Goal: Task Accomplishment & Management: Manage account settings

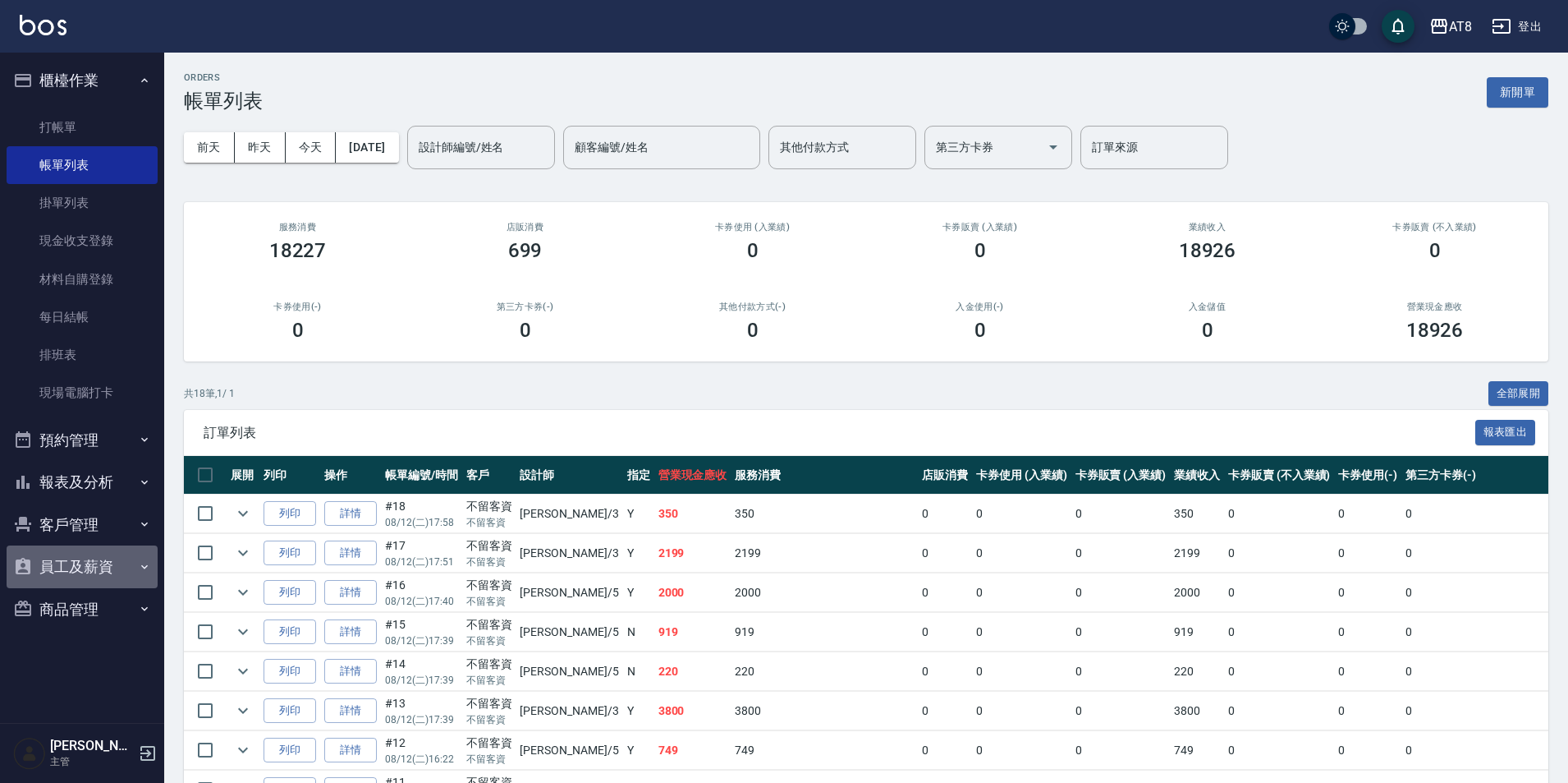
click at [98, 567] on button "員工及薪資" at bounding box center [82, 567] width 151 height 43
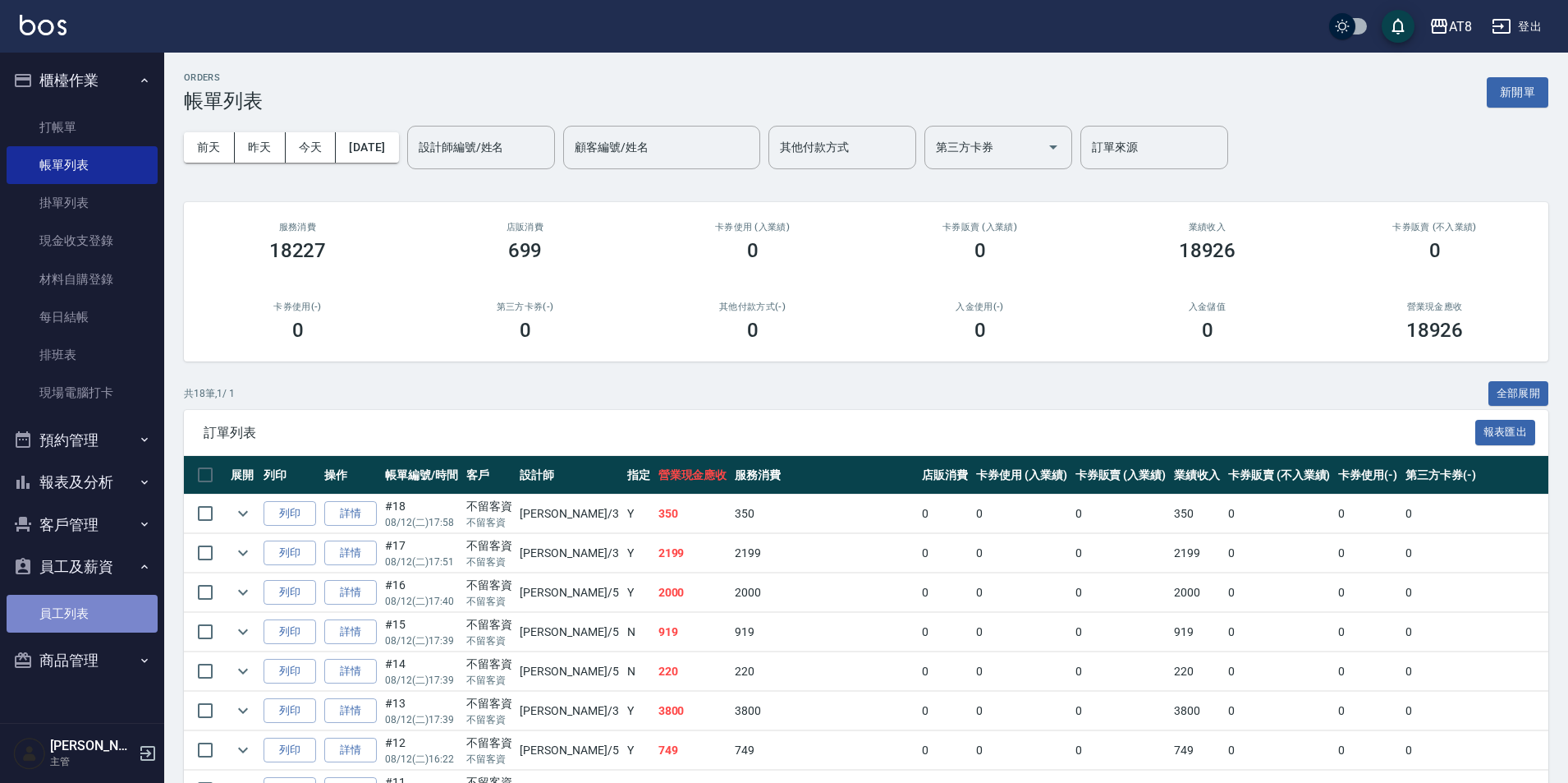
click at [105, 613] on link "員工列表" at bounding box center [82, 613] width 151 height 38
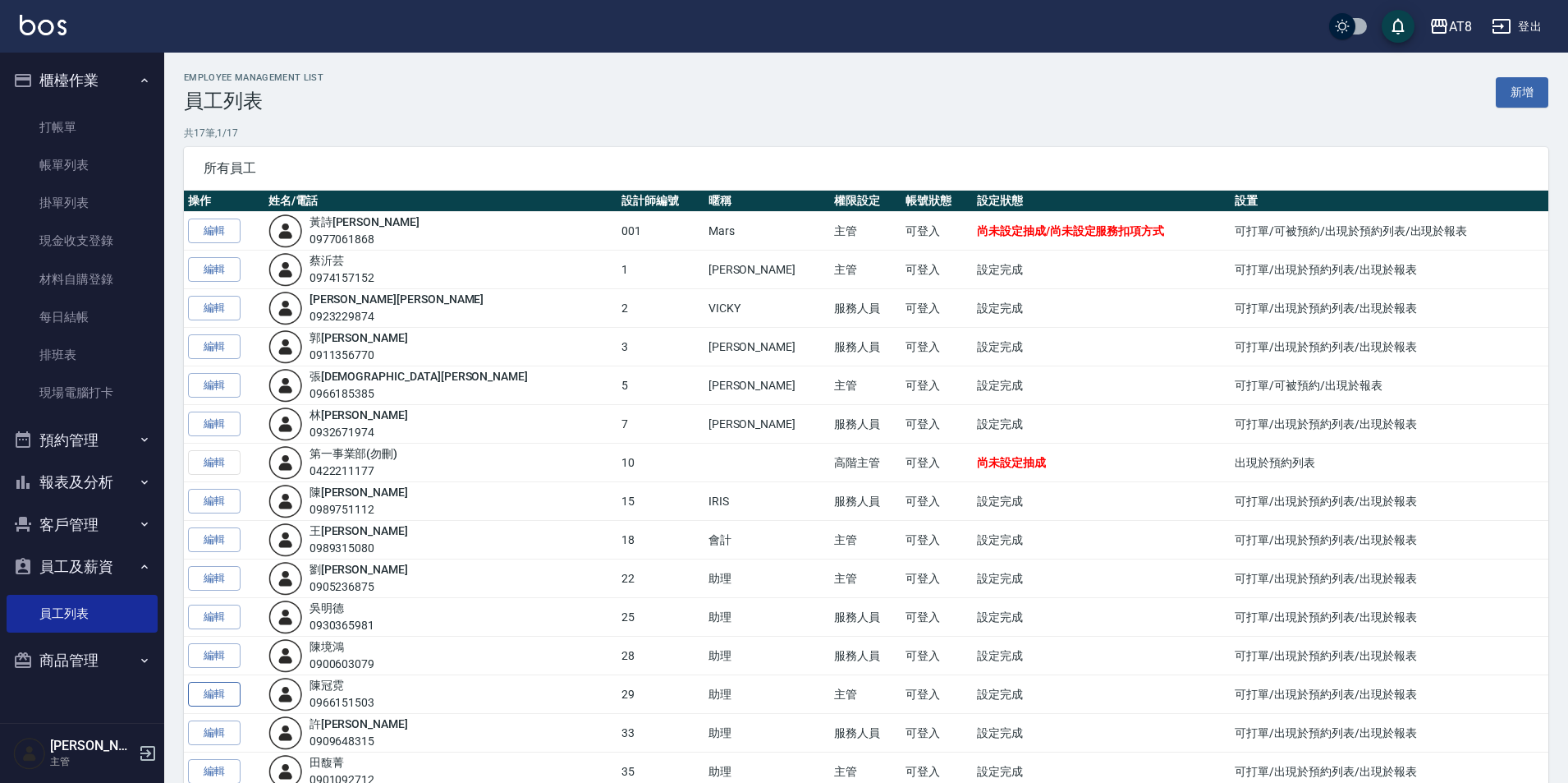
click at [222, 697] on link "編輯" at bounding box center [215, 695] width 53 height 26
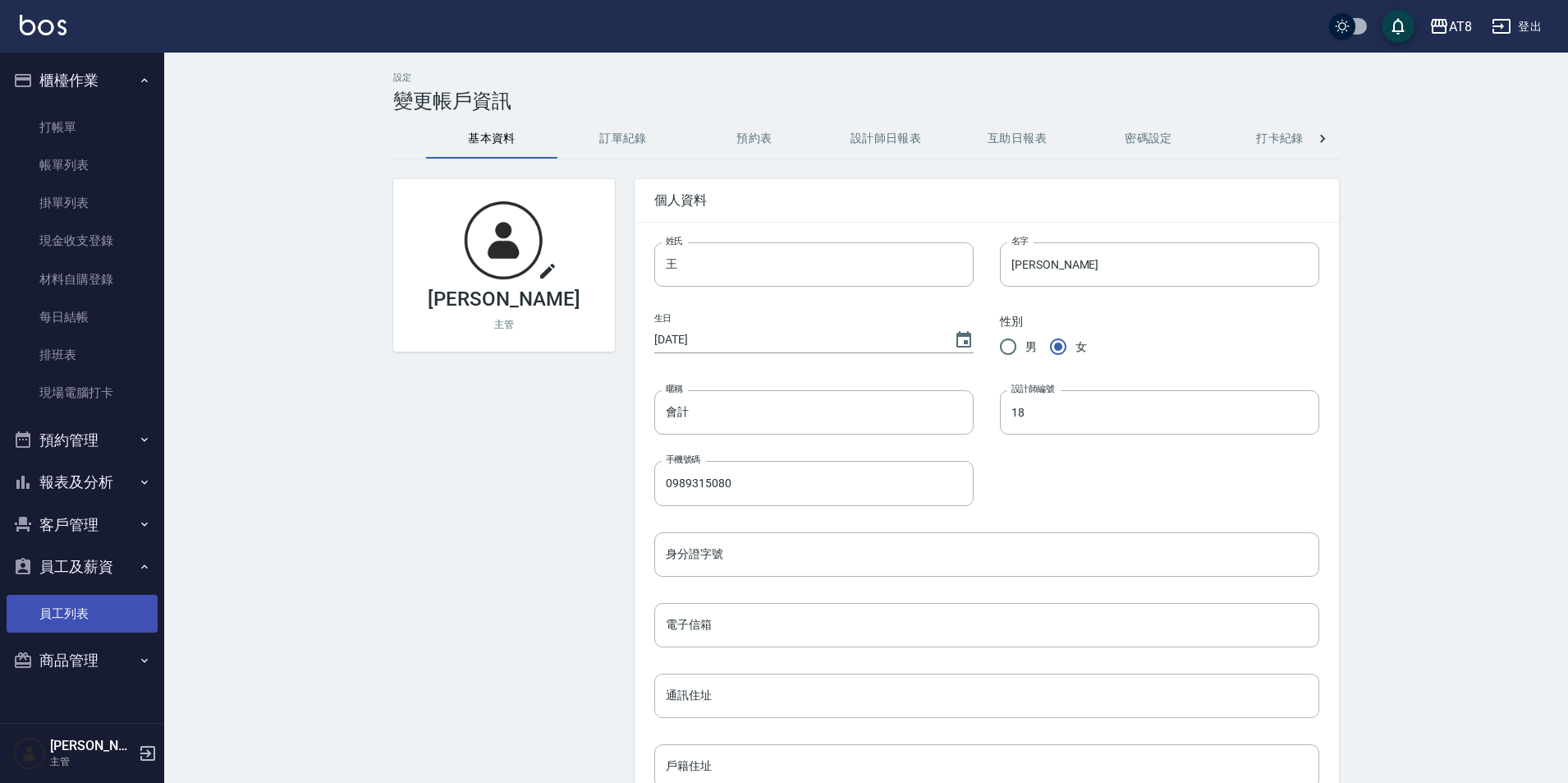
click at [83, 617] on link "員工列表" at bounding box center [82, 613] width 151 height 38
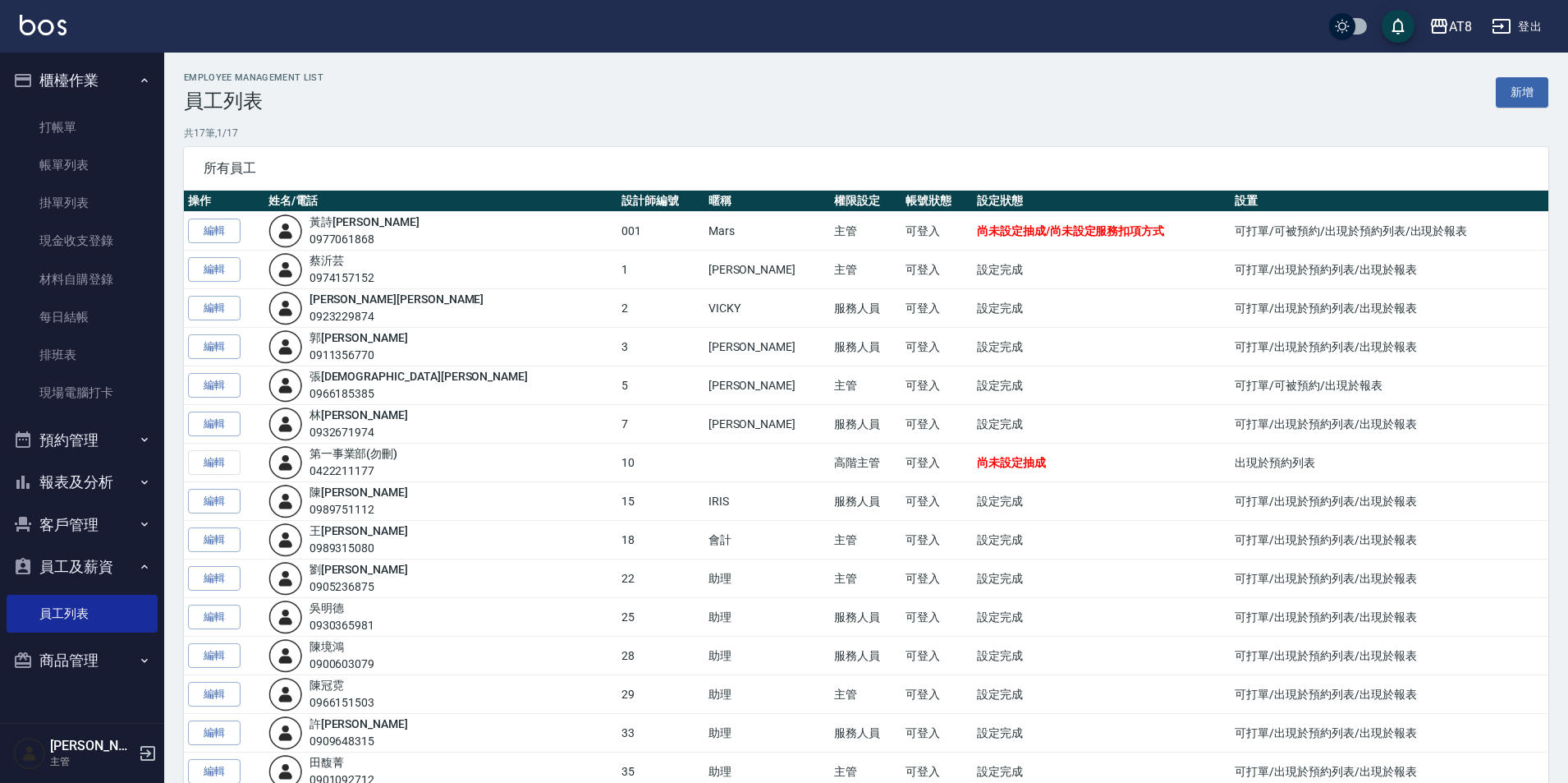
click at [1534, 15] on button "登出" at bounding box center [1516, 26] width 63 height 30
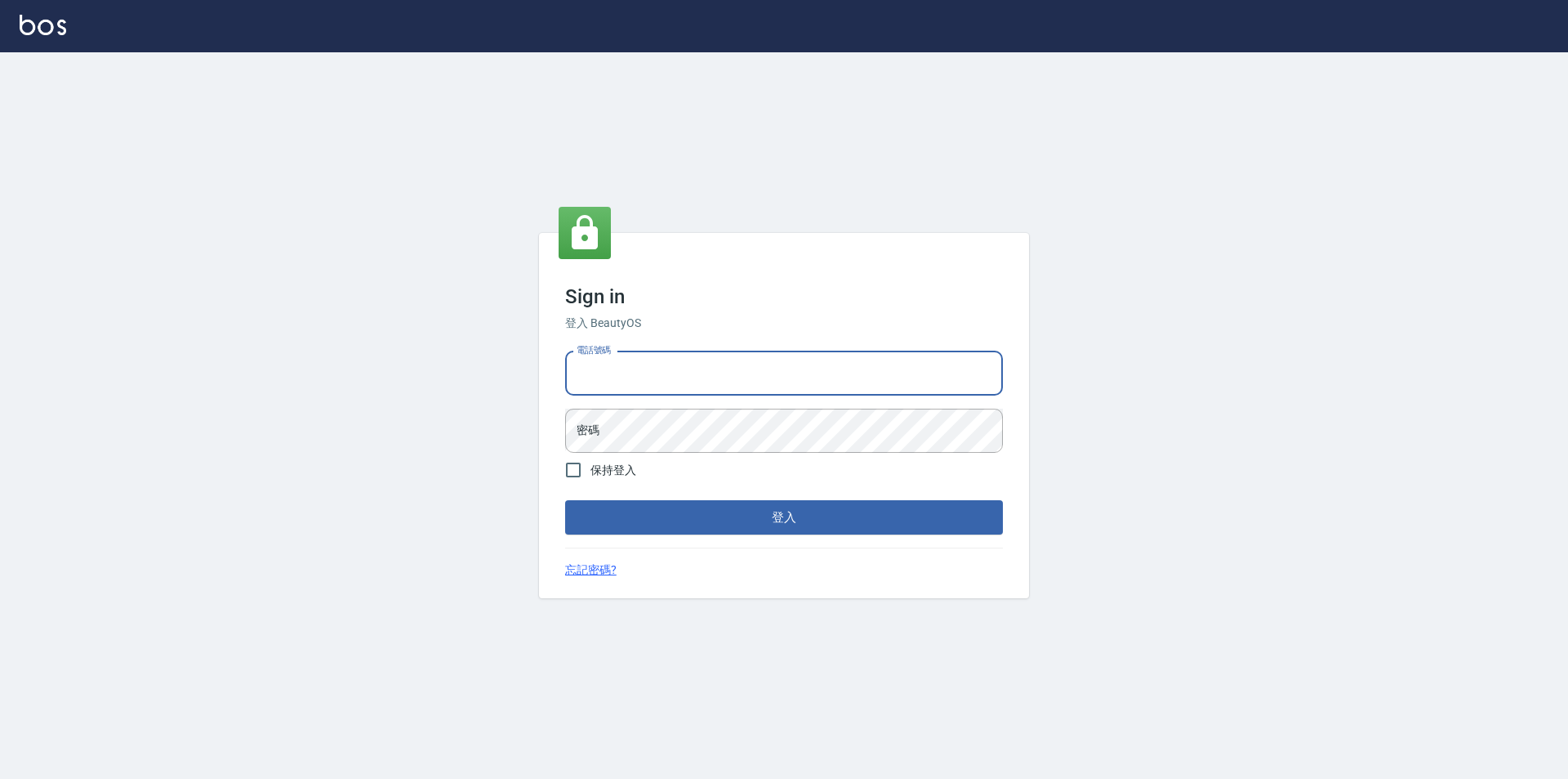
click at [770, 363] on input "電話號碼" at bounding box center [784, 373] width 438 height 44
type input "0425151178"
click at [668, 448] on form "電話號碼 0425151178 電話號碼 密碼 密碼 保持登入 登入" at bounding box center [784, 439] width 438 height 190
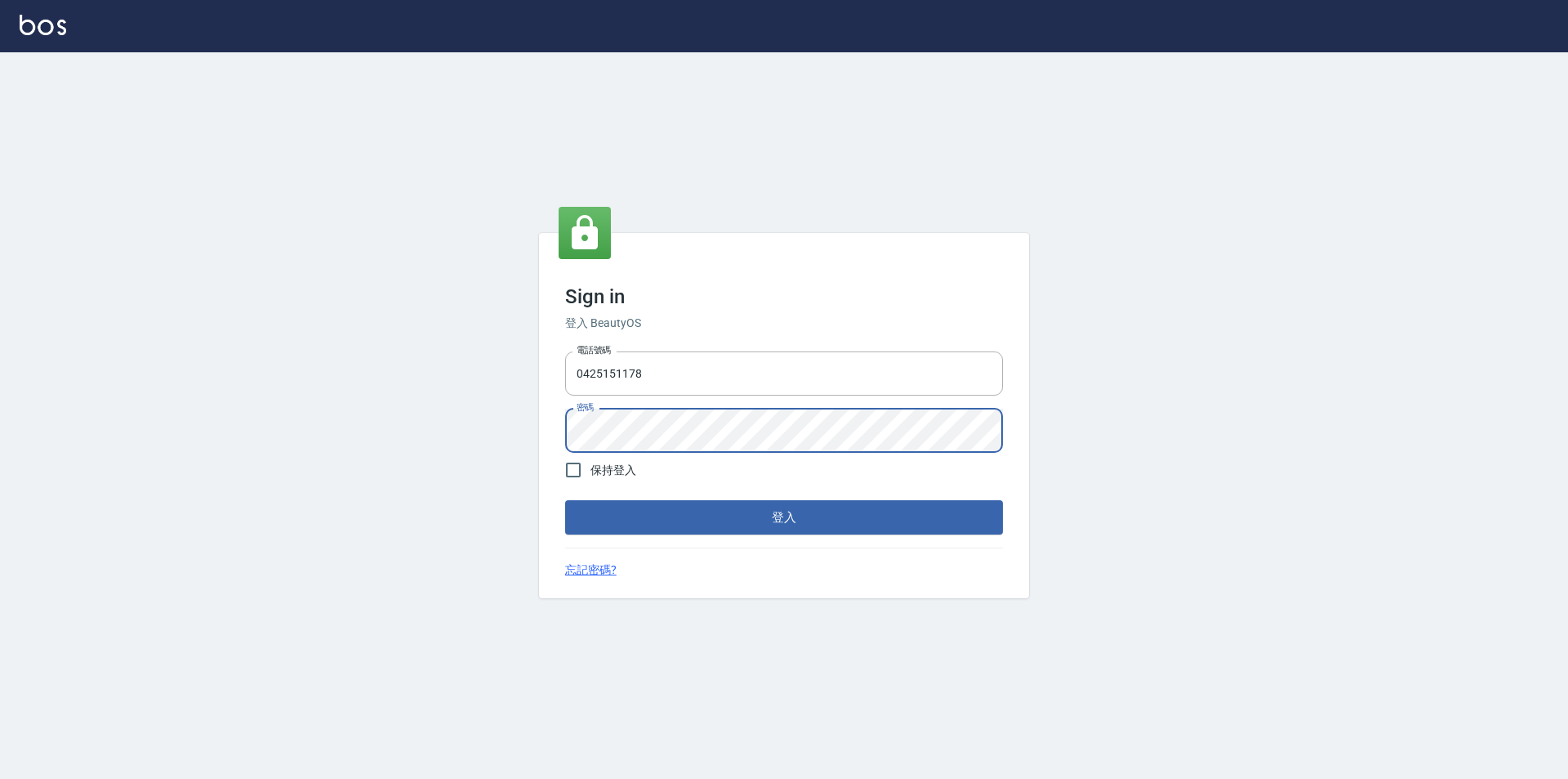
click at [565, 500] on button "登入" at bounding box center [784, 516] width 438 height 34
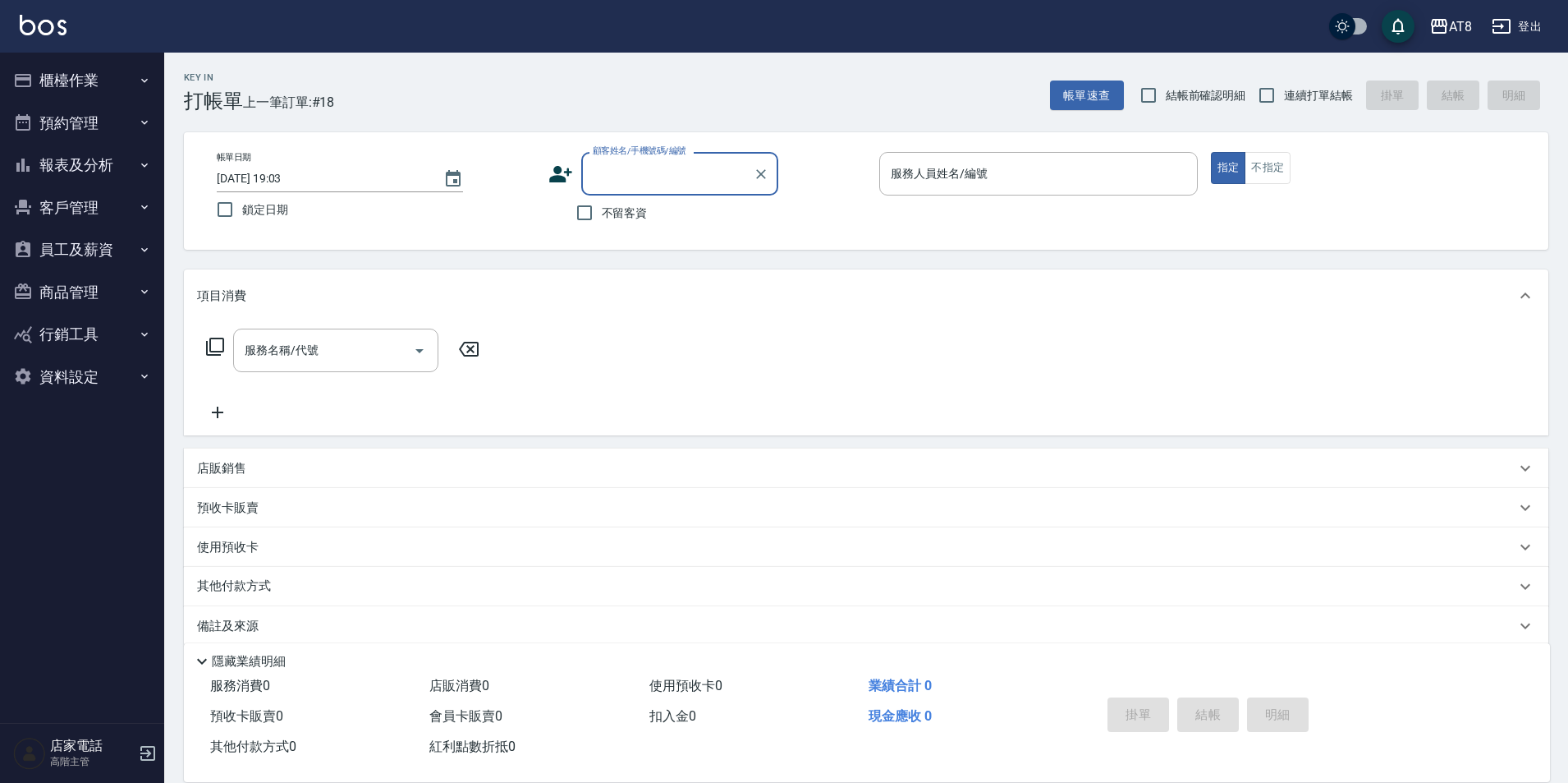
click at [68, 367] on button "資料設定" at bounding box center [82, 377] width 151 height 43
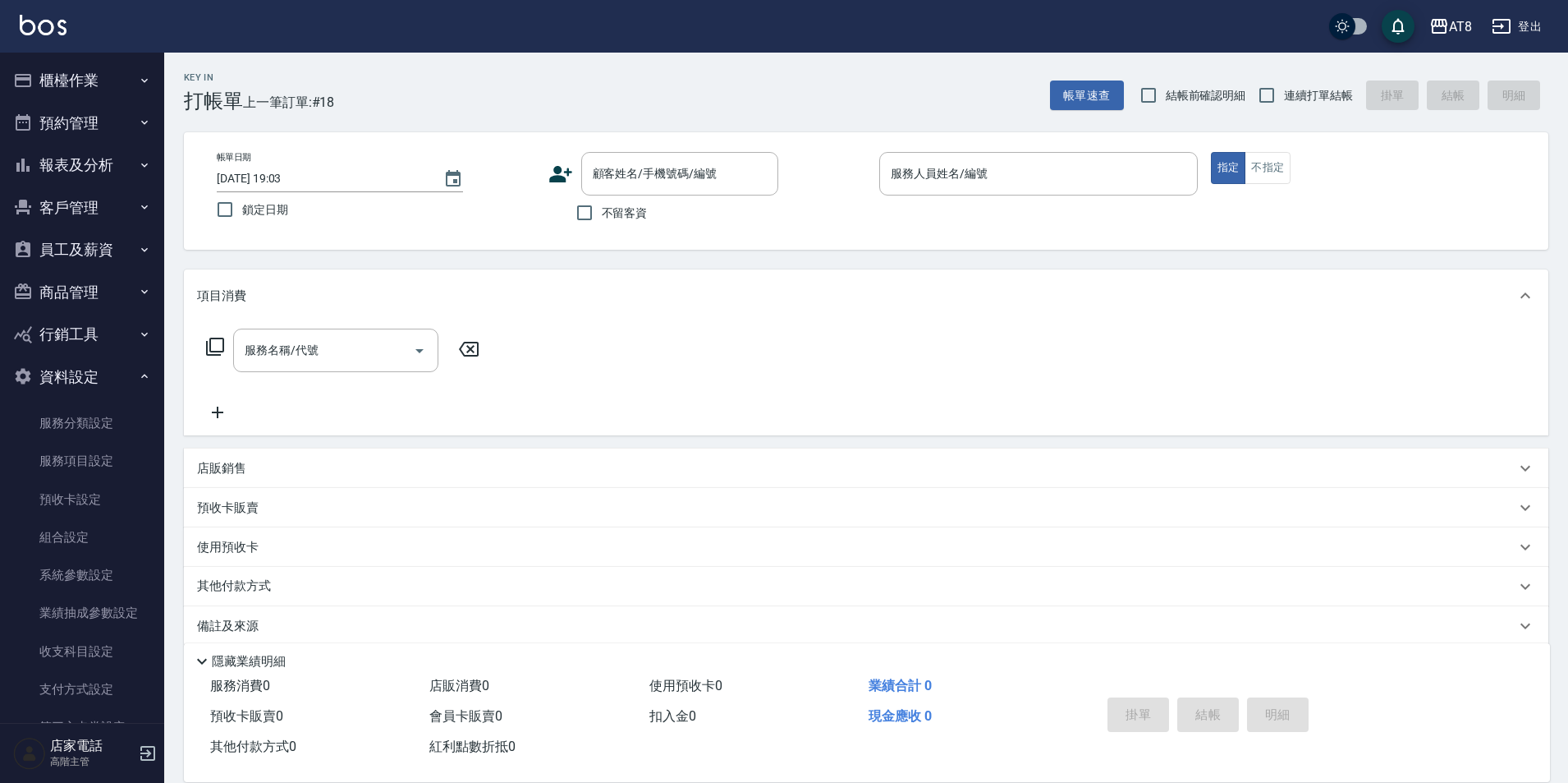
click at [77, 376] on button "資料設定" at bounding box center [82, 377] width 151 height 43
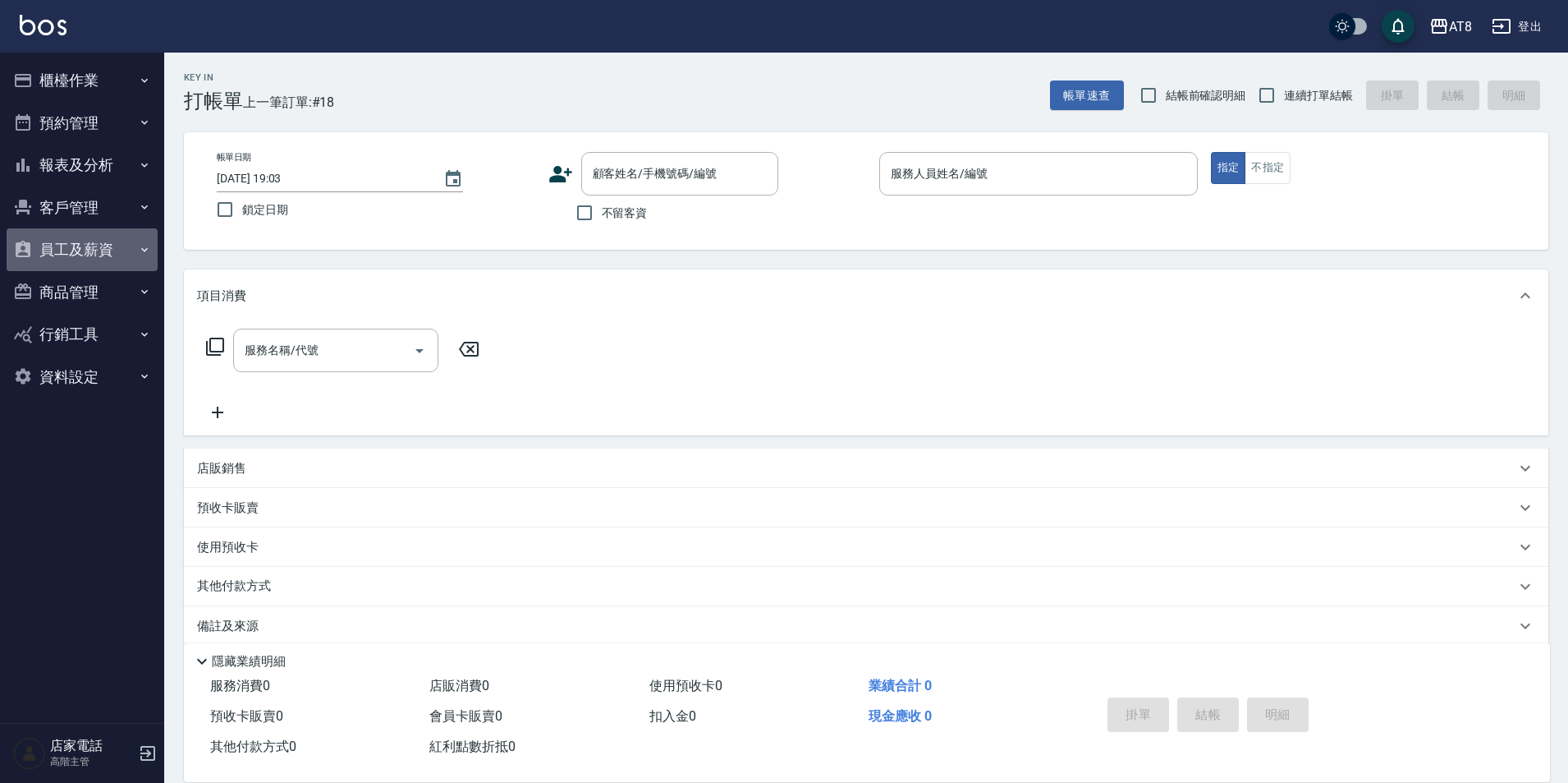
click at [110, 247] on button "員工及薪資" at bounding box center [82, 250] width 151 height 43
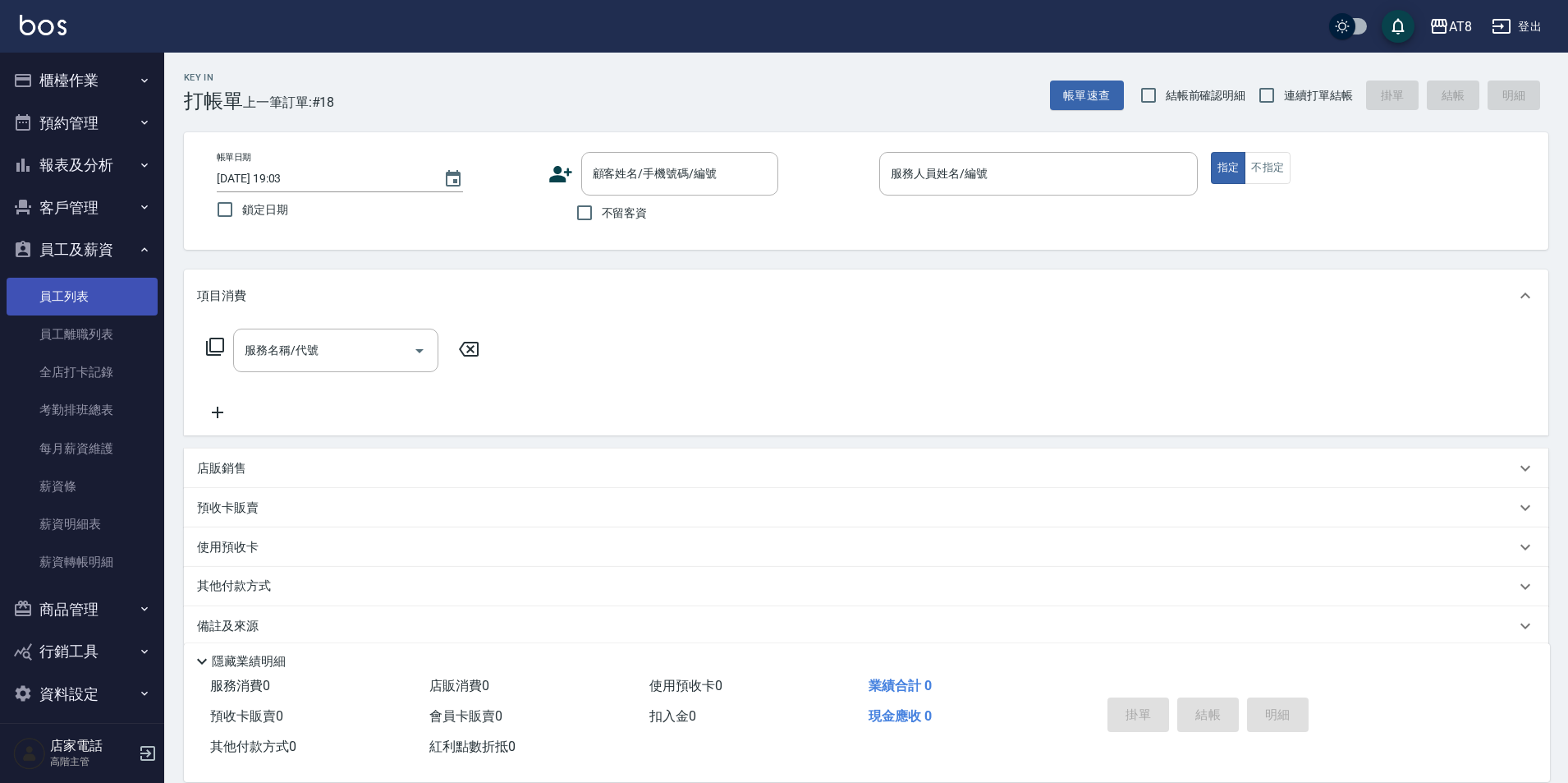
click at [94, 300] on link "員工列表" at bounding box center [82, 296] width 151 height 38
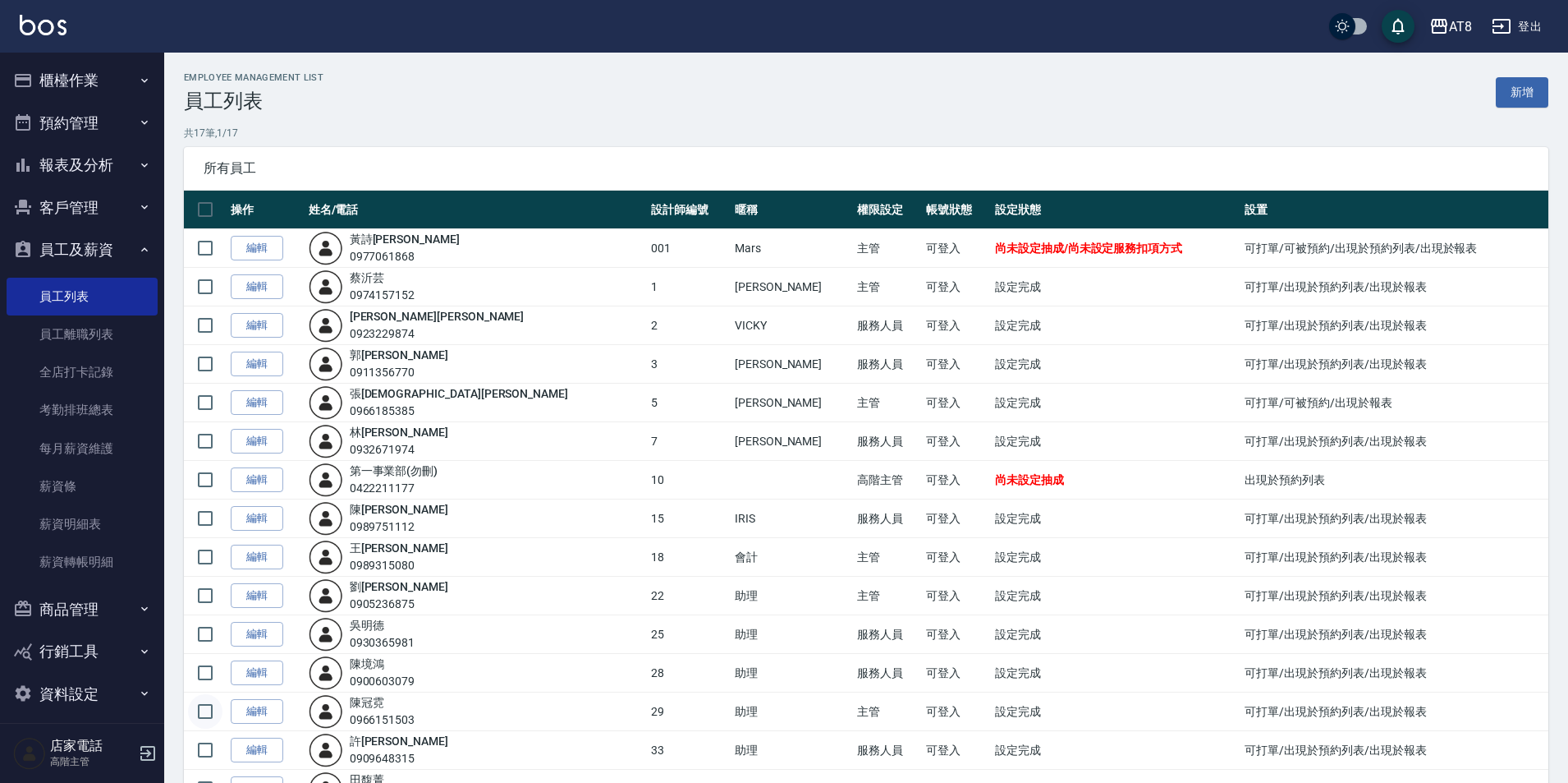
click at [211, 728] on input "checkbox" at bounding box center [205, 710] width 34 height 34
checkbox input "true"
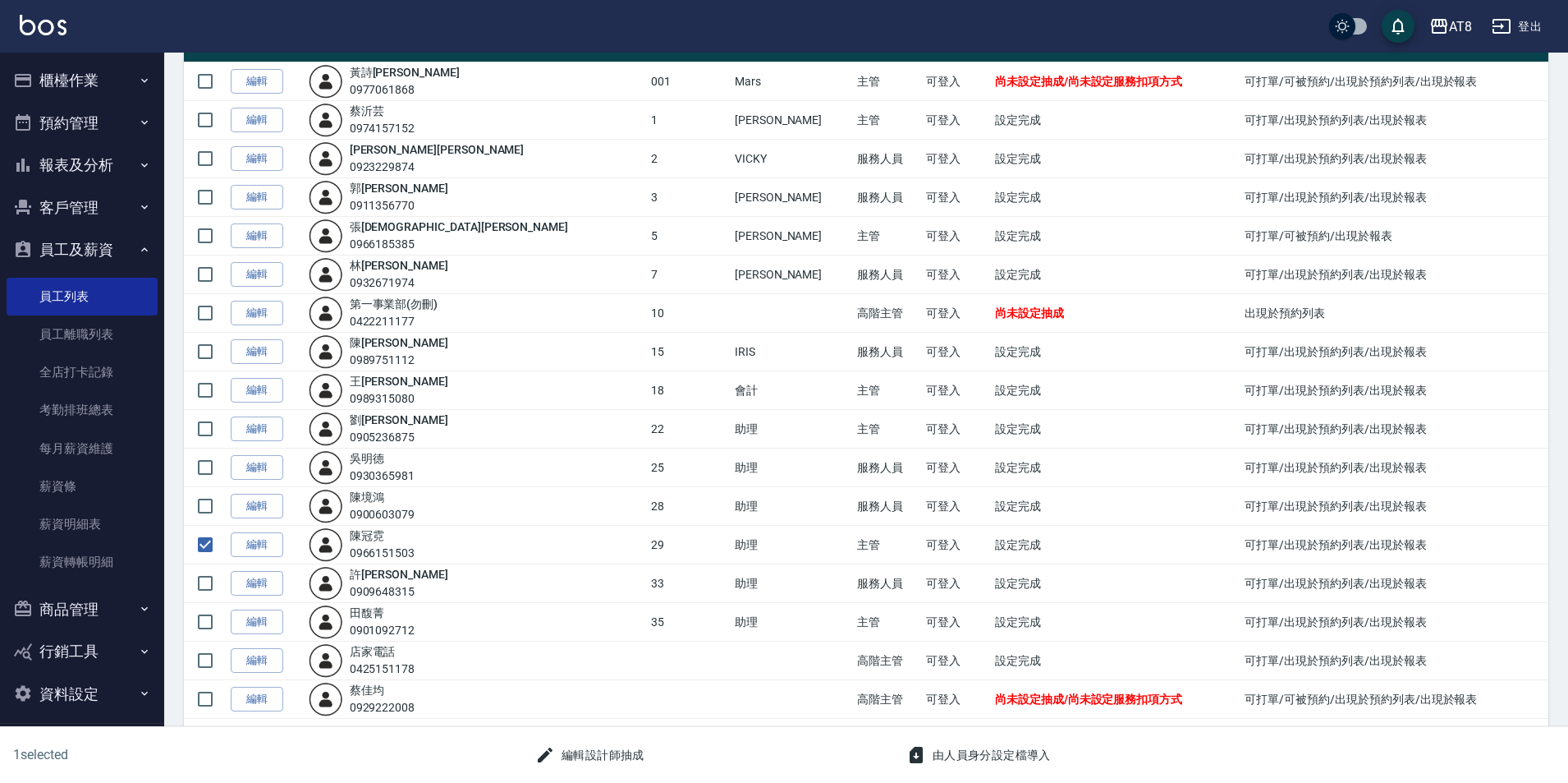
scroll to position [259, 0]
click at [266, 532] on link "編輯" at bounding box center [257, 545] width 53 height 26
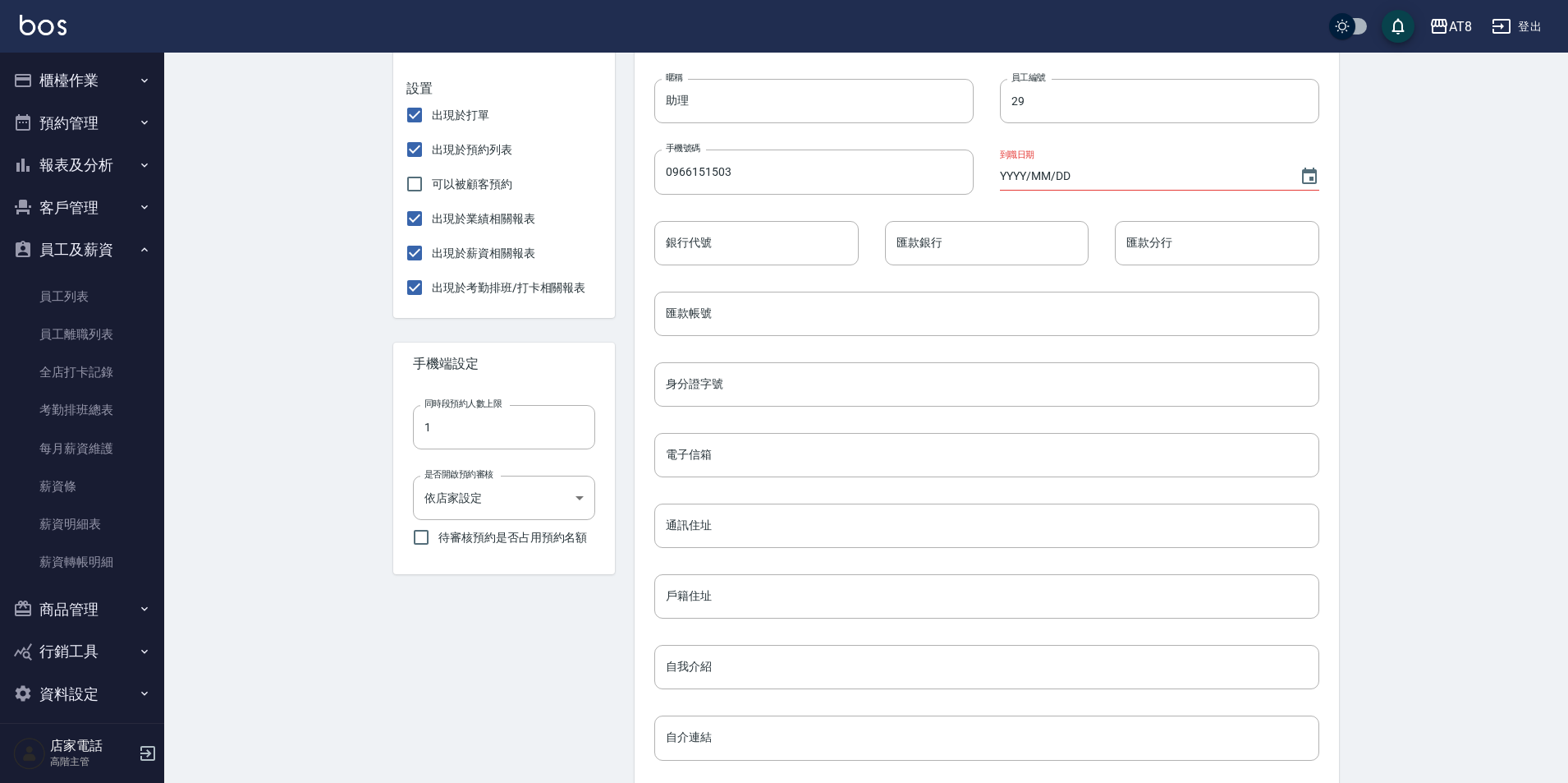
scroll to position [536, 0]
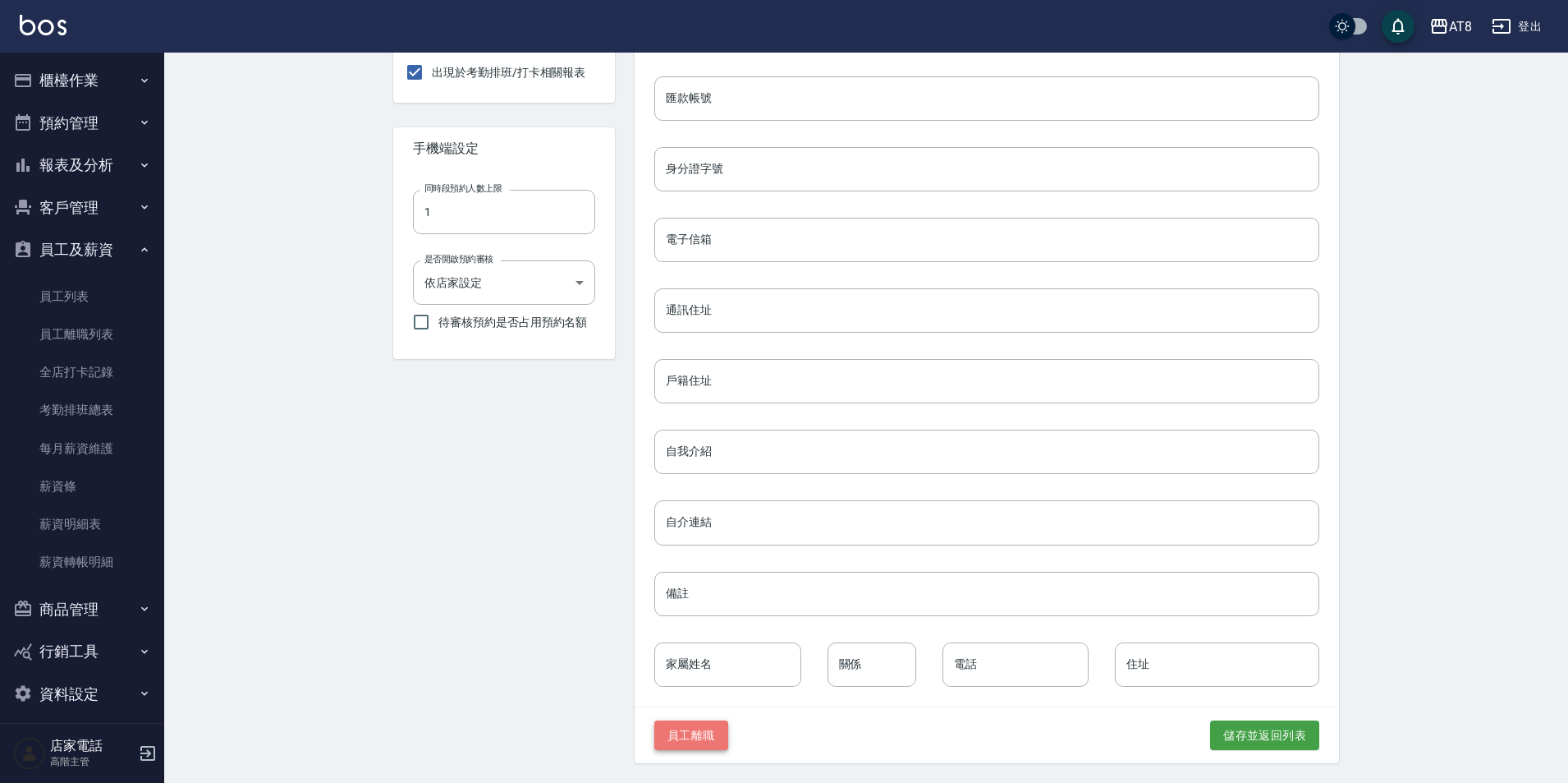
click at [699, 733] on button "員工離職" at bounding box center [690, 735] width 74 height 30
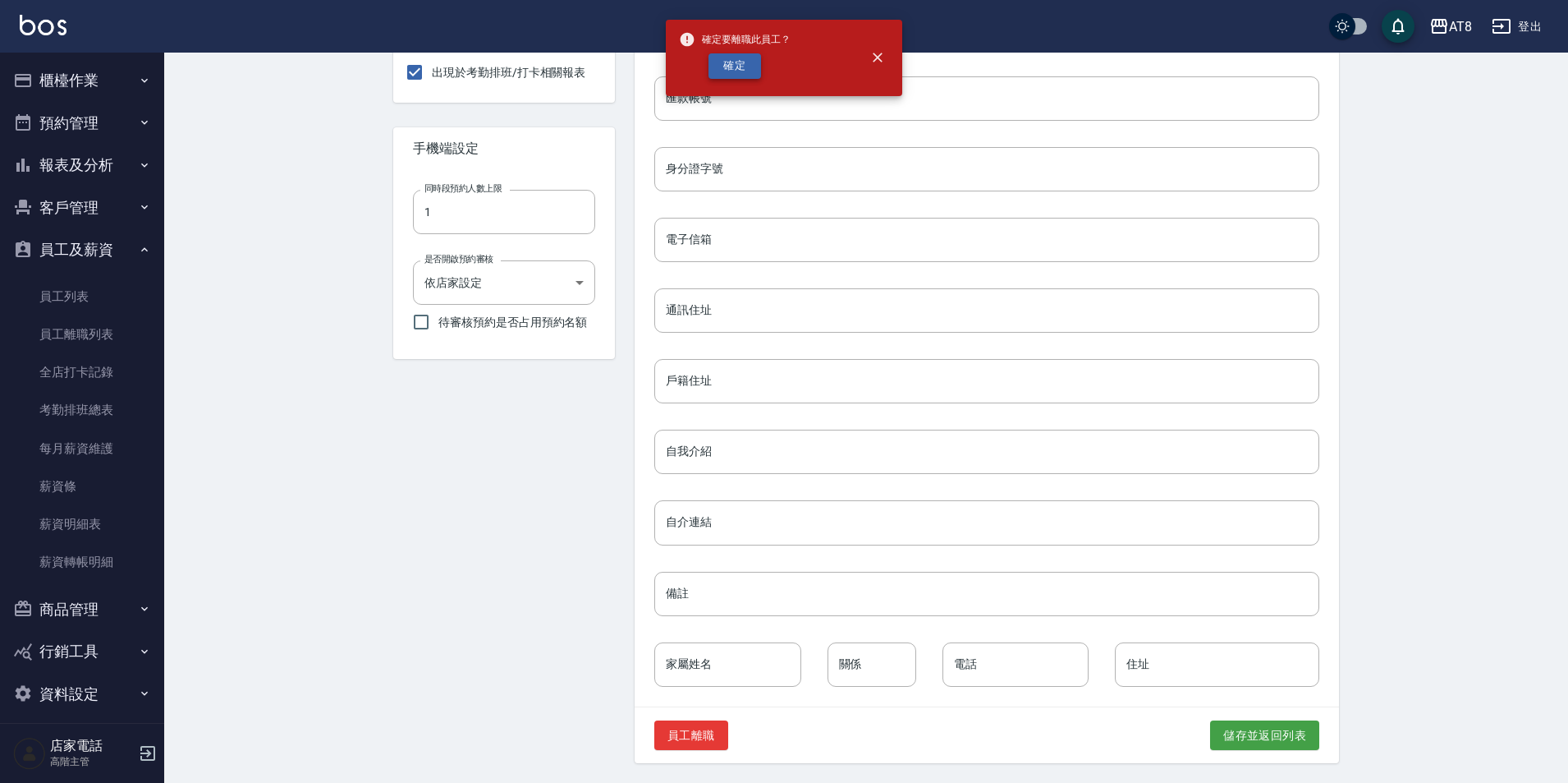
click at [733, 60] on button "確定" at bounding box center [734, 66] width 53 height 26
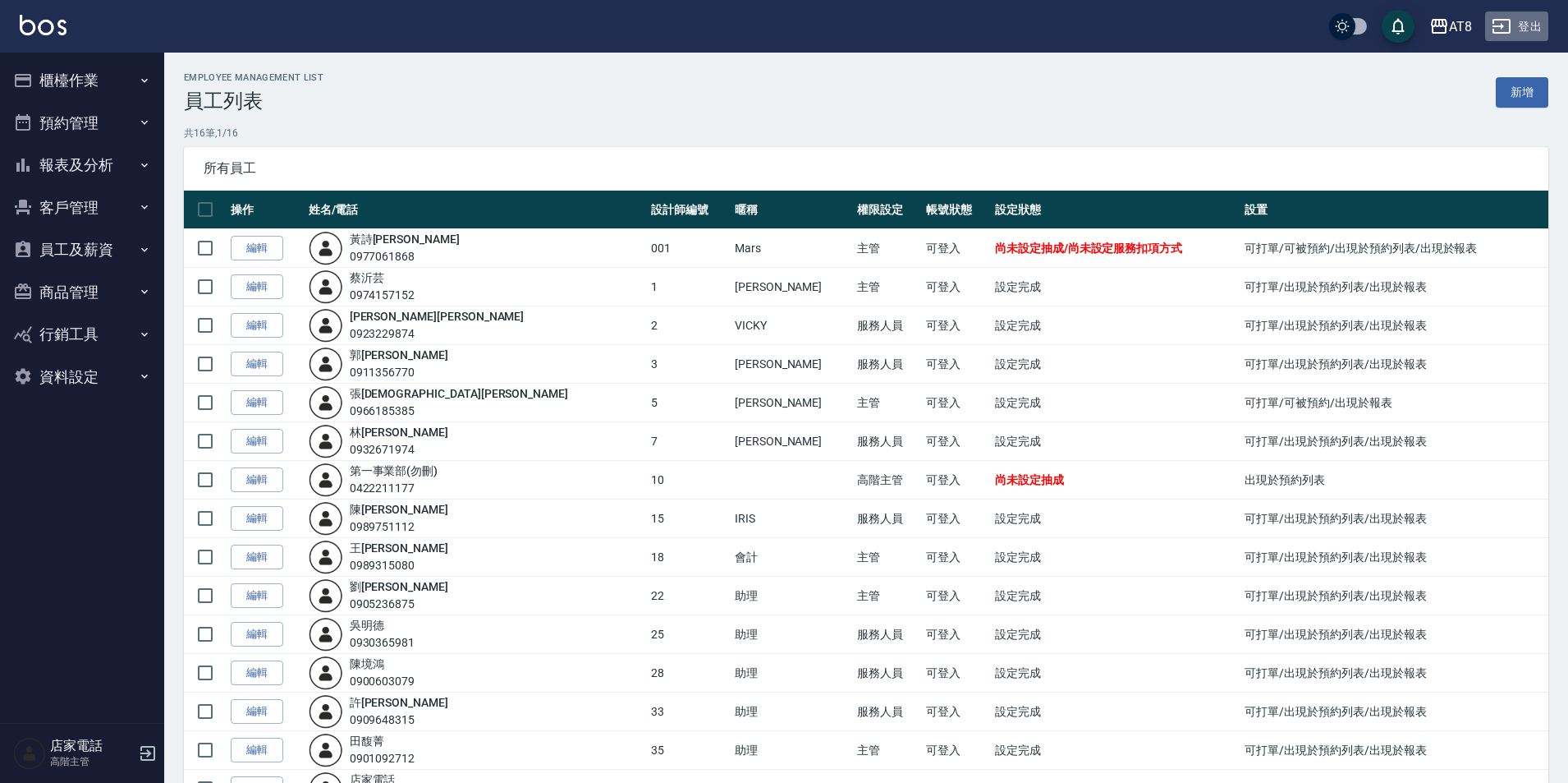
click at [1515, 23] on button "登出" at bounding box center [1516, 26] width 63 height 30
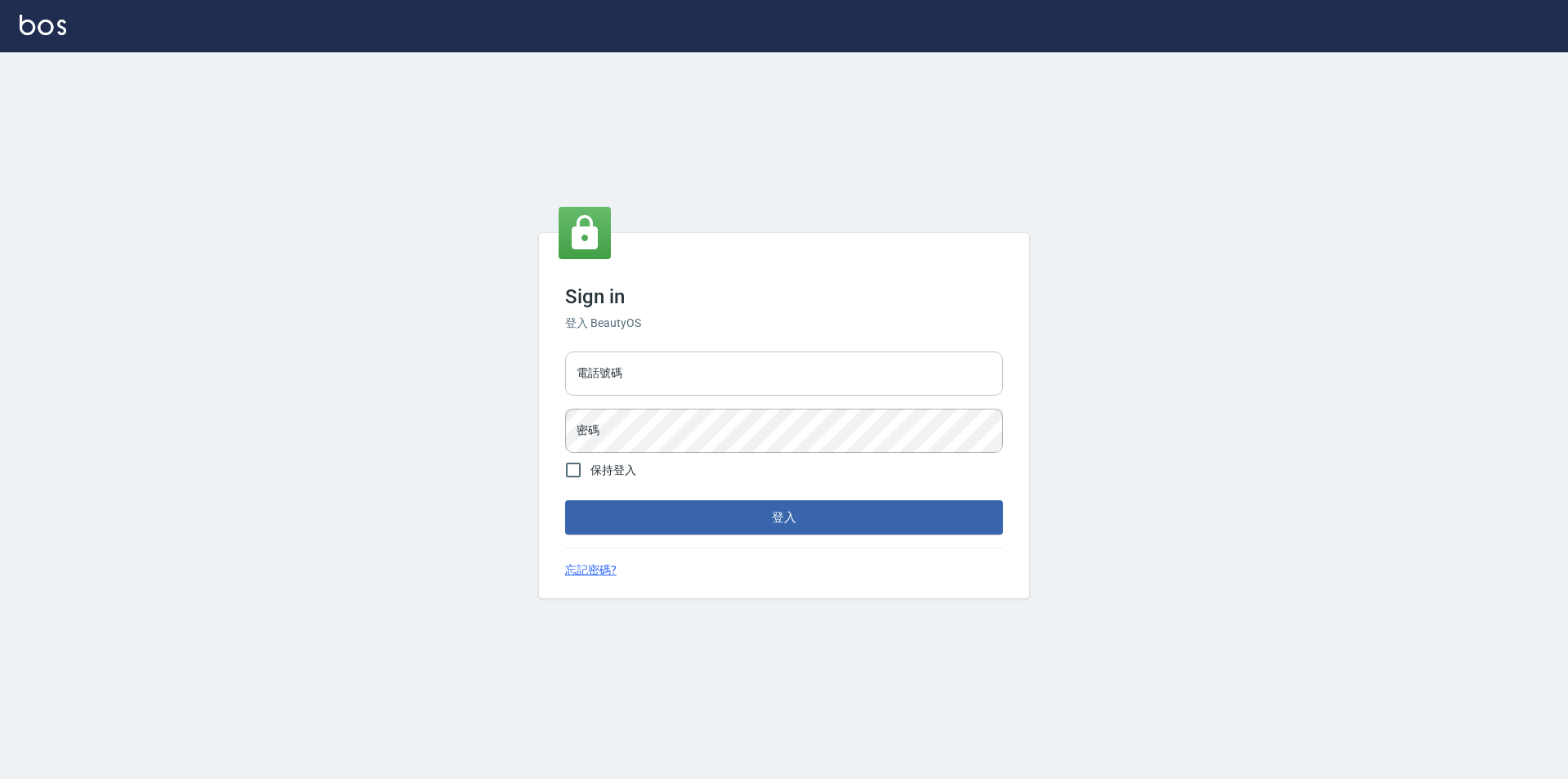
click at [712, 365] on input "電話號碼" at bounding box center [784, 373] width 438 height 44
type input "0989315080"
click at [585, 469] on input "保持登入" at bounding box center [573, 470] width 34 height 34
checkbox input "true"
click at [642, 517] on button "登入" at bounding box center [784, 516] width 438 height 34
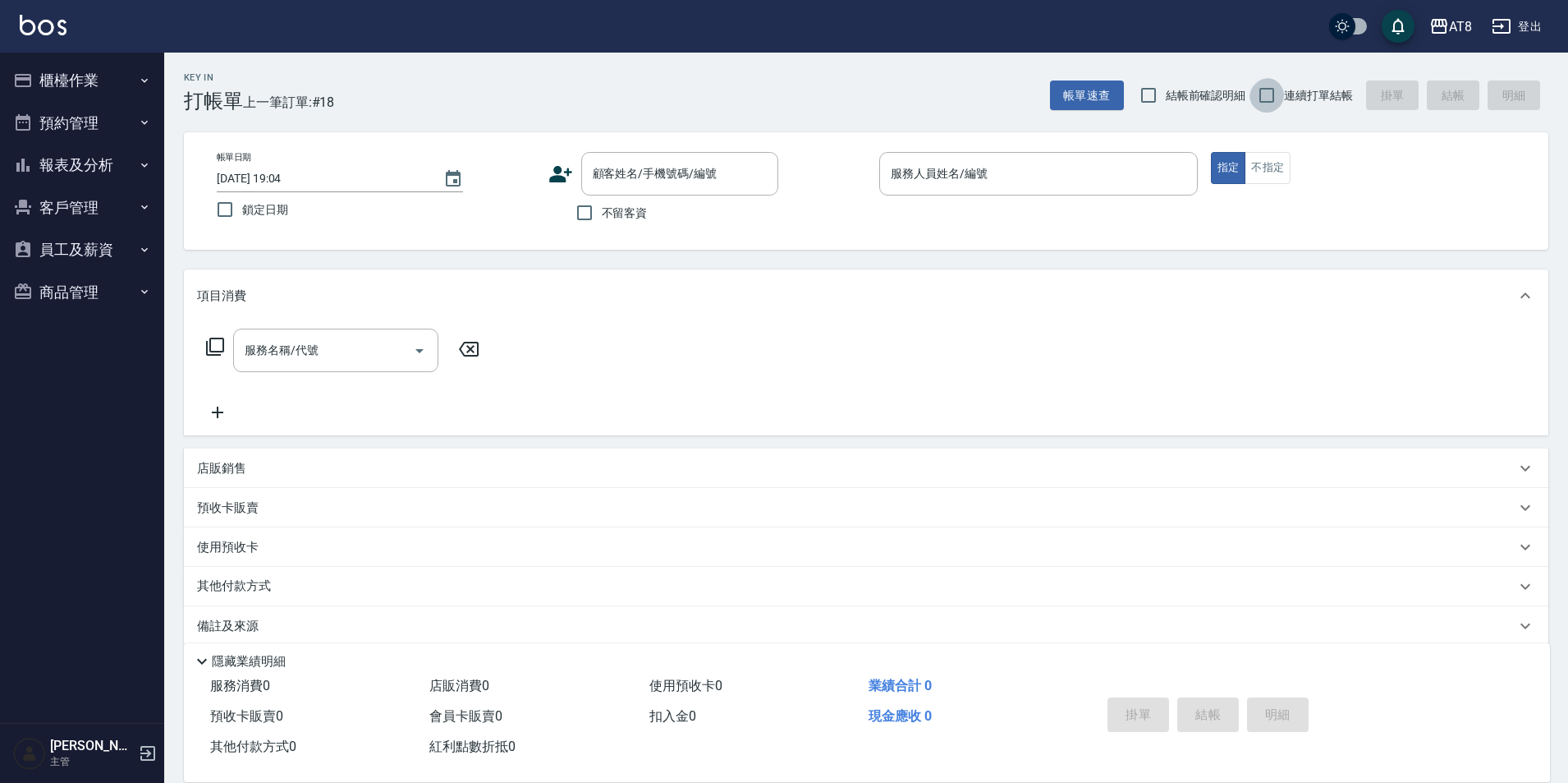
click at [1276, 95] on input "連續打單結帳" at bounding box center [1266, 95] width 34 height 34
checkbox input "true"
click at [601, 214] on input "不留客資" at bounding box center [583, 212] width 34 height 34
checkbox input "true"
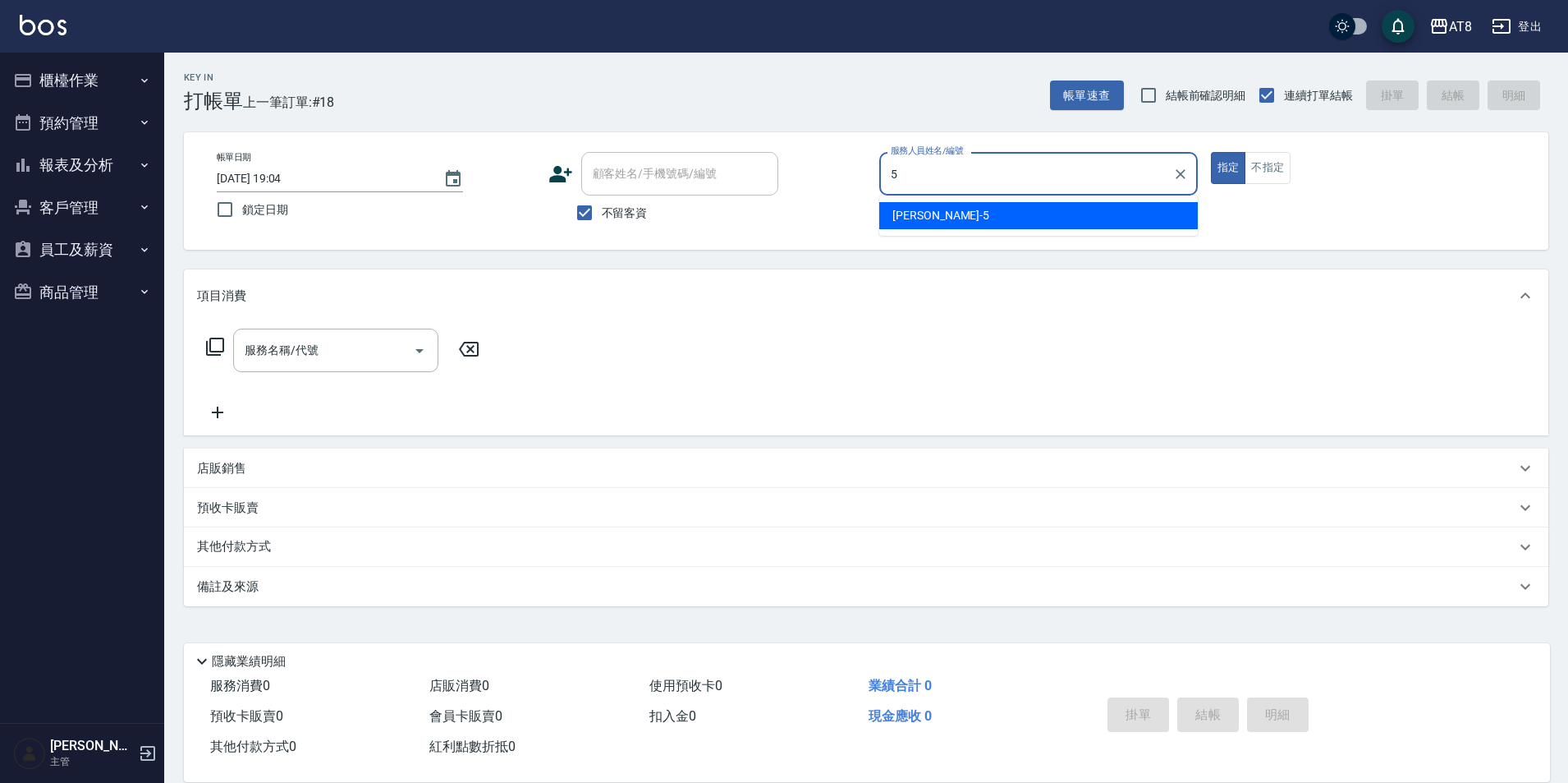
type input "HANK-5"
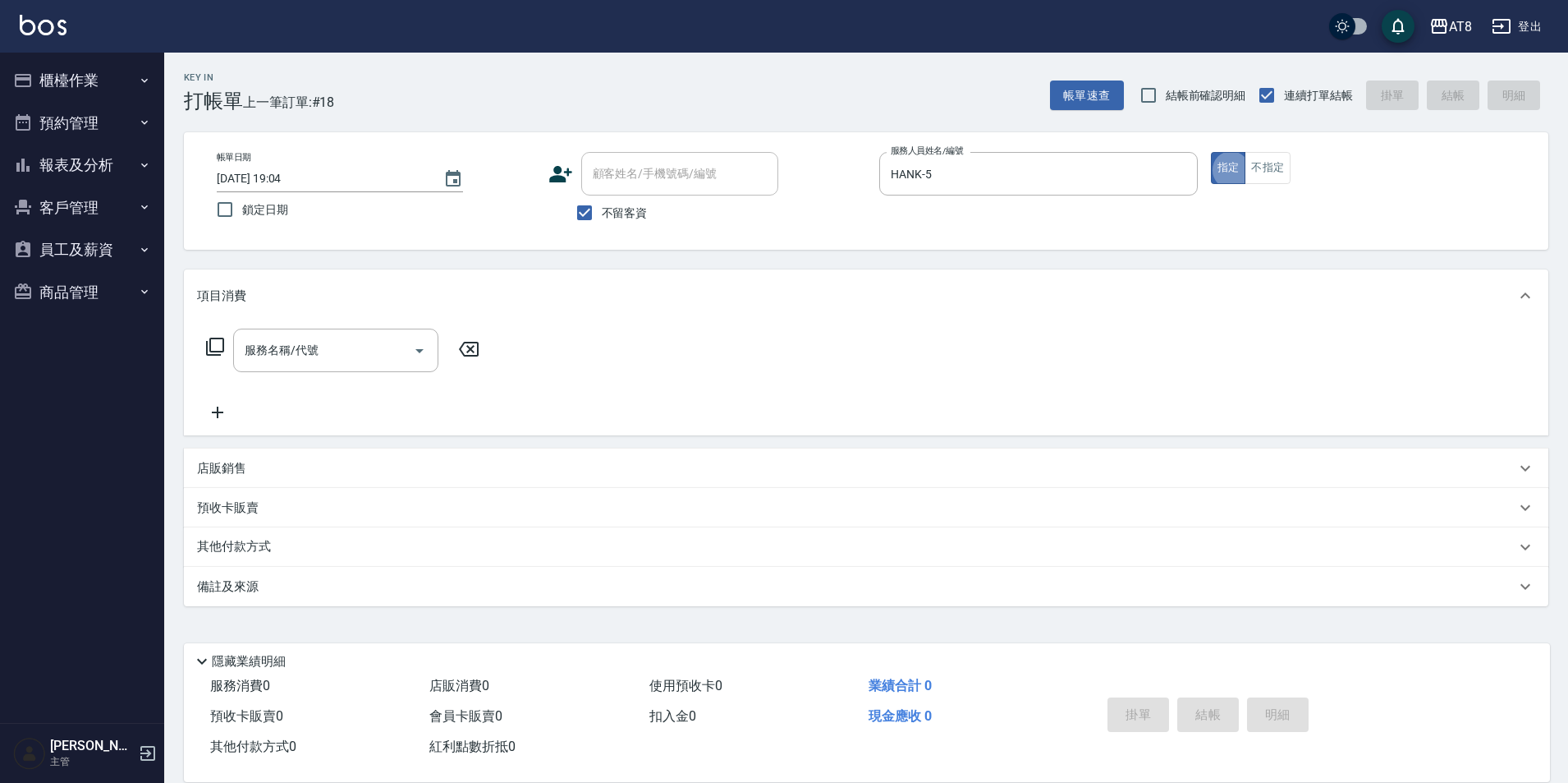
type button "true"
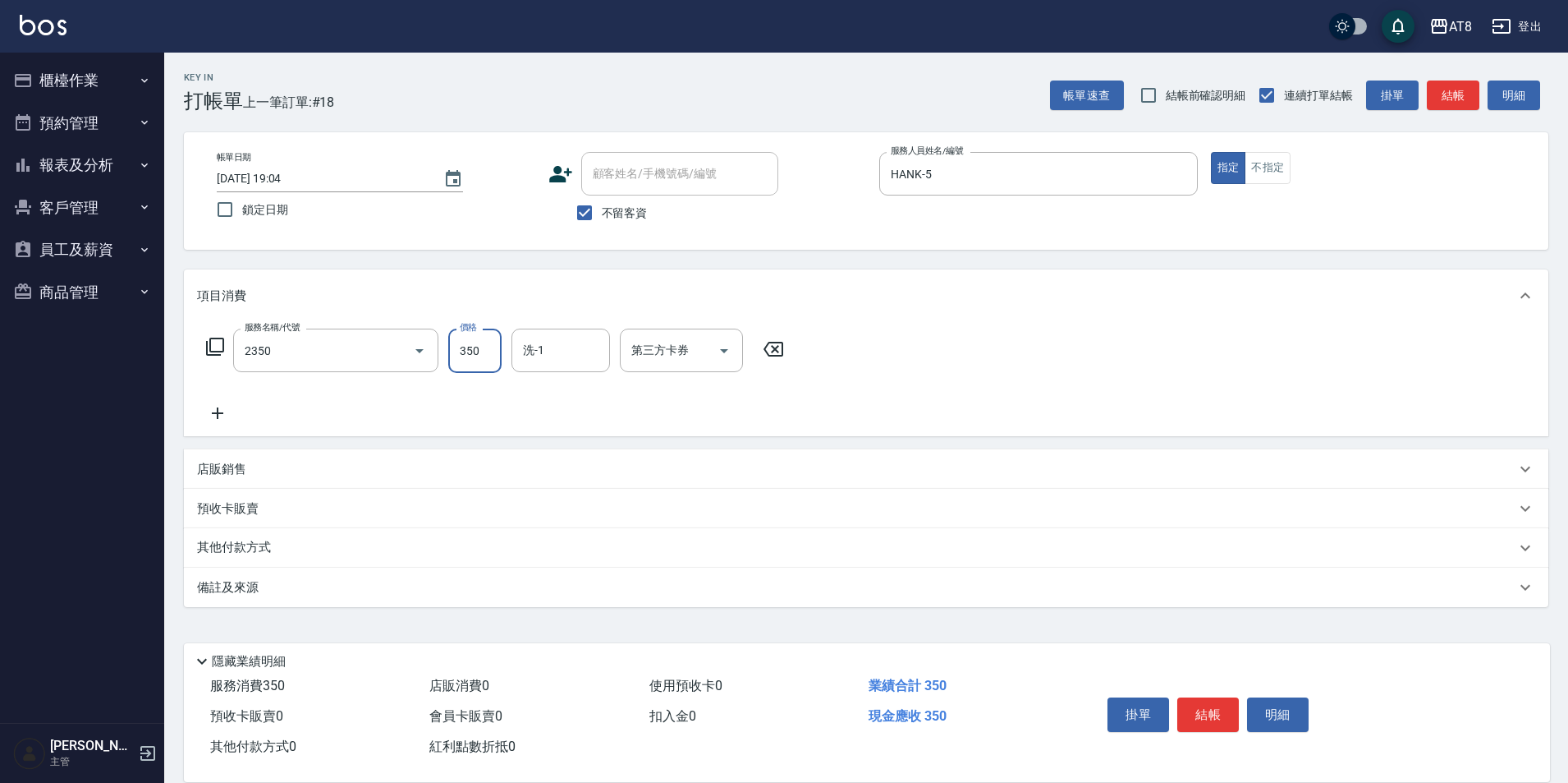
type input "入金洗剪350(2350)"
type input "助理-28"
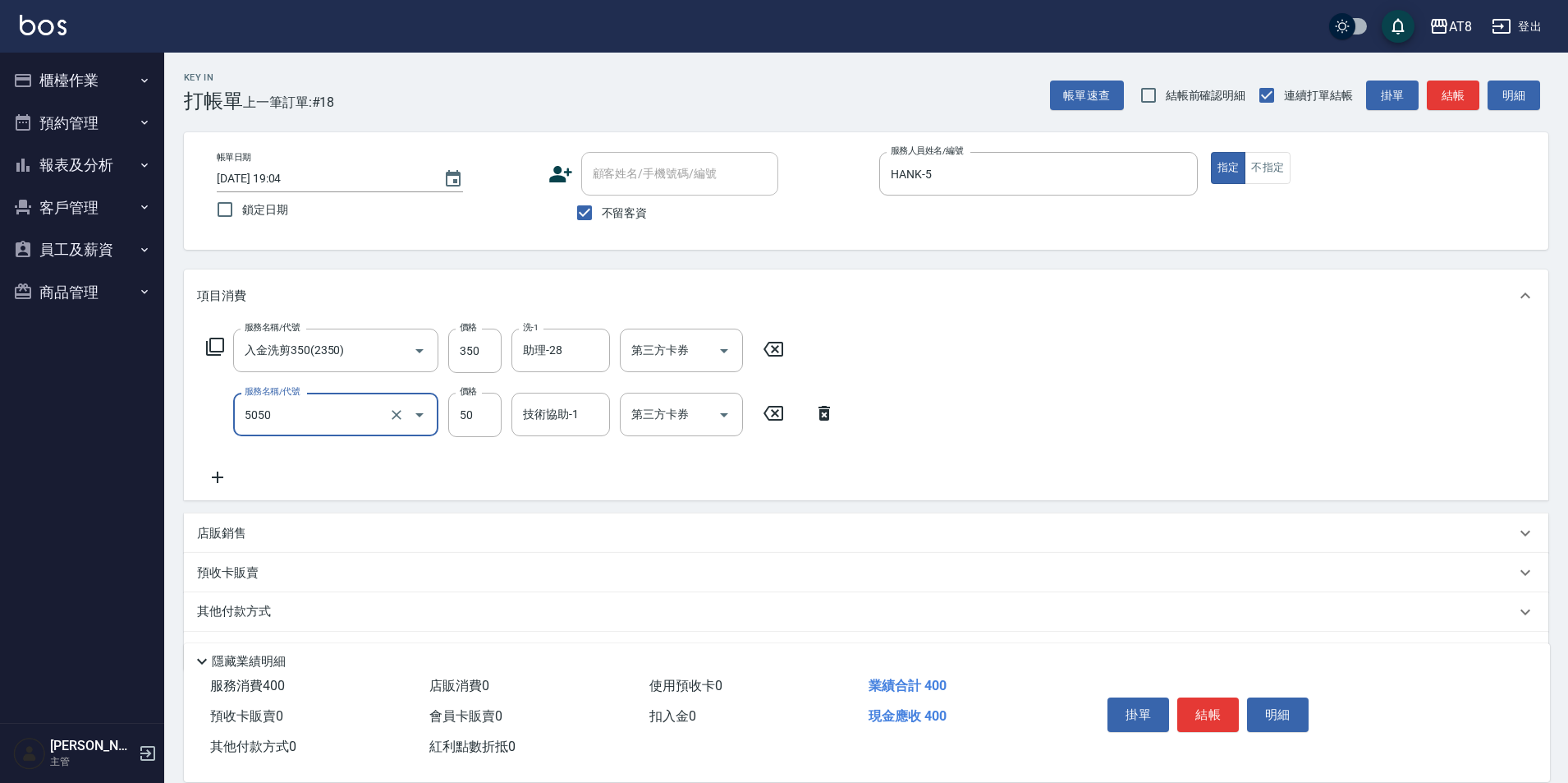
type input "入金精油50(5050)"
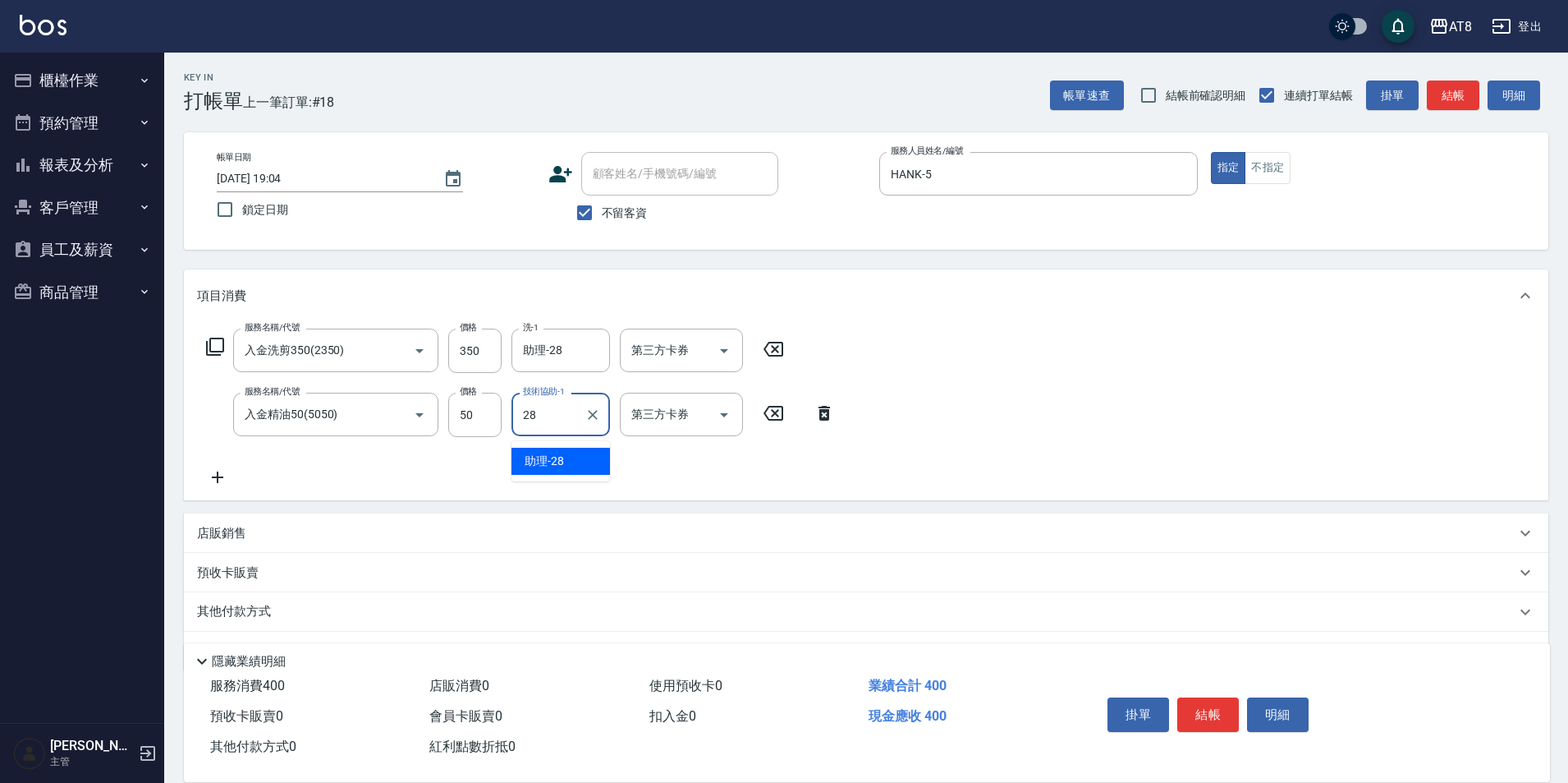
type input "助理-28"
click at [1195, 705] on button "結帳" at bounding box center [1207, 714] width 62 height 34
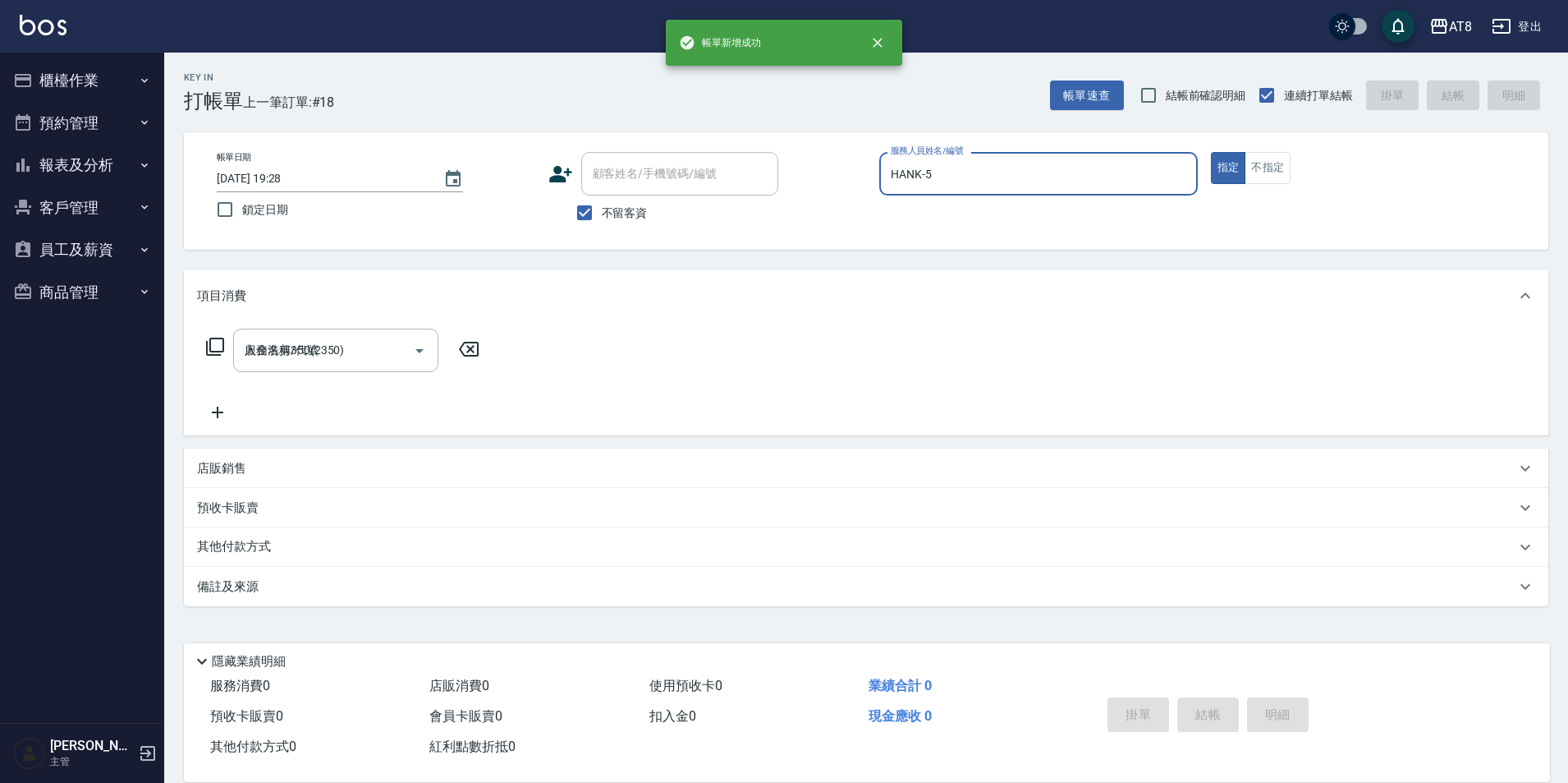
type input "2025/08/12 19:28"
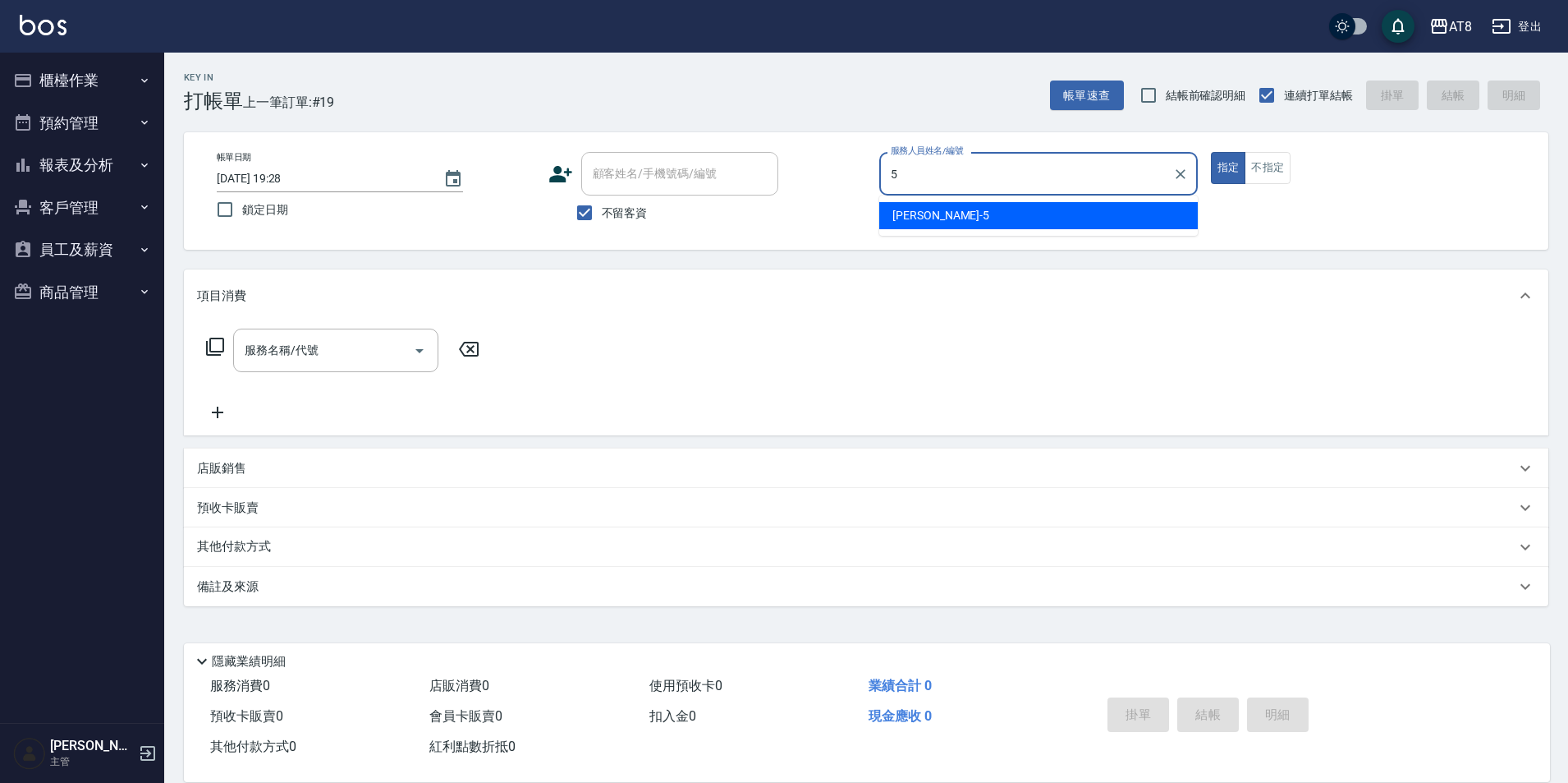
type input "HANK-5"
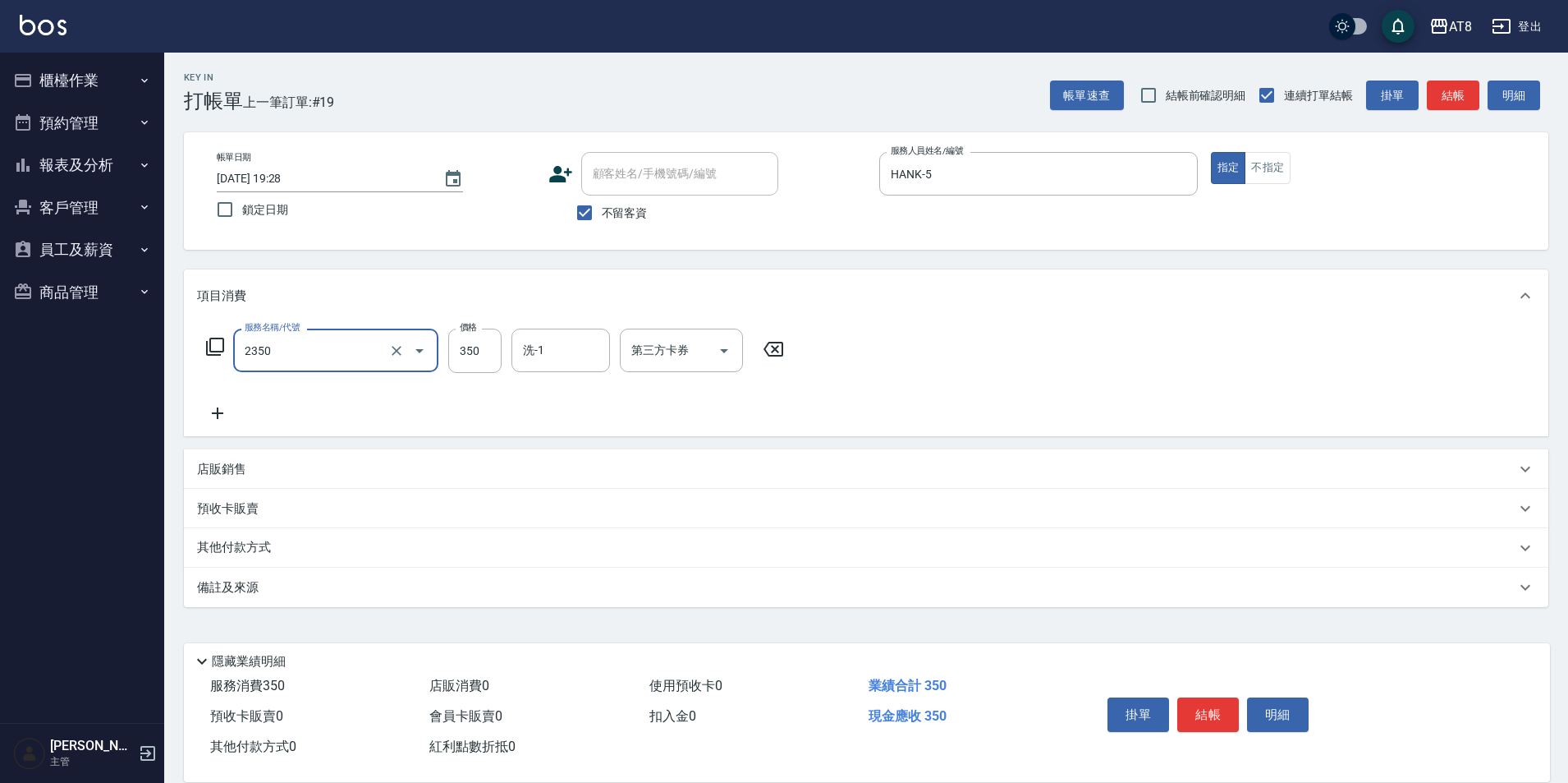
type input "入金洗剪350(2350)"
type input "助理-28"
click at [729, 360] on icon "Open" at bounding box center [724, 350] width 20 height 20
click at [1049, 299] on div "項目消費" at bounding box center [856, 296] width 1318 height 18
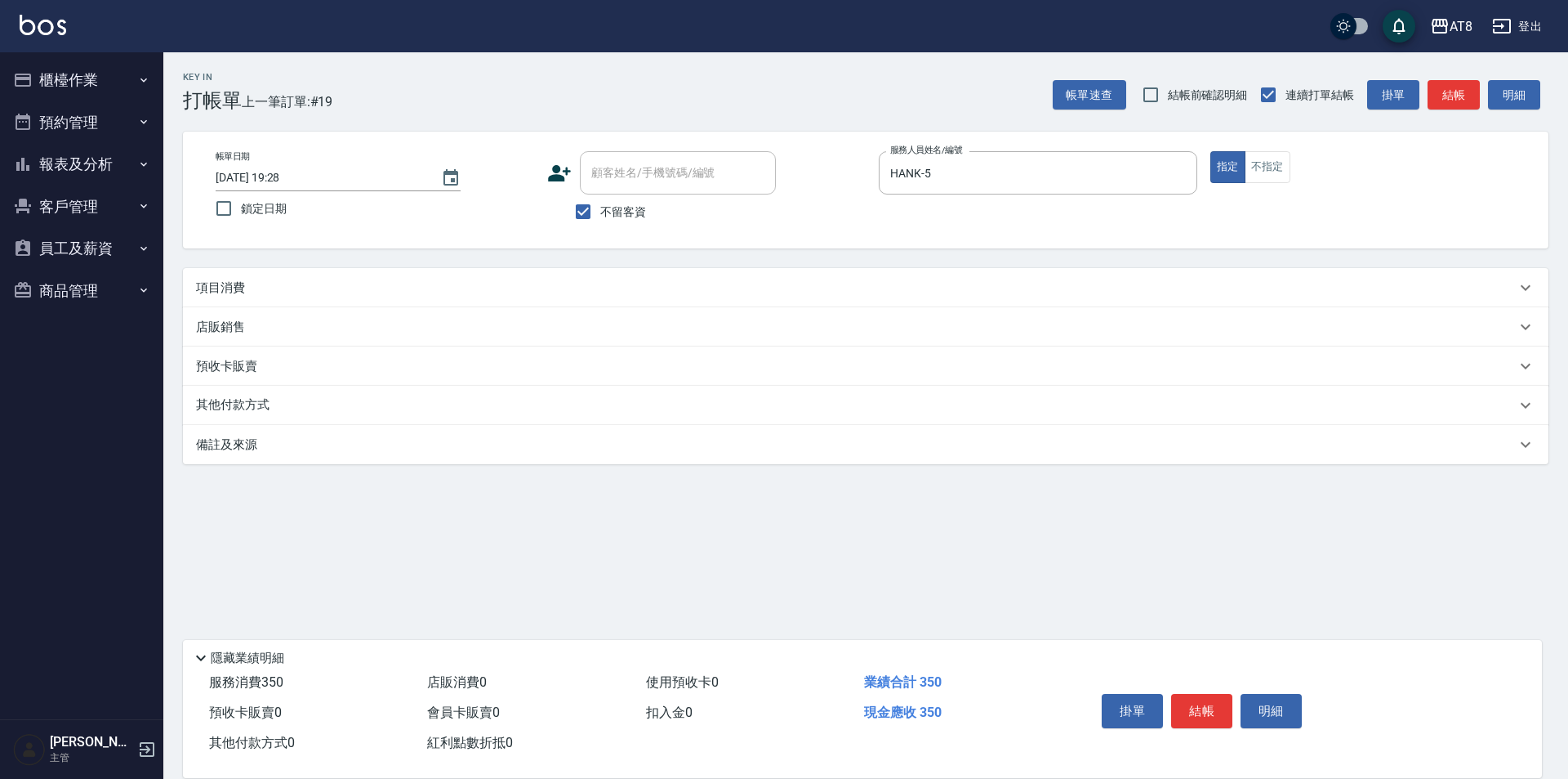
drag, startPoint x: 226, startPoint y: 300, endPoint x: 243, endPoint y: 307, distance: 18.4
click at [226, 297] on p "項目消費" at bounding box center [221, 288] width 49 height 18
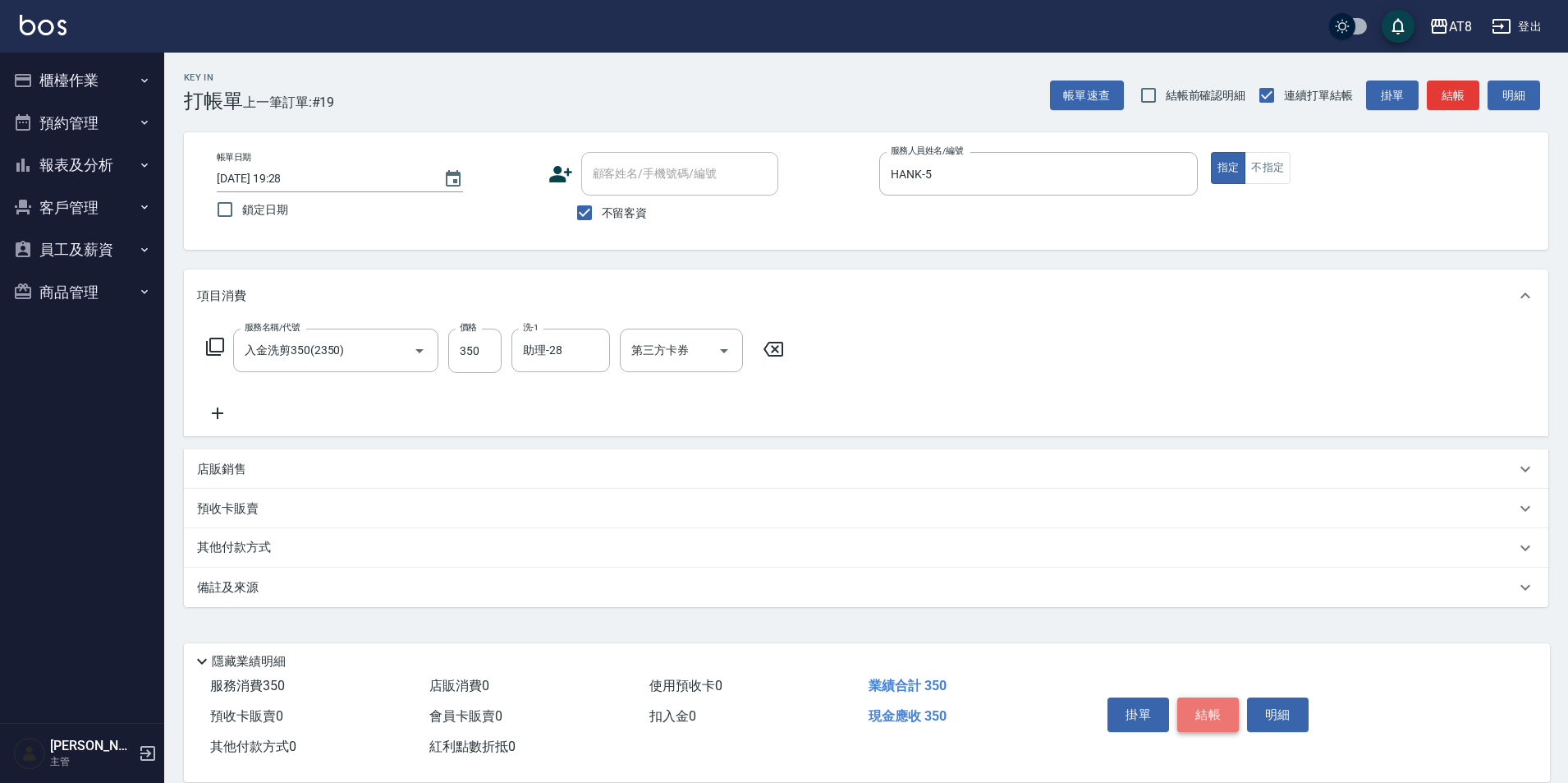
click at [1224, 698] on button "結帳" at bounding box center [1207, 714] width 62 height 34
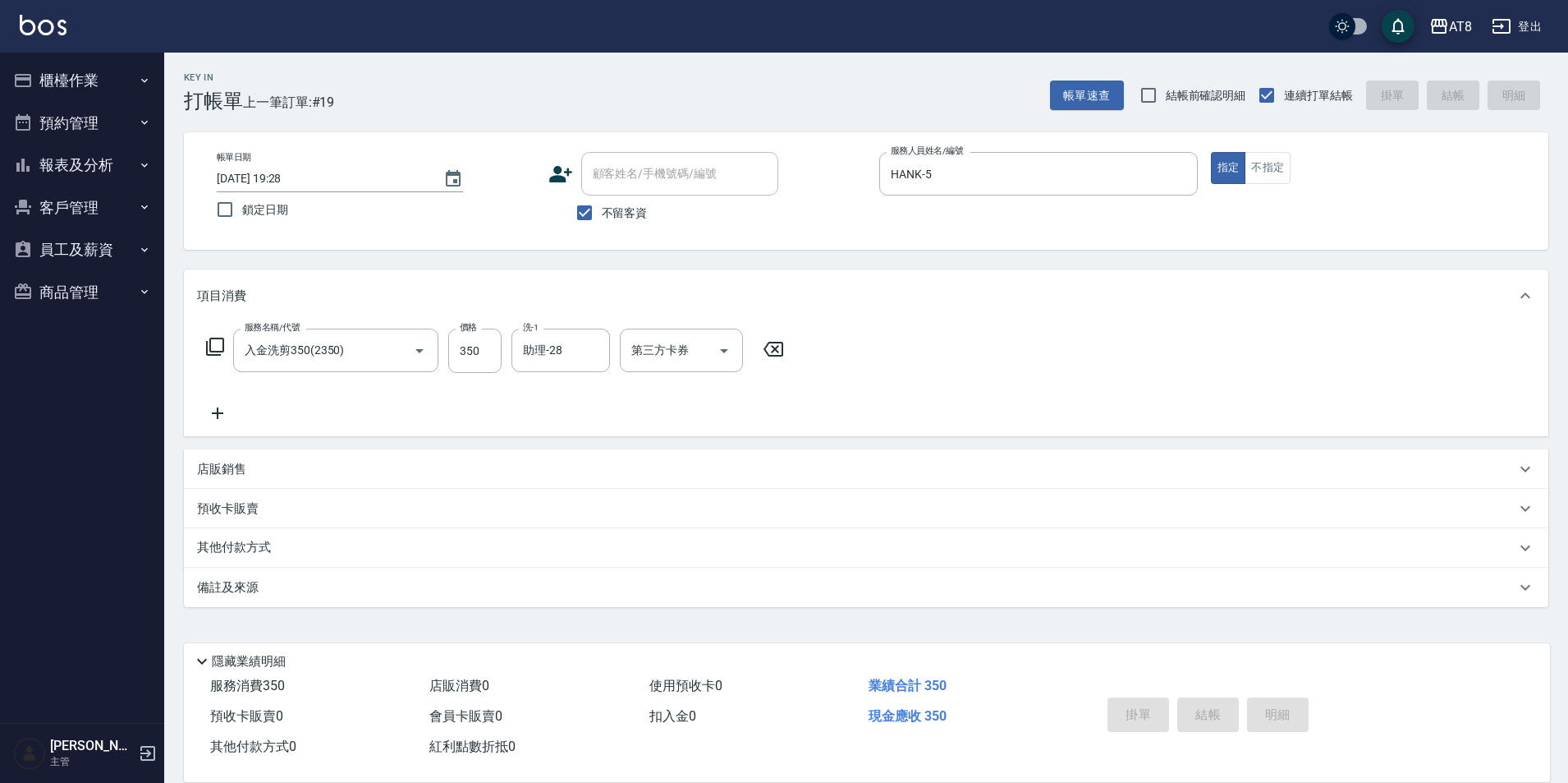
type input "2025/08/12 19:29"
click at [112, 84] on button "櫃檯作業" at bounding box center [82, 80] width 151 height 43
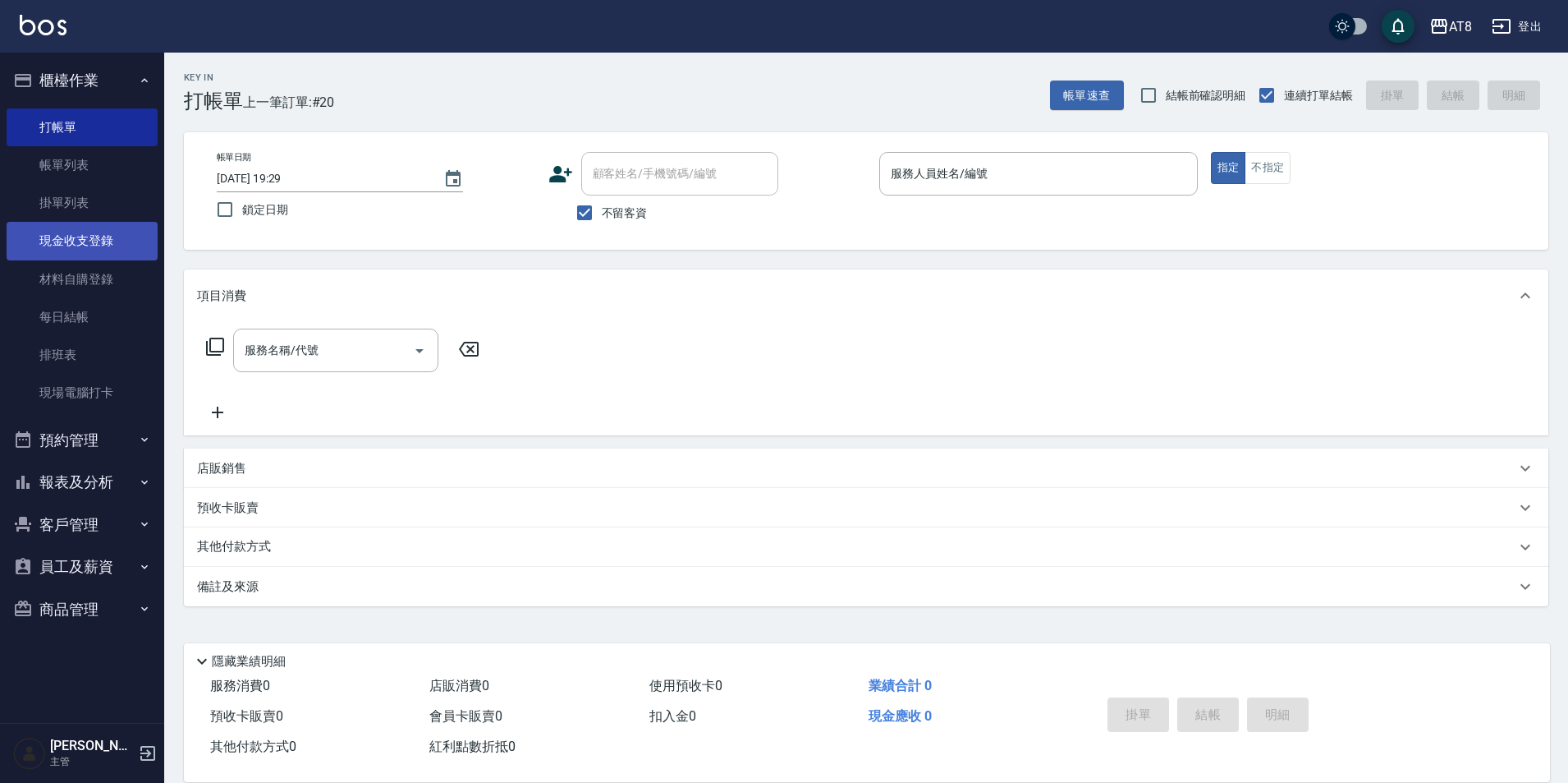
click at [98, 249] on link "現金收支登錄" at bounding box center [82, 240] width 151 height 38
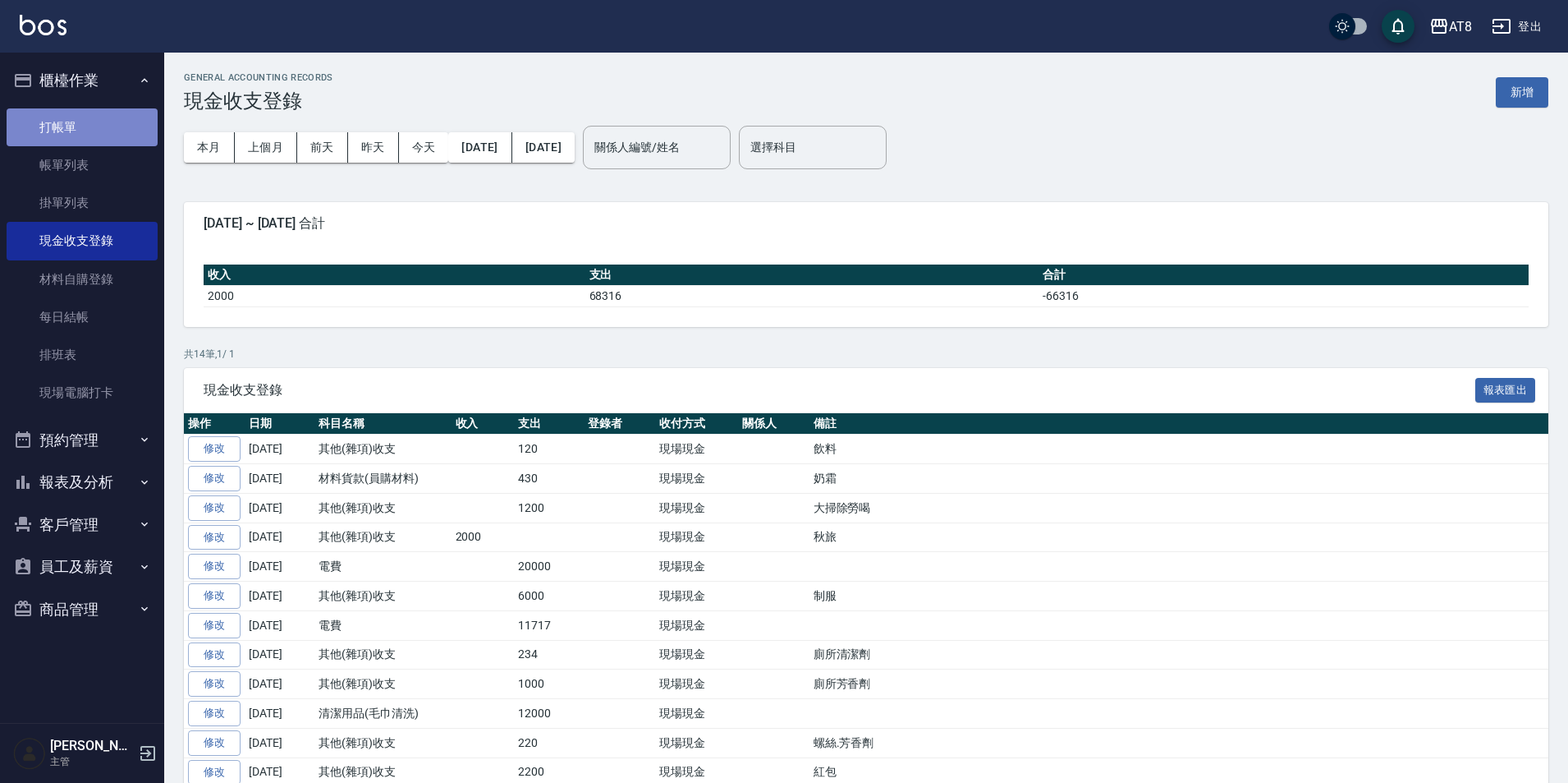
click at [61, 121] on link "打帳單" at bounding box center [82, 127] width 151 height 38
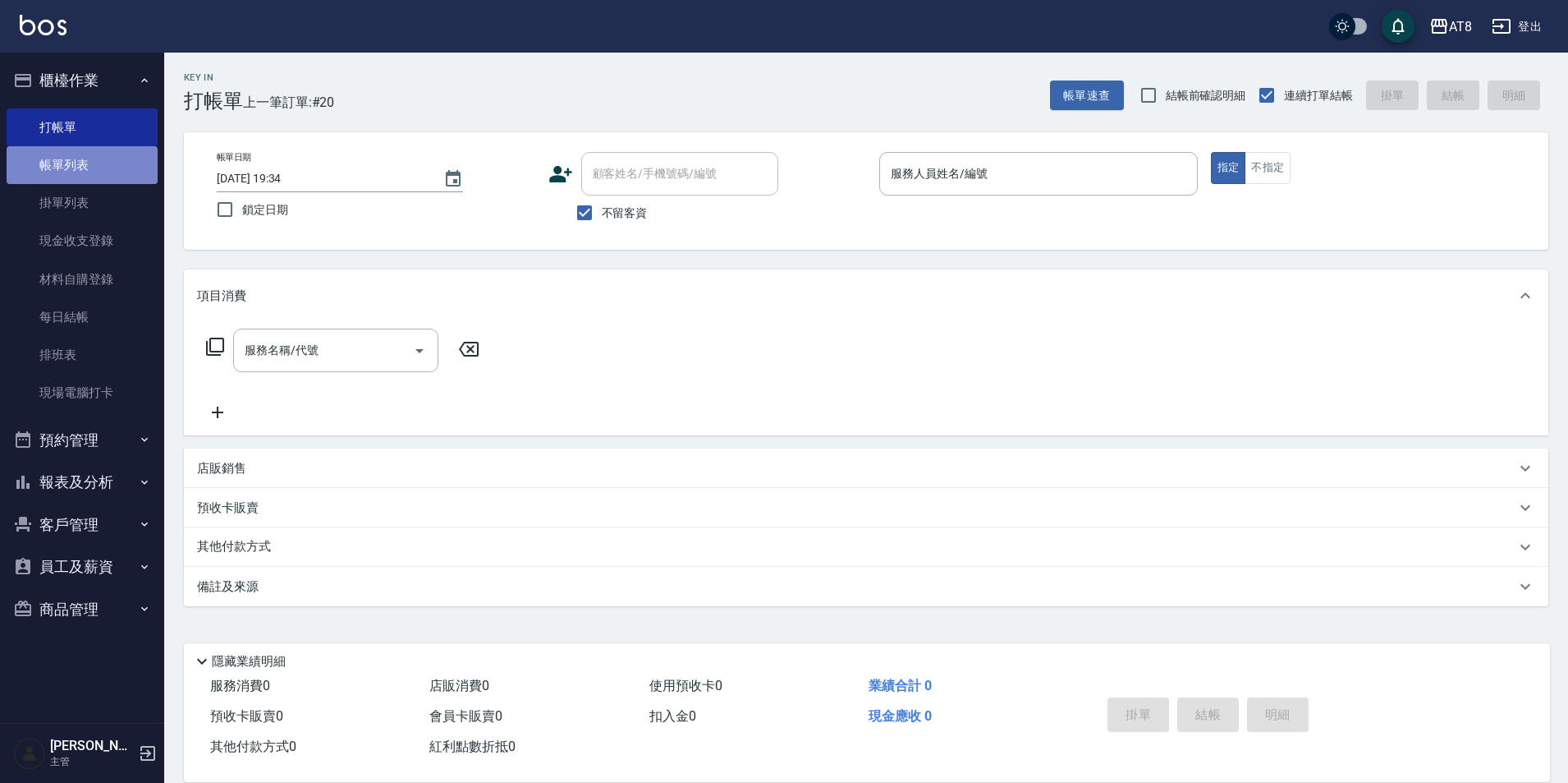
click at [65, 162] on link "帳單列表" at bounding box center [82, 165] width 151 height 38
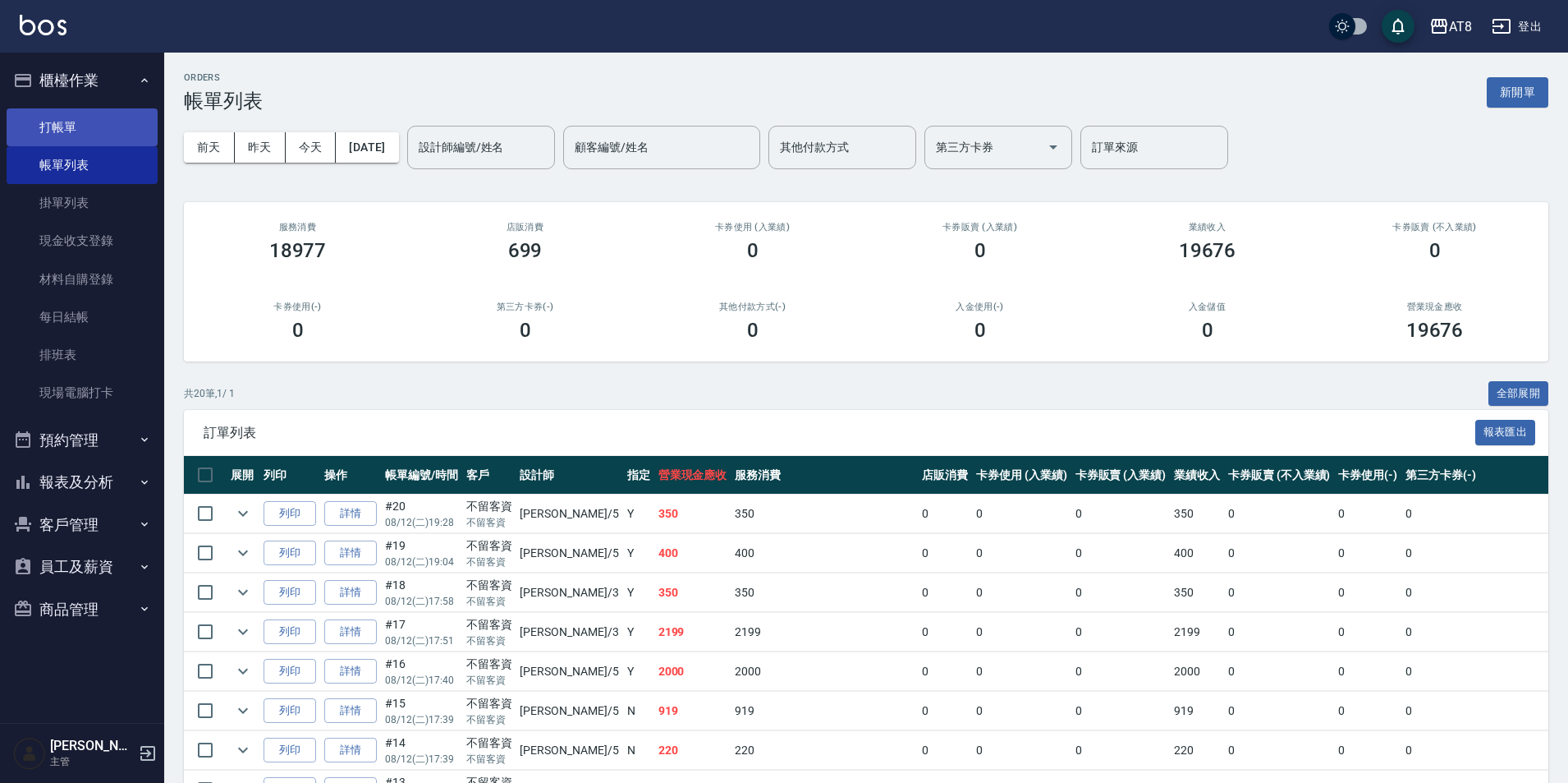
click at [73, 123] on link "打帳單" at bounding box center [82, 127] width 151 height 38
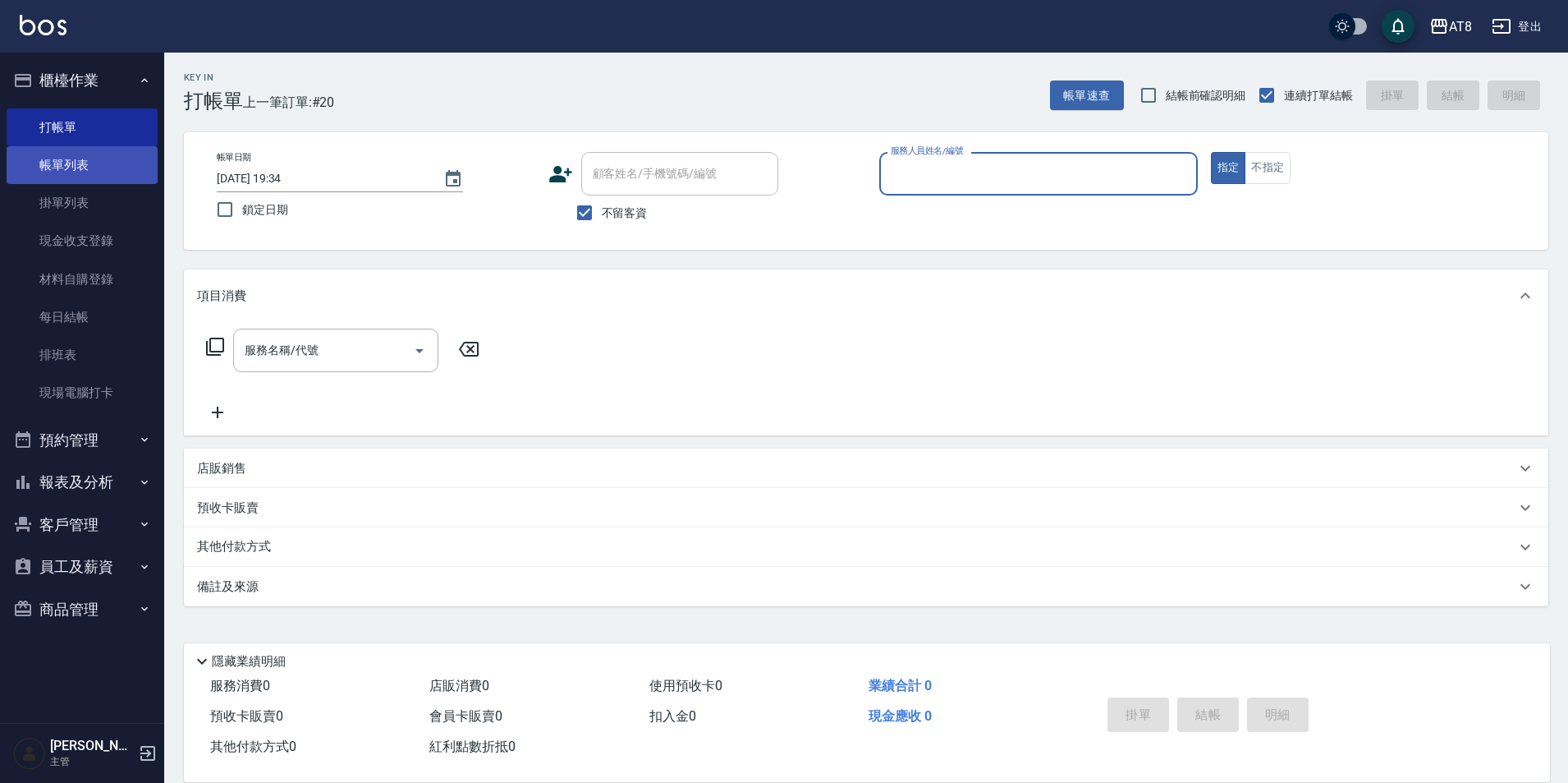
click at [96, 169] on link "帳單列表" at bounding box center [82, 165] width 151 height 38
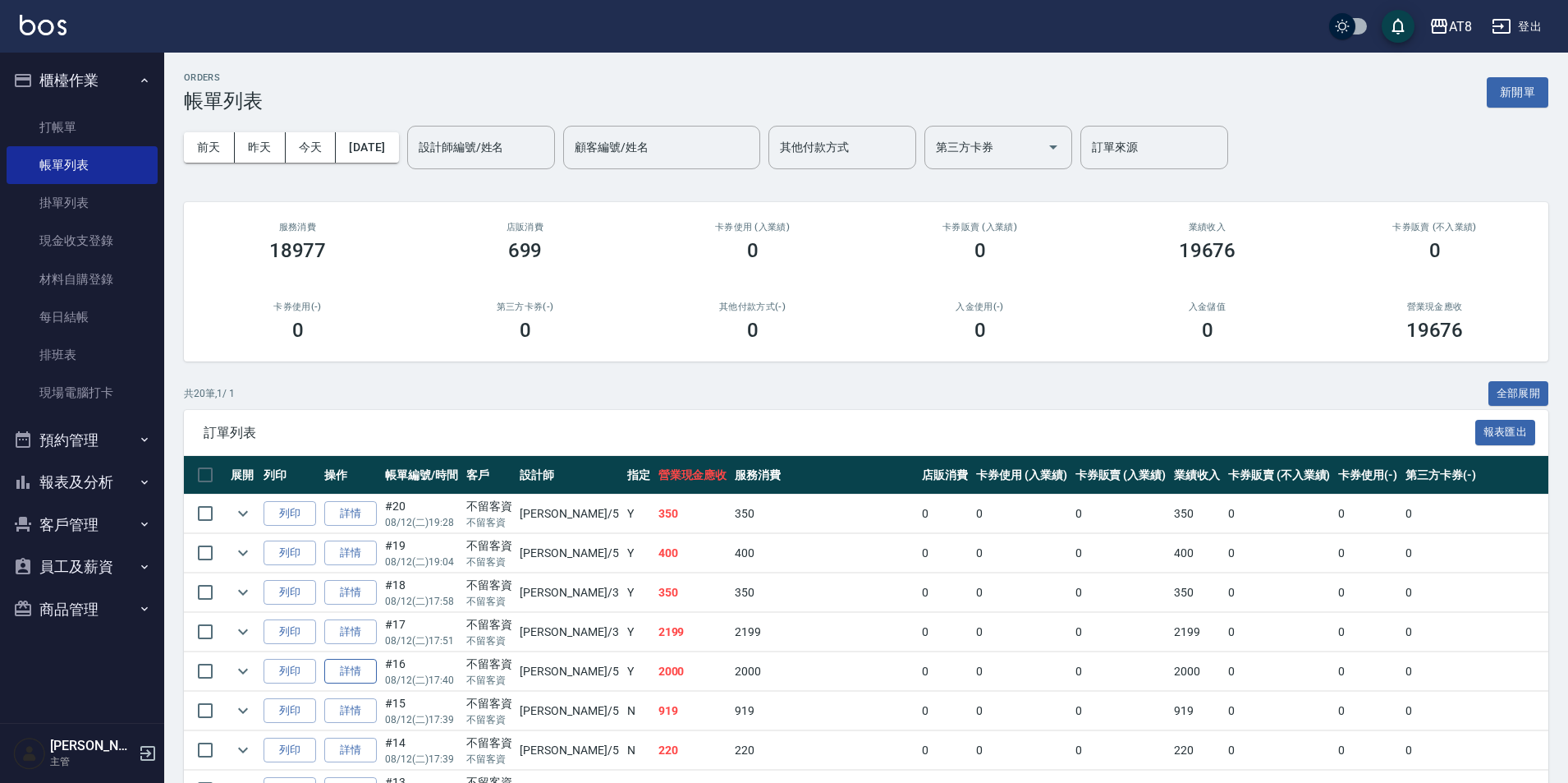
click at [355, 684] on link "詳情" at bounding box center [351, 671] width 53 height 26
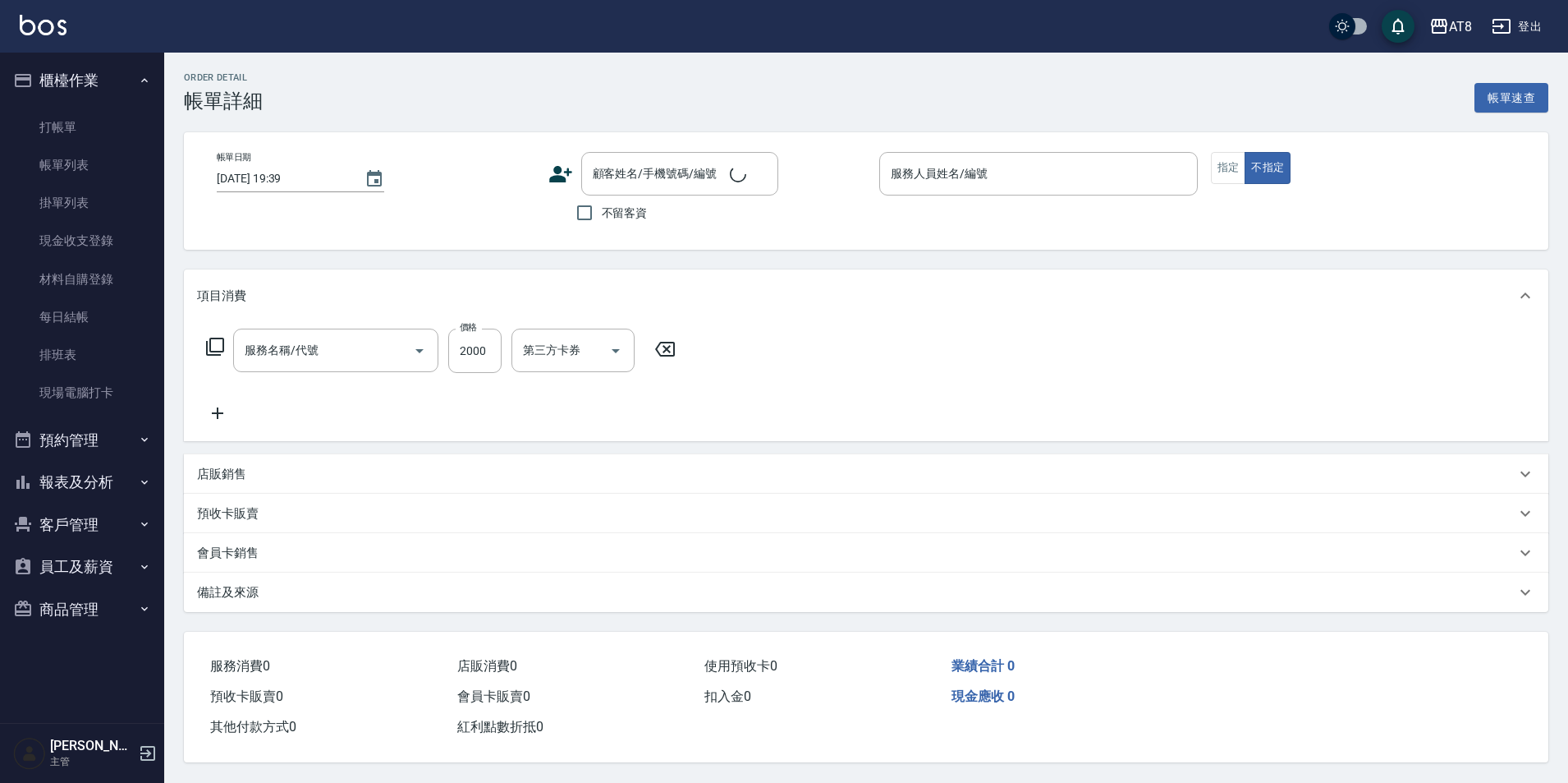
type input "2025/08/12 17:40"
checkbox input "true"
type input "HANK-5"
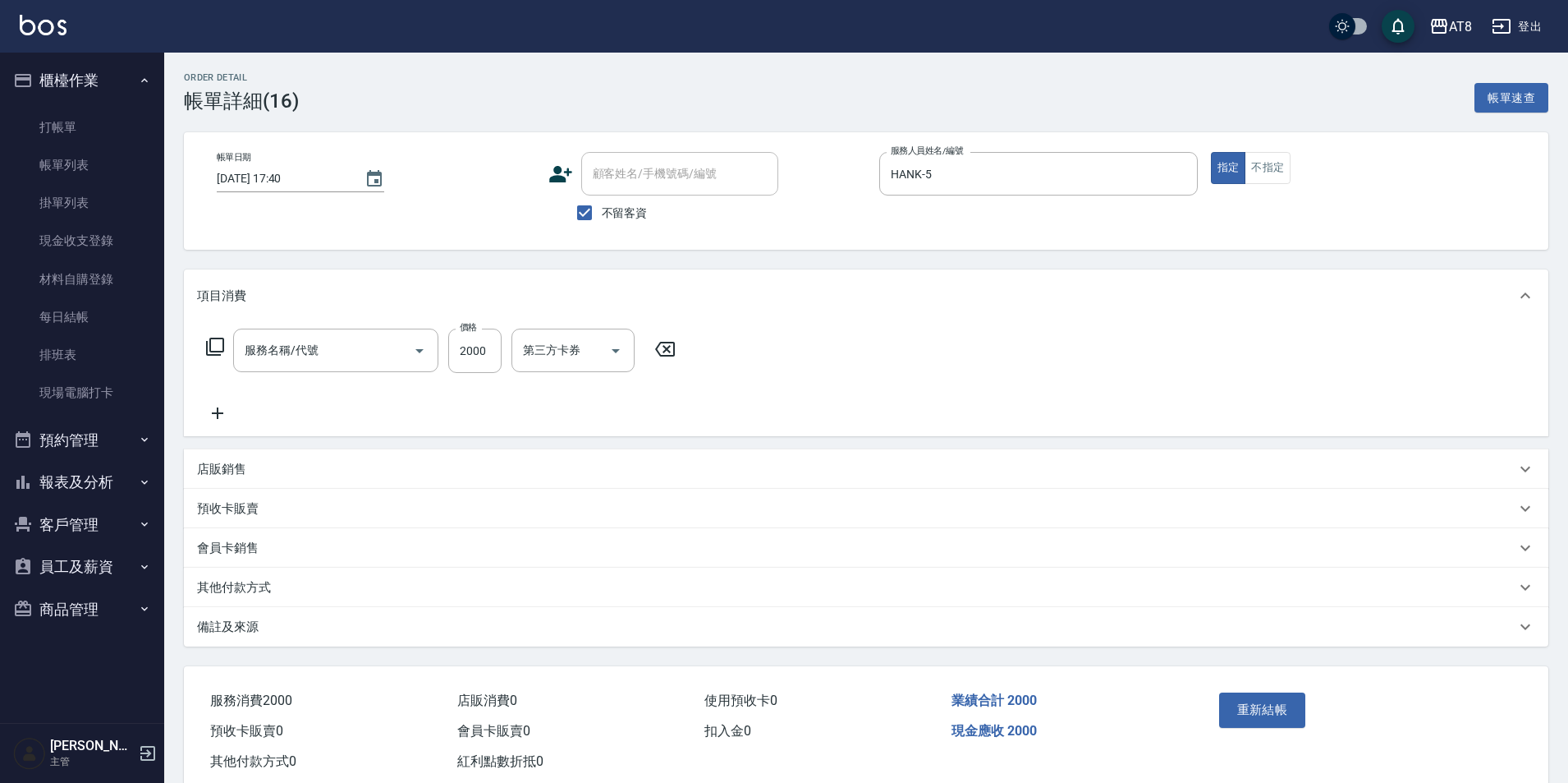
type input "燙髮(32000)"
click at [881, 359] on icon at bounding box center [882, 349] width 41 height 20
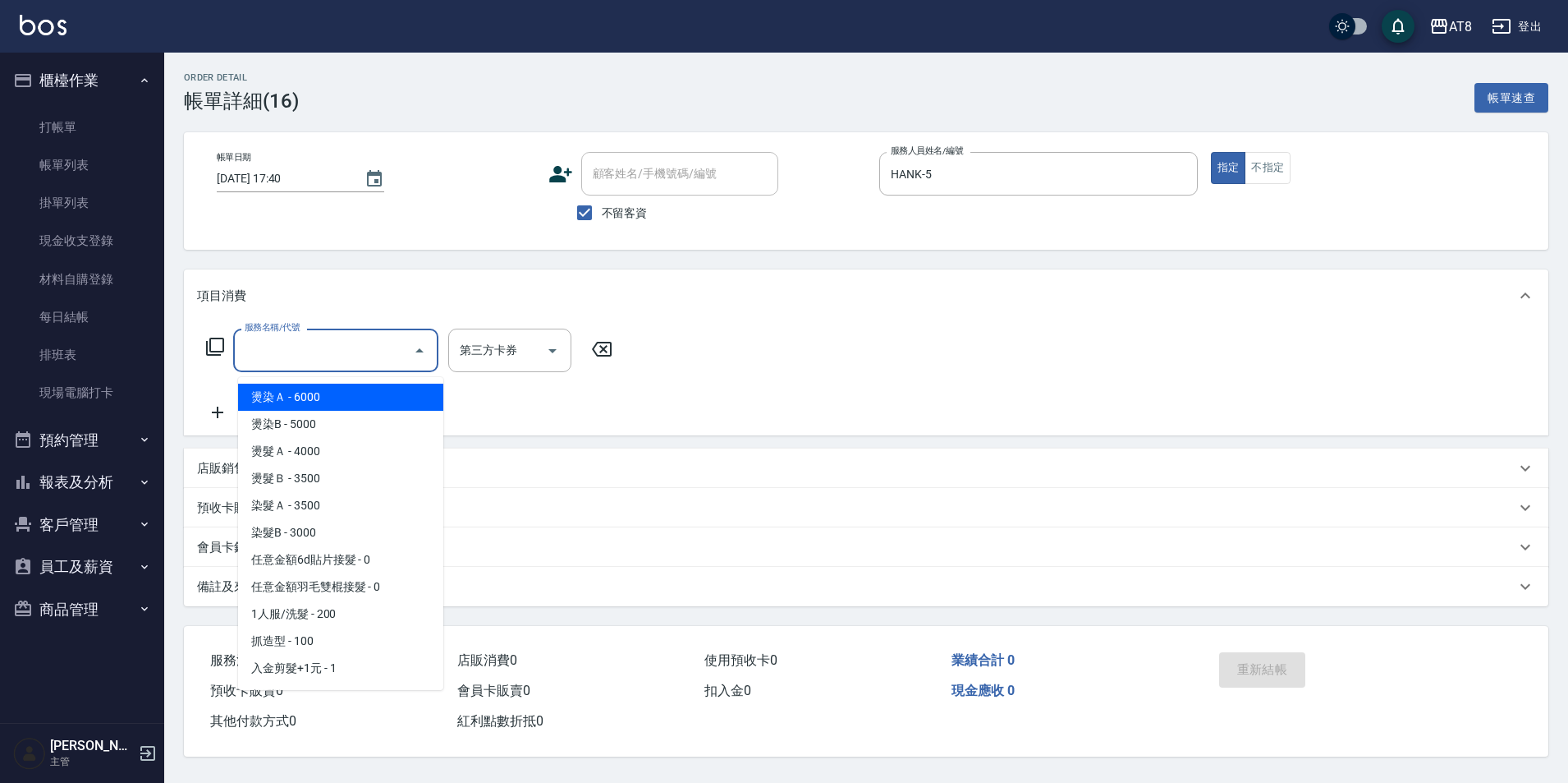
click at [275, 359] on input "服務名稱/代號" at bounding box center [323, 349] width 166 height 28
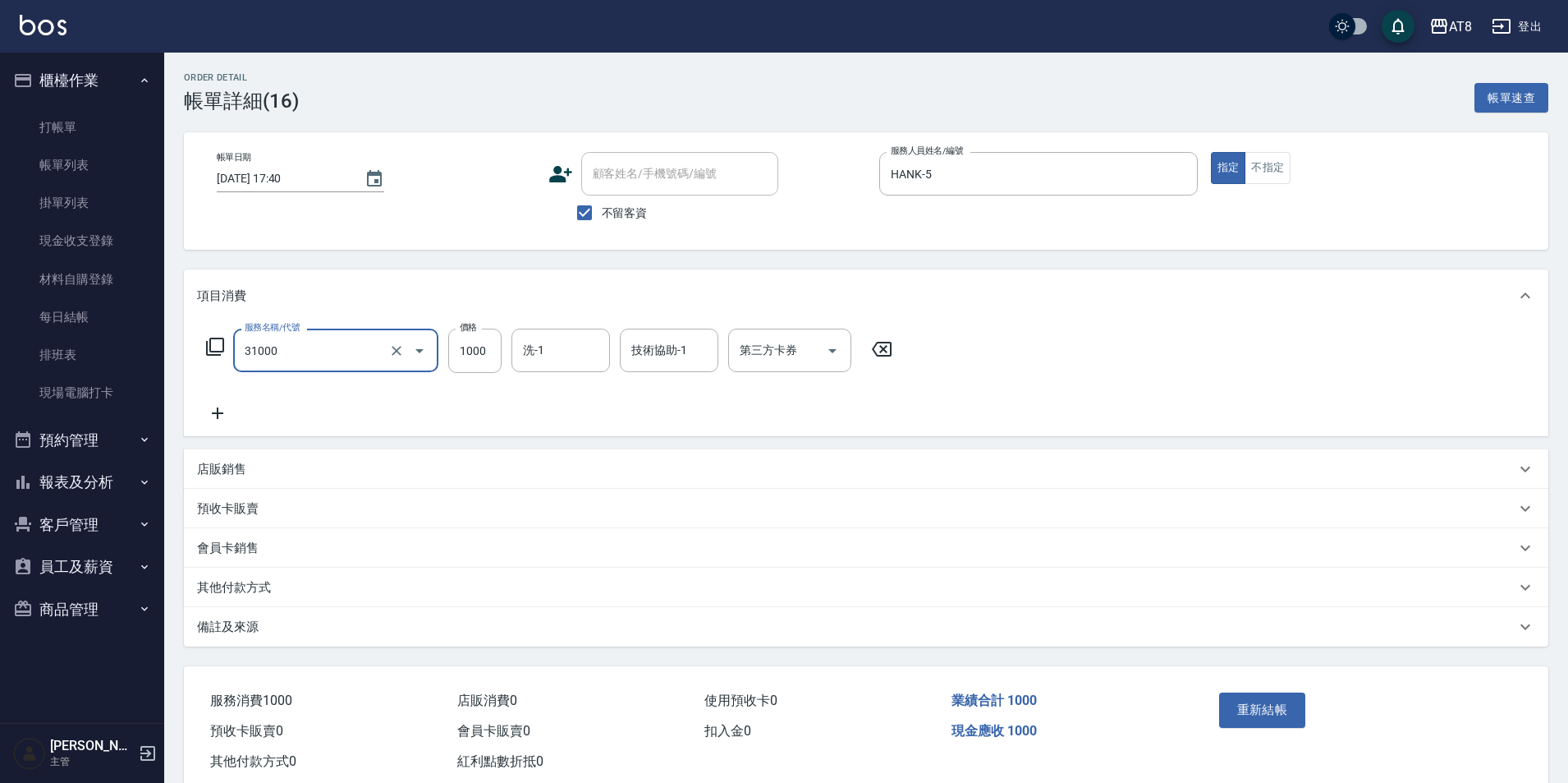
type input "燙髮(31000)"
type input "1401"
type input "助理-22"
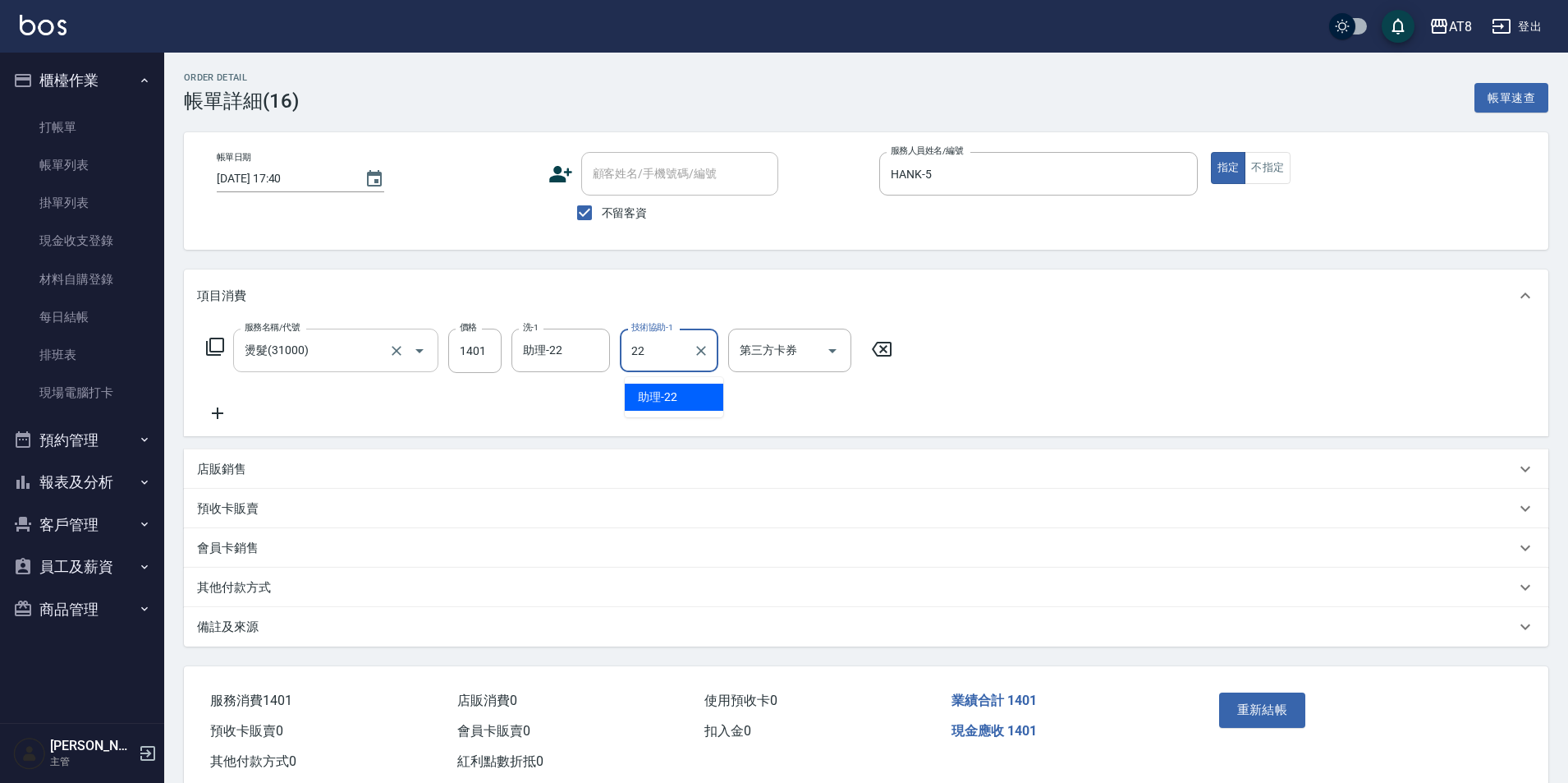
type input "助理-22"
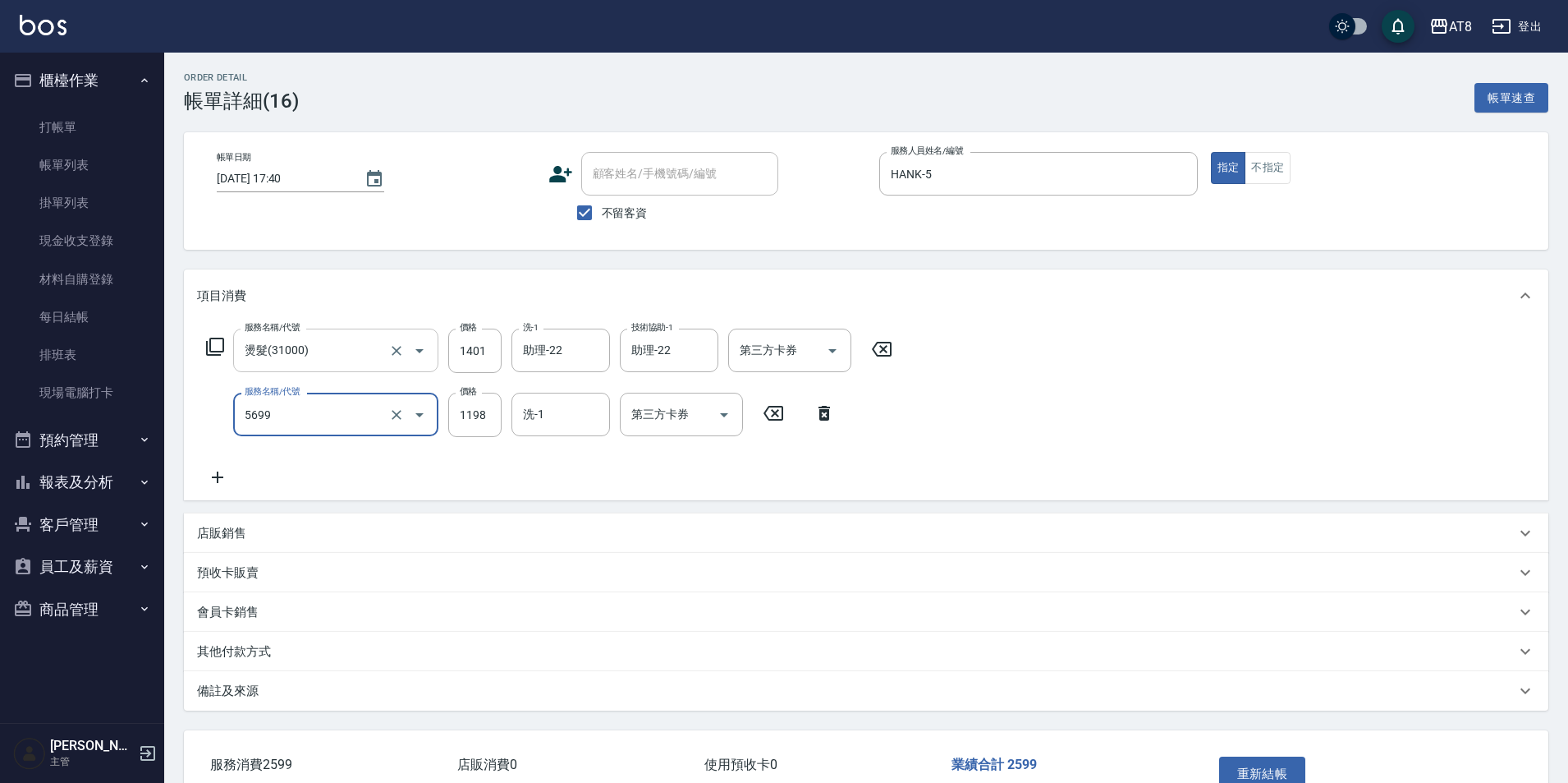
type input "水沁涼套餐(5699)"
type input "1098"
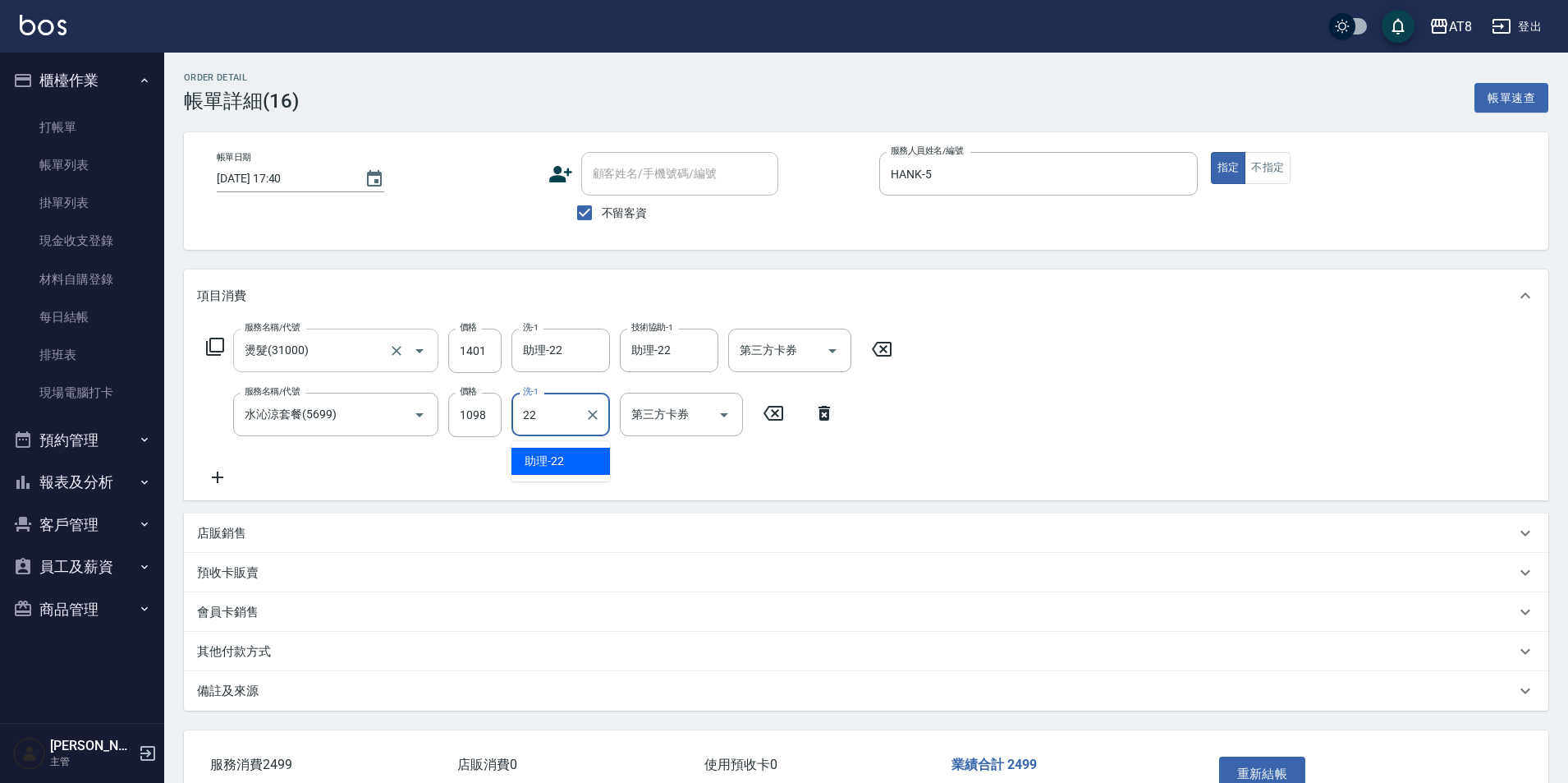
type input "助理-22"
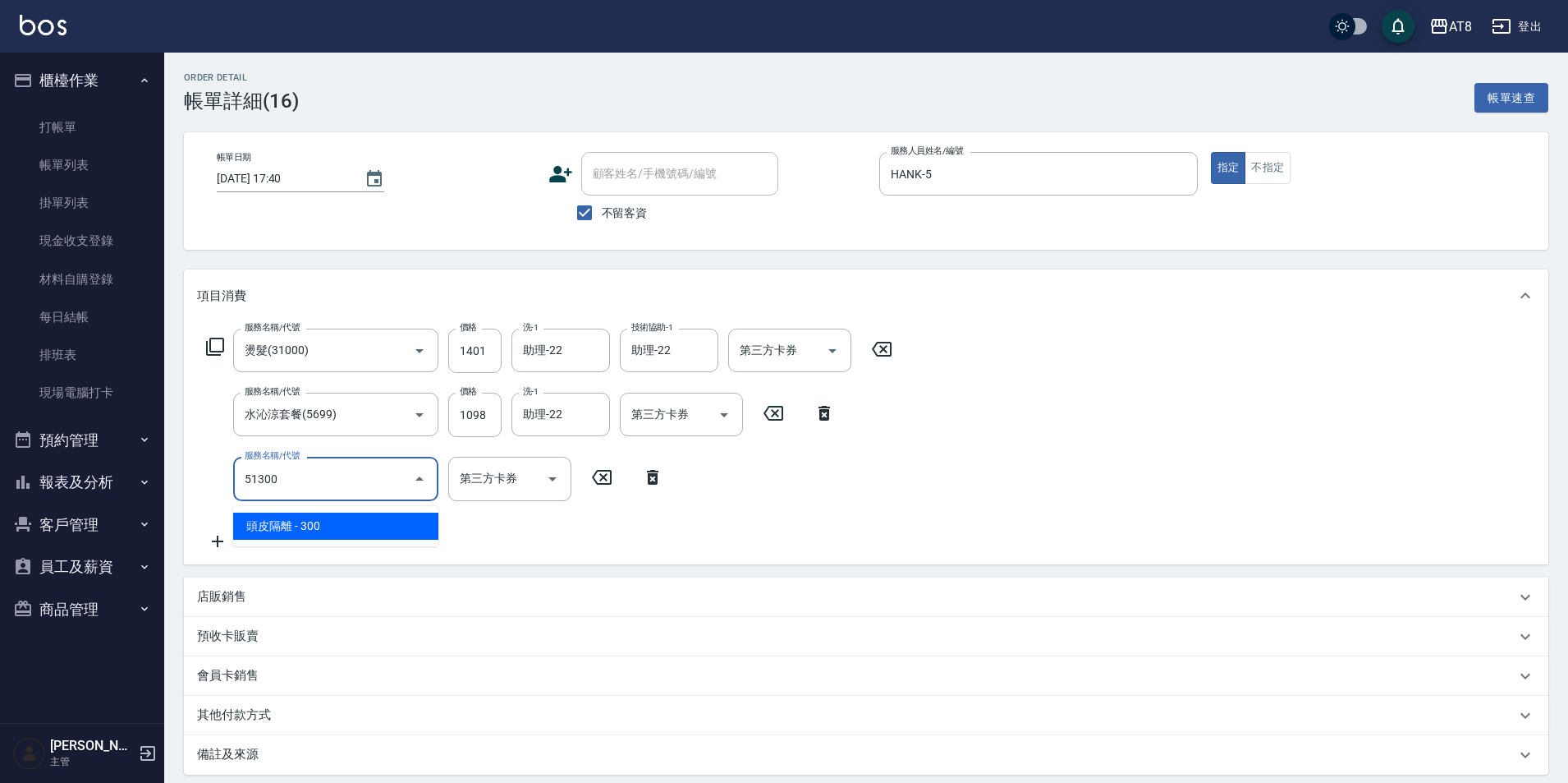
type input "51300"
click at [888, 351] on icon at bounding box center [882, 349] width 41 height 20
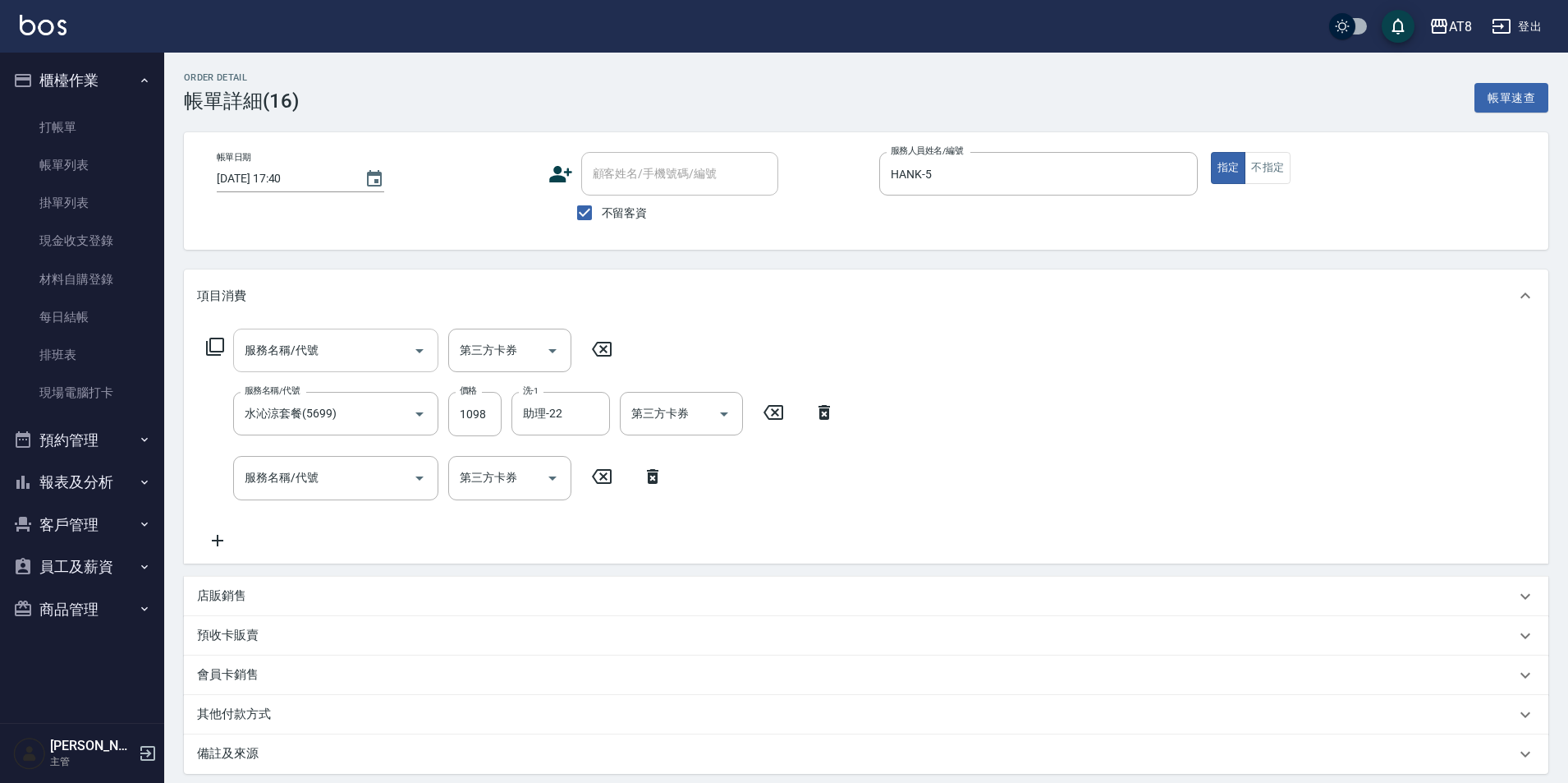
click at [333, 350] on input "服務名稱/代號" at bounding box center [323, 349] width 166 height 28
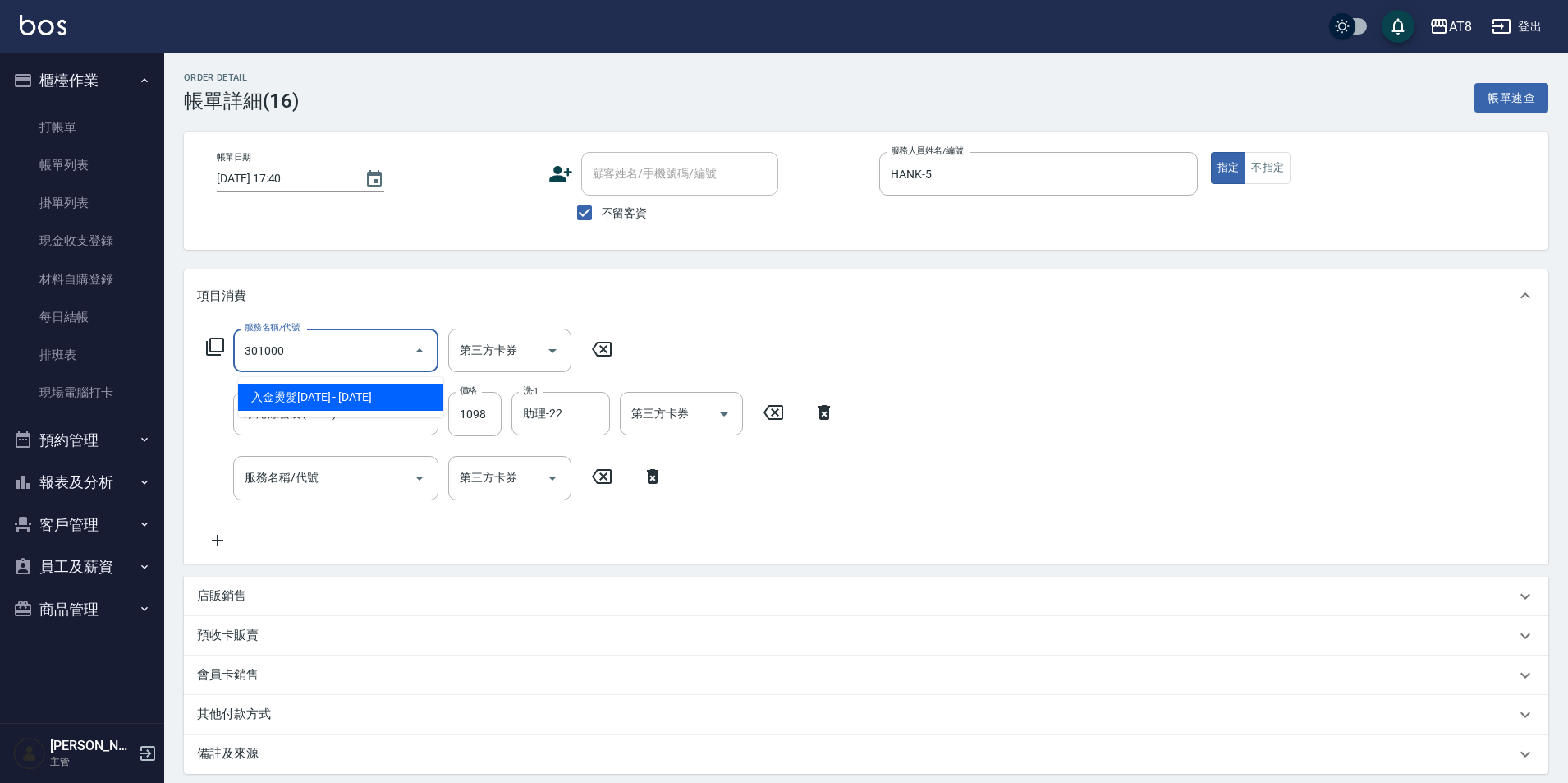
type input "入金燙髮1000(301000)"
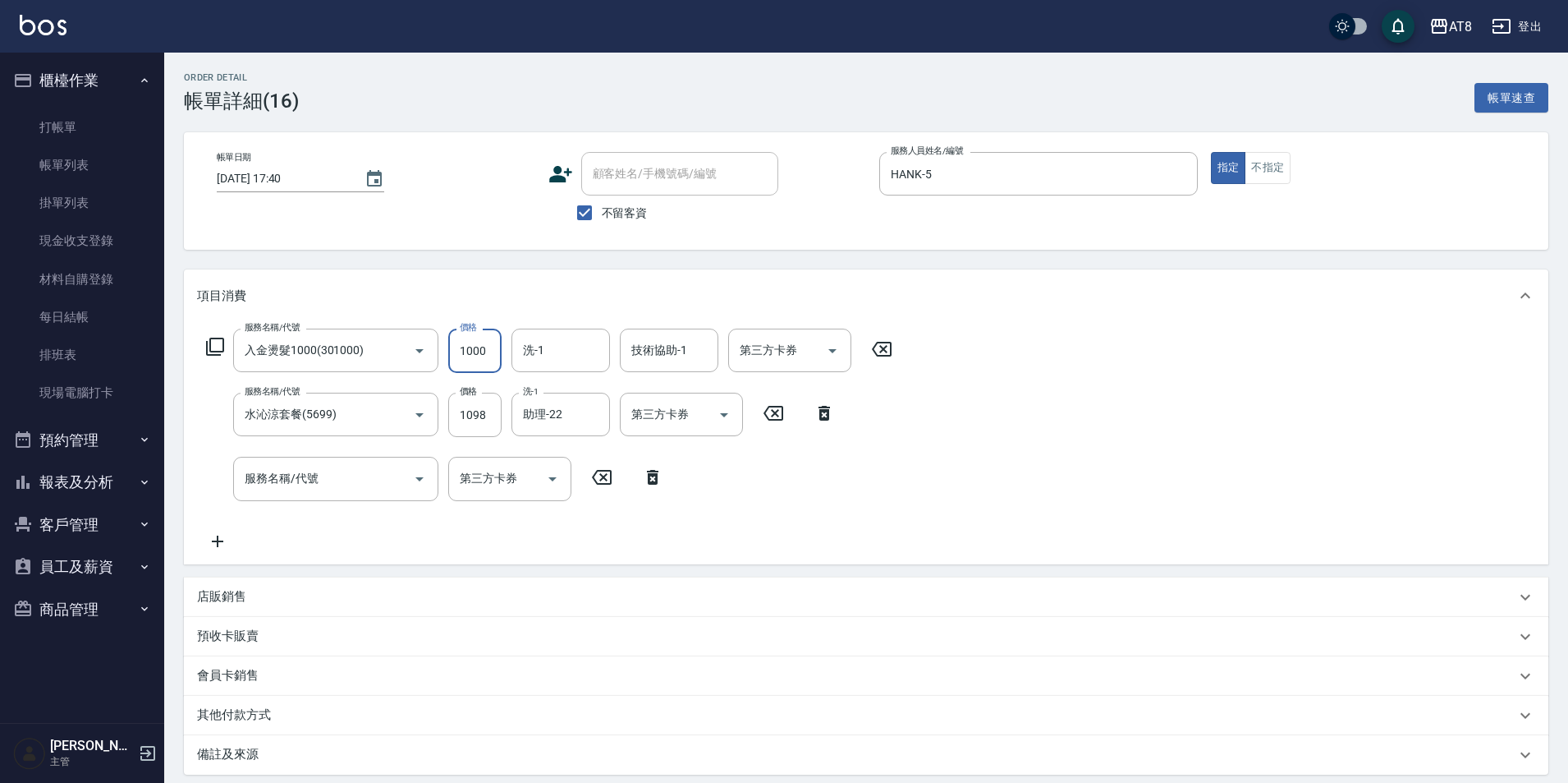
click at [462, 359] on input "1000" at bounding box center [475, 350] width 53 height 44
type input "1401"
type input "助理-22"
click at [346, 493] on input "服務名稱/代號" at bounding box center [323, 478] width 166 height 28
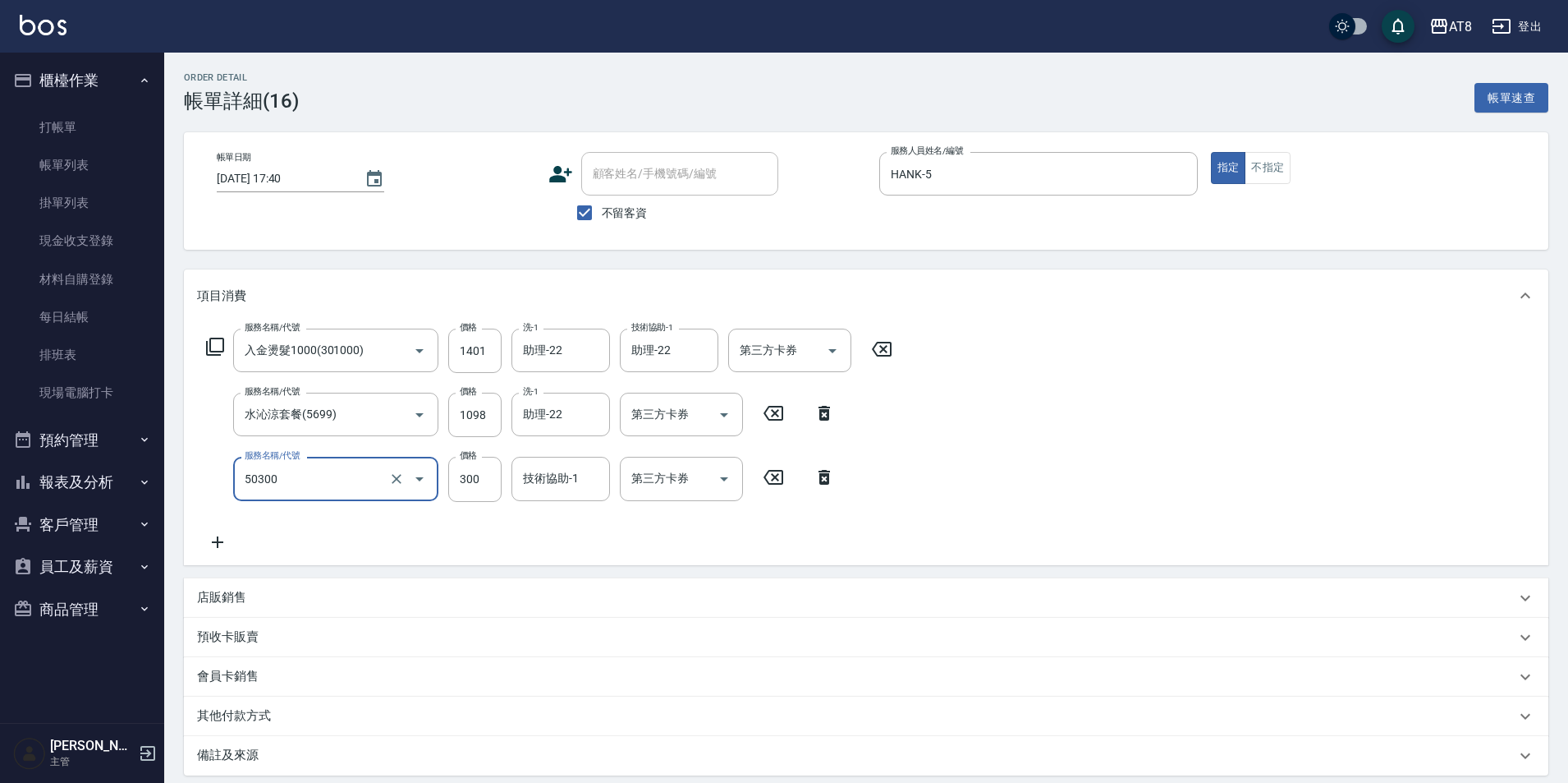
type input "入金護髮.隔離300(50300)"
type input "200"
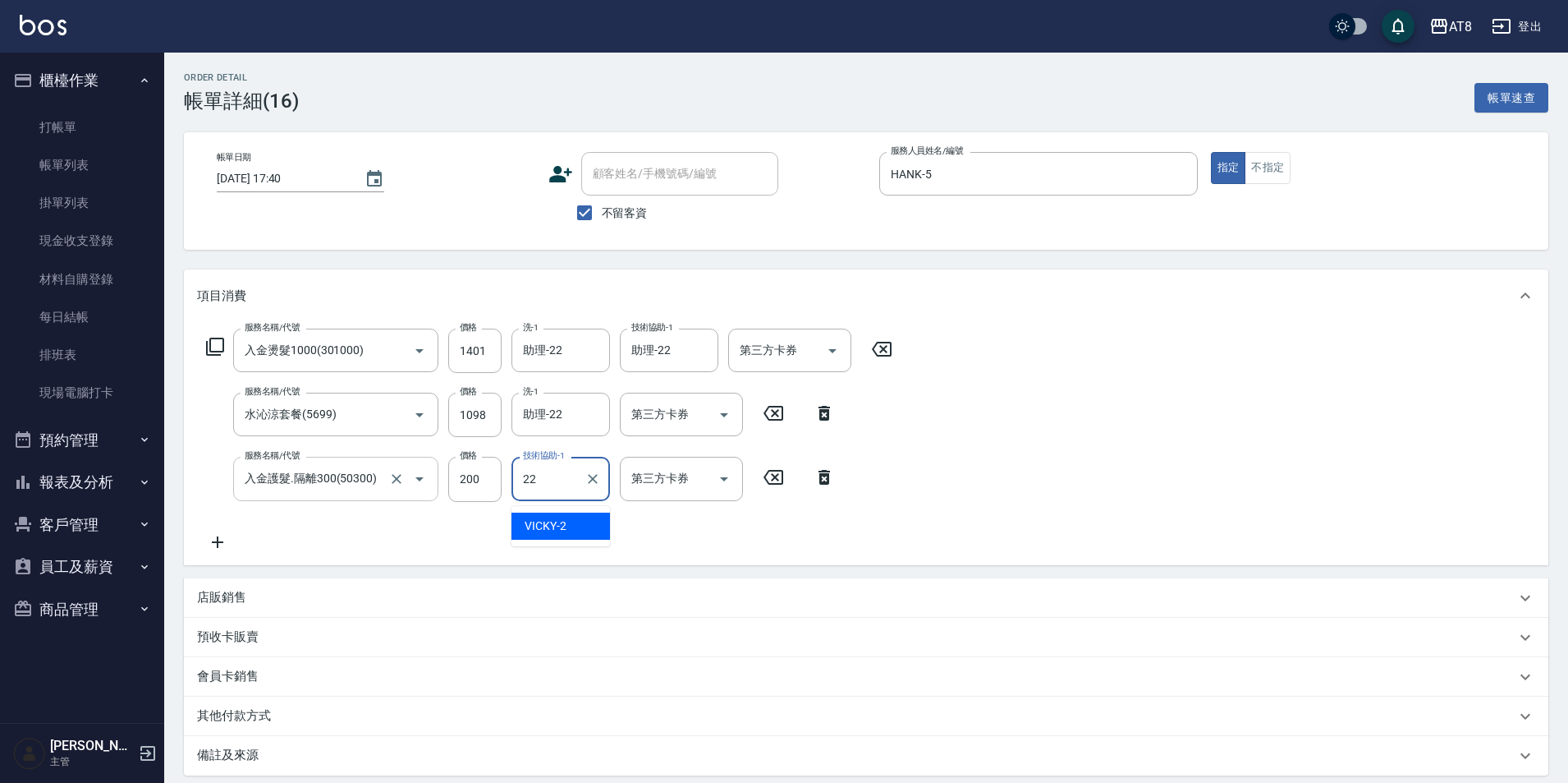
type input "助理-22"
click at [1286, 445] on div "服務名稱/代號 入金燙髮1000(301000) 服務名稱/代號 價格 1401 價格 洗-1 助理-22 洗-1 技術協助-1 助理-22 技術協助-1 第…" at bounding box center [865, 443] width 1364 height 242
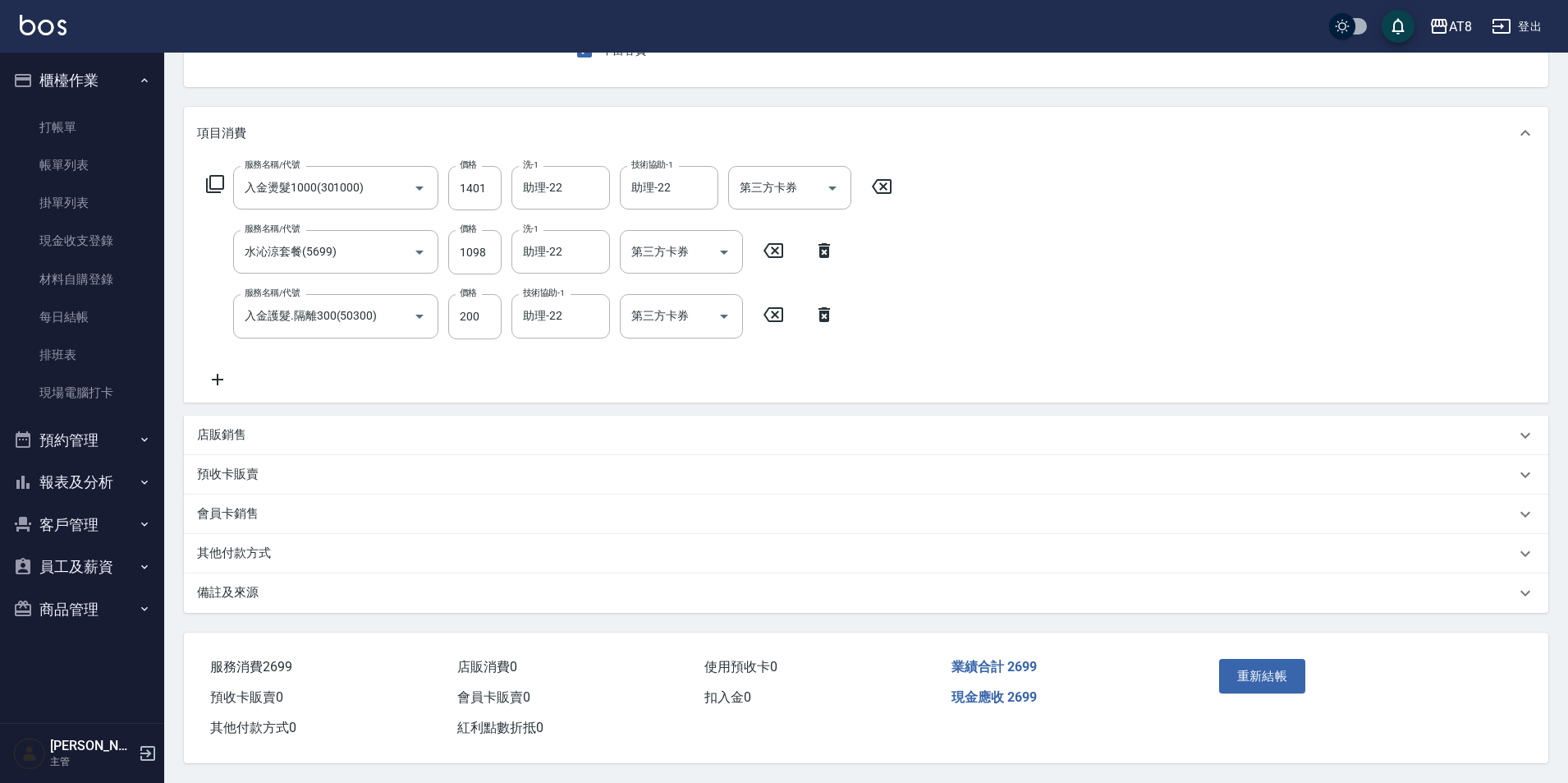
click at [1262, 677] on button "重新結帳" at bounding box center [1262, 675] width 87 height 34
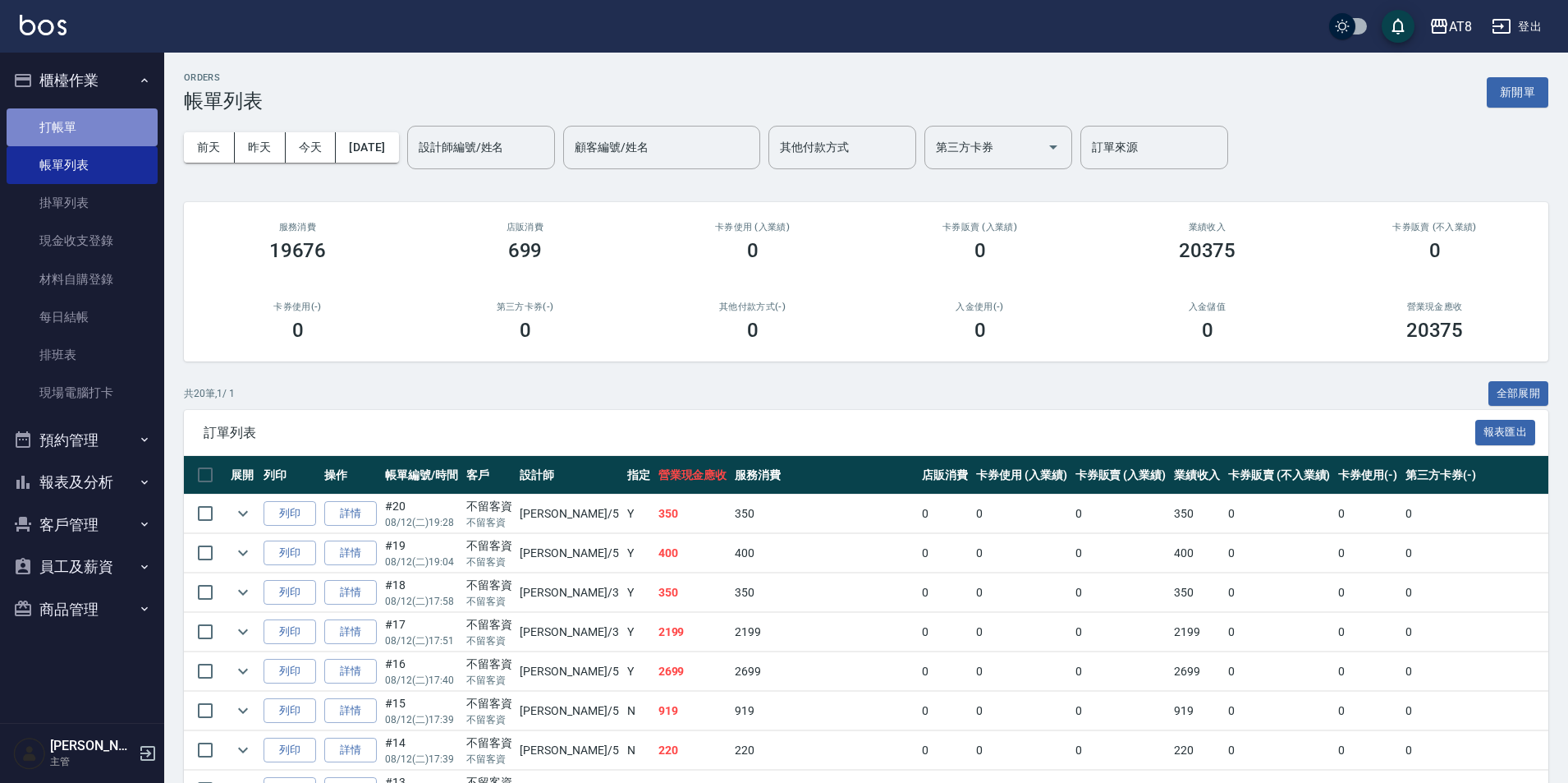
click at [98, 133] on link "打帳單" at bounding box center [82, 127] width 151 height 38
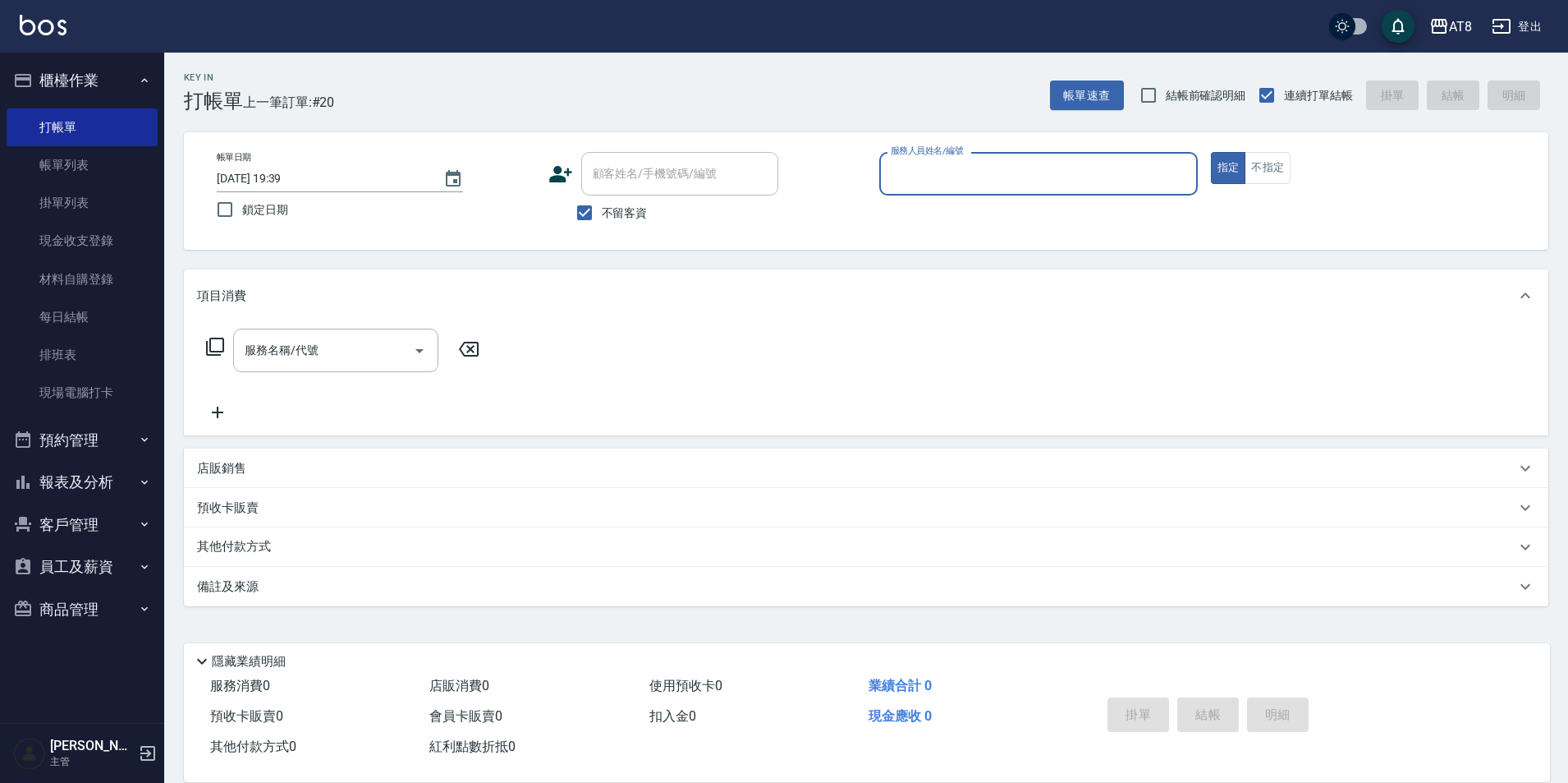
click at [97, 176] on link "帳單列表" at bounding box center [82, 165] width 151 height 38
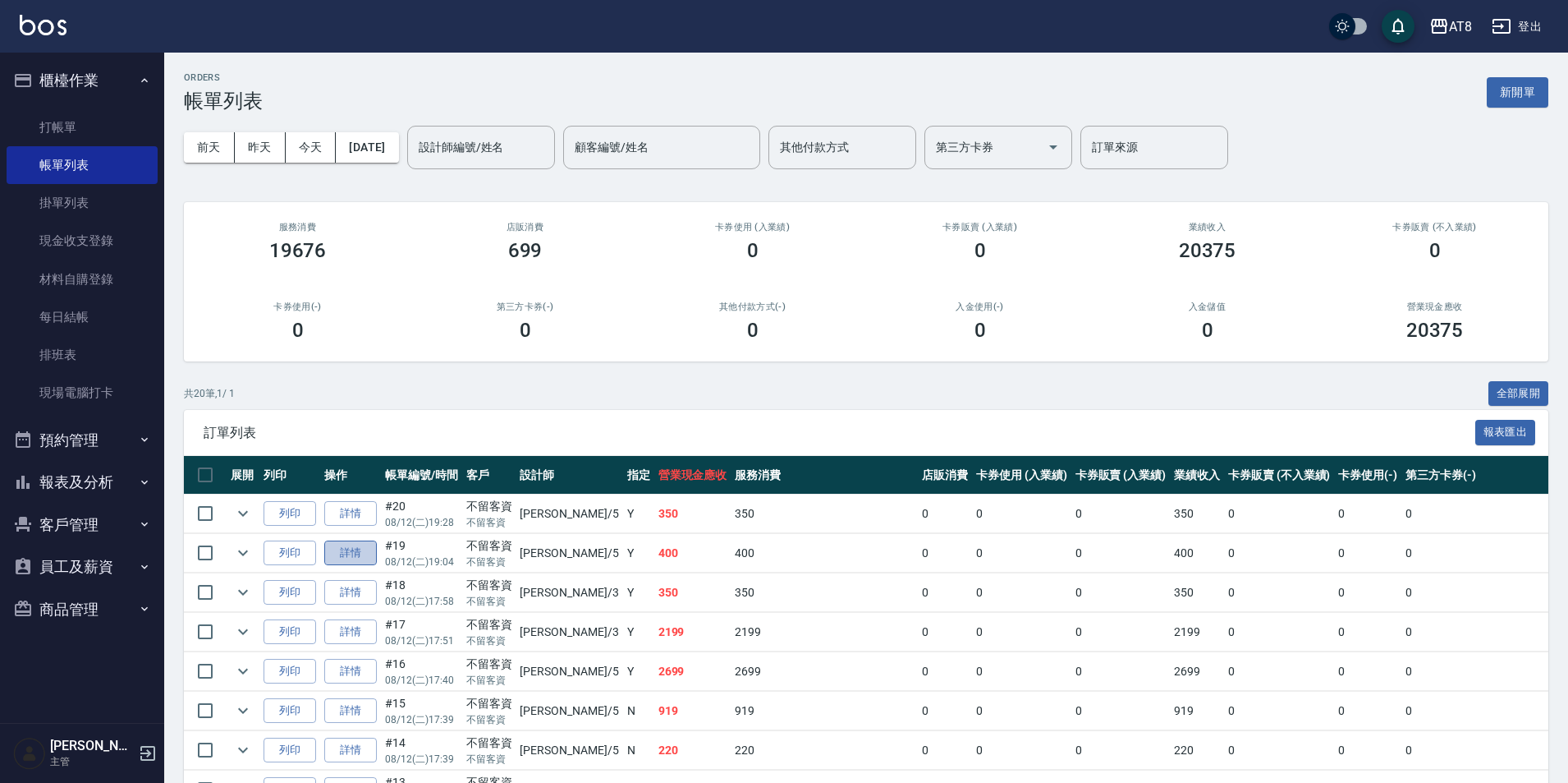
click at [369, 559] on link "詳情" at bounding box center [351, 553] width 53 height 26
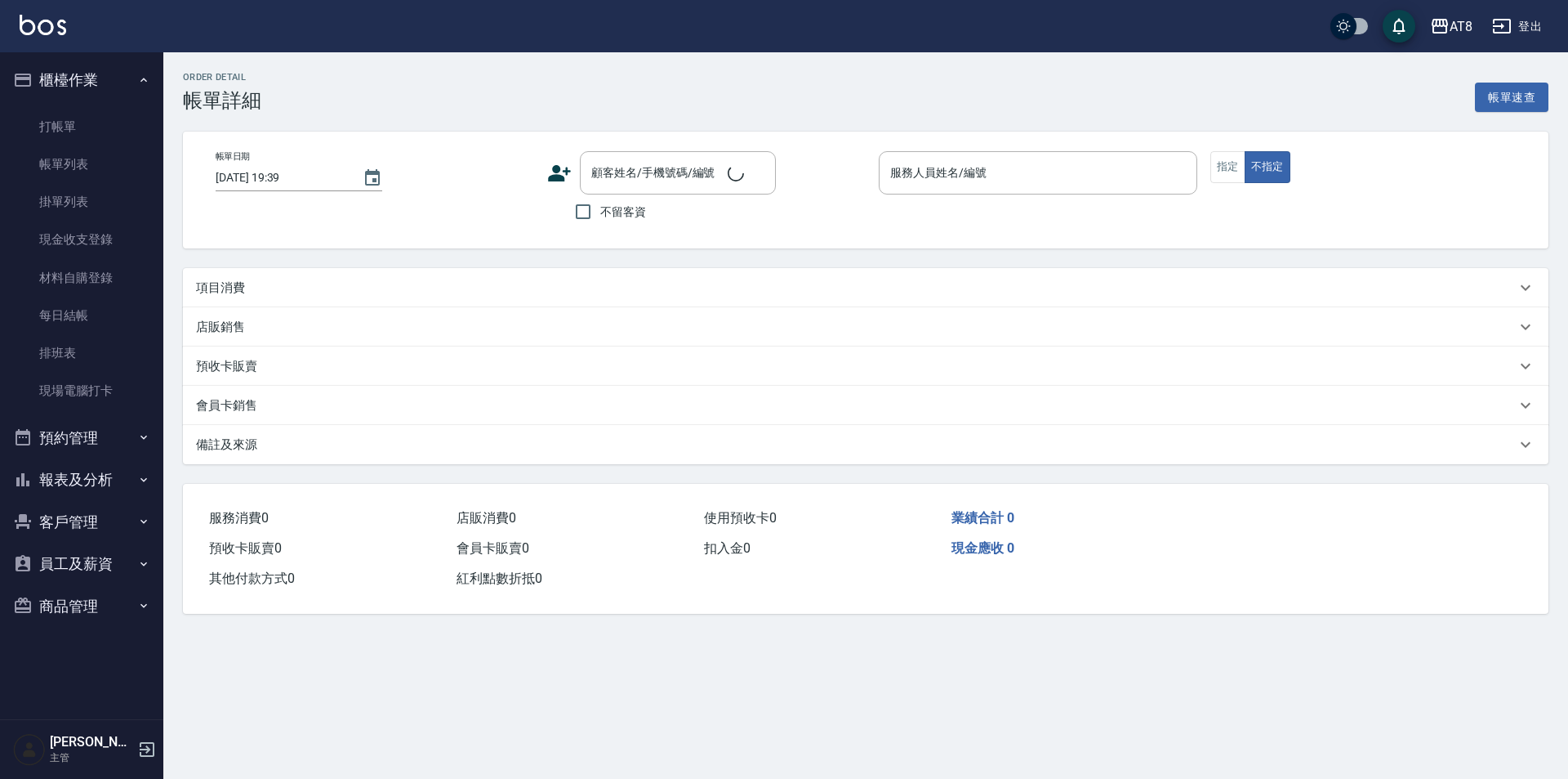
type input "2025/08/12 19:04"
checkbox input "true"
type input "HANK-5"
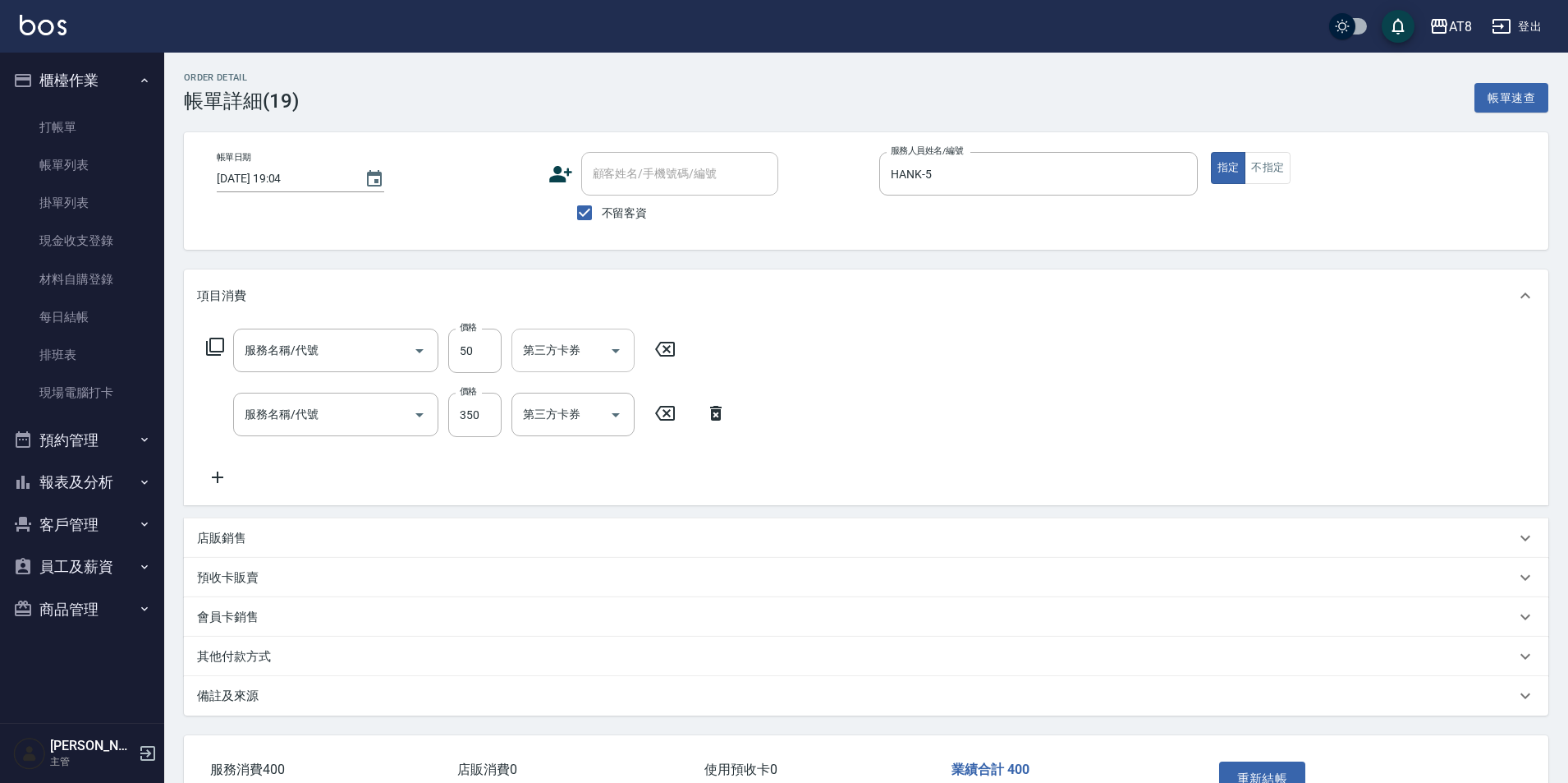
type input "入金精油50(5050)"
type input "入金洗剪350(2350)"
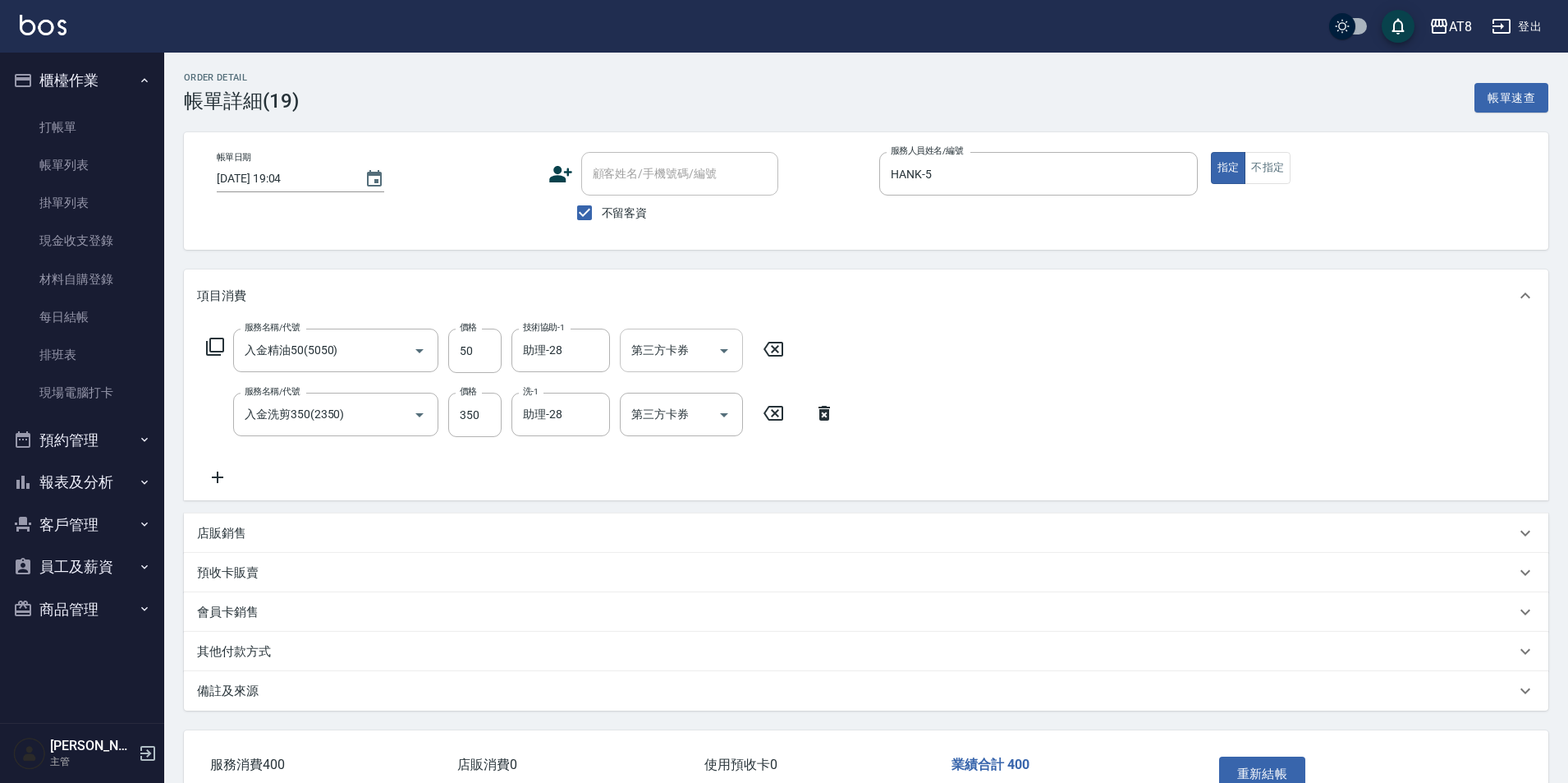
click at [733, 360] on icon "Open" at bounding box center [724, 350] width 20 height 20
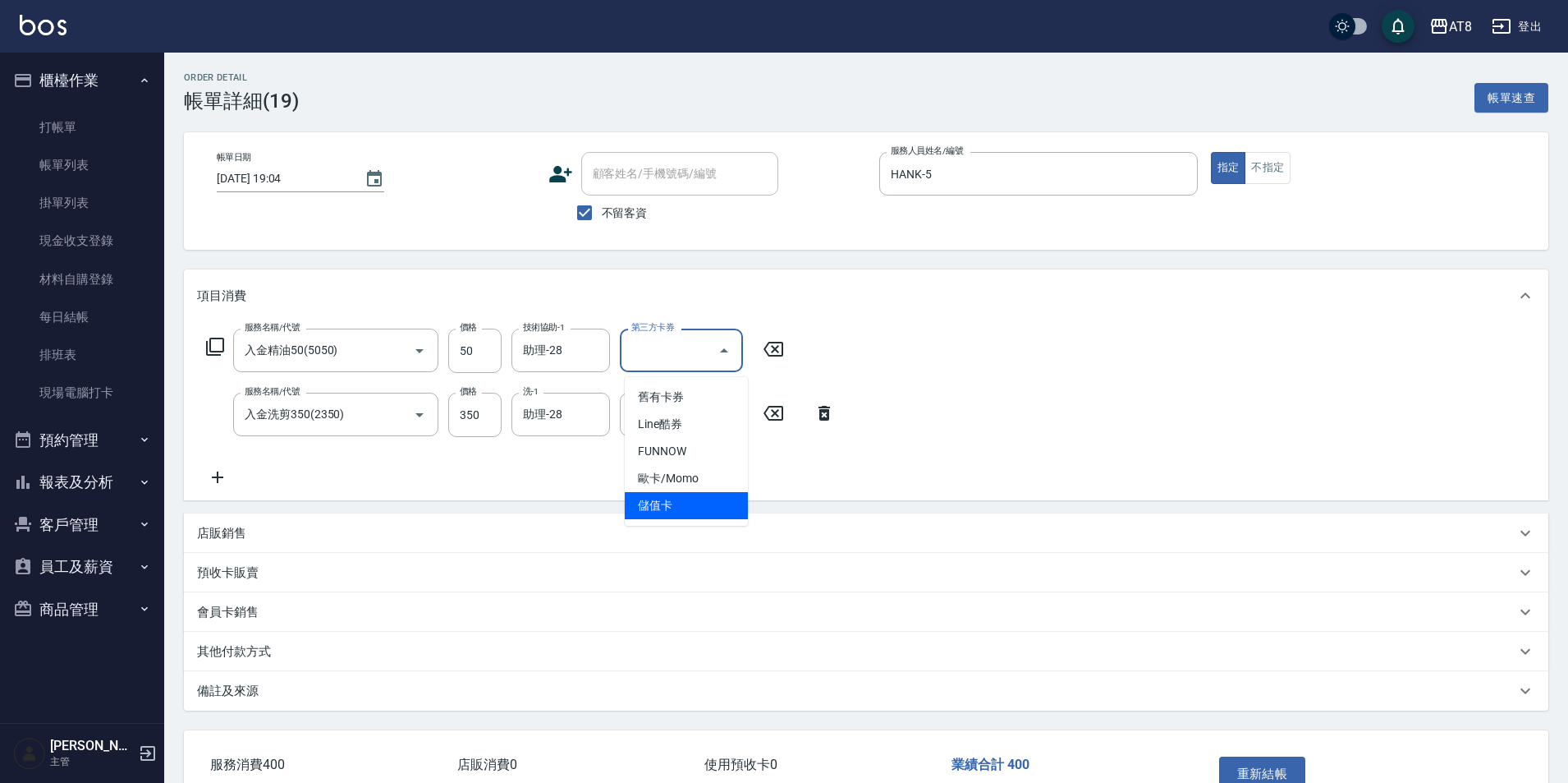
click at [713, 506] on span "儲值卡" at bounding box center [686, 505] width 124 height 27
type input "儲值卡"
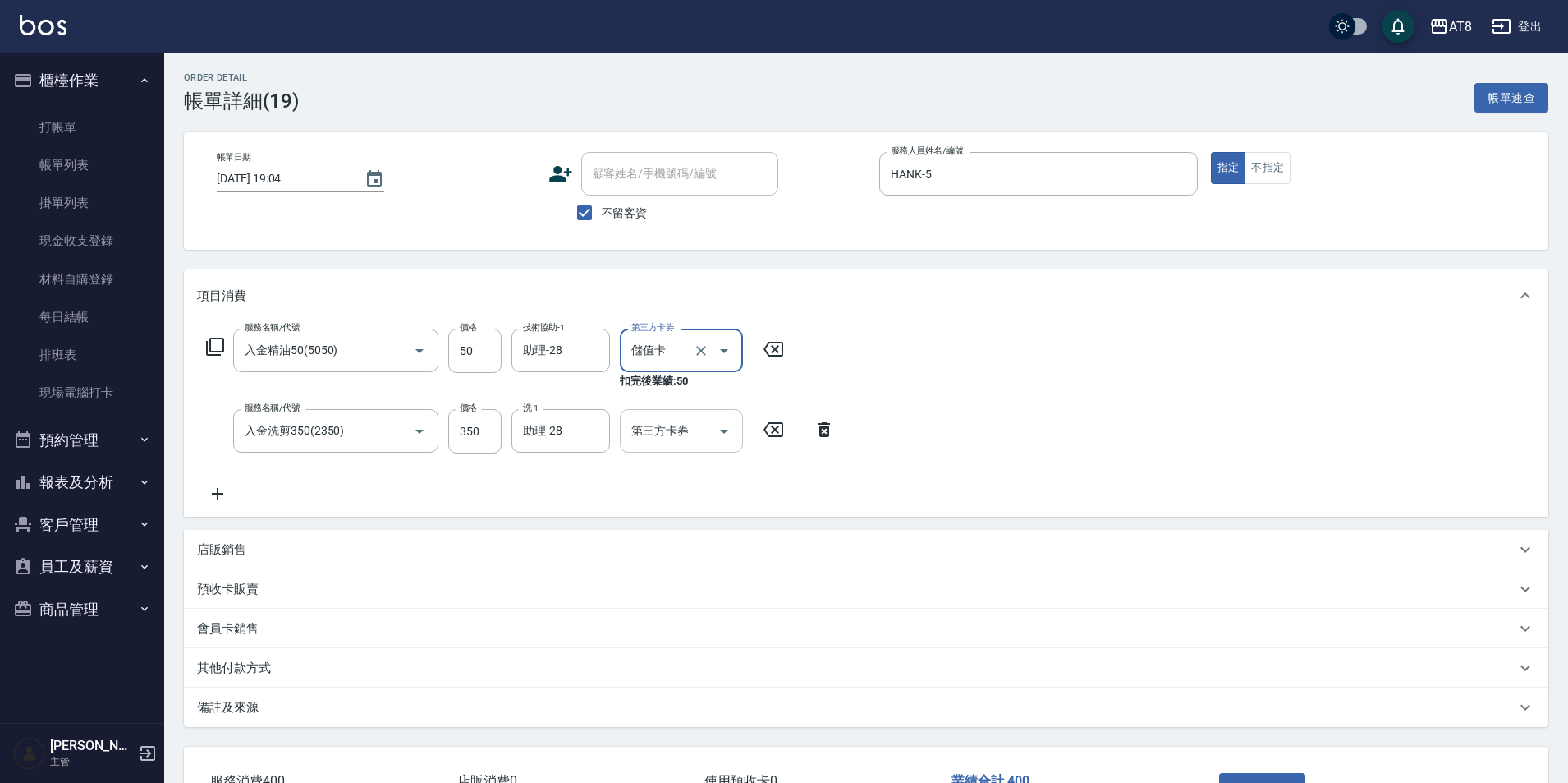
click at [718, 433] on icon "Open" at bounding box center [724, 431] width 20 height 20
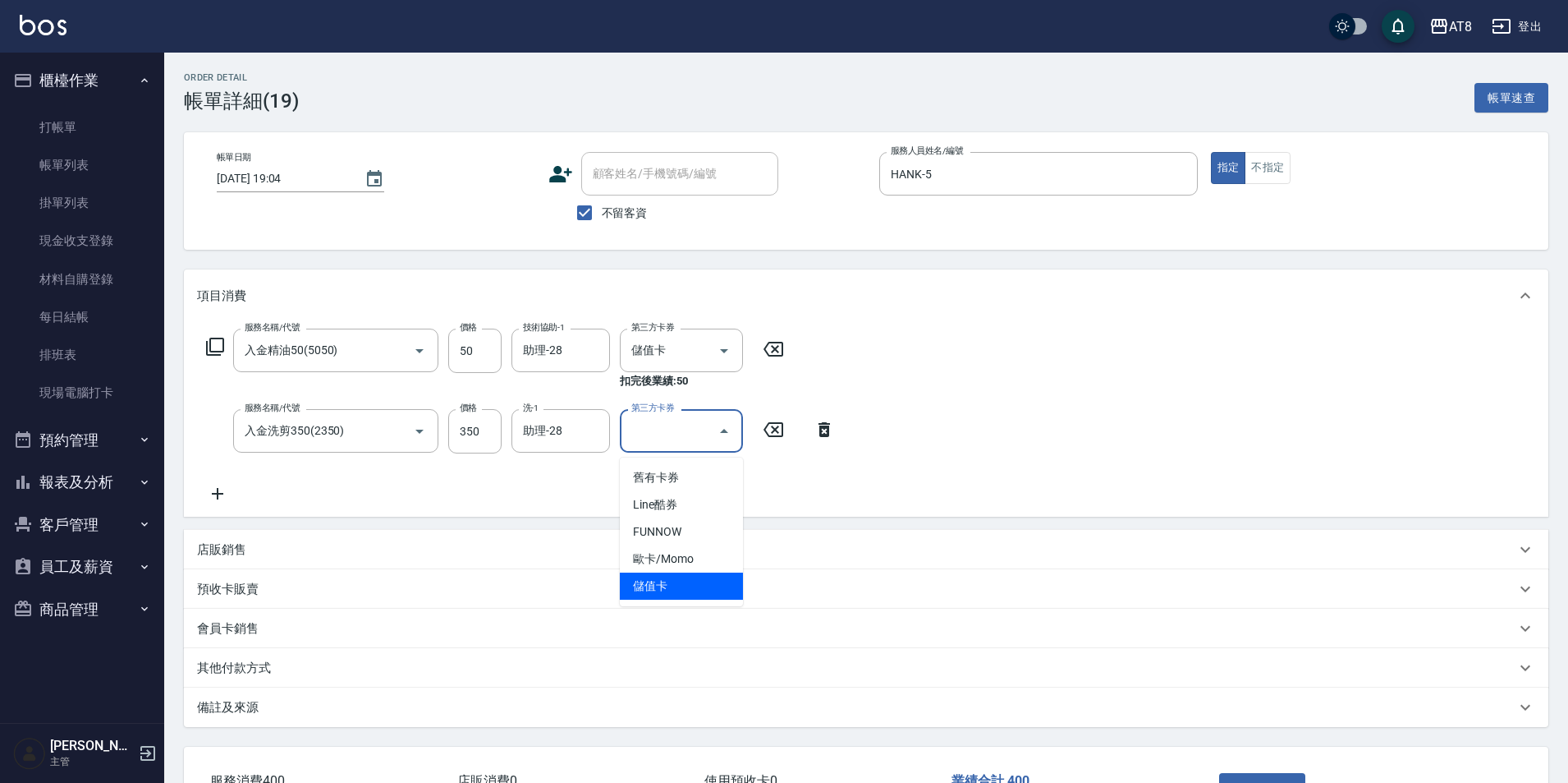
click at [704, 586] on span "儲值卡" at bounding box center [682, 586] width 124 height 27
type input "儲值卡"
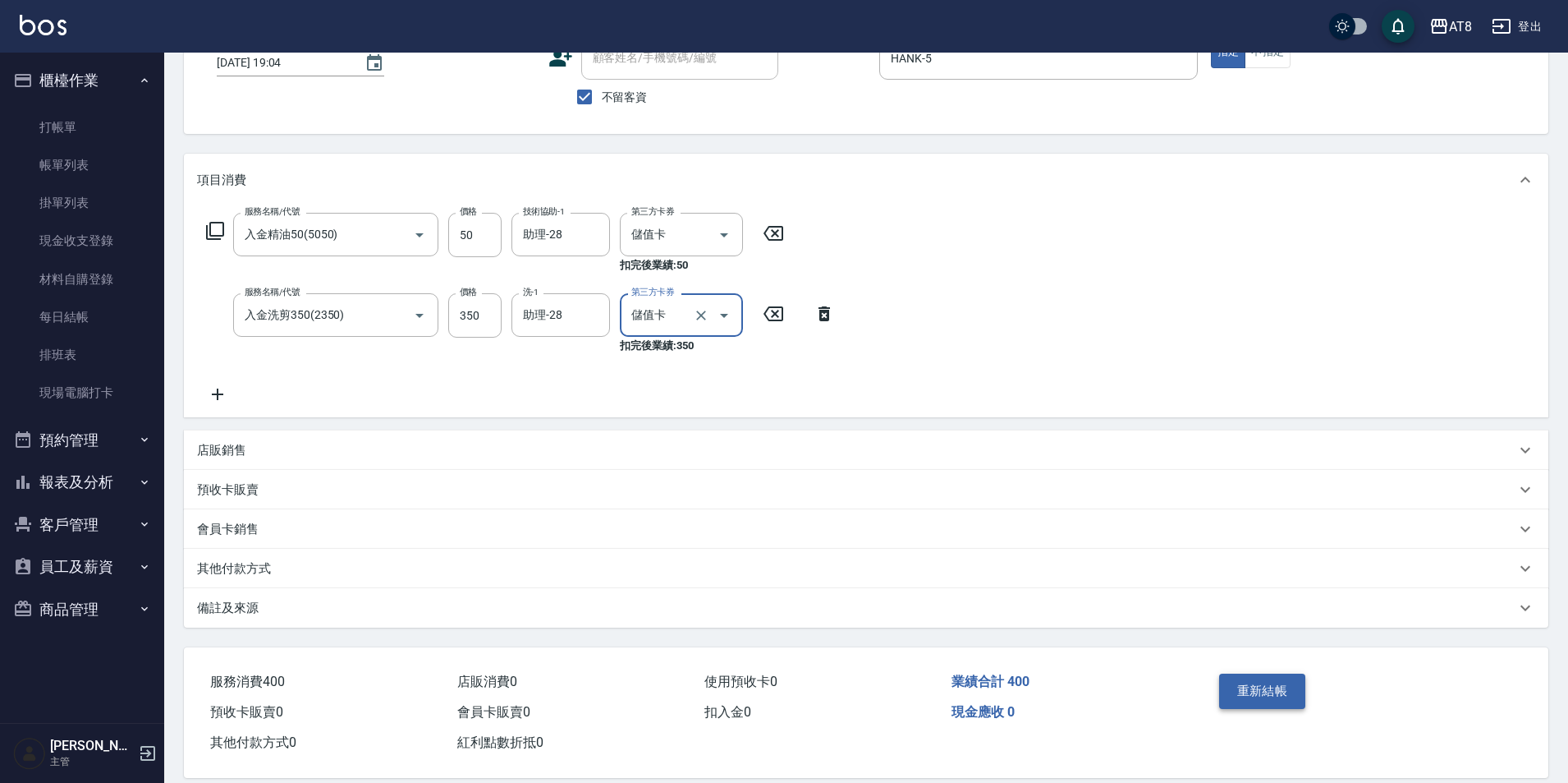
scroll to position [143, 0]
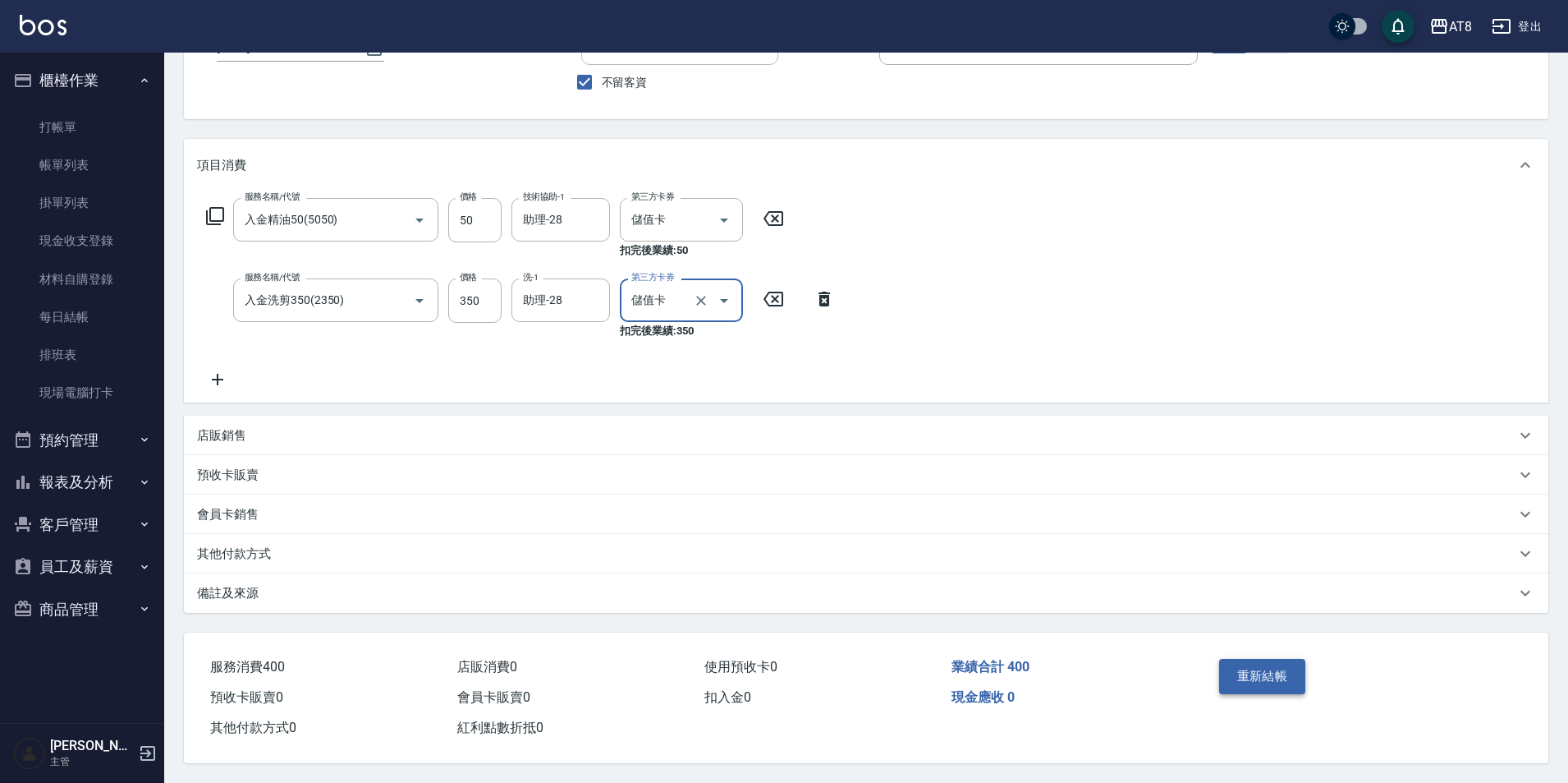
click at [1289, 682] on button "重新結帳" at bounding box center [1262, 675] width 87 height 34
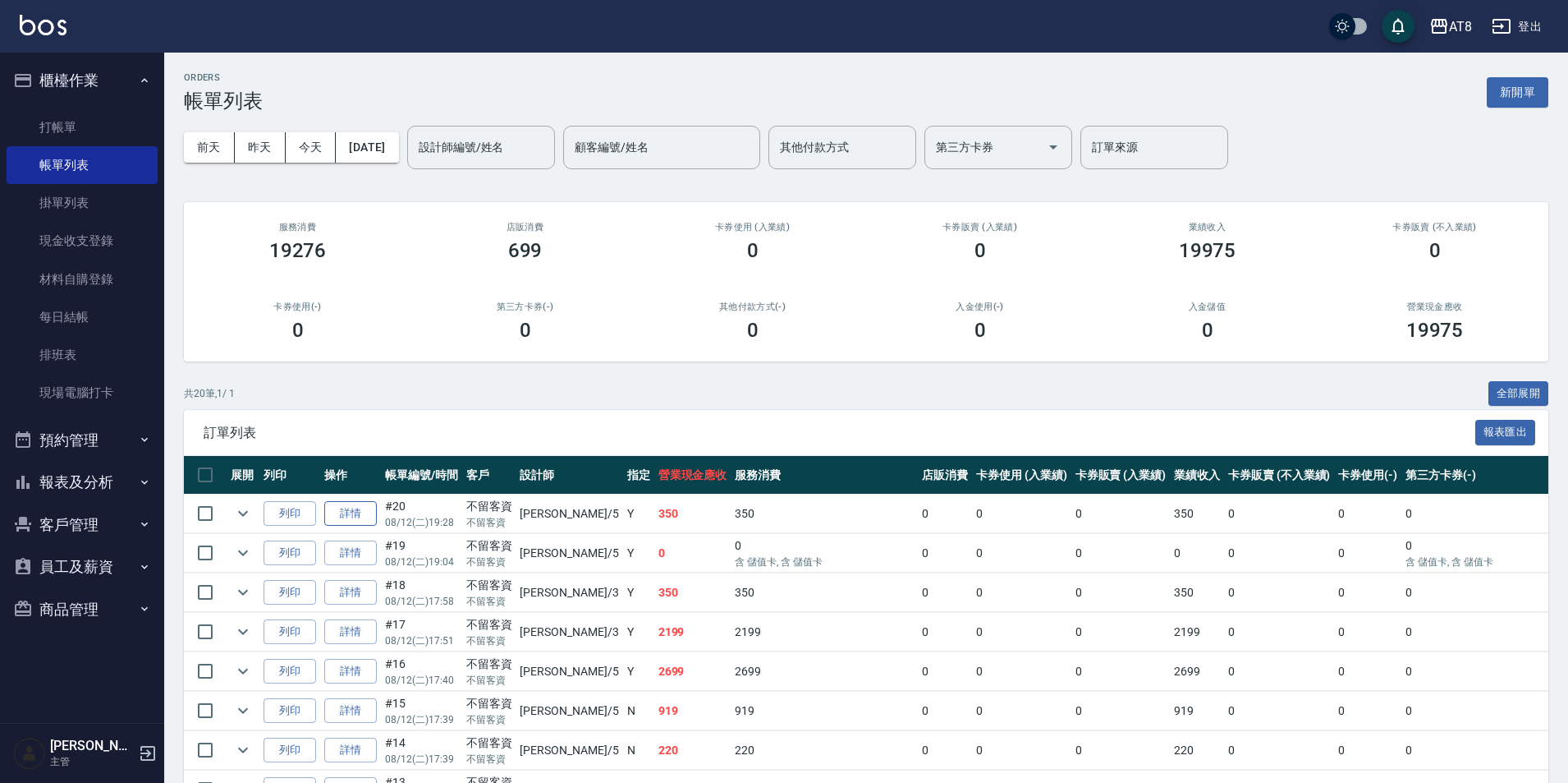
click at [371, 526] on link "詳情" at bounding box center [351, 514] width 53 height 26
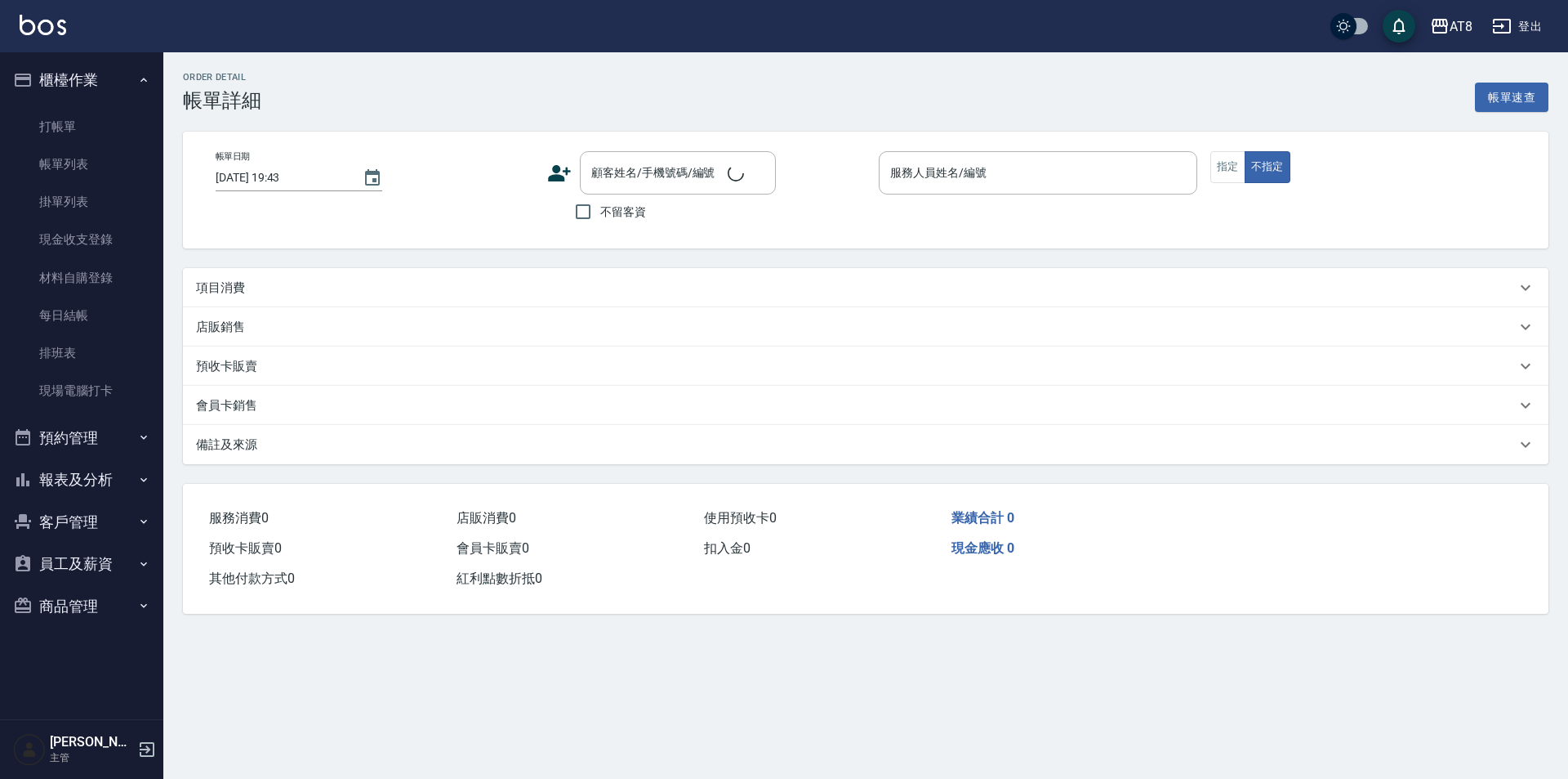
type input "2025/08/12 19:28"
checkbox input "true"
type input "HANK-5"
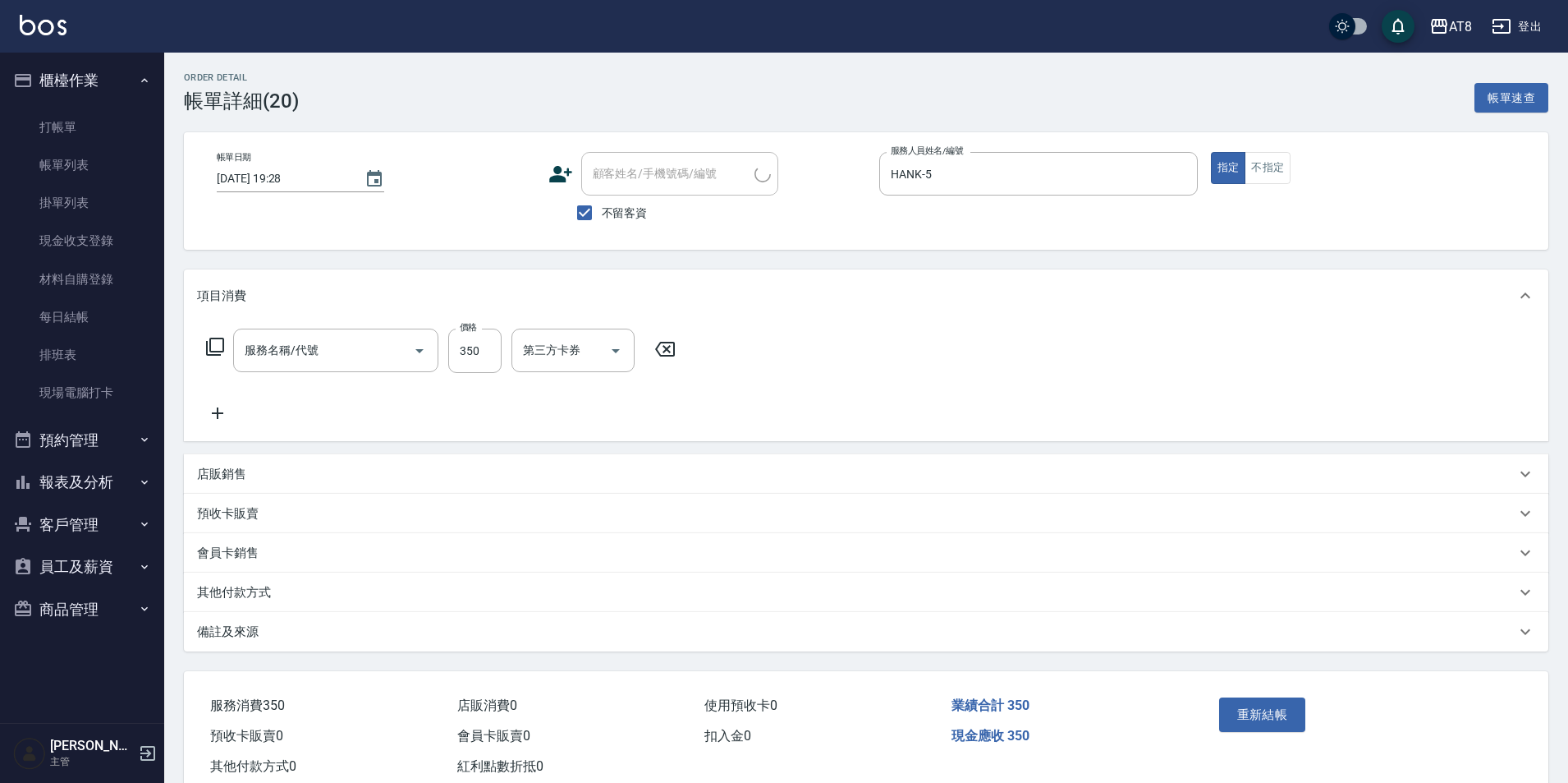
type input "入金洗剪350(2350)"
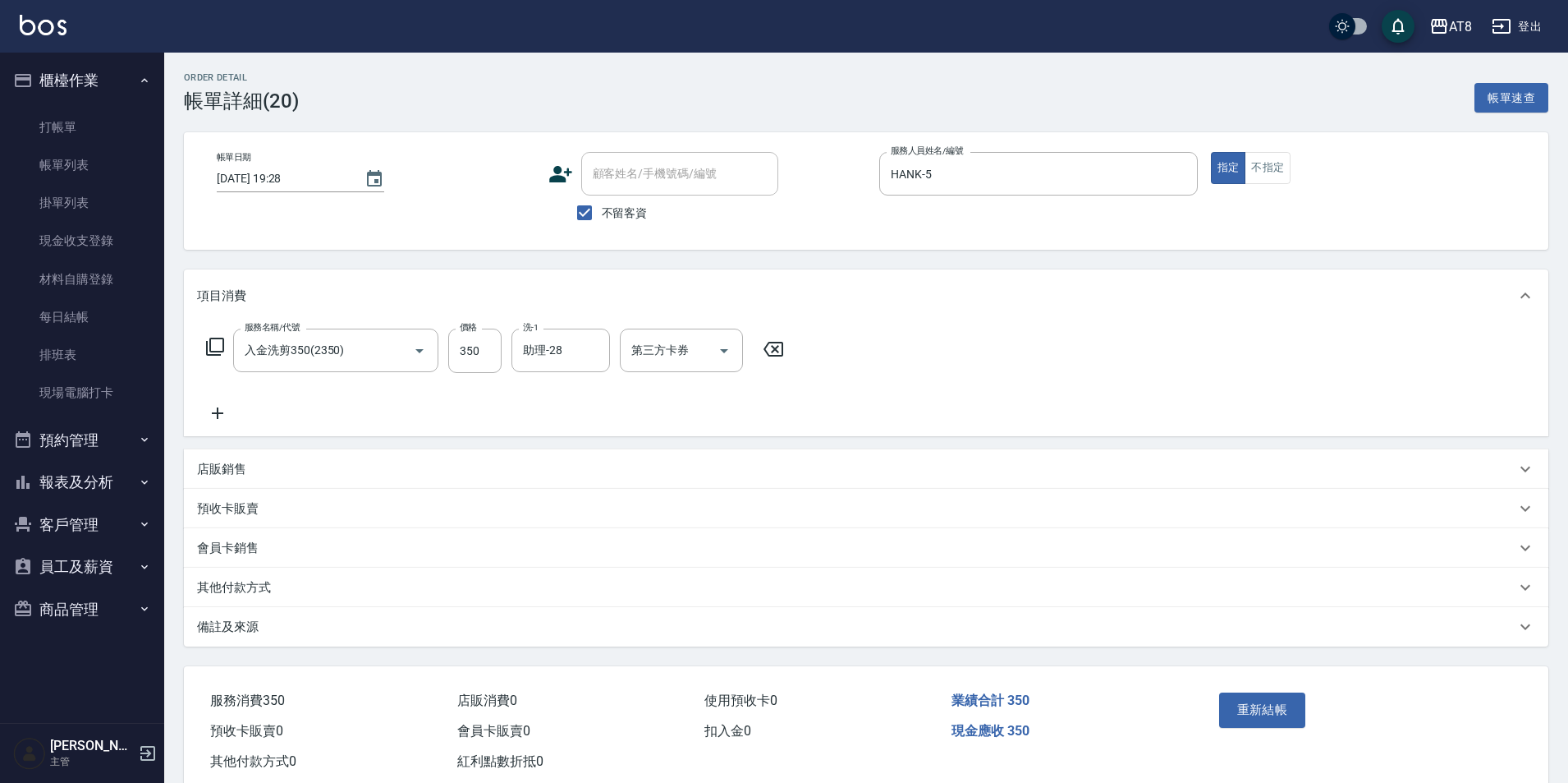
click at [35, 6] on div "AT8 登出" at bounding box center [784, 26] width 1568 height 53
click at [37, 13] on div "AT8 登出" at bounding box center [784, 26] width 1568 height 53
click at [38, 24] on img at bounding box center [43, 25] width 47 height 21
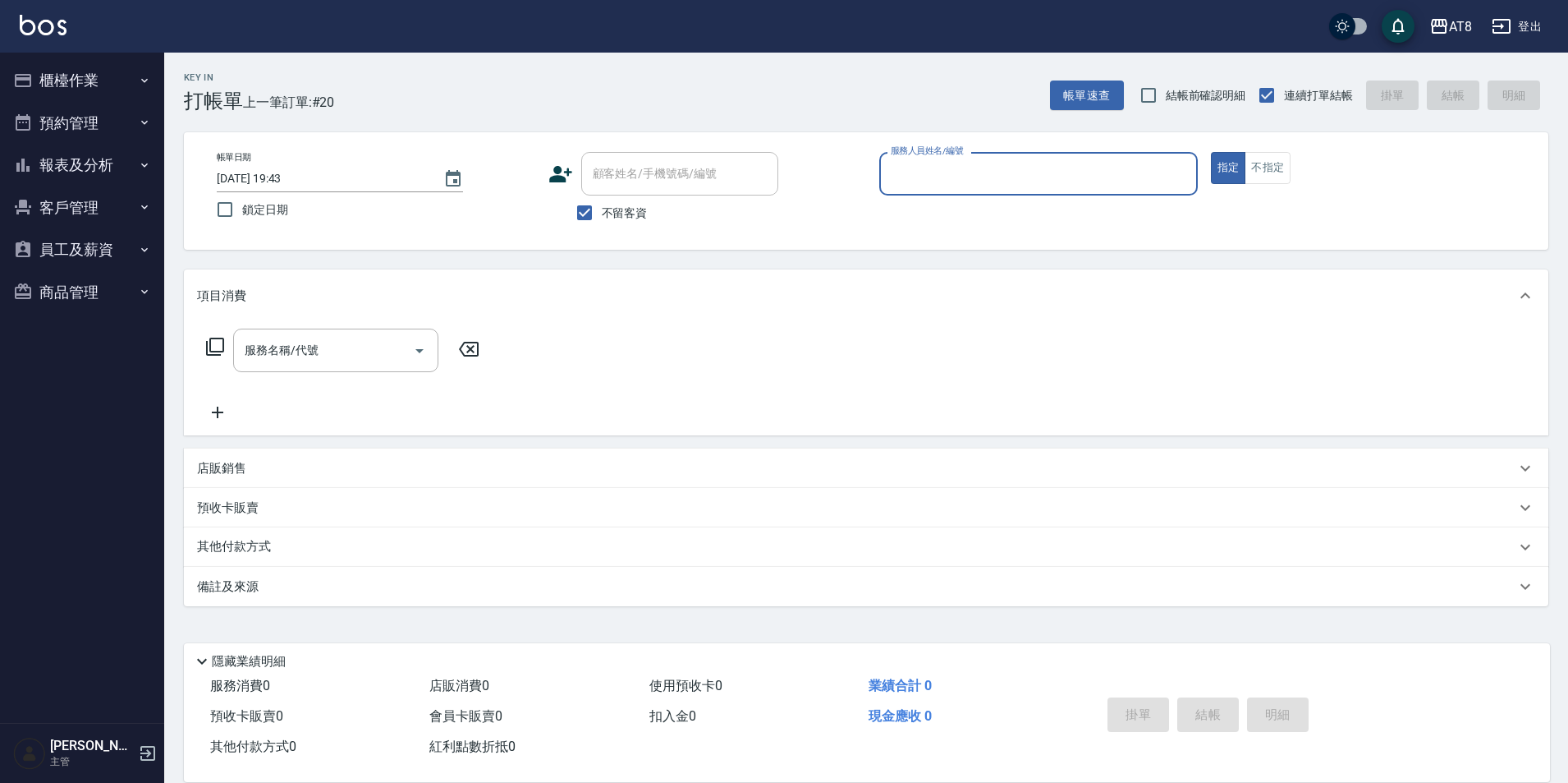
click at [75, 83] on button "櫃檯作業" at bounding box center [82, 80] width 151 height 43
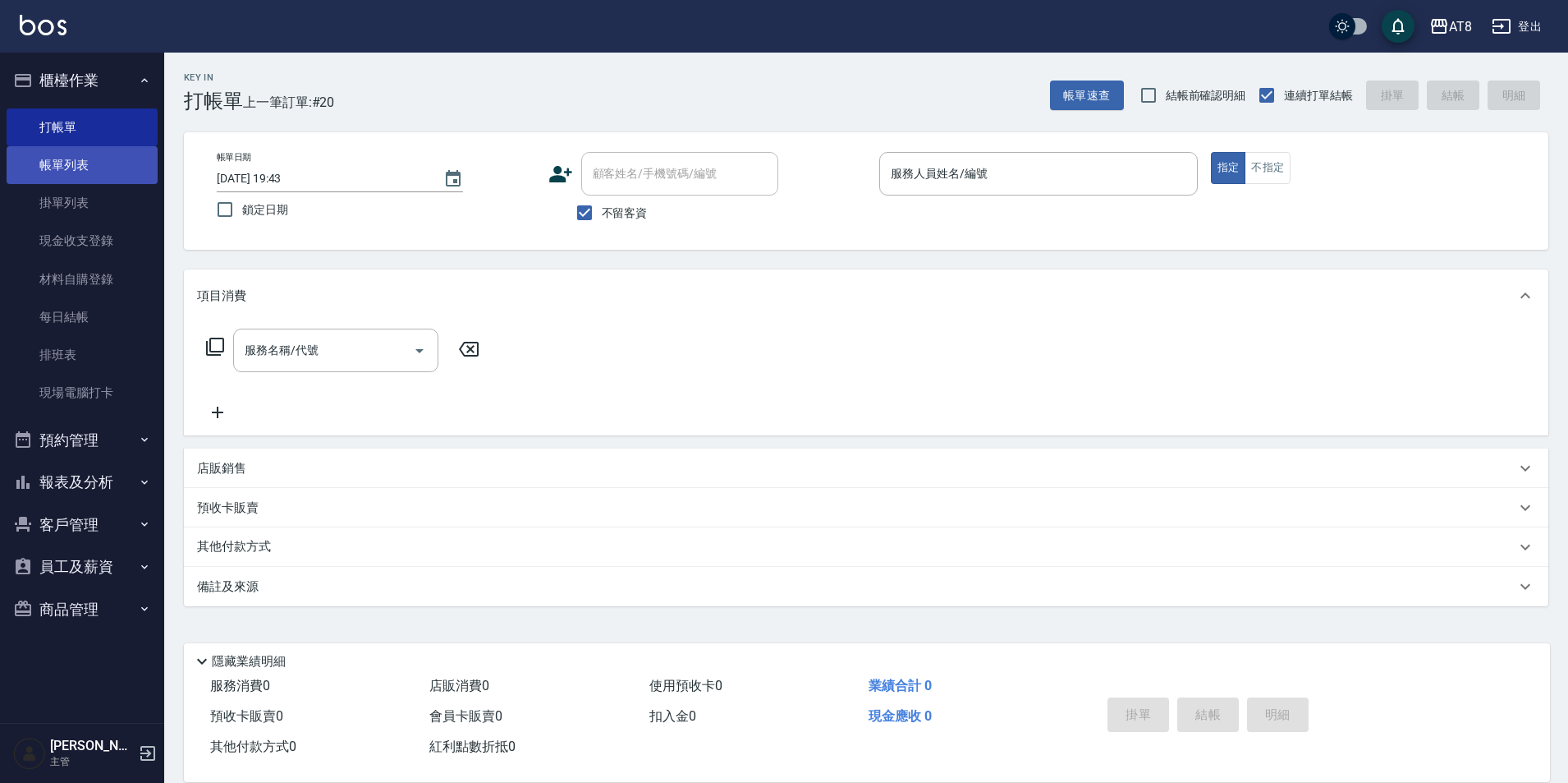
click at [76, 168] on link "帳單列表" at bounding box center [82, 165] width 151 height 38
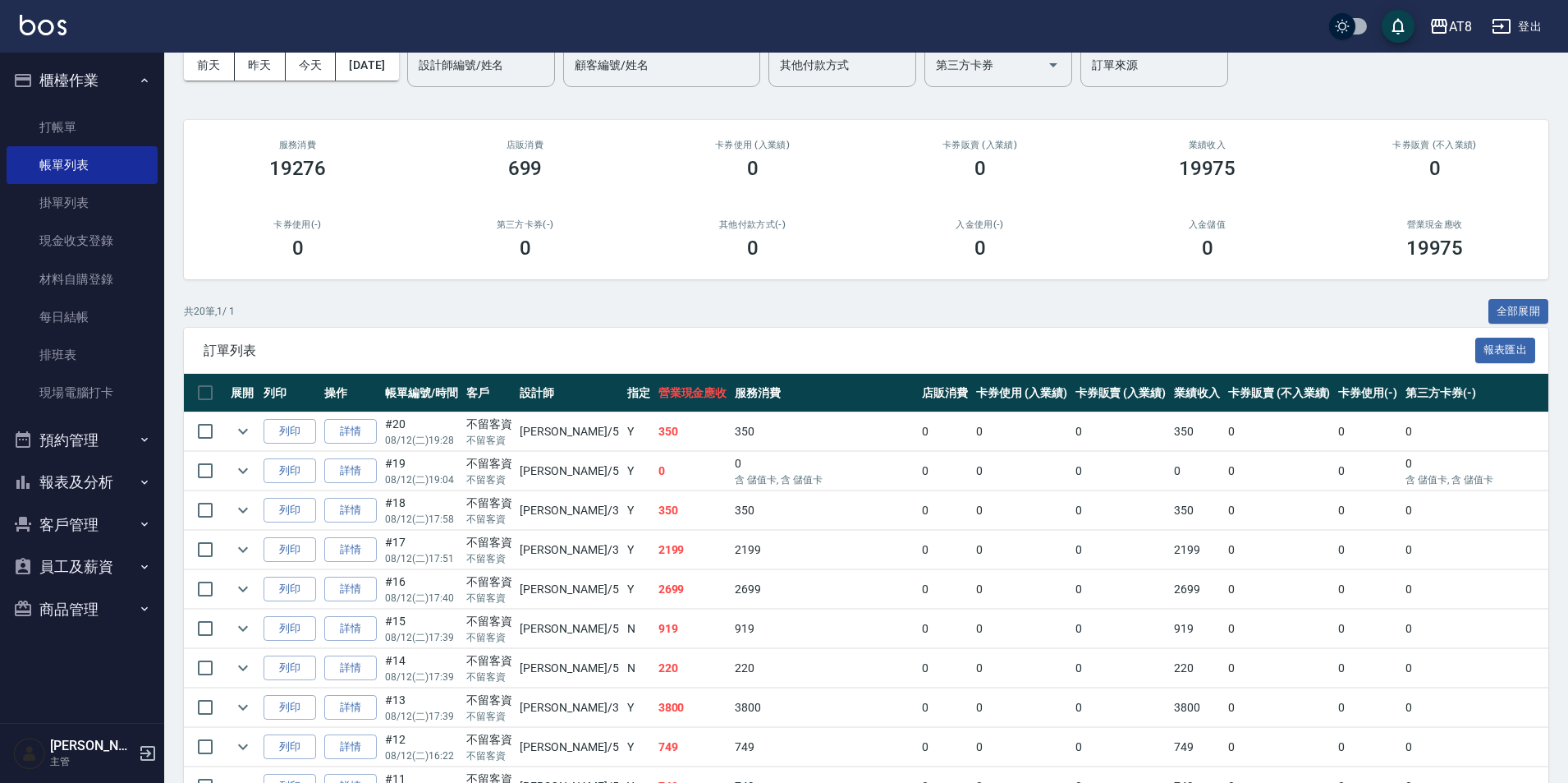
scroll to position [204, 0]
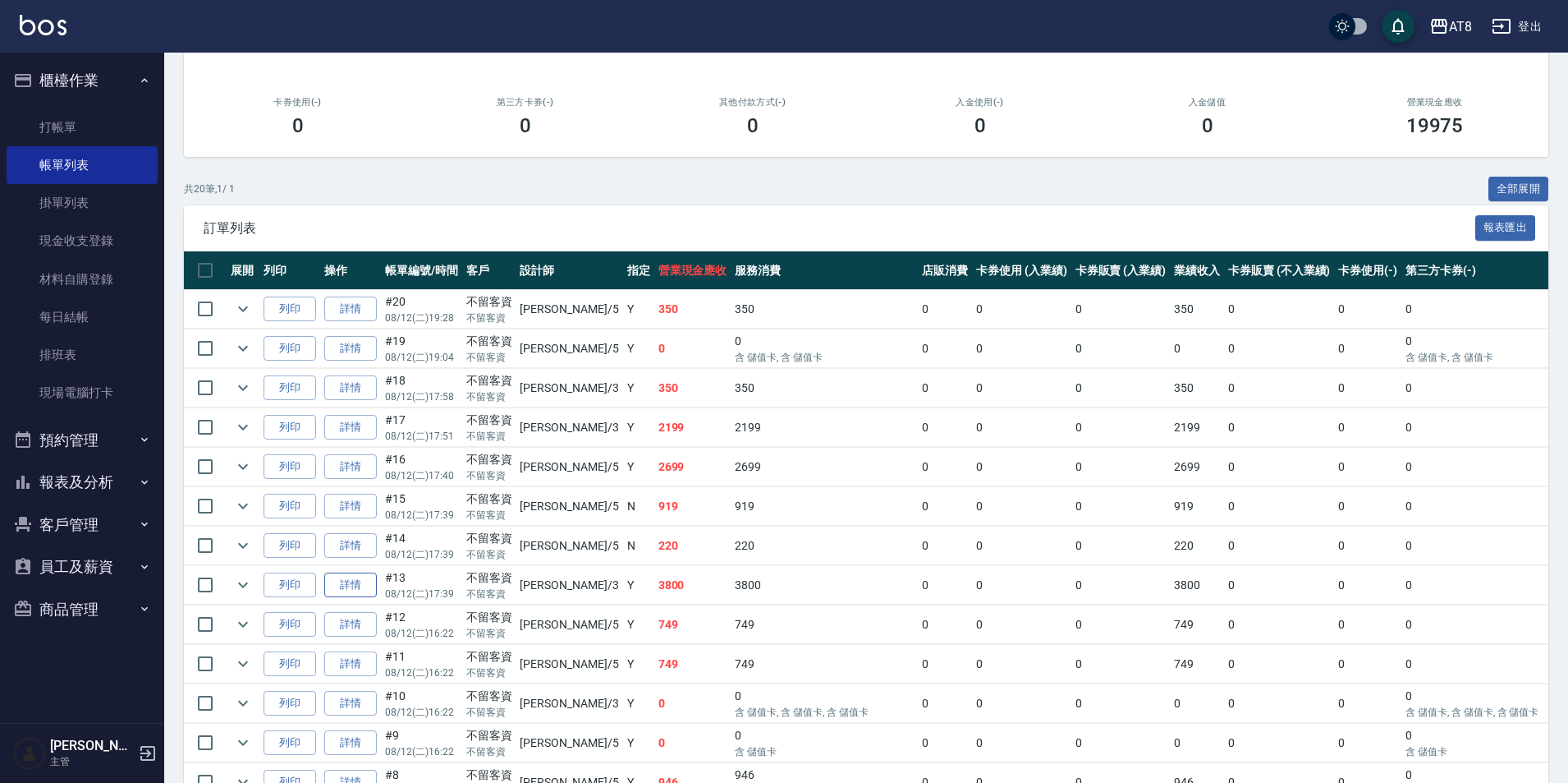
click at [368, 598] on link "詳情" at bounding box center [351, 585] width 53 height 26
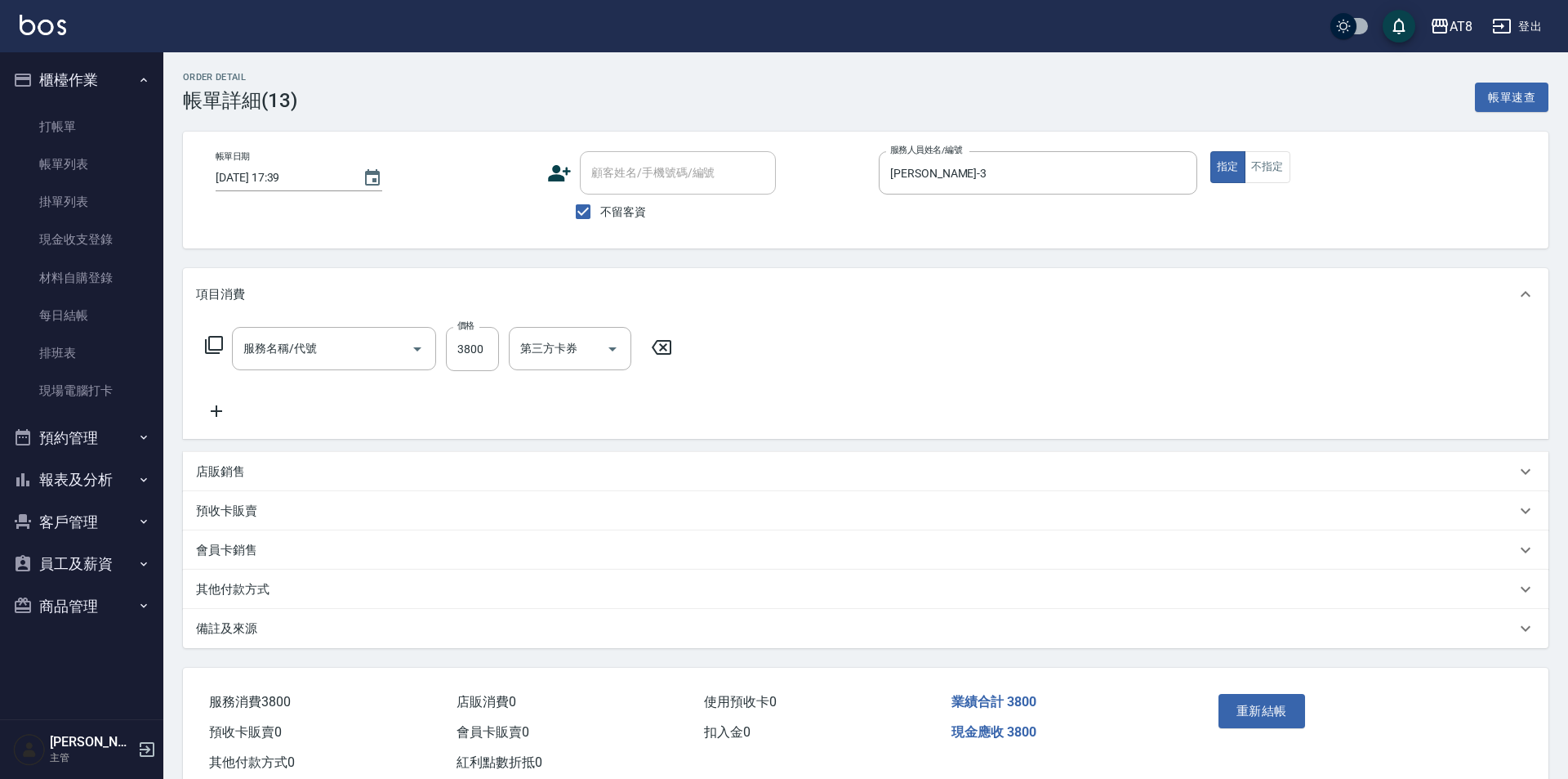
type input "2025/08/12 17:39"
checkbox input "true"
type input "RACHEL-3"
type input "調配燙(33599)"
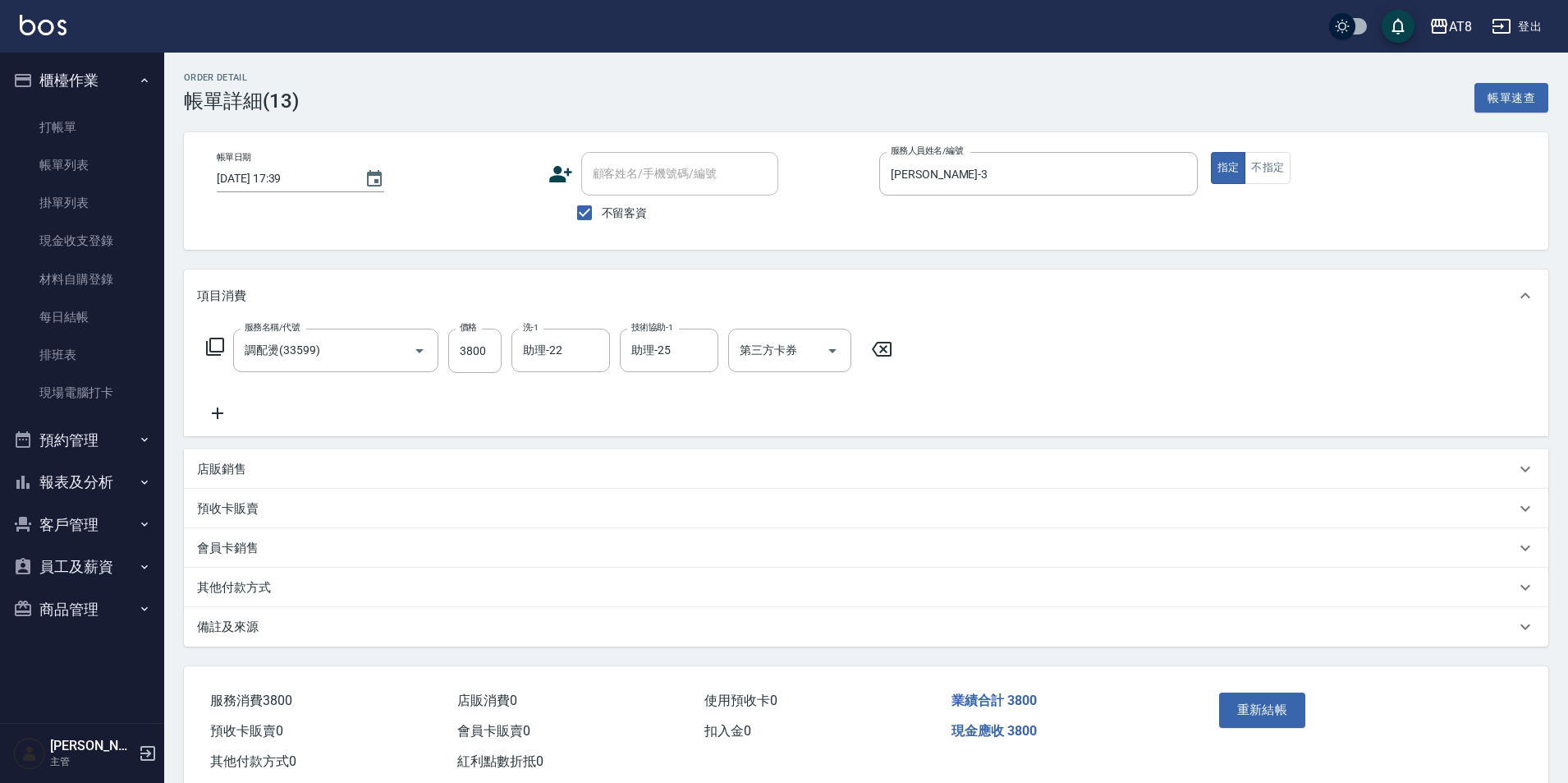
click at [884, 359] on icon at bounding box center [882, 349] width 41 height 20
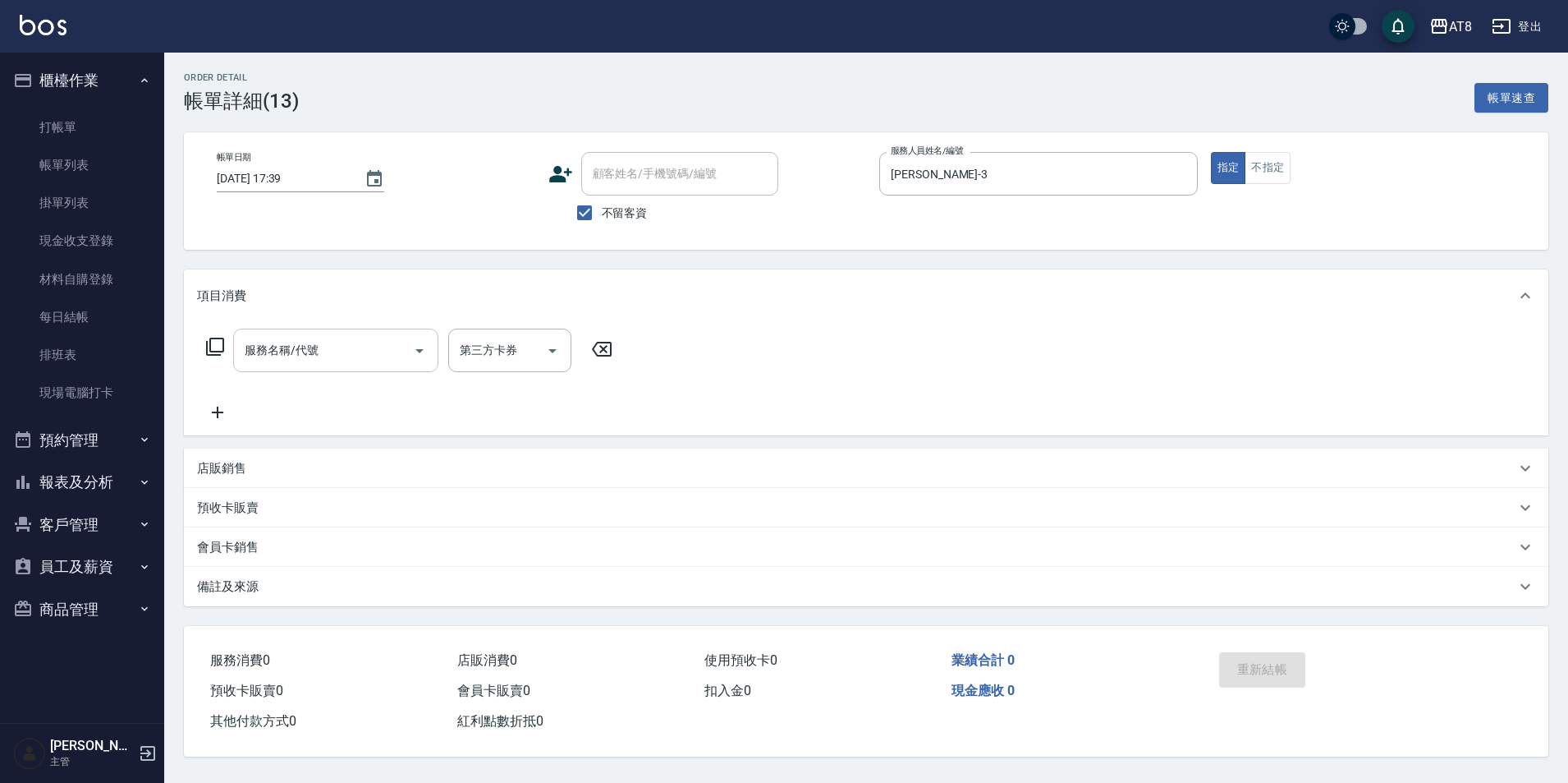
click at [350, 351] on input "服務名稱/代號" at bounding box center [323, 349] width 166 height 28
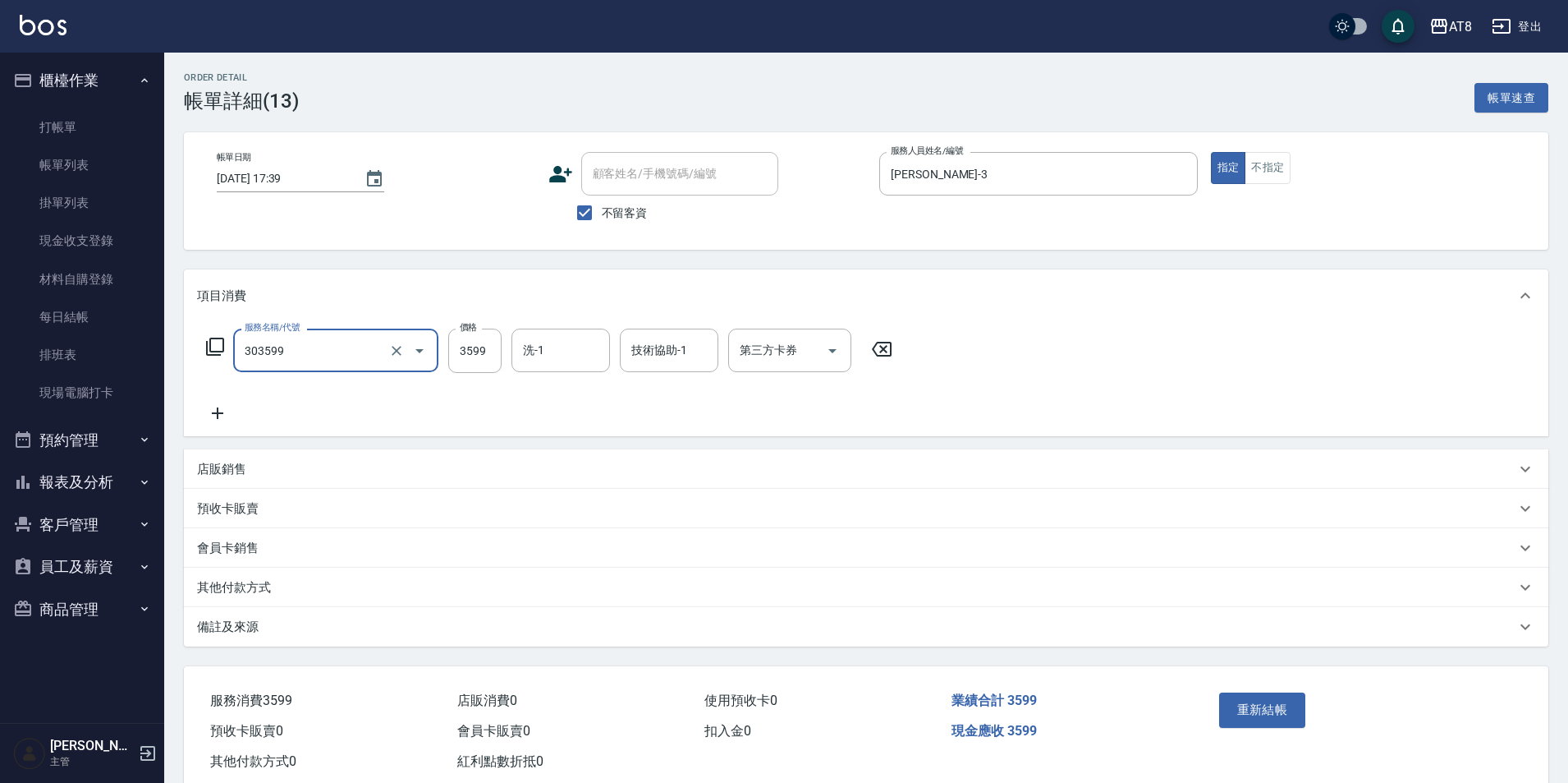
type input "入金調配燙3599(303599)"
type input "3800"
type input "助理-22"
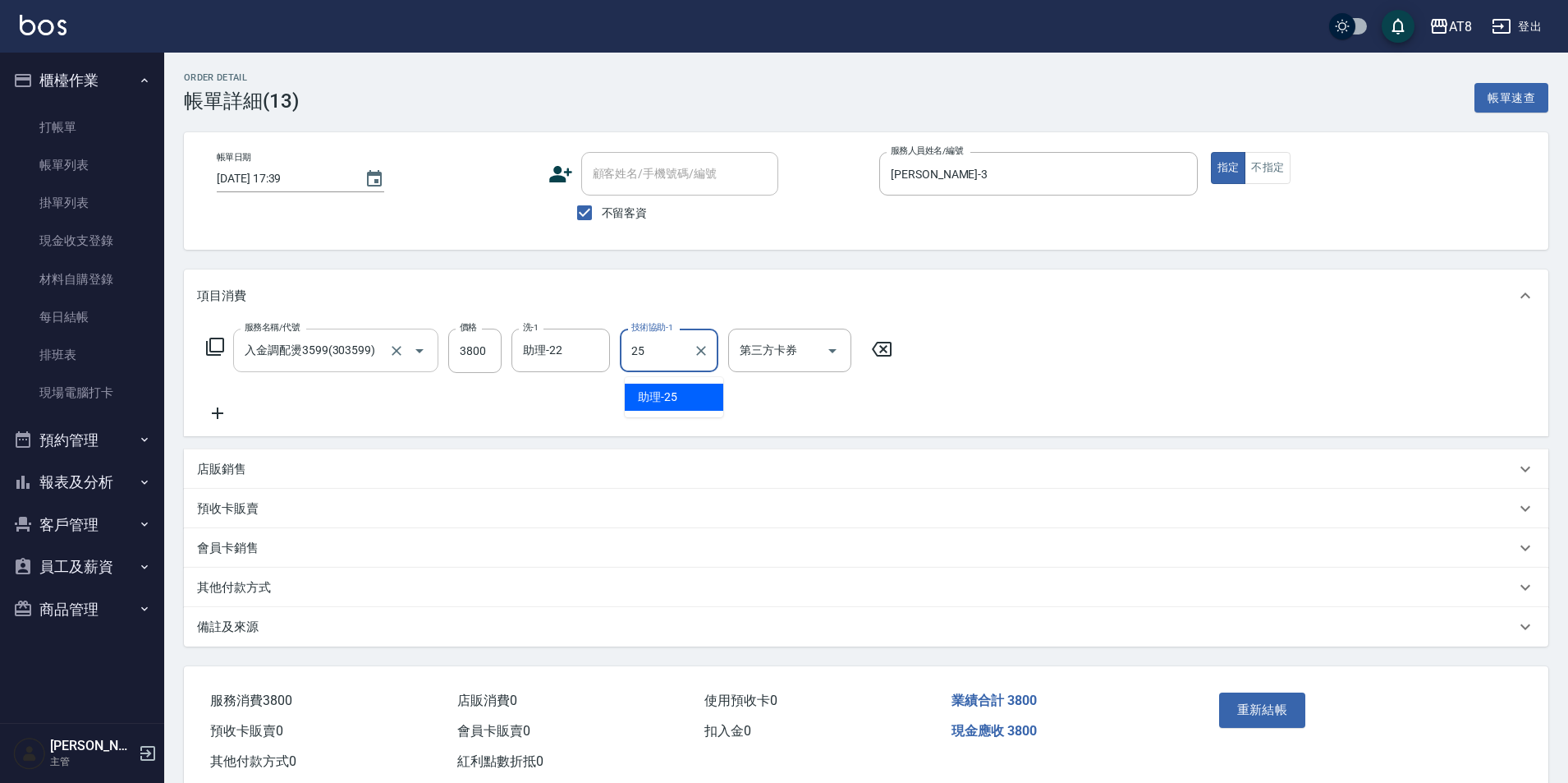
type input "助理-25"
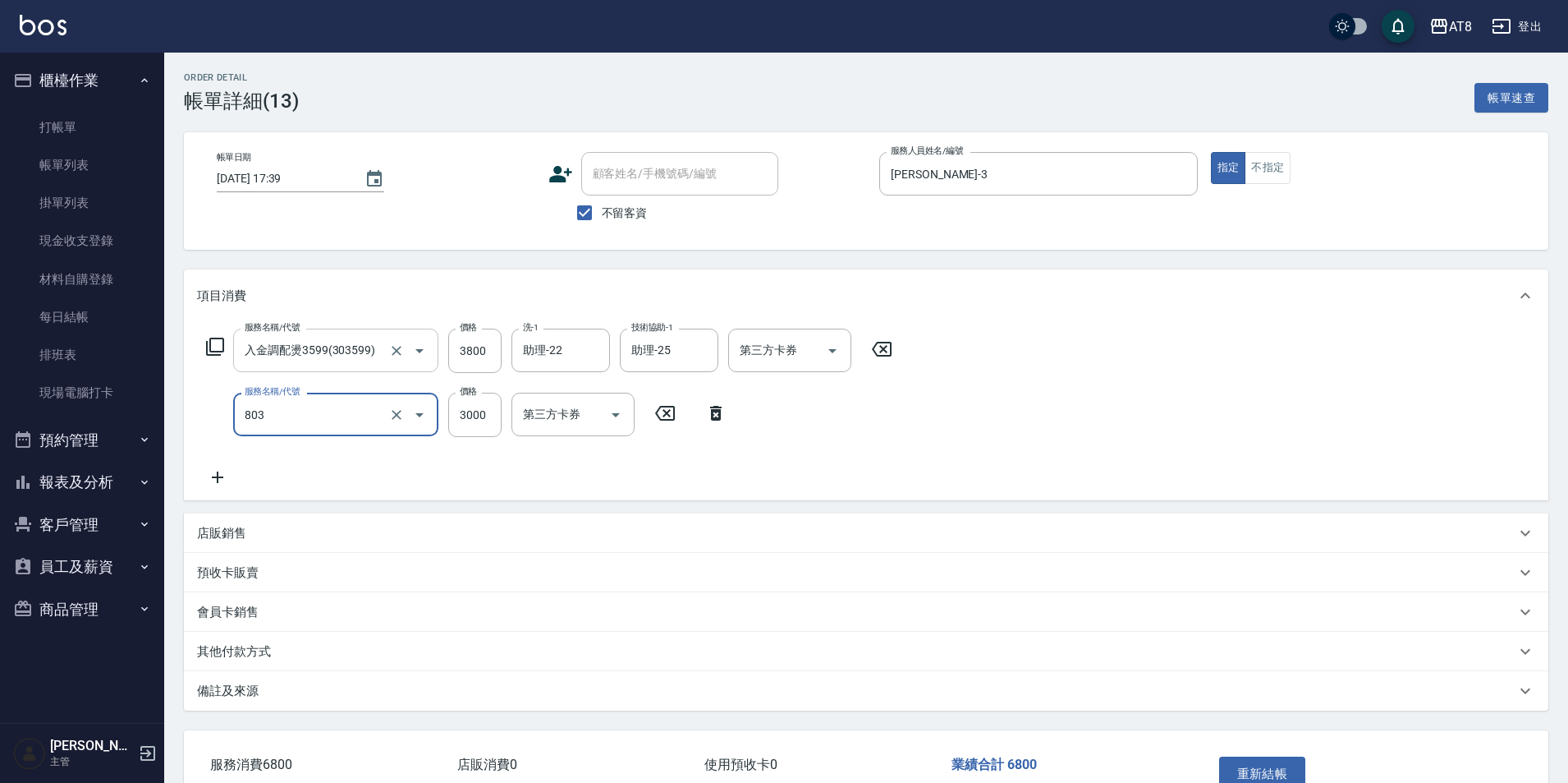
type input "頂級豪華3(803)"
click at [823, 360] on icon "Open" at bounding box center [833, 350] width 20 height 20
type input "1798"
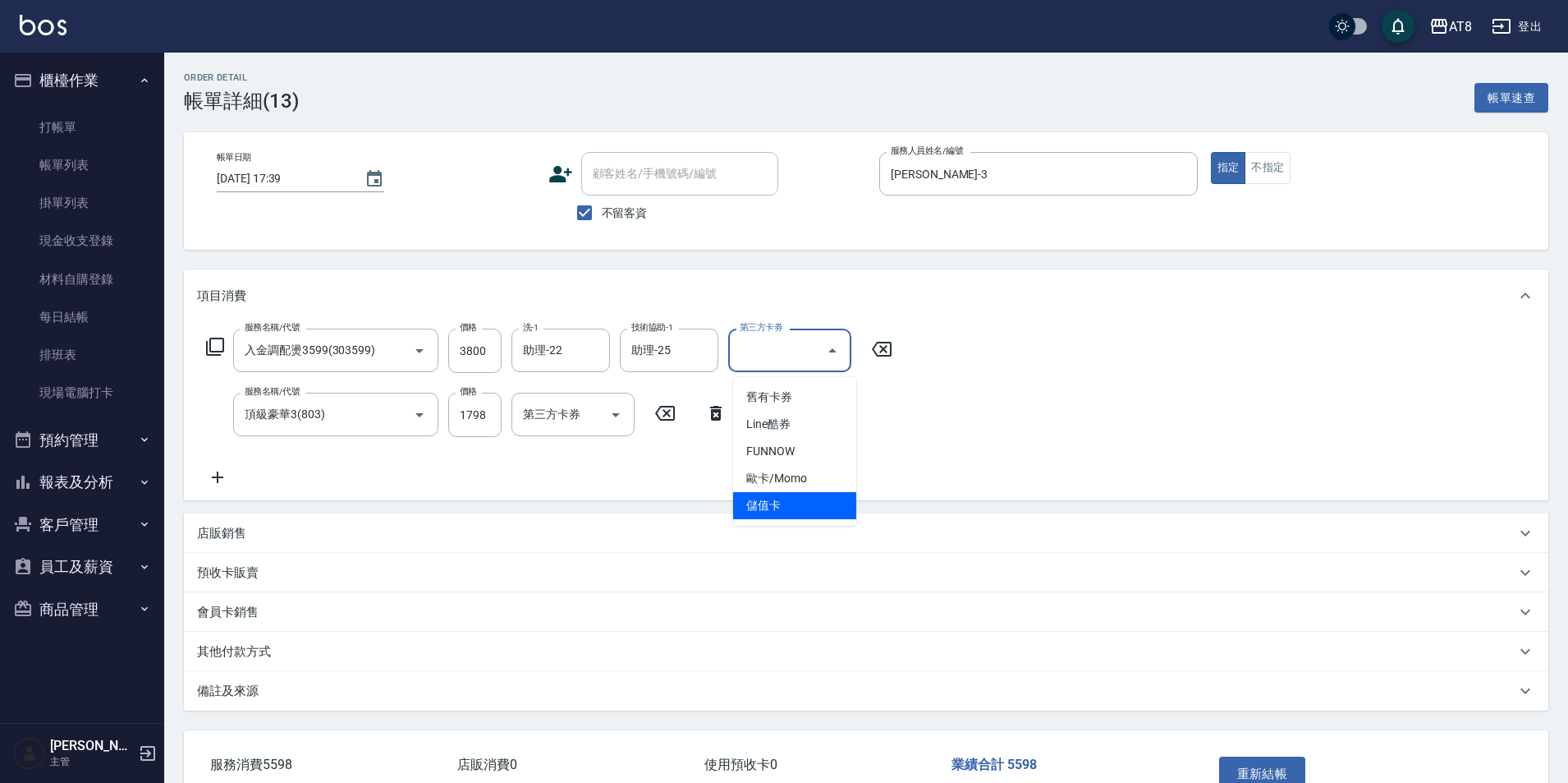
click at [782, 504] on span "儲值卡" at bounding box center [794, 505] width 124 height 27
type input "儲值卡"
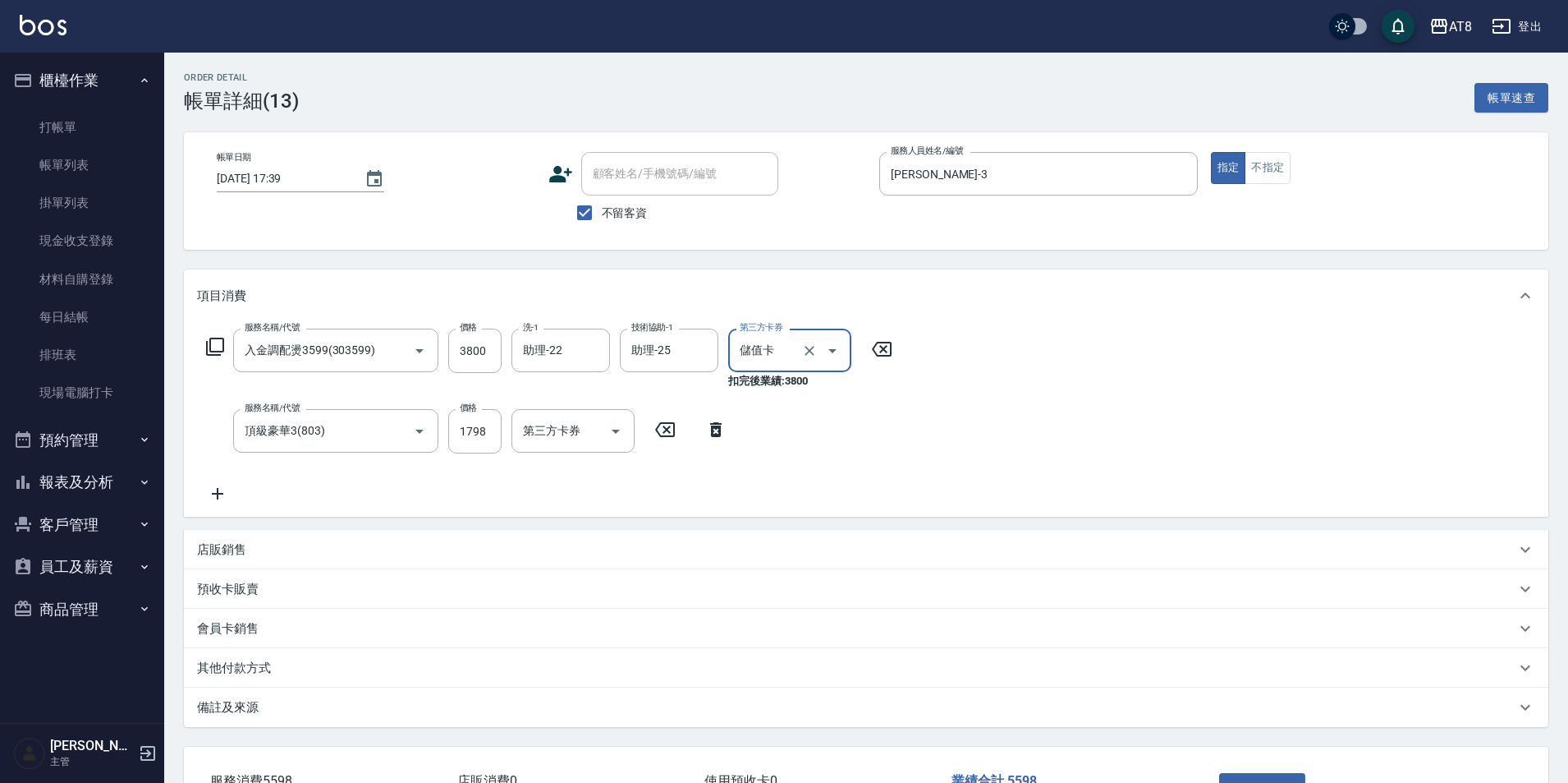
scroll to position [143, 0]
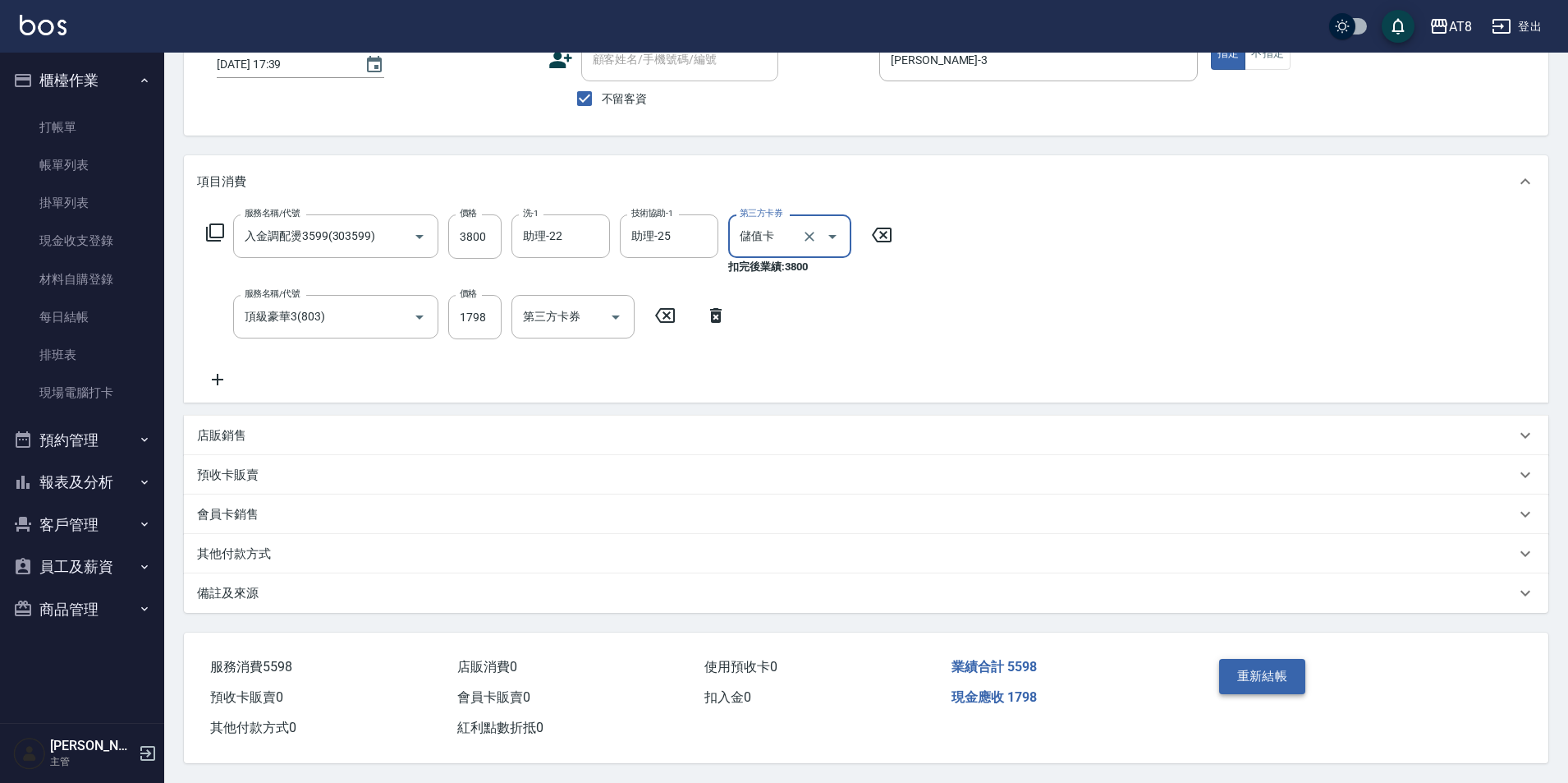
click at [1263, 665] on button "重新結帳" at bounding box center [1262, 675] width 87 height 34
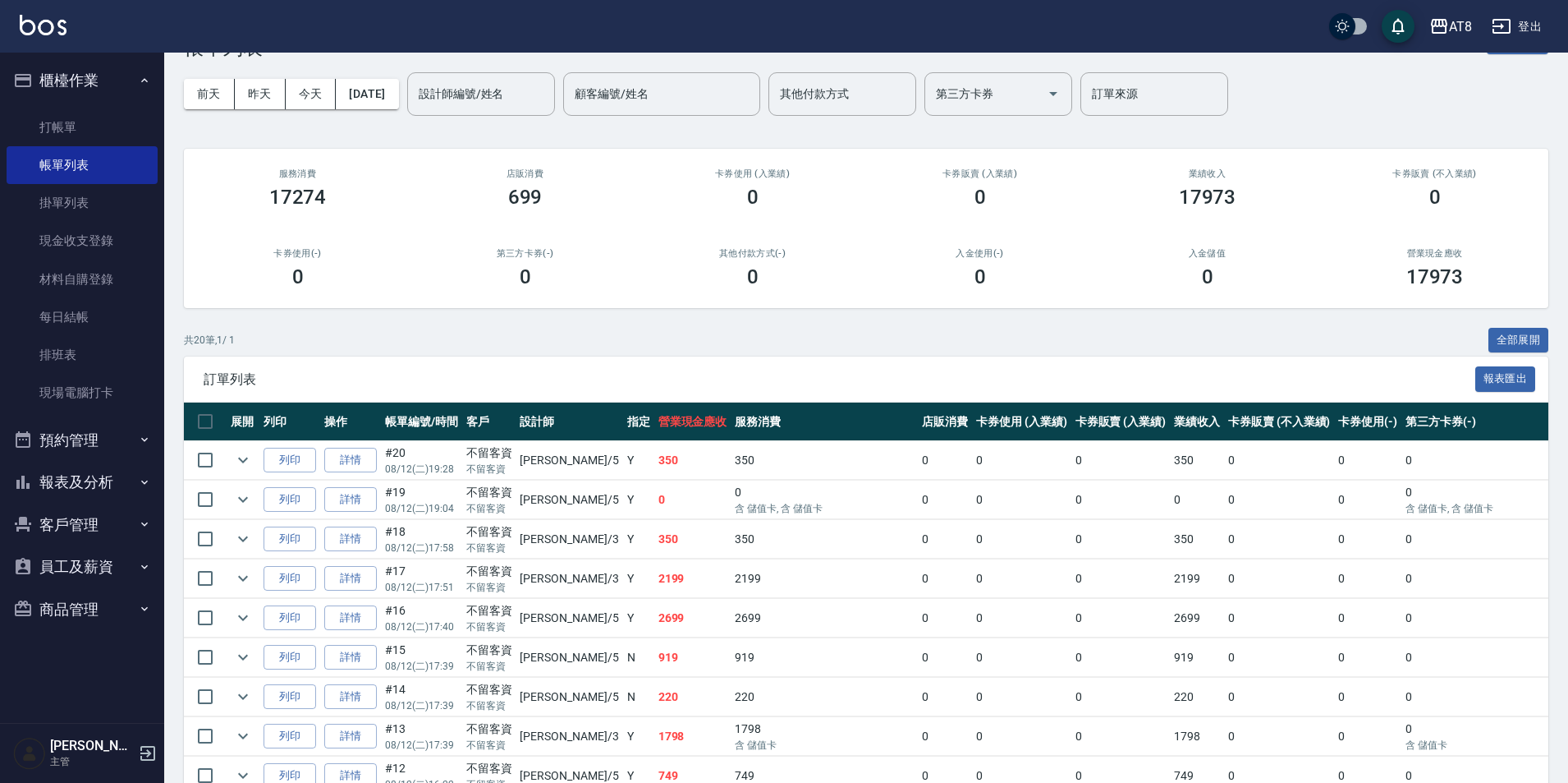
scroll to position [82, 0]
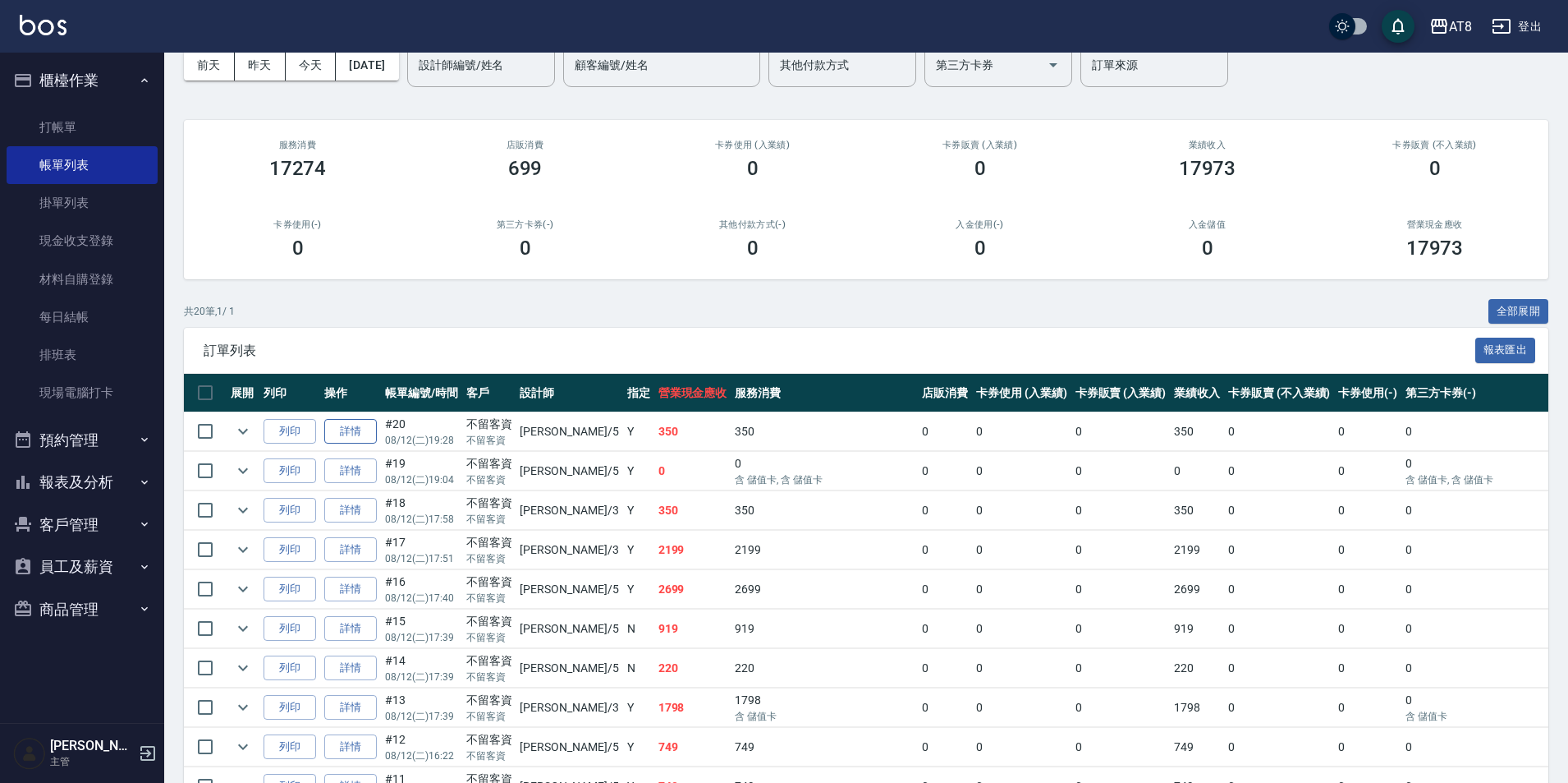
click at [358, 444] on link "詳情" at bounding box center [351, 432] width 53 height 26
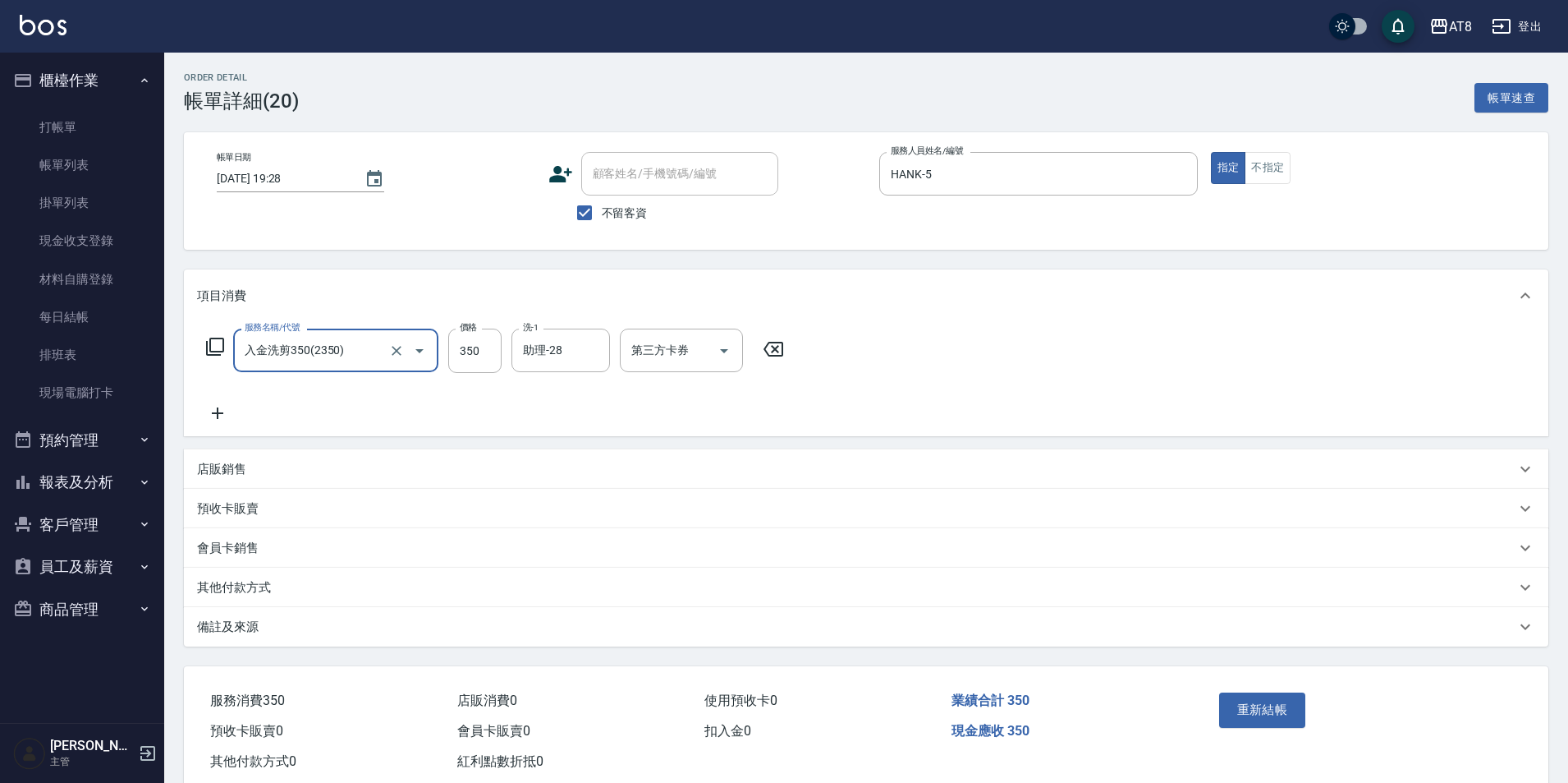
click at [793, 359] on icon at bounding box center [773, 349] width 41 height 20
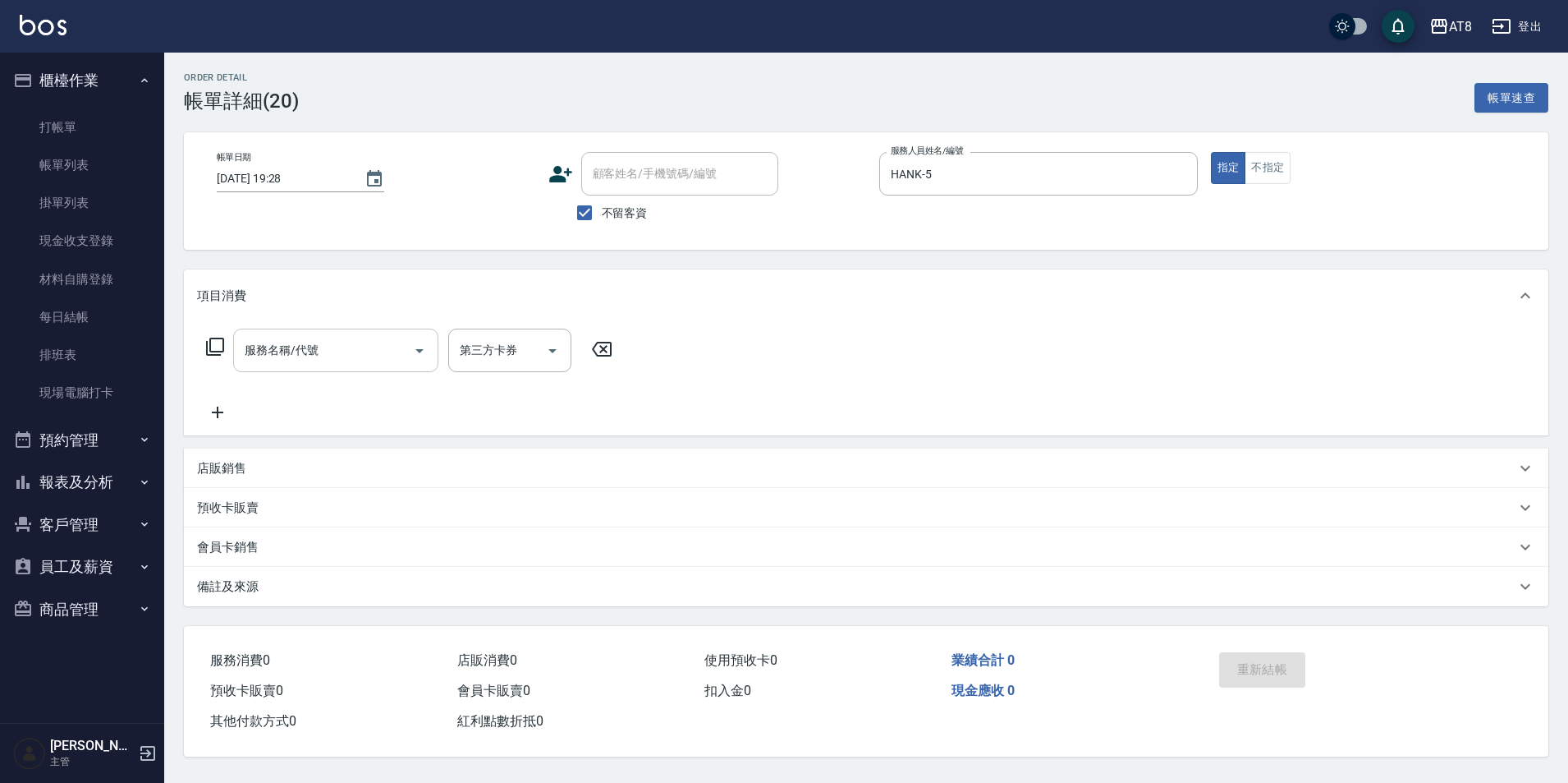
click at [287, 355] on input "服務名稱/代號" at bounding box center [323, 349] width 166 height 28
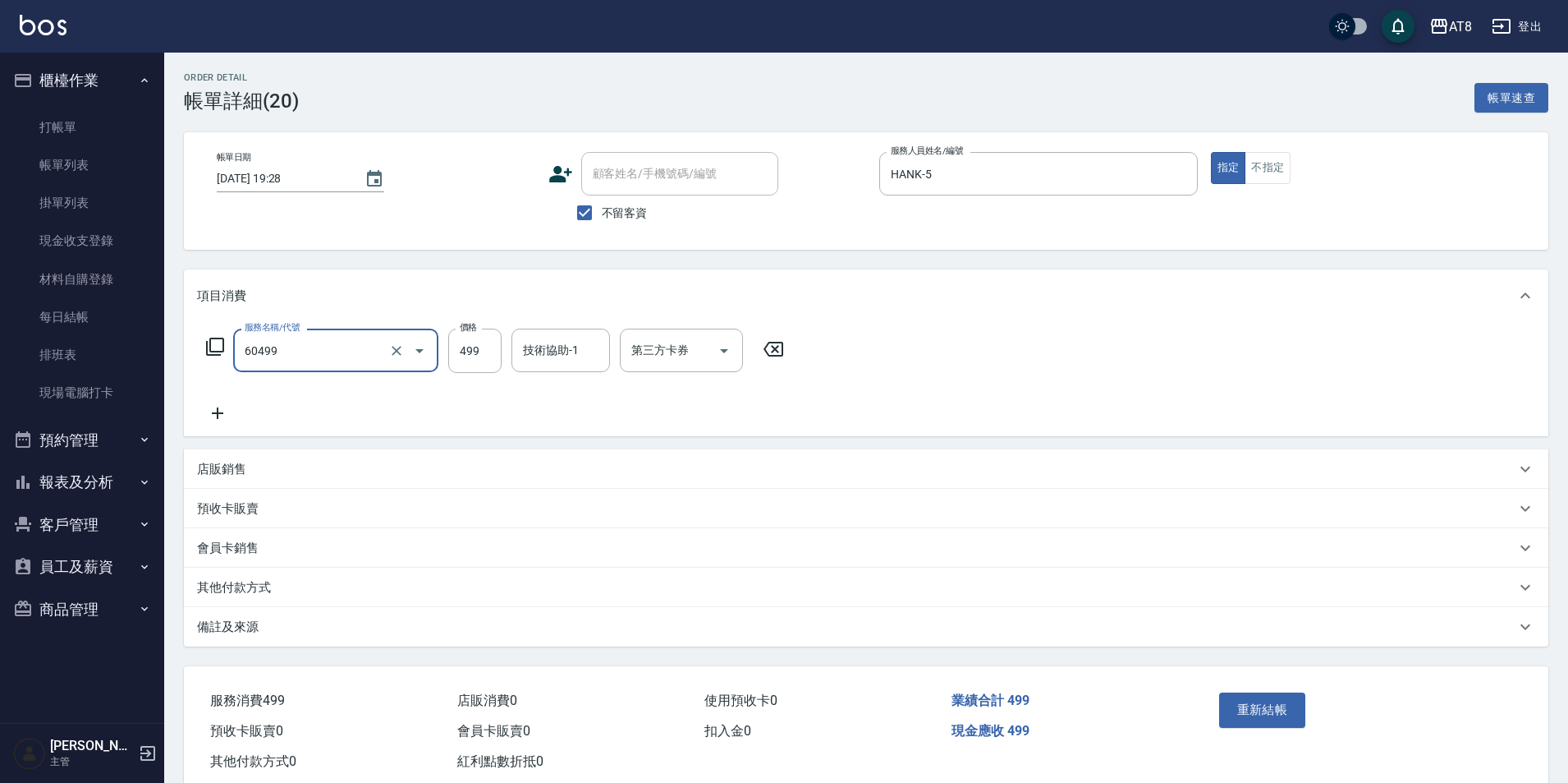
type input "入金SPA499(60499)"
type input "助理-28"
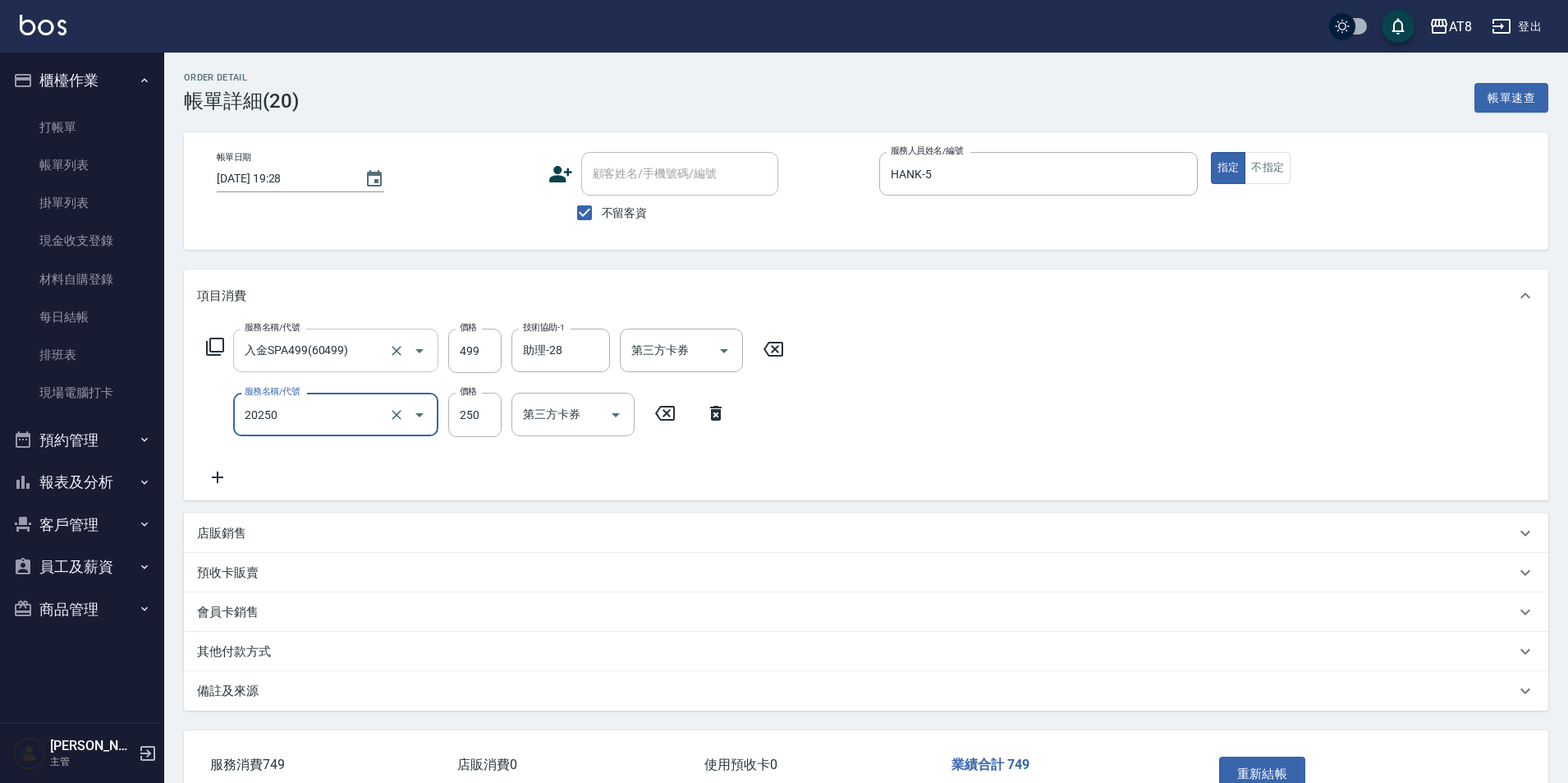
type input "入金剪250(20250)"
click at [733, 349] on icon "Open" at bounding box center [724, 350] width 20 height 20
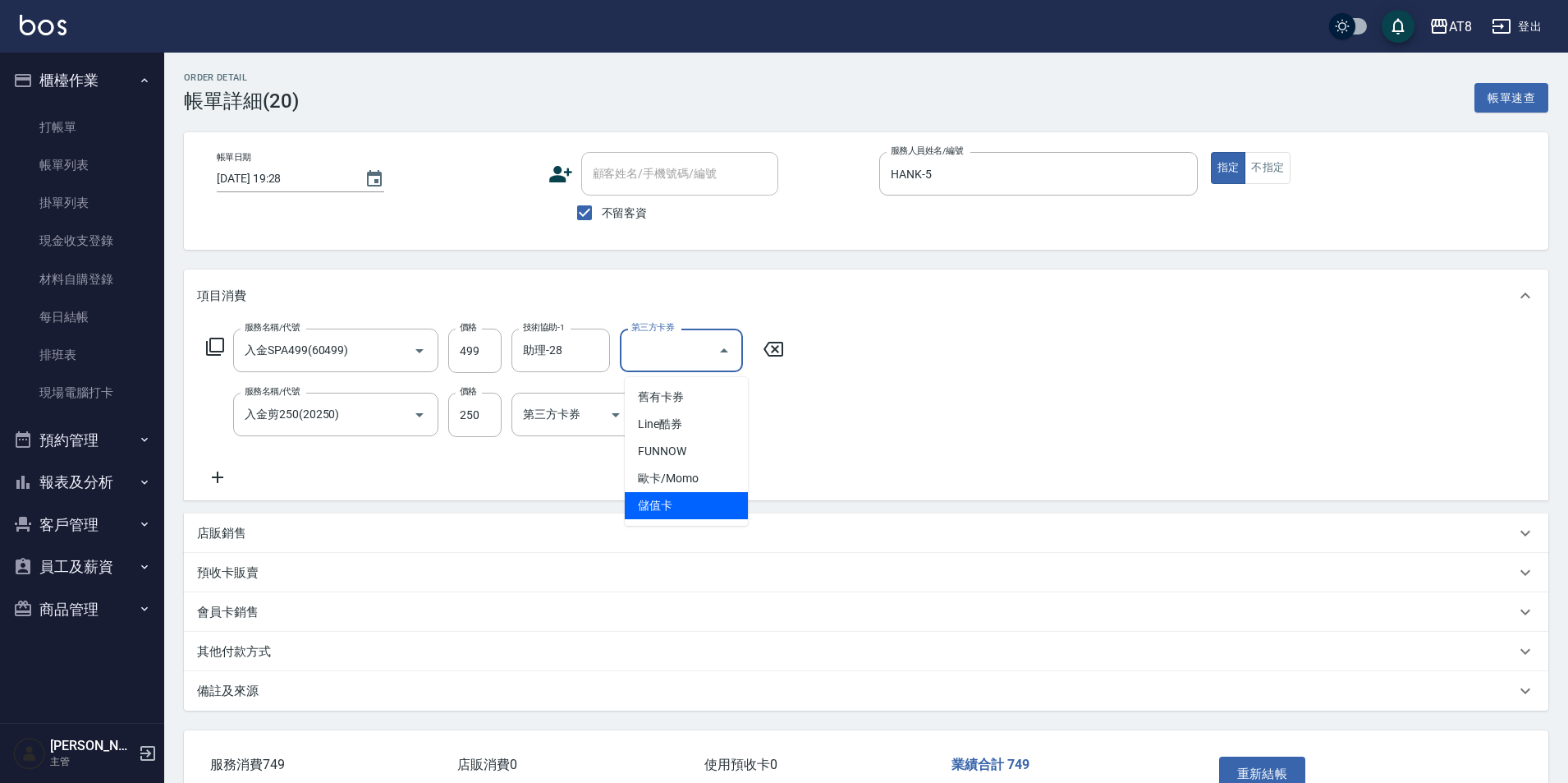
click at [704, 511] on span "儲值卡" at bounding box center [686, 505] width 124 height 27
type input "儲值卡"
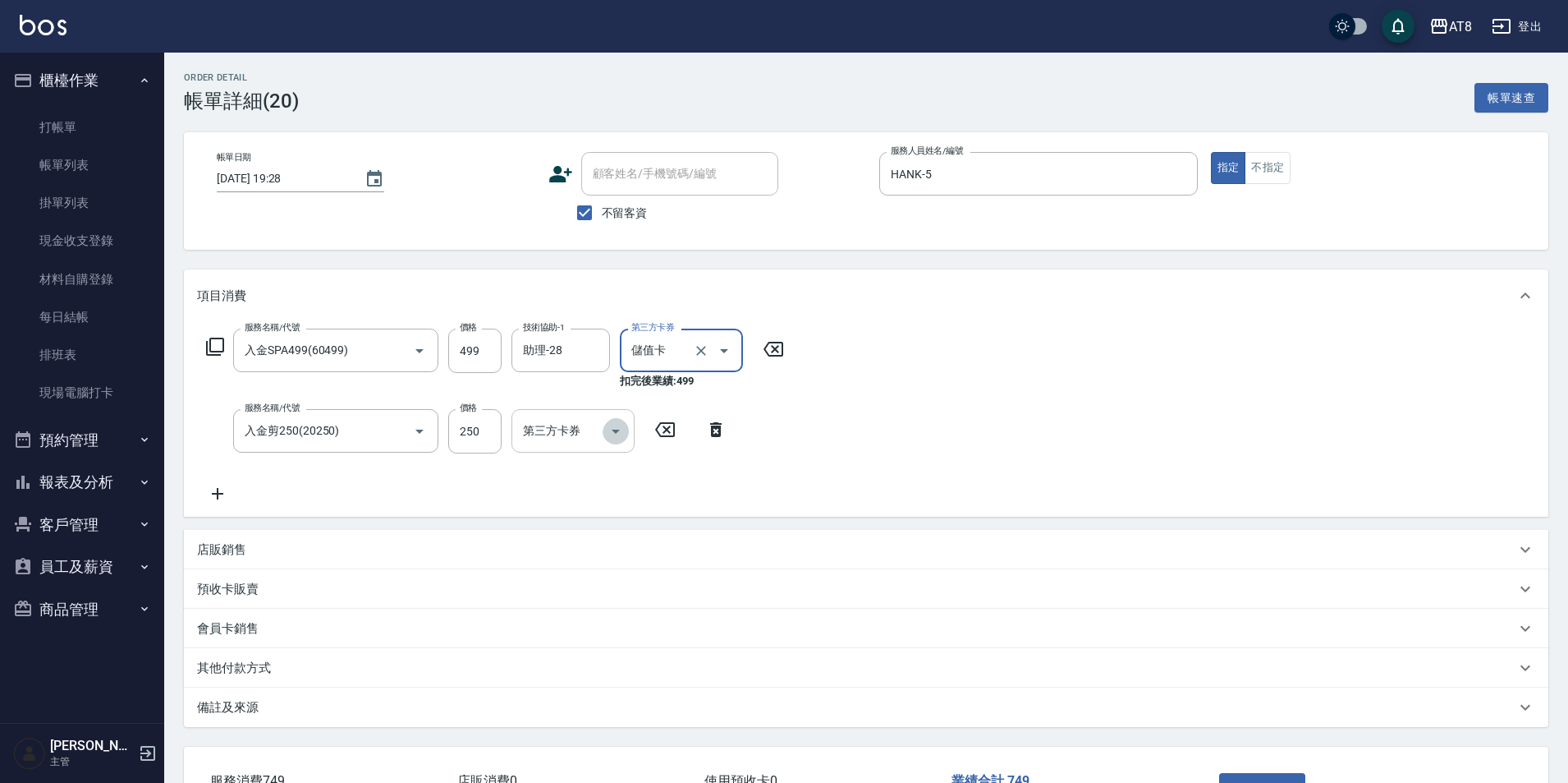
click at [615, 441] on icon "Open" at bounding box center [616, 431] width 20 height 20
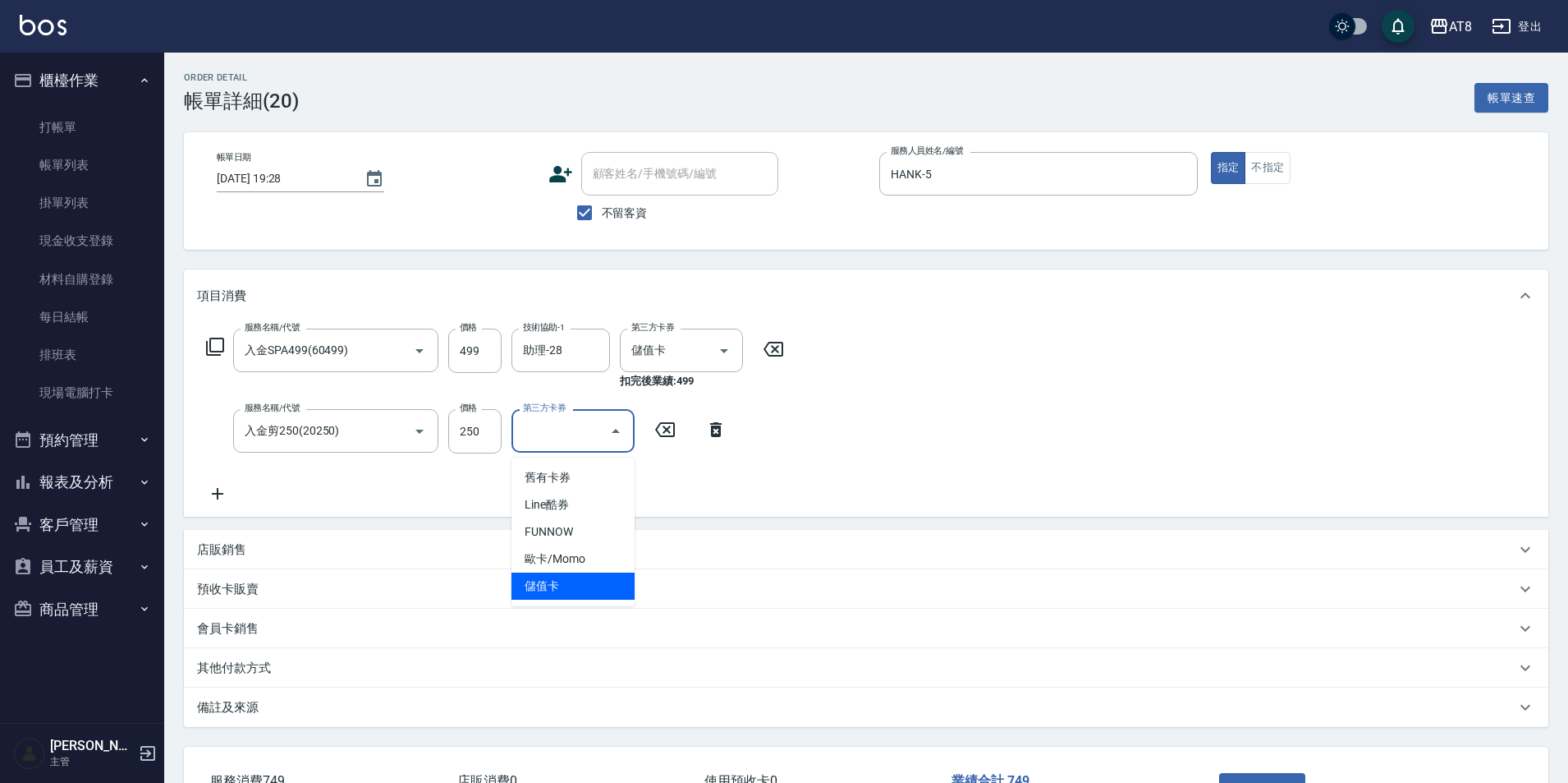
click at [614, 597] on span "儲值卡" at bounding box center [573, 586] width 124 height 27
type input "儲值卡"
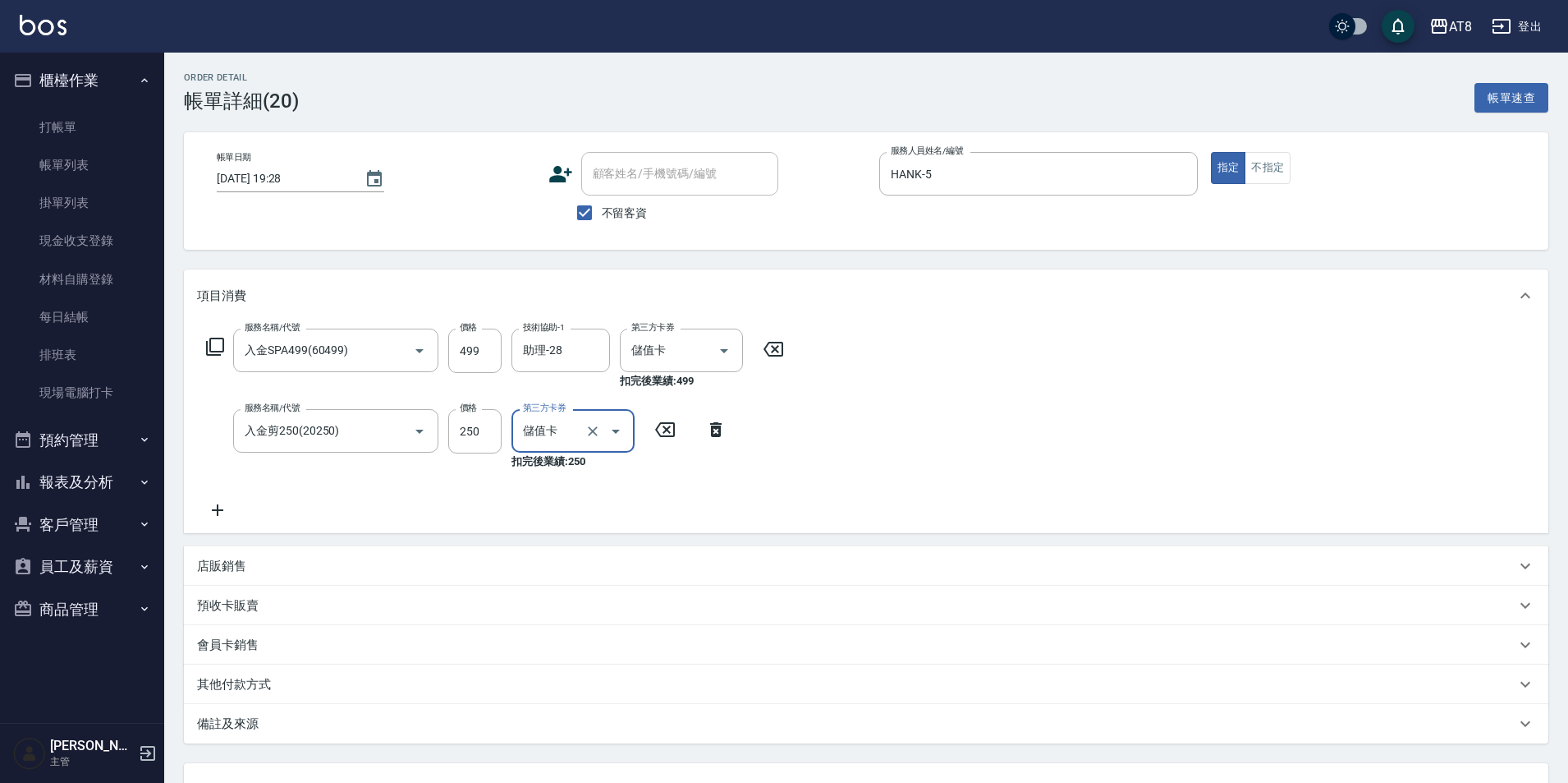
scroll to position [160, 0]
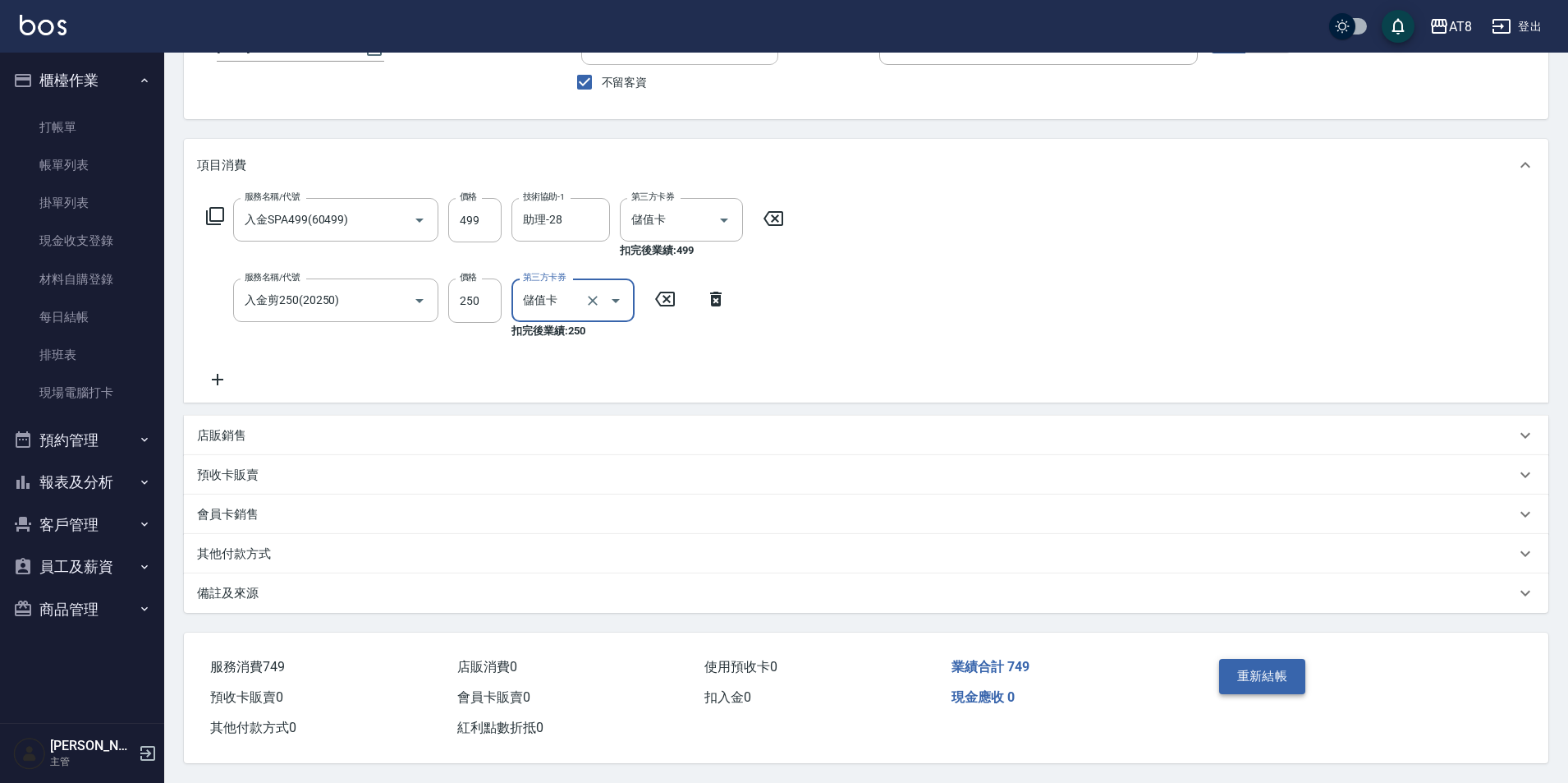
click at [1262, 658] on button "重新結帳" at bounding box center [1262, 675] width 87 height 34
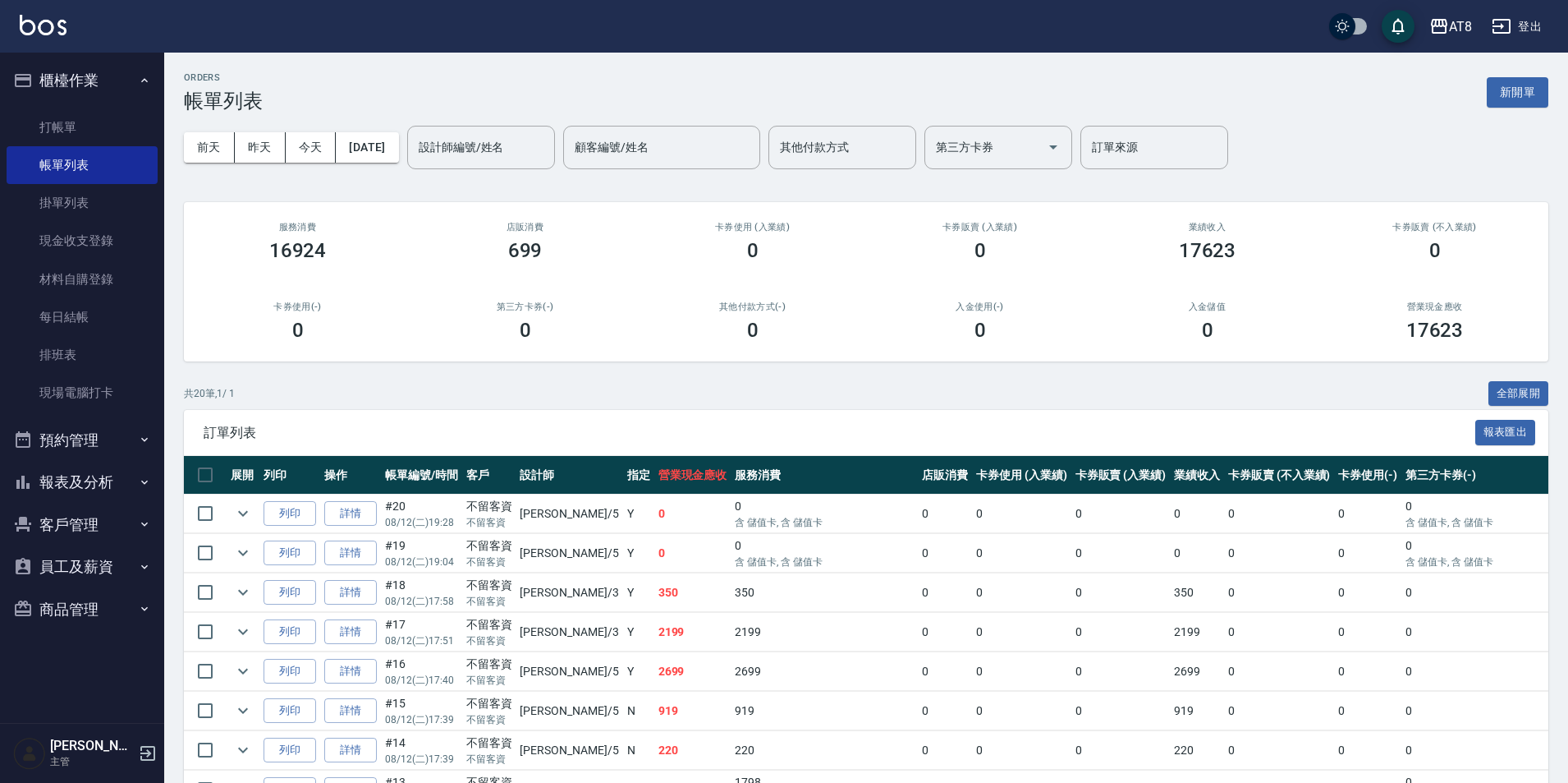
click at [95, 483] on button "報表及分析" at bounding box center [82, 483] width 151 height 43
click at [63, 566] on link "店家日報表" at bounding box center [82, 566] width 151 height 38
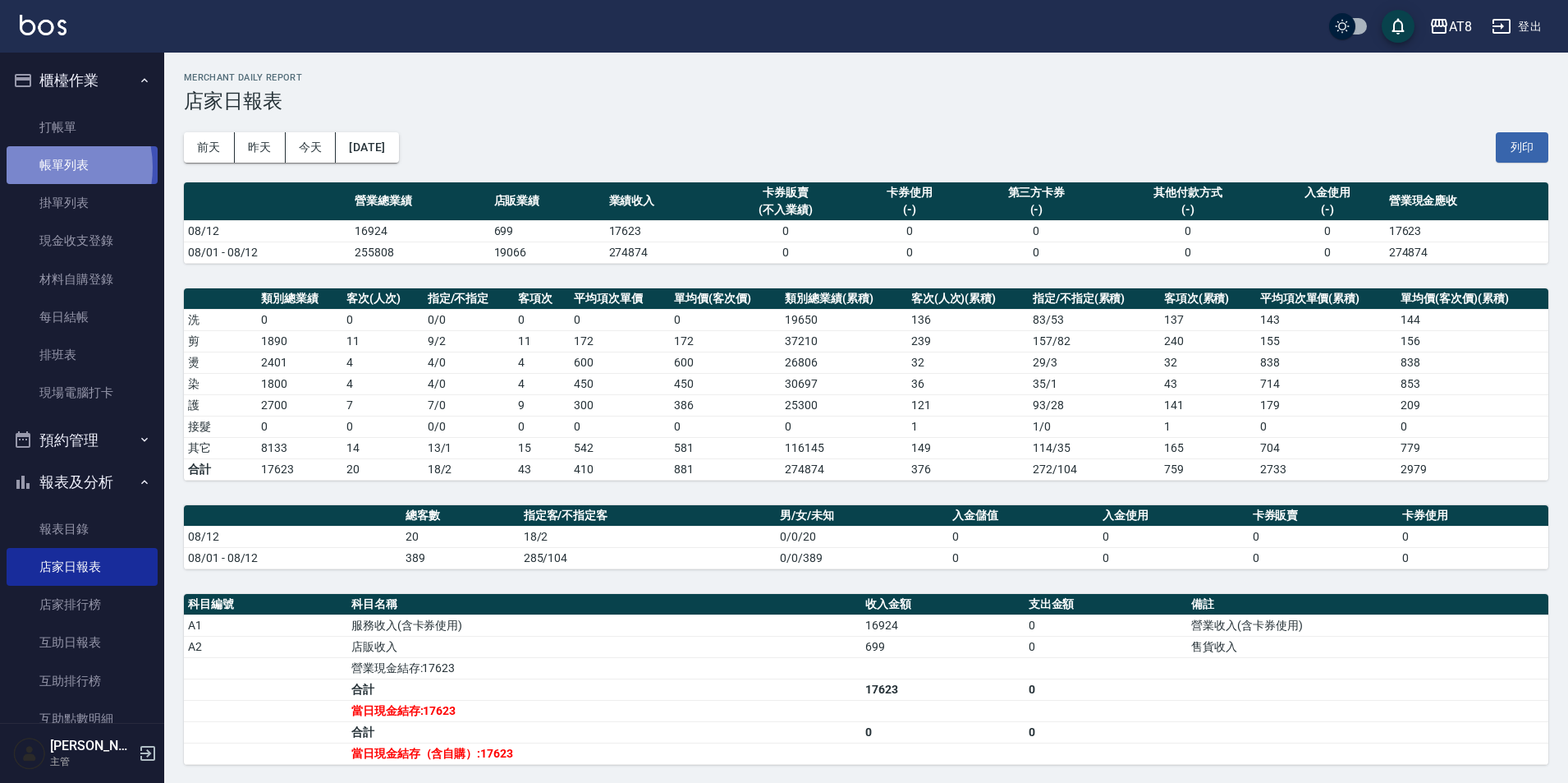
click at [40, 168] on link "帳單列表" at bounding box center [82, 165] width 151 height 38
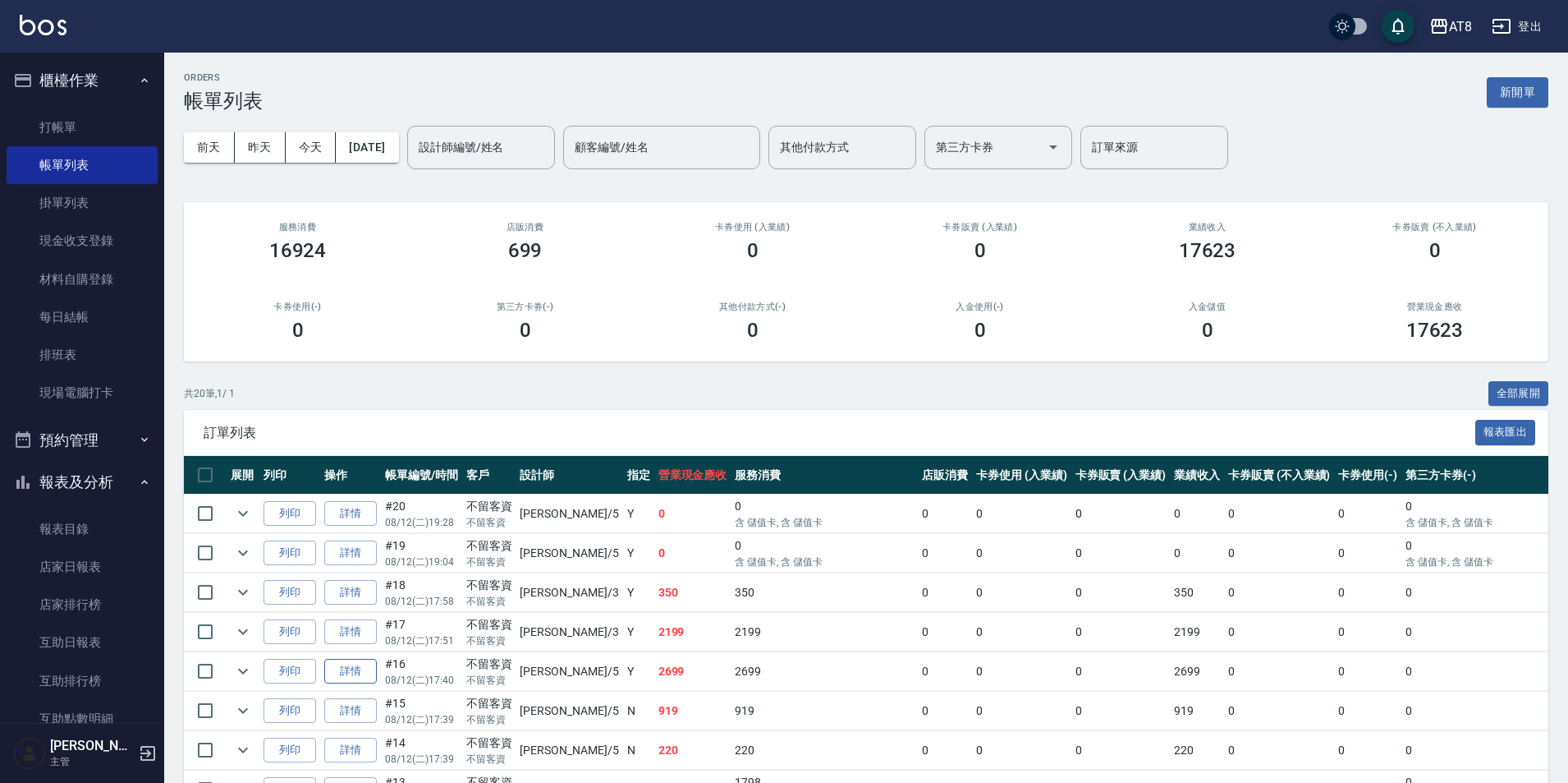
click at [364, 684] on link "詳情" at bounding box center [351, 671] width 53 height 26
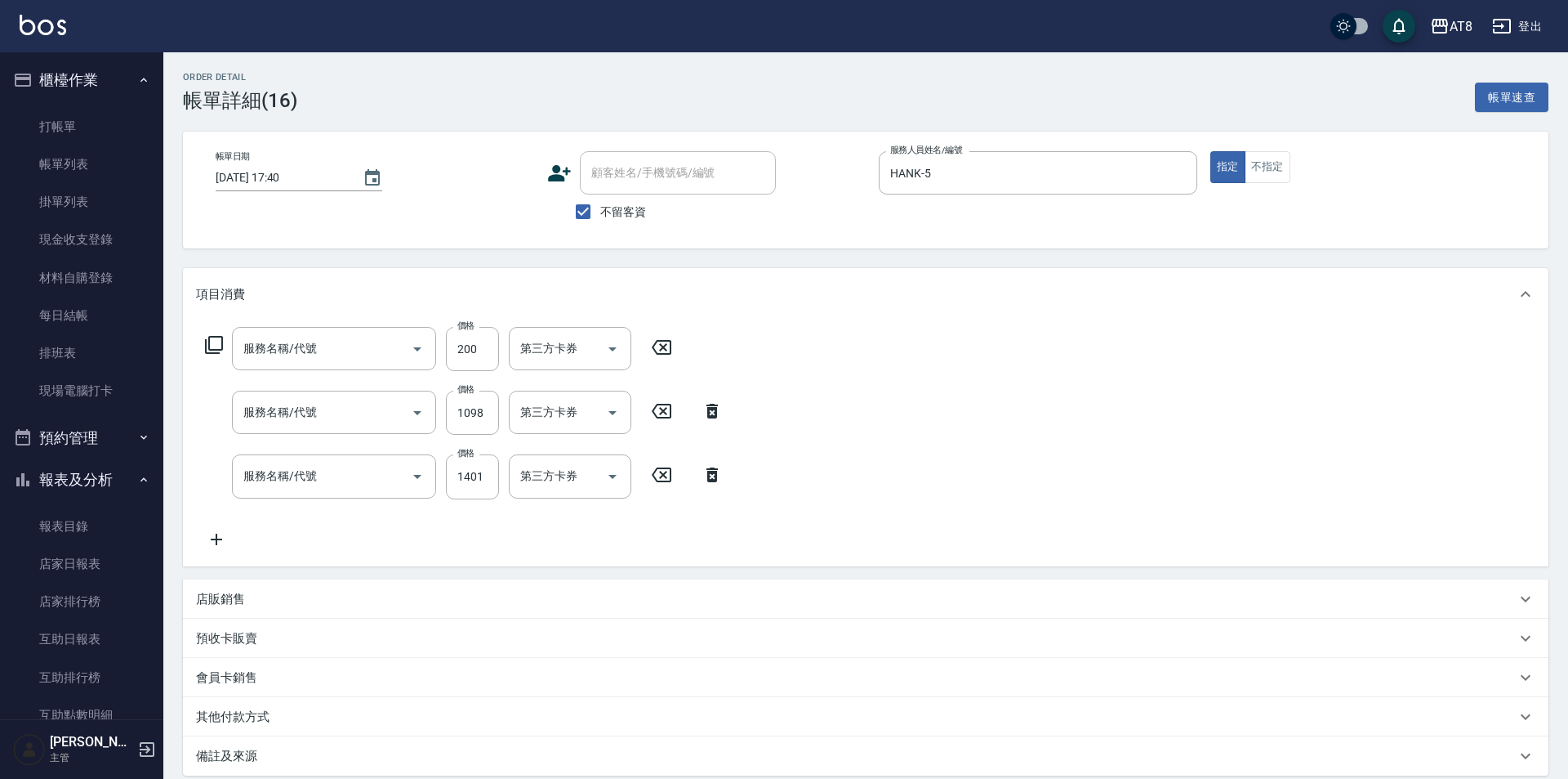
type input "2025/08/12 17:40"
checkbox input "true"
type input "HANK-5"
type input "入金護髮.隔離300(50300)"
type input "水沁涼套餐(5699)"
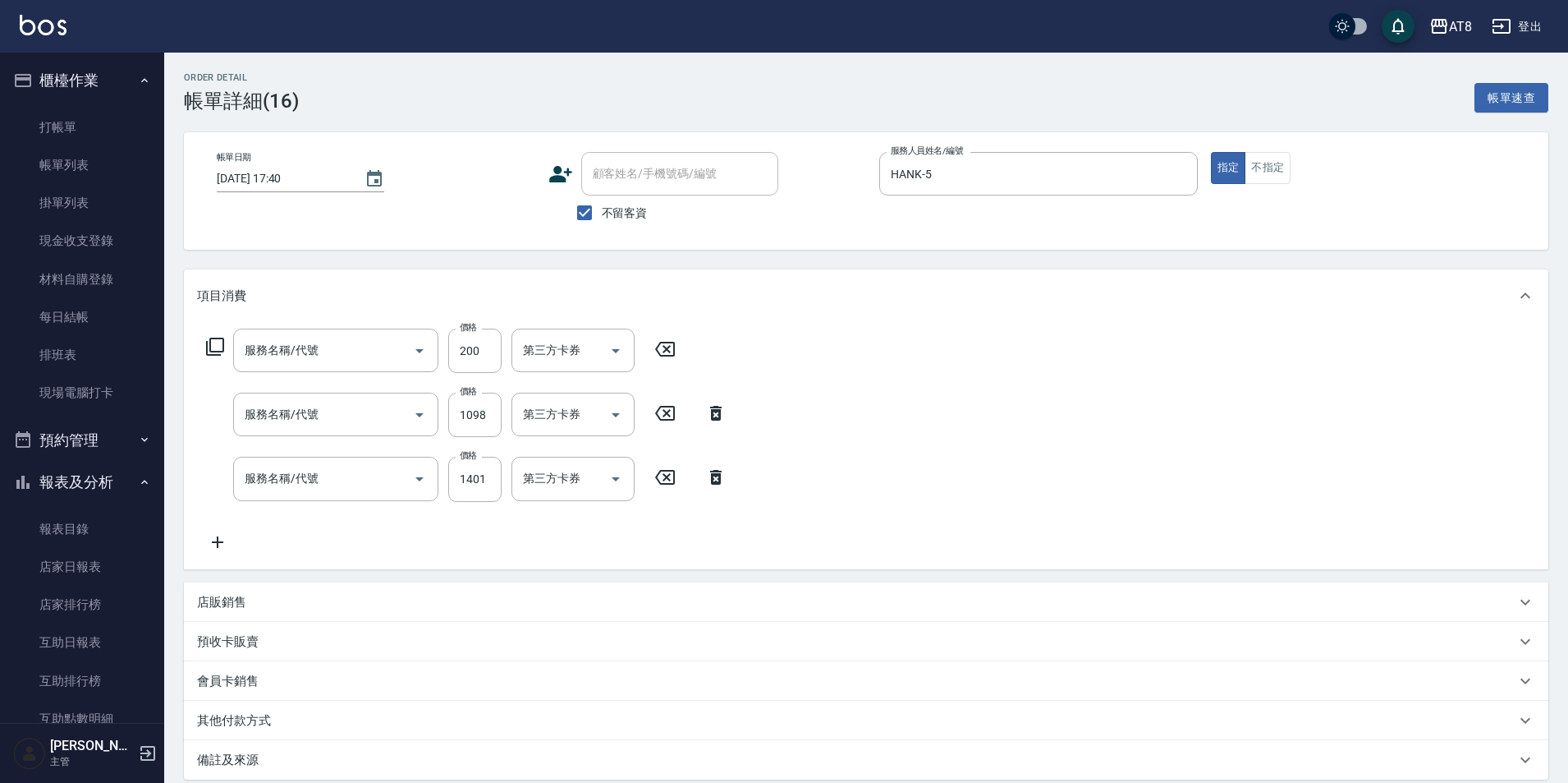
type input "入金燙髮1000(301000)"
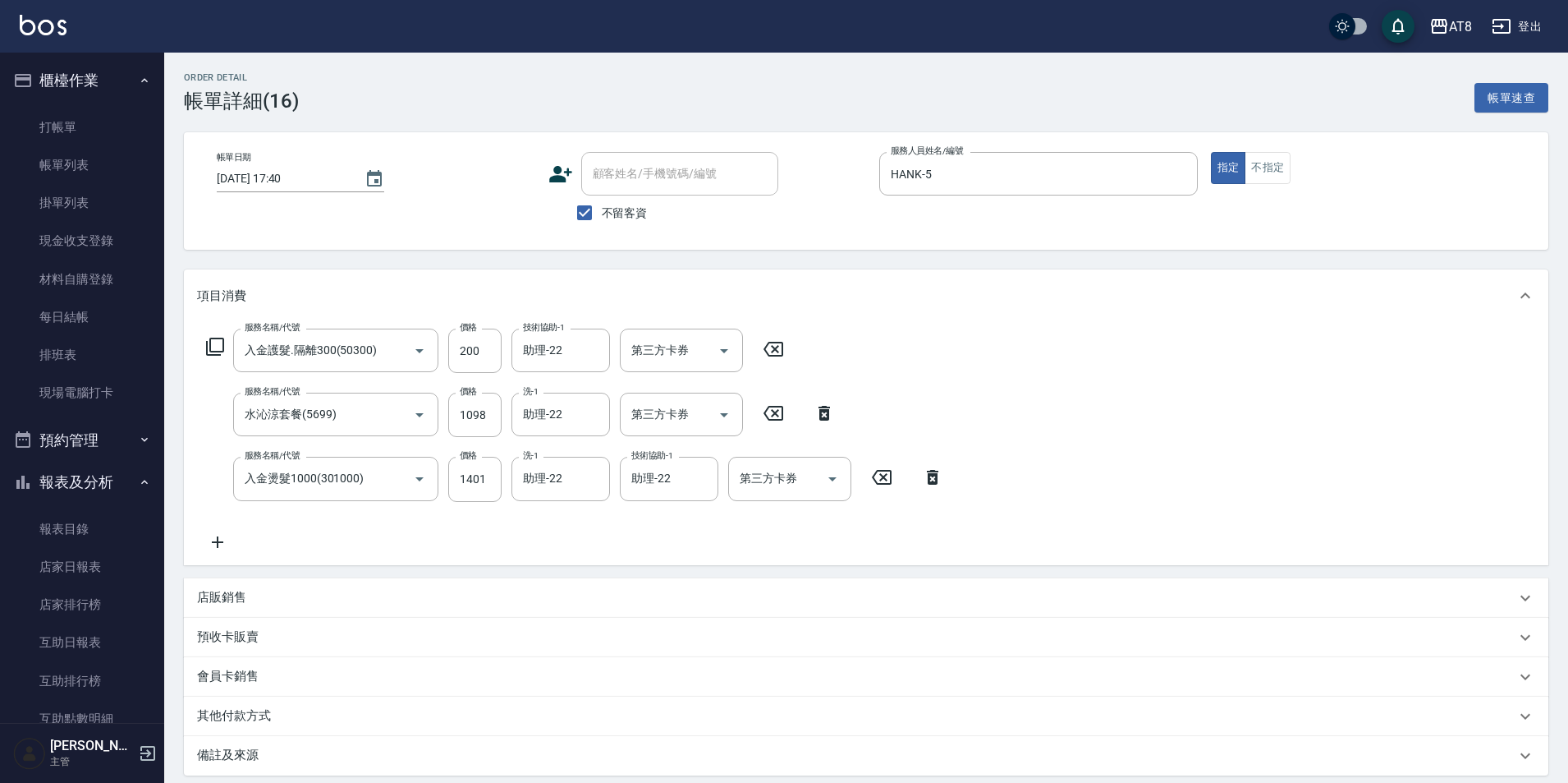
click at [214, 546] on icon at bounding box center [218, 542] width 41 height 20
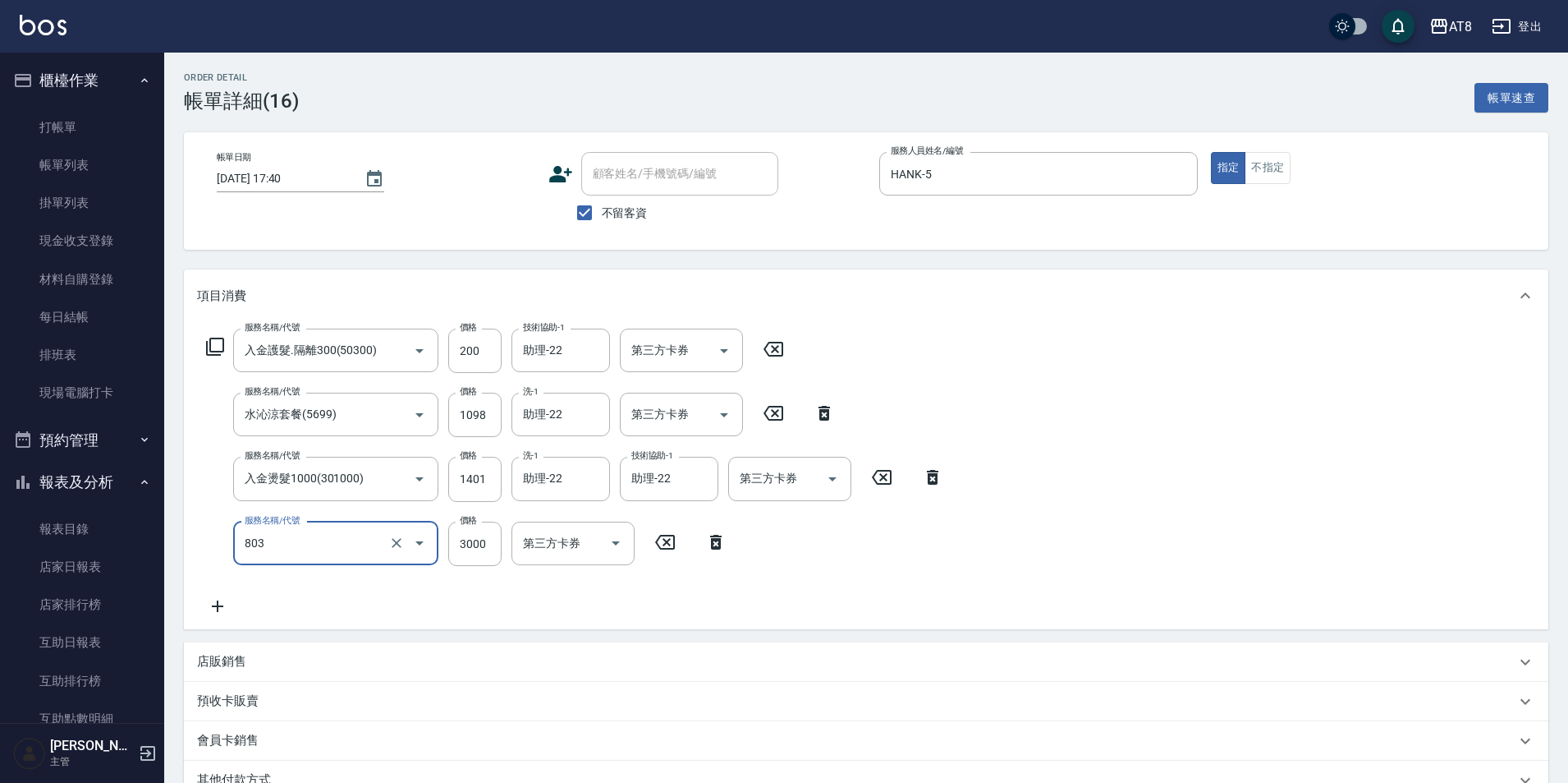
type input "頂級豪華3(803)"
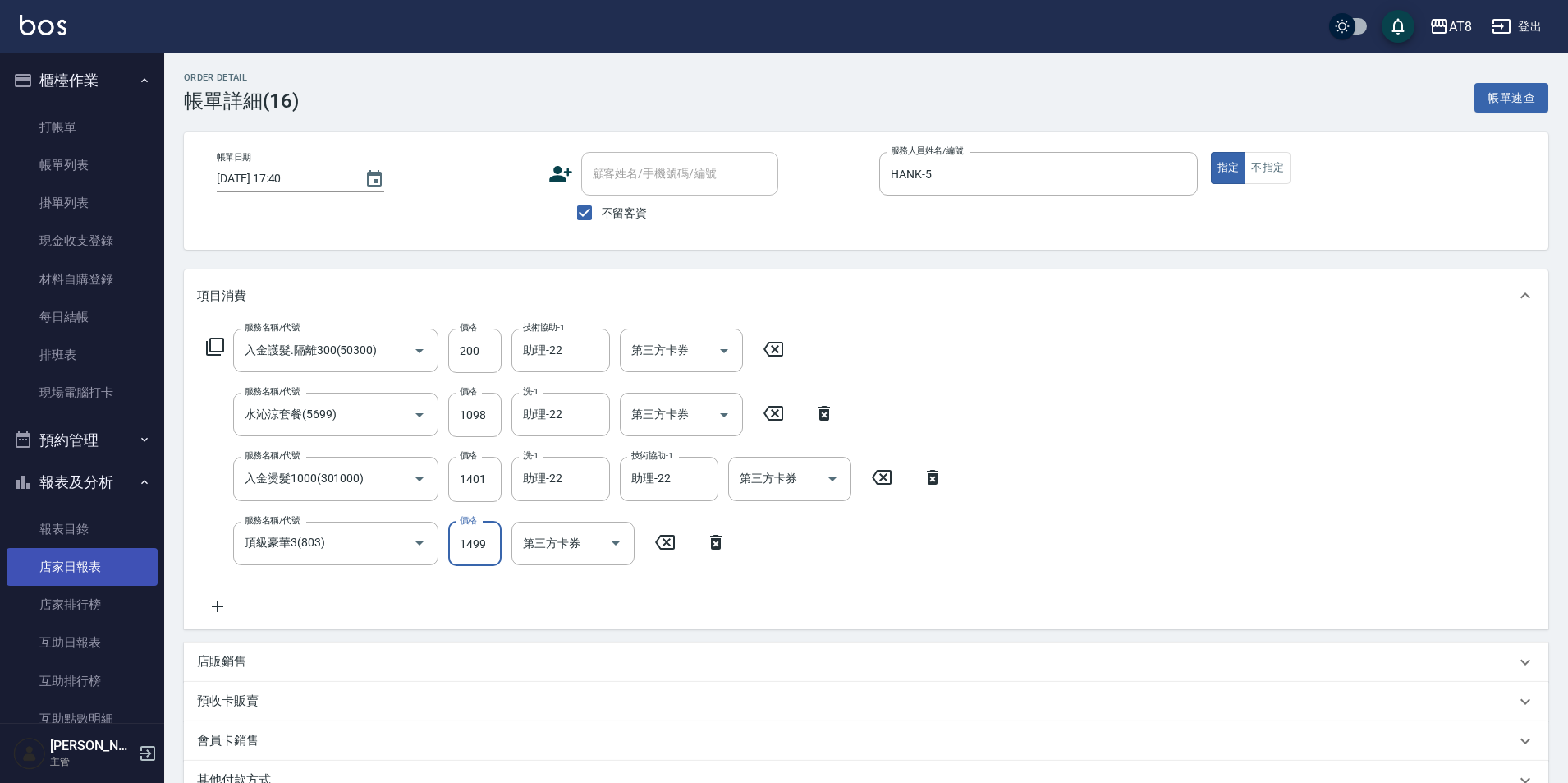
type input "1499"
click at [83, 564] on link "店家日報表" at bounding box center [82, 566] width 151 height 38
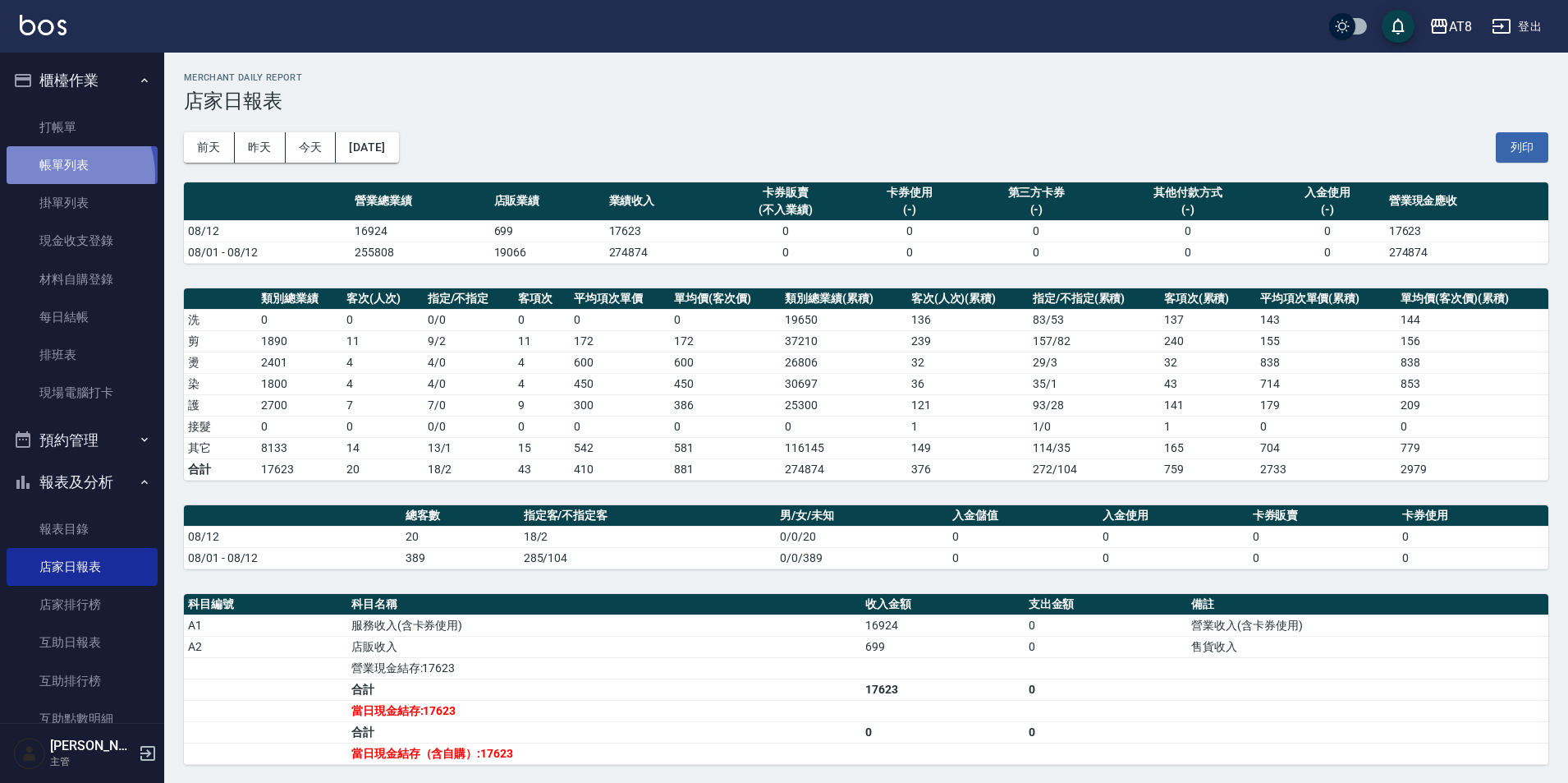
click at [61, 175] on link "帳單列表" at bounding box center [82, 165] width 151 height 38
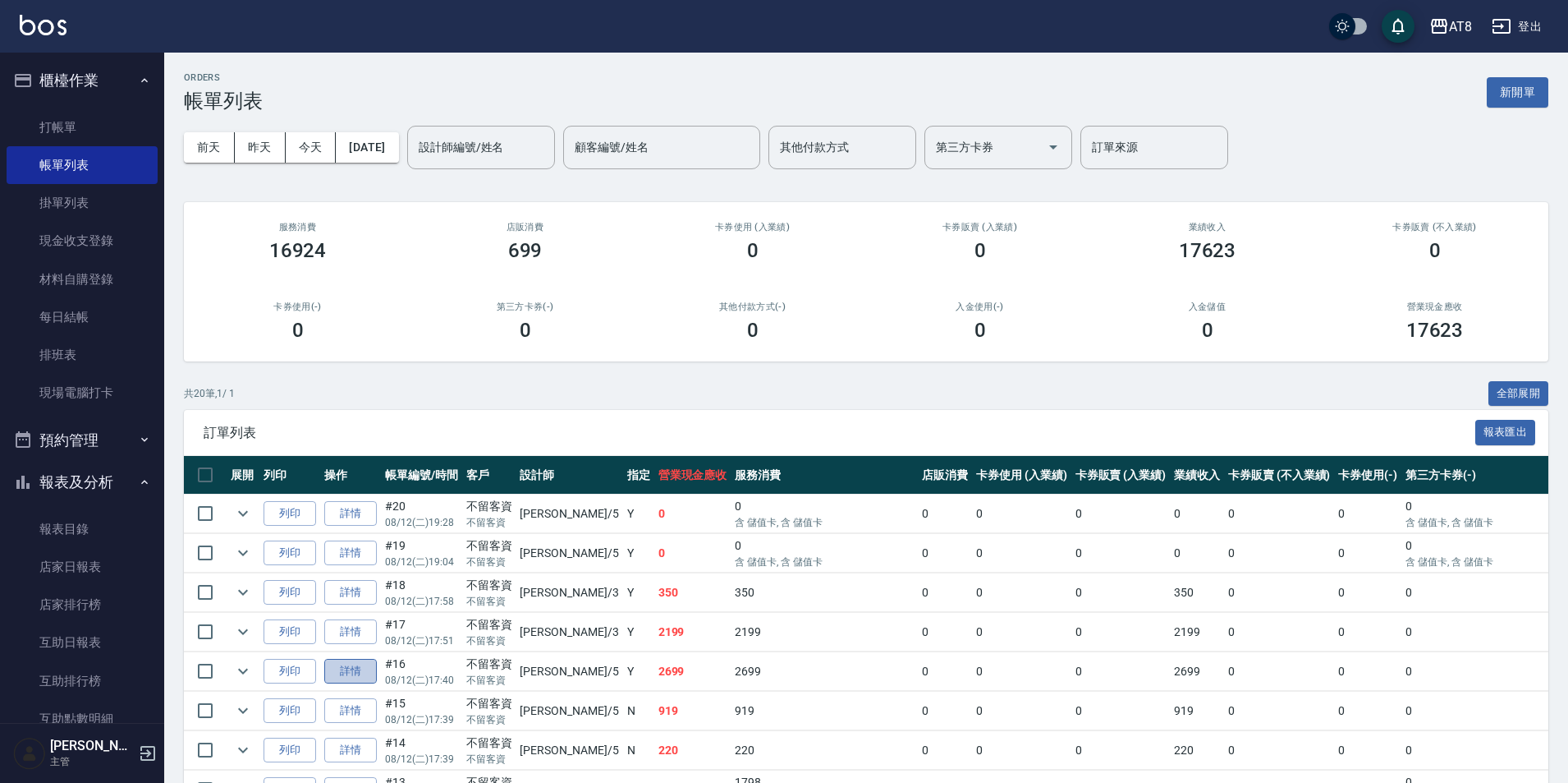
click at [359, 684] on link "詳情" at bounding box center [351, 671] width 53 height 26
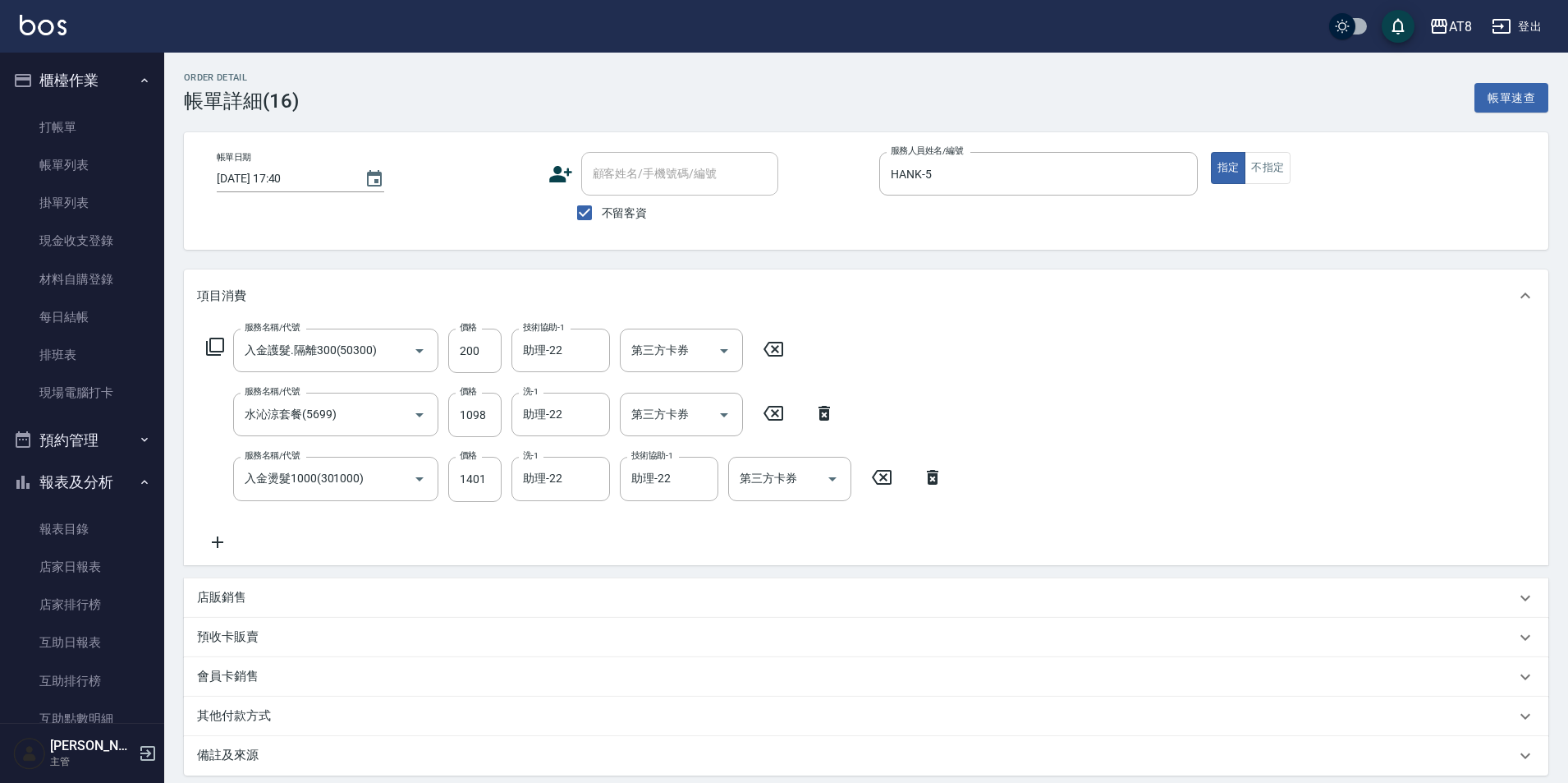
click at [220, 551] on icon at bounding box center [218, 542] width 41 height 20
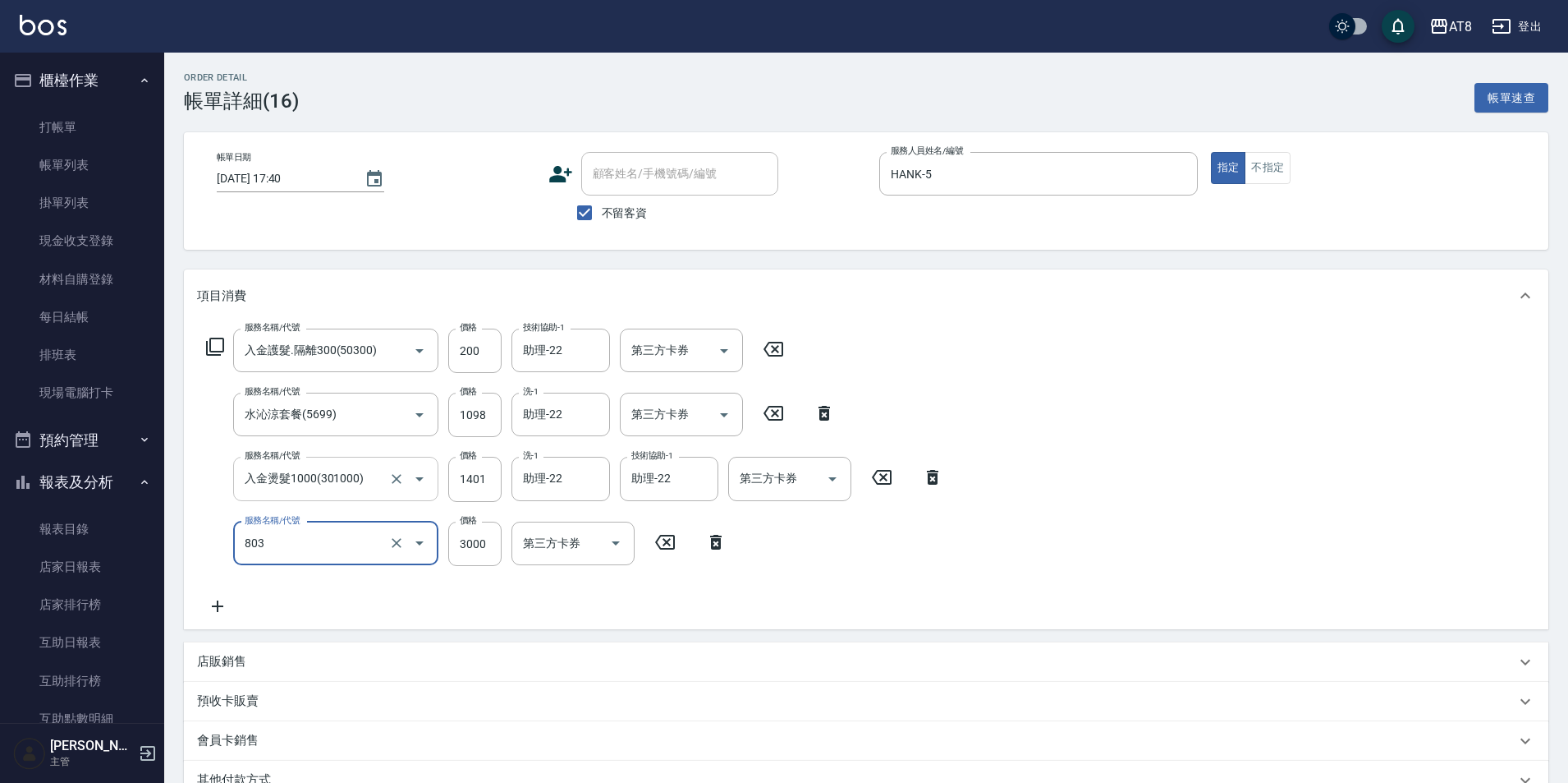
type input "頂級豪華3(803)"
click at [733, 355] on icon "Open" at bounding box center [724, 350] width 20 height 20
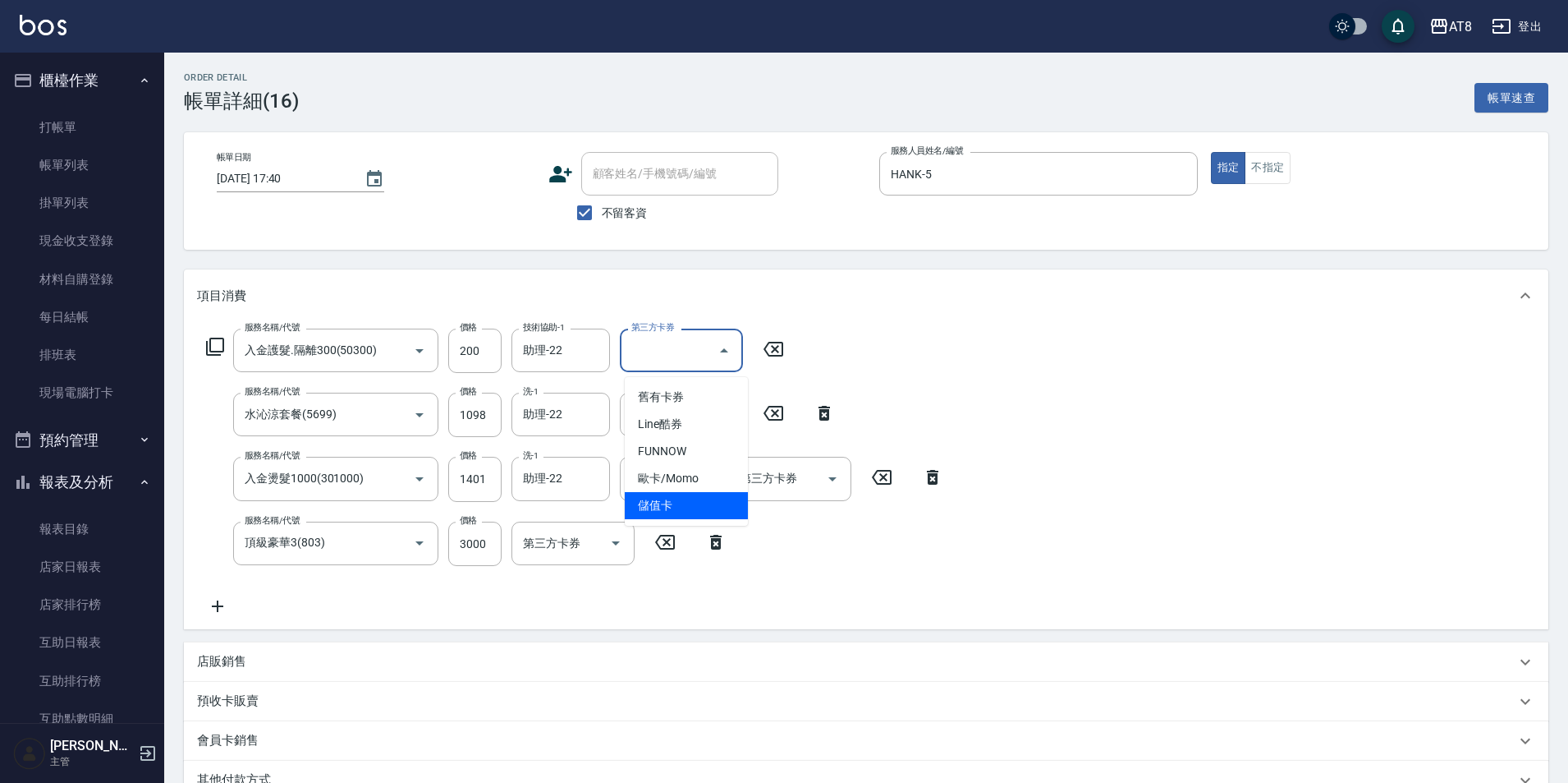
click at [714, 498] on span "儲值卡" at bounding box center [686, 505] width 124 height 27
type input "儲值卡"
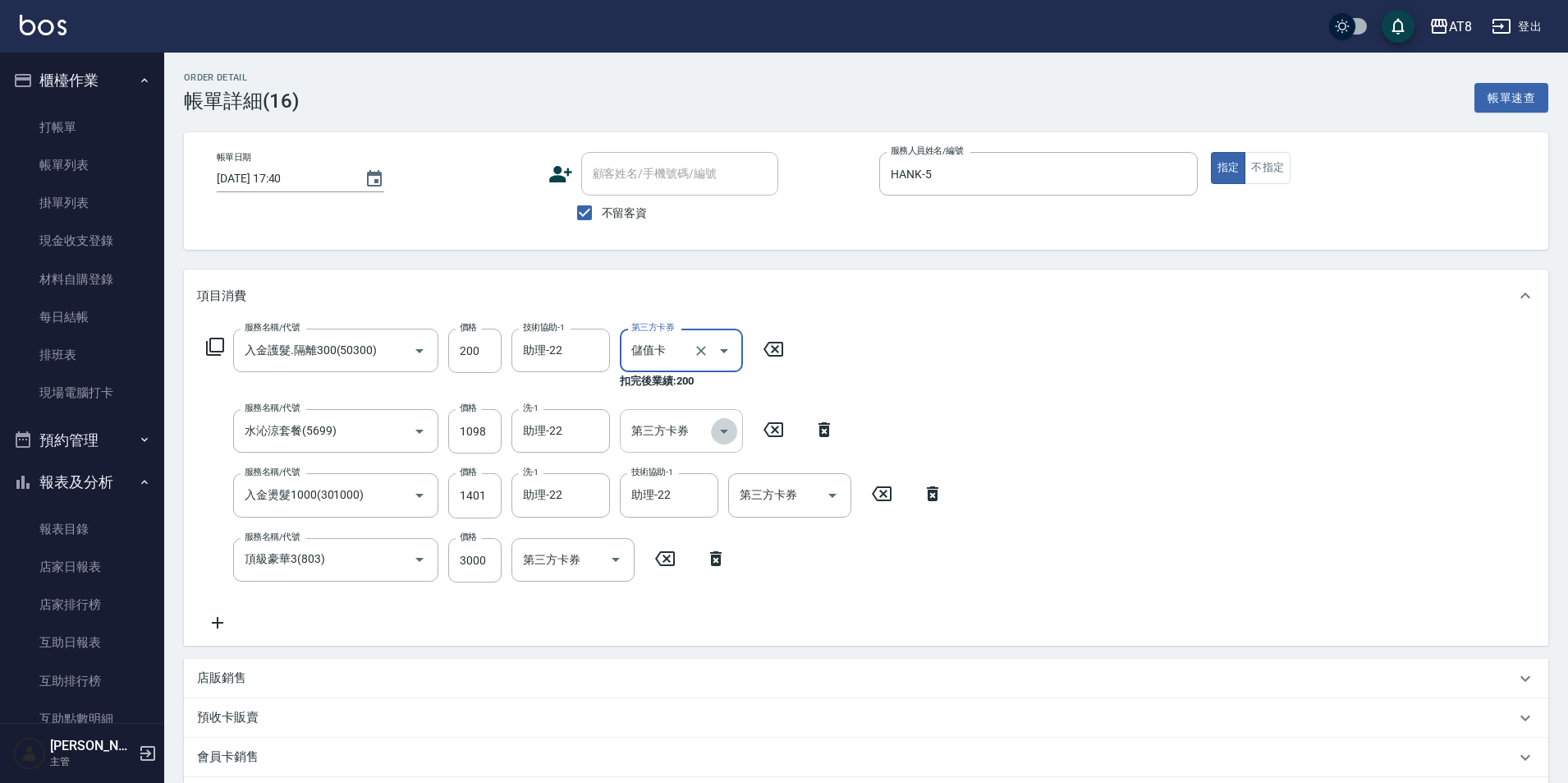
click at [729, 439] on icon "Open" at bounding box center [724, 431] width 20 height 20
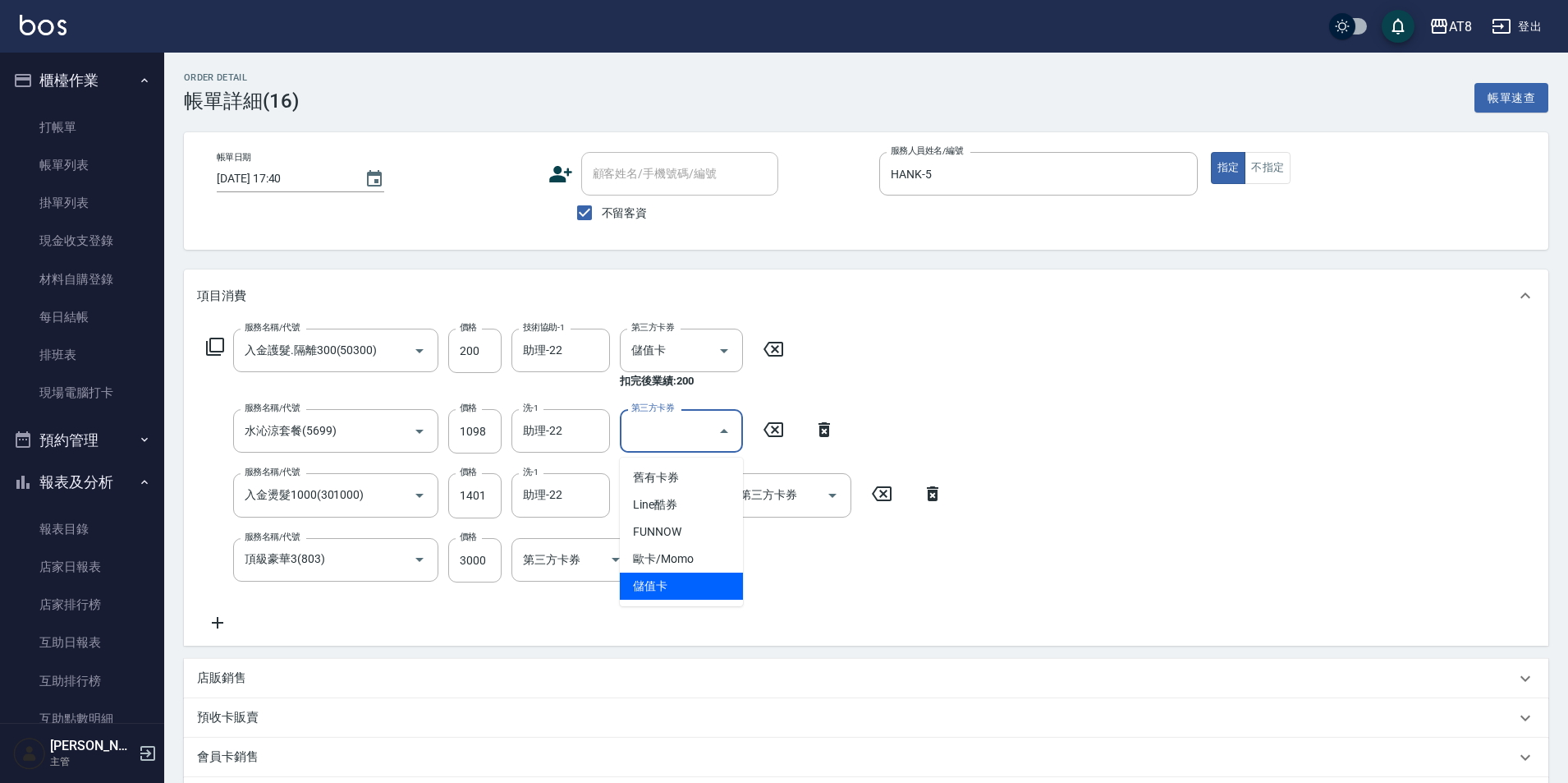
click at [702, 592] on span "儲值卡" at bounding box center [682, 586] width 124 height 27
type input "儲值卡"
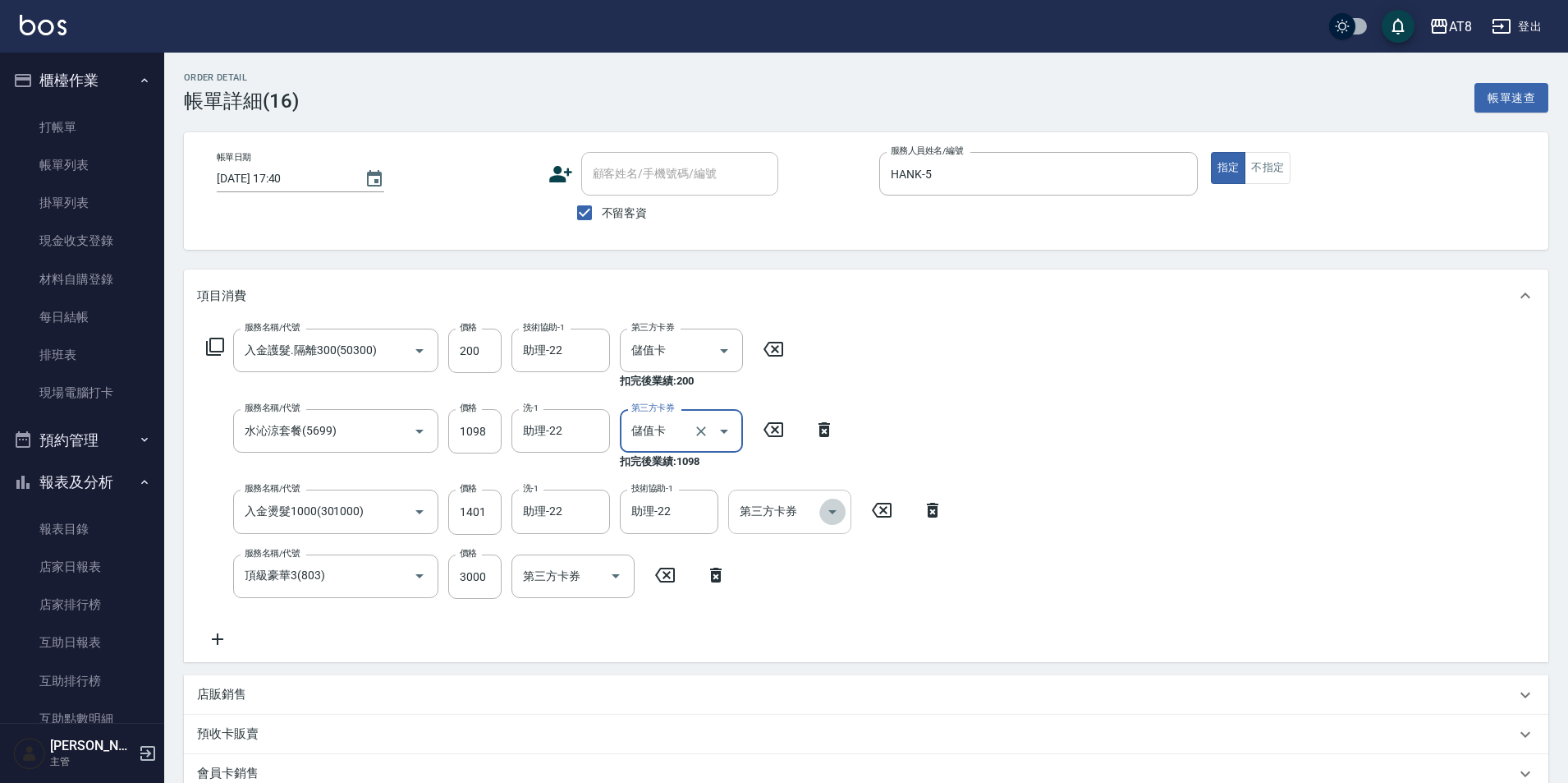
click at [844, 511] on button "Open" at bounding box center [832, 511] width 26 height 26
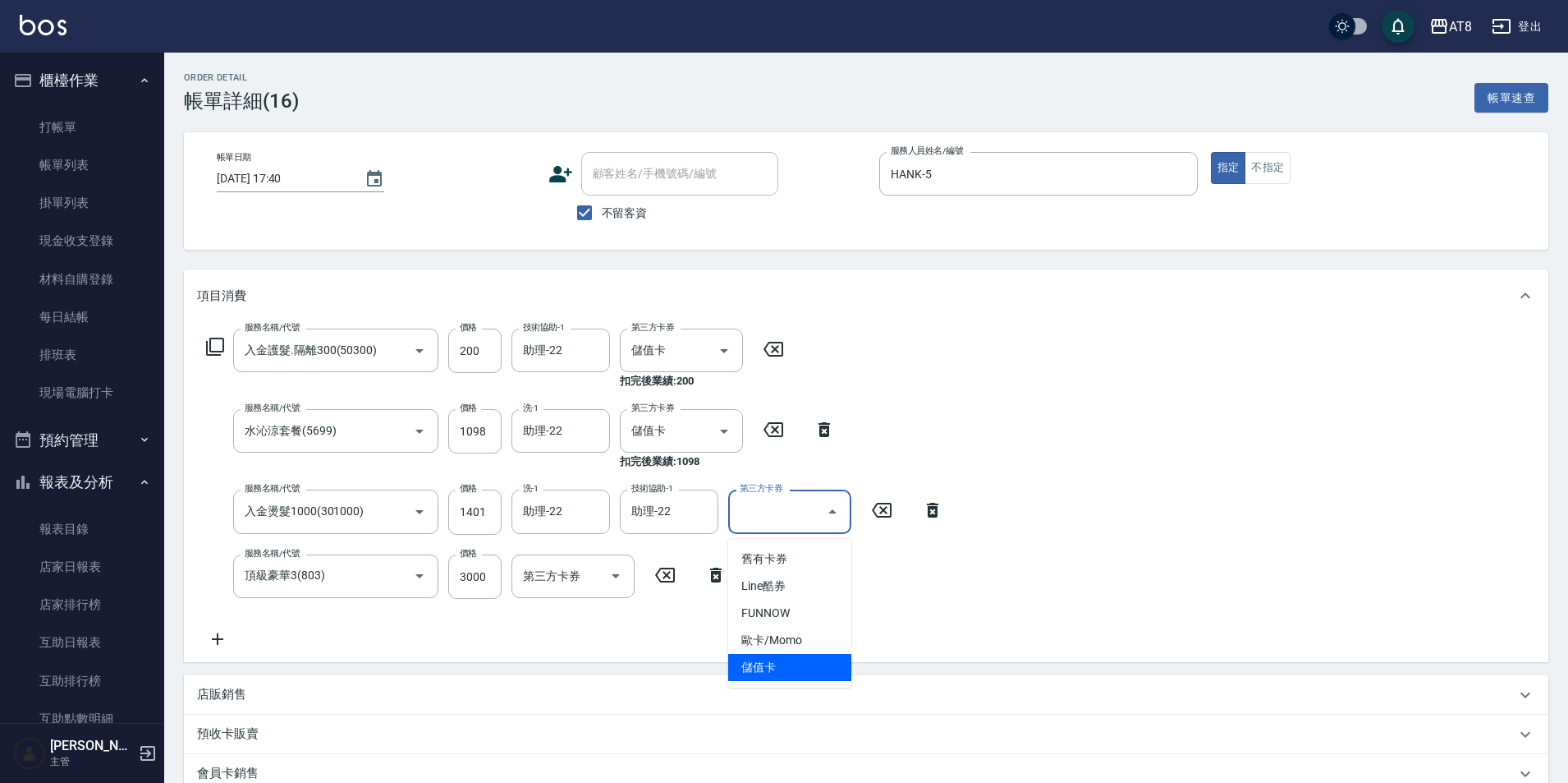
click at [796, 669] on span "儲值卡" at bounding box center [789, 667] width 124 height 27
type input "儲值卡"
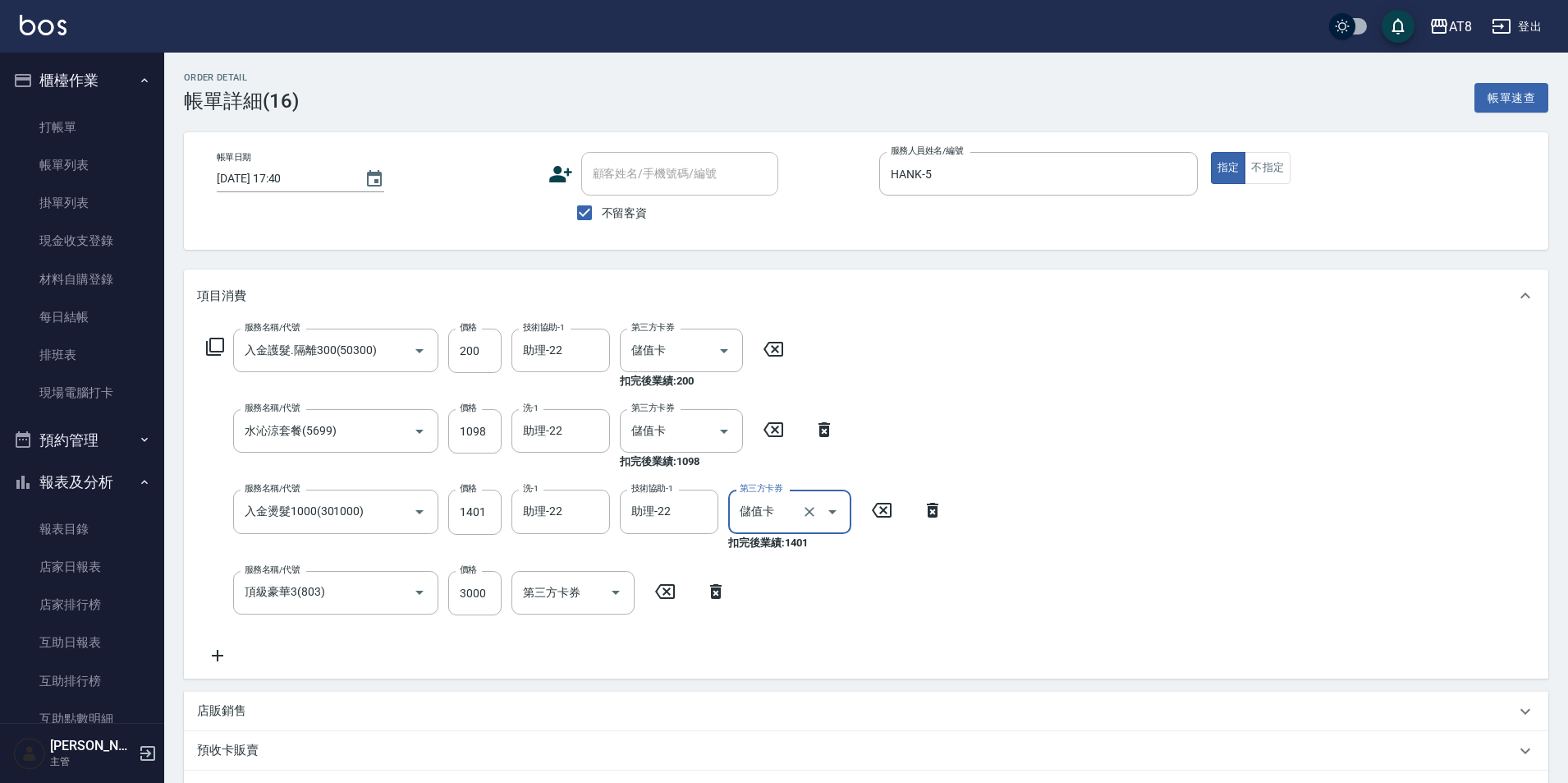
click at [1566, 498] on div "Order detail 帳單詳細 (16) 帳單速查 帳單日期 2025/08/12 17:40 顧客姓名/手機號碼/編號 顧客姓名/手機號碼/編號 不留客…" at bounding box center [865, 555] width 1403 height 1006
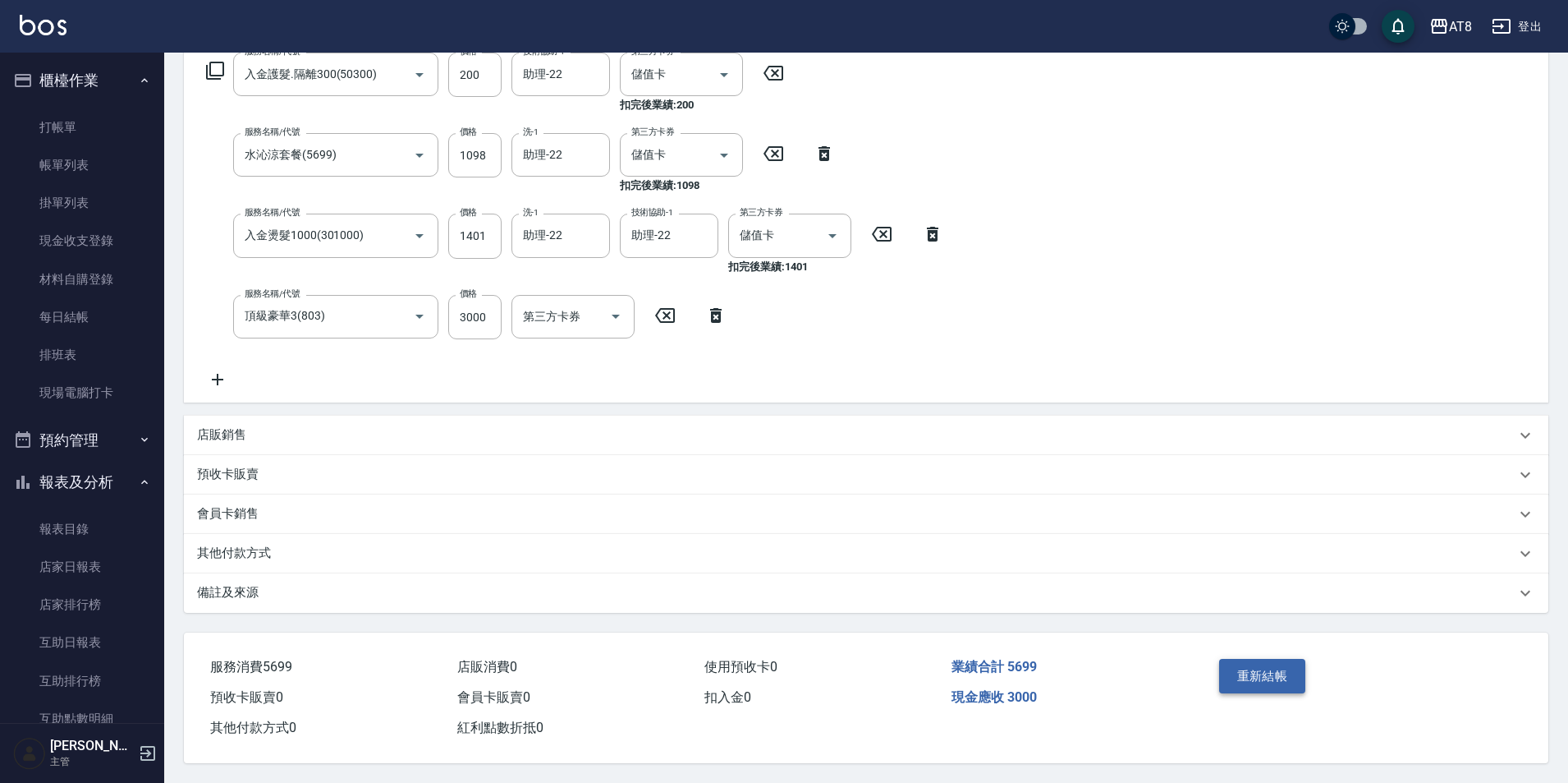
click at [1241, 658] on button "重新結帳" at bounding box center [1262, 675] width 87 height 34
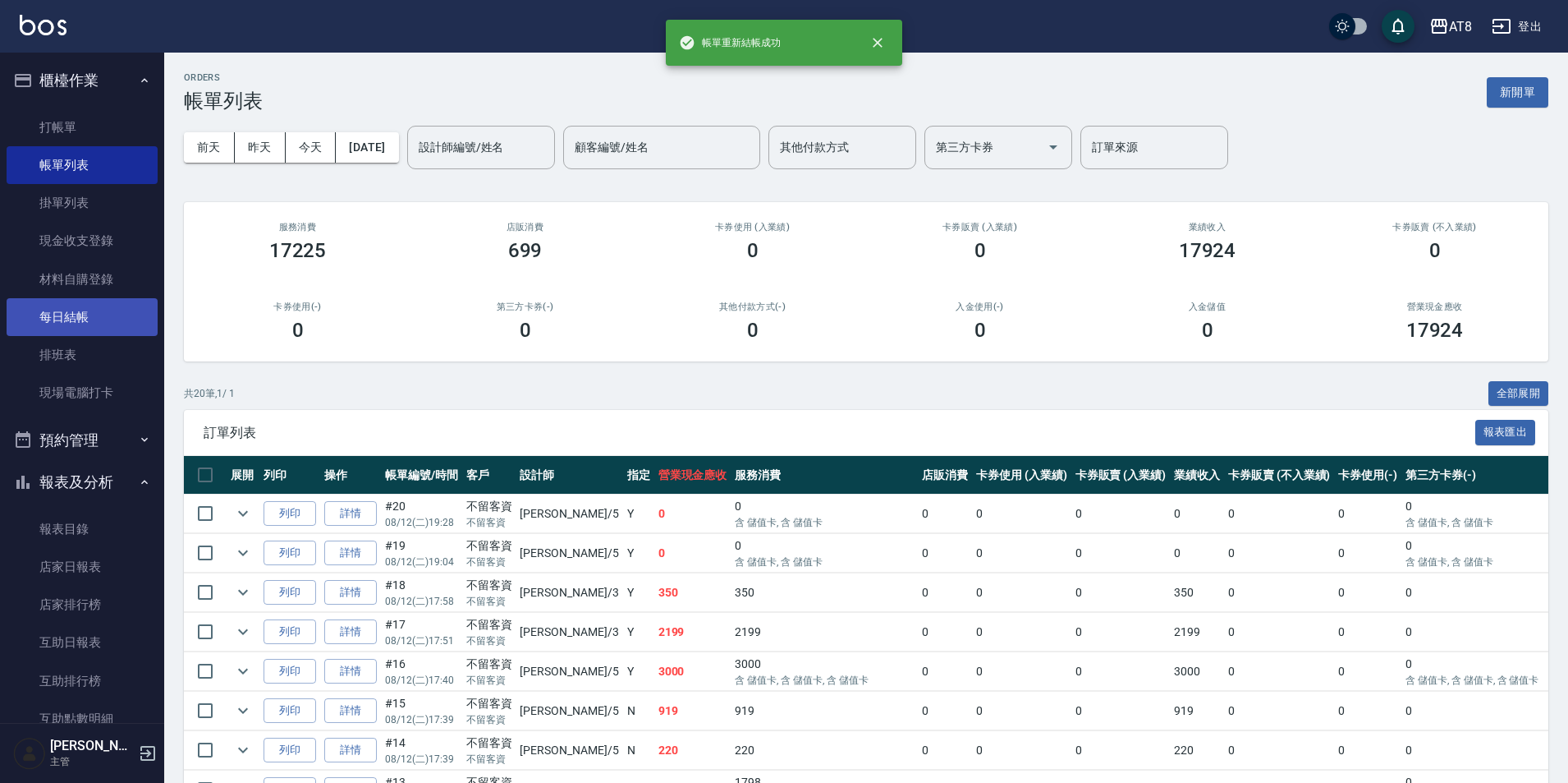
click at [61, 323] on link "每日結帳" at bounding box center [82, 317] width 151 height 38
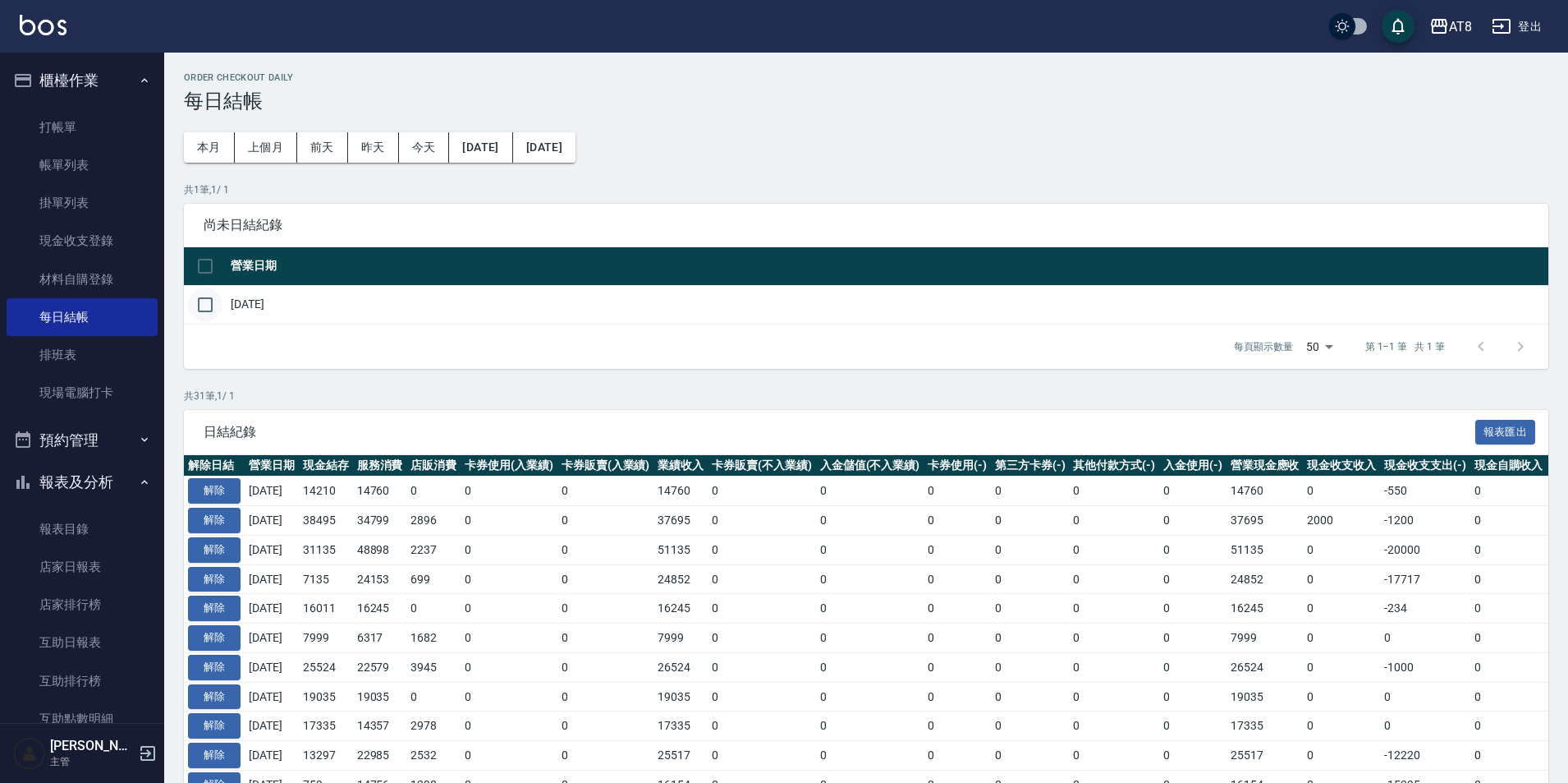
click at [221, 314] on input "checkbox" at bounding box center [205, 304] width 34 height 34
checkbox input "true"
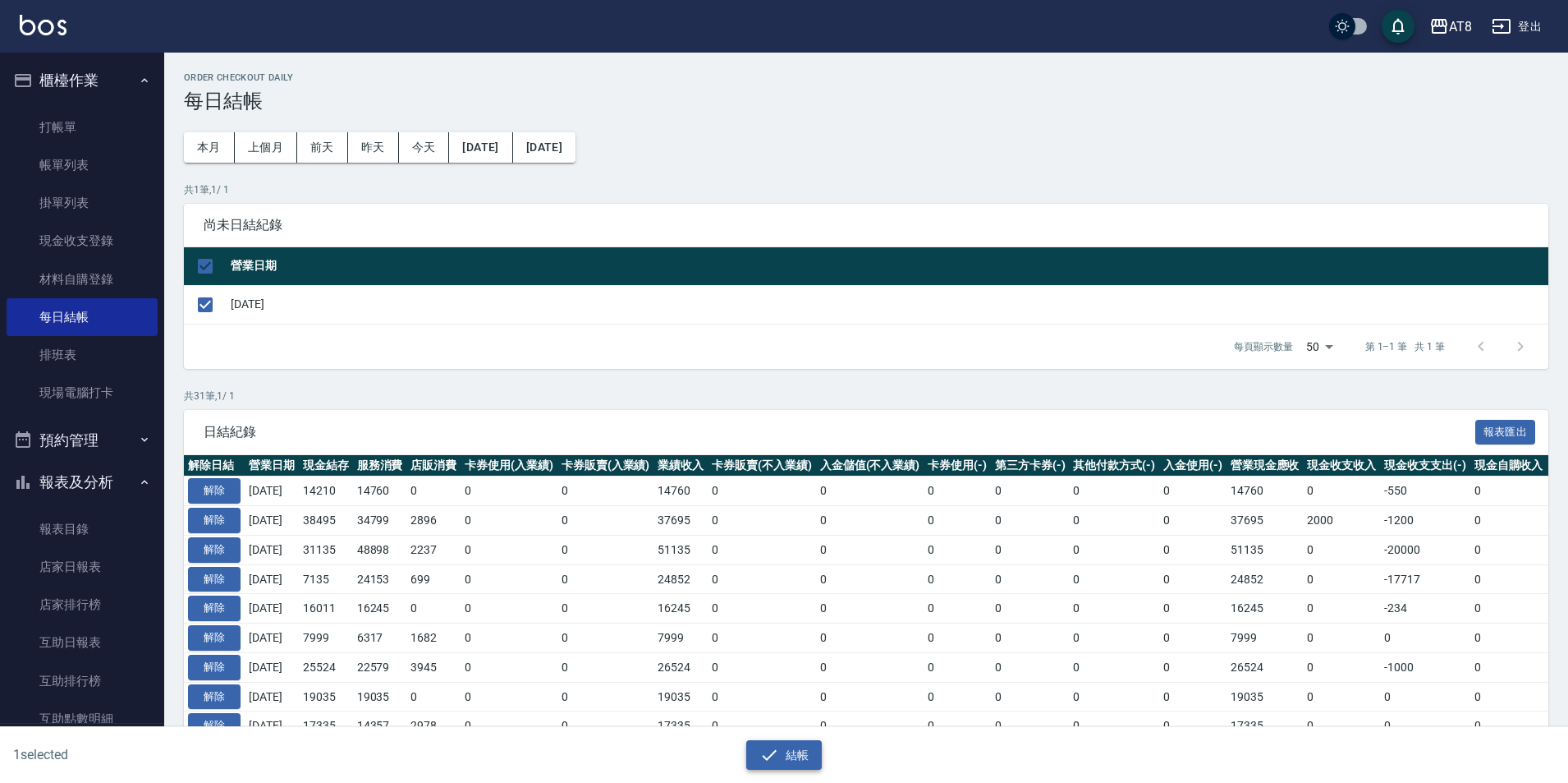
click at [768, 740] on button "結帳" at bounding box center [784, 755] width 76 height 30
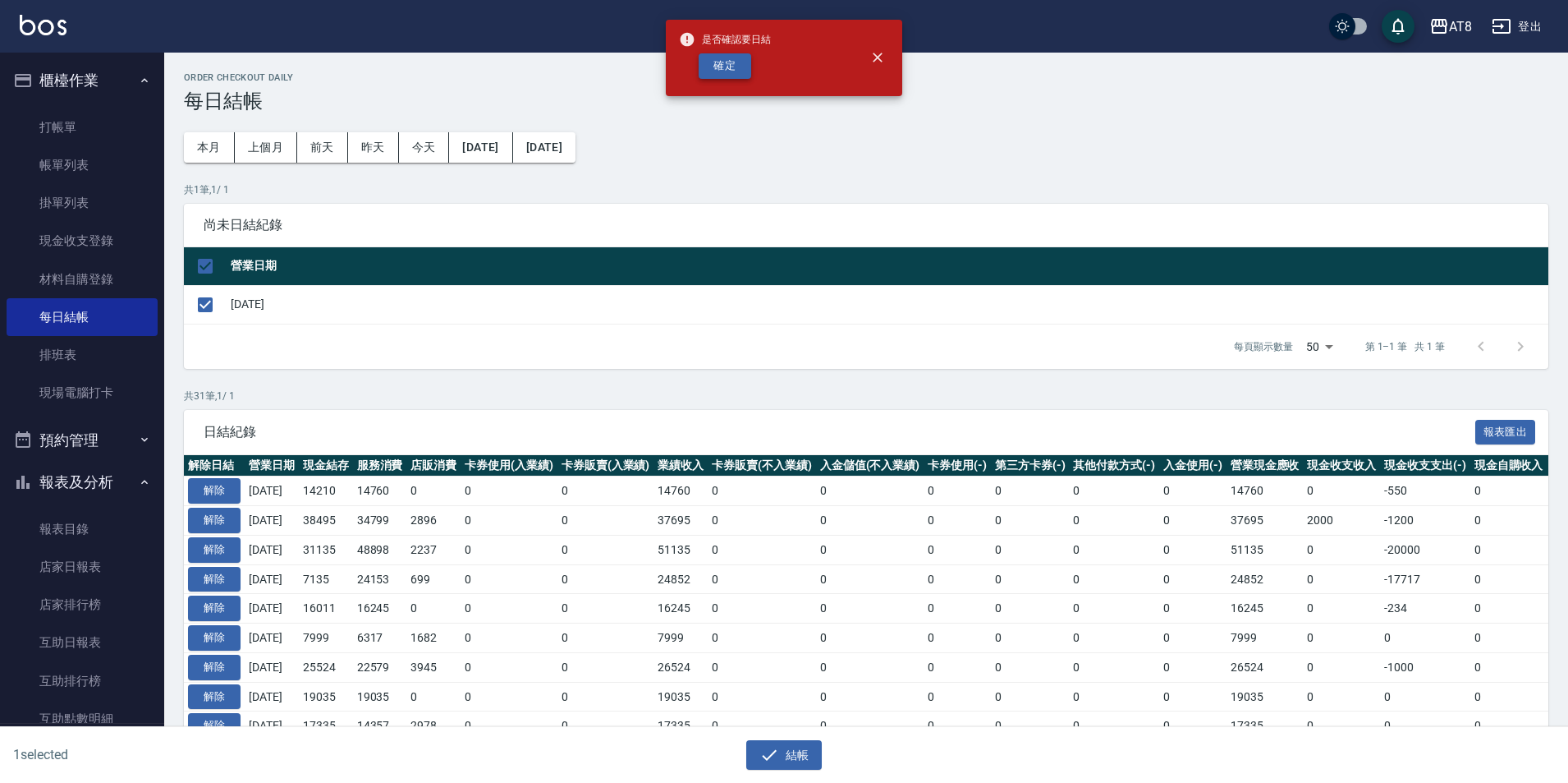
click at [733, 68] on button "確定" at bounding box center [725, 66] width 53 height 26
checkbox input "false"
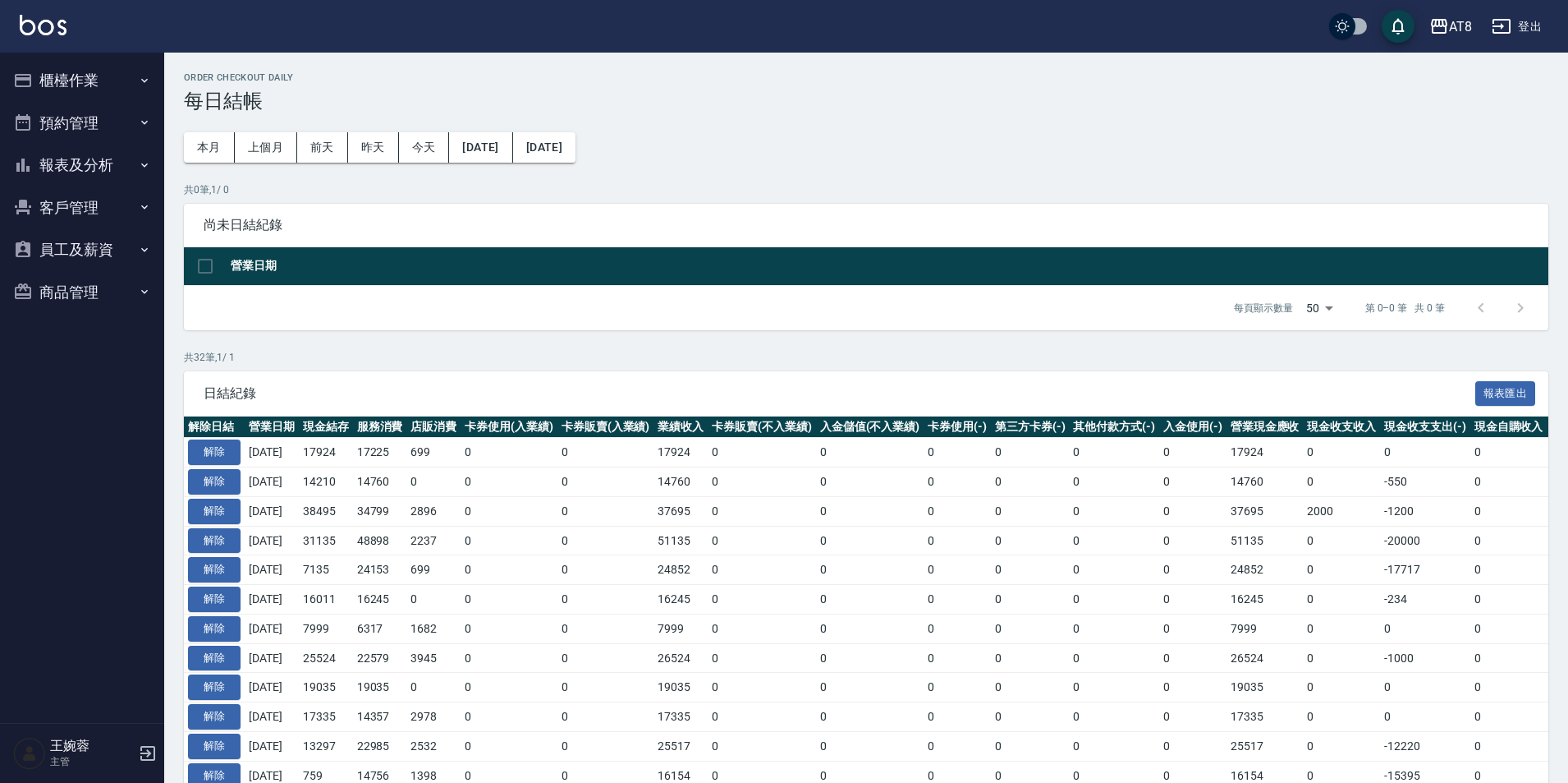
click at [98, 169] on button "報表及分析" at bounding box center [82, 165] width 151 height 43
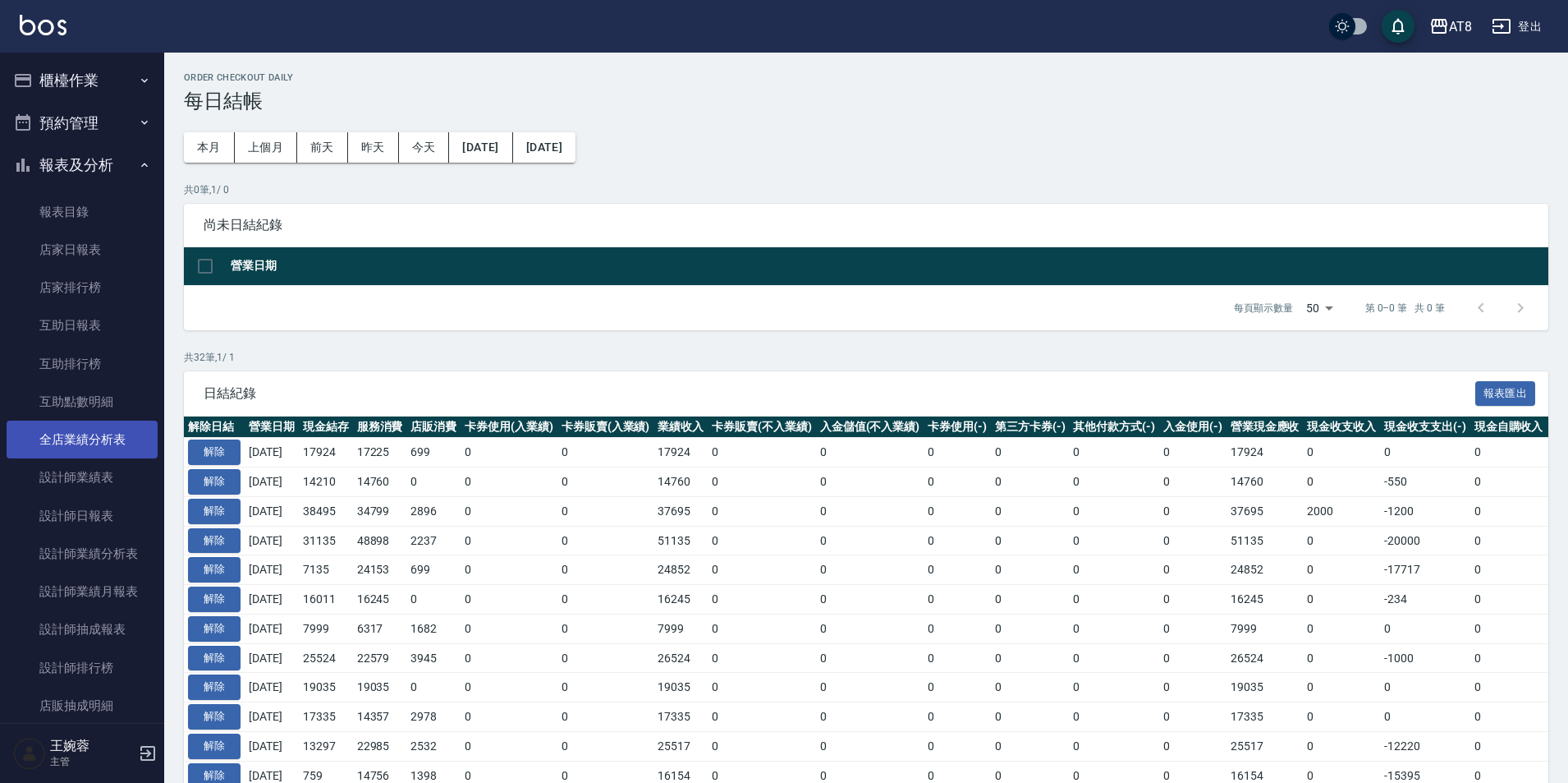
click at [104, 435] on link "全店業績分析表" at bounding box center [82, 440] width 151 height 38
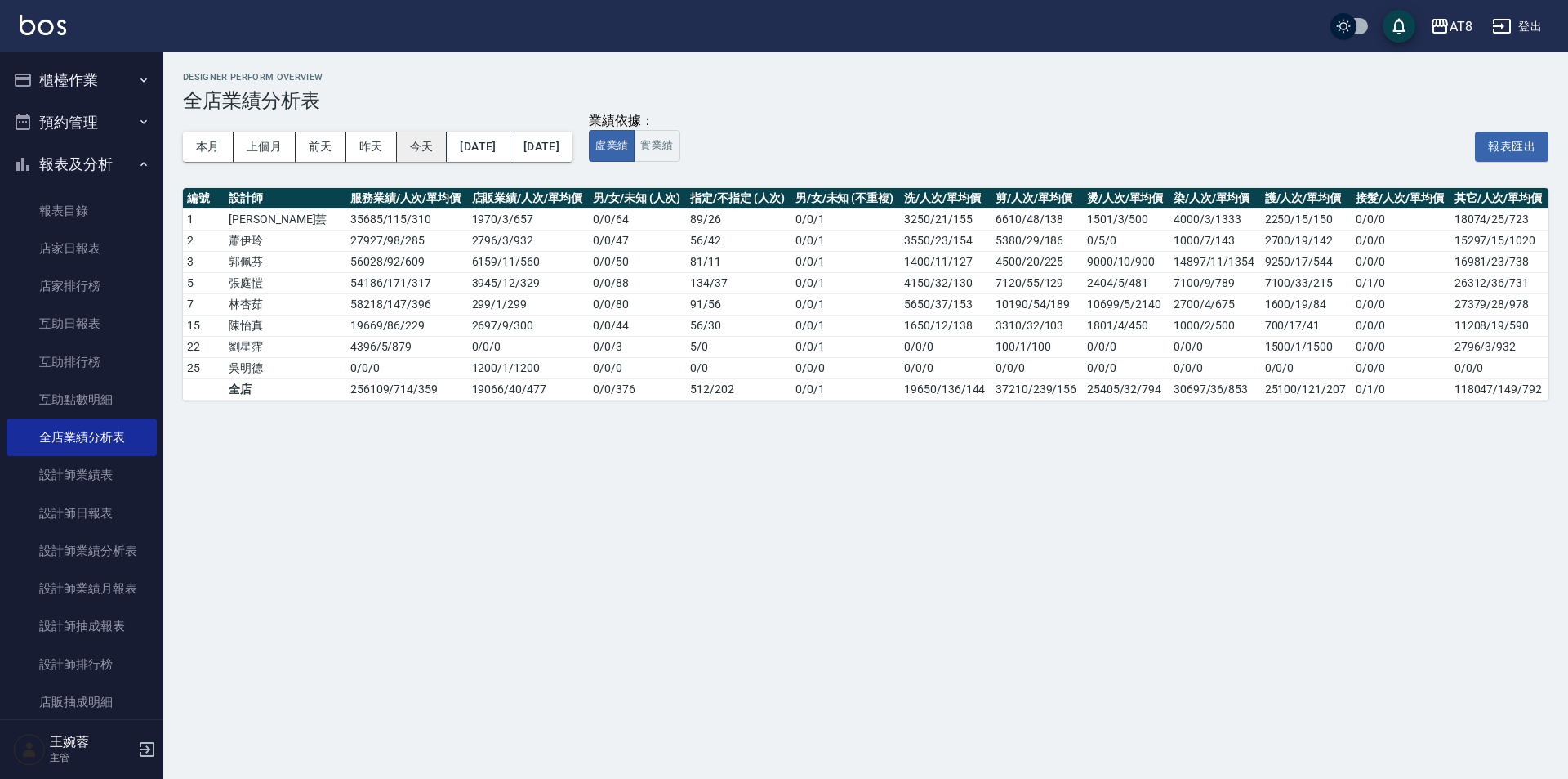
click at [432, 140] on button "今天" at bounding box center [422, 146] width 51 height 30
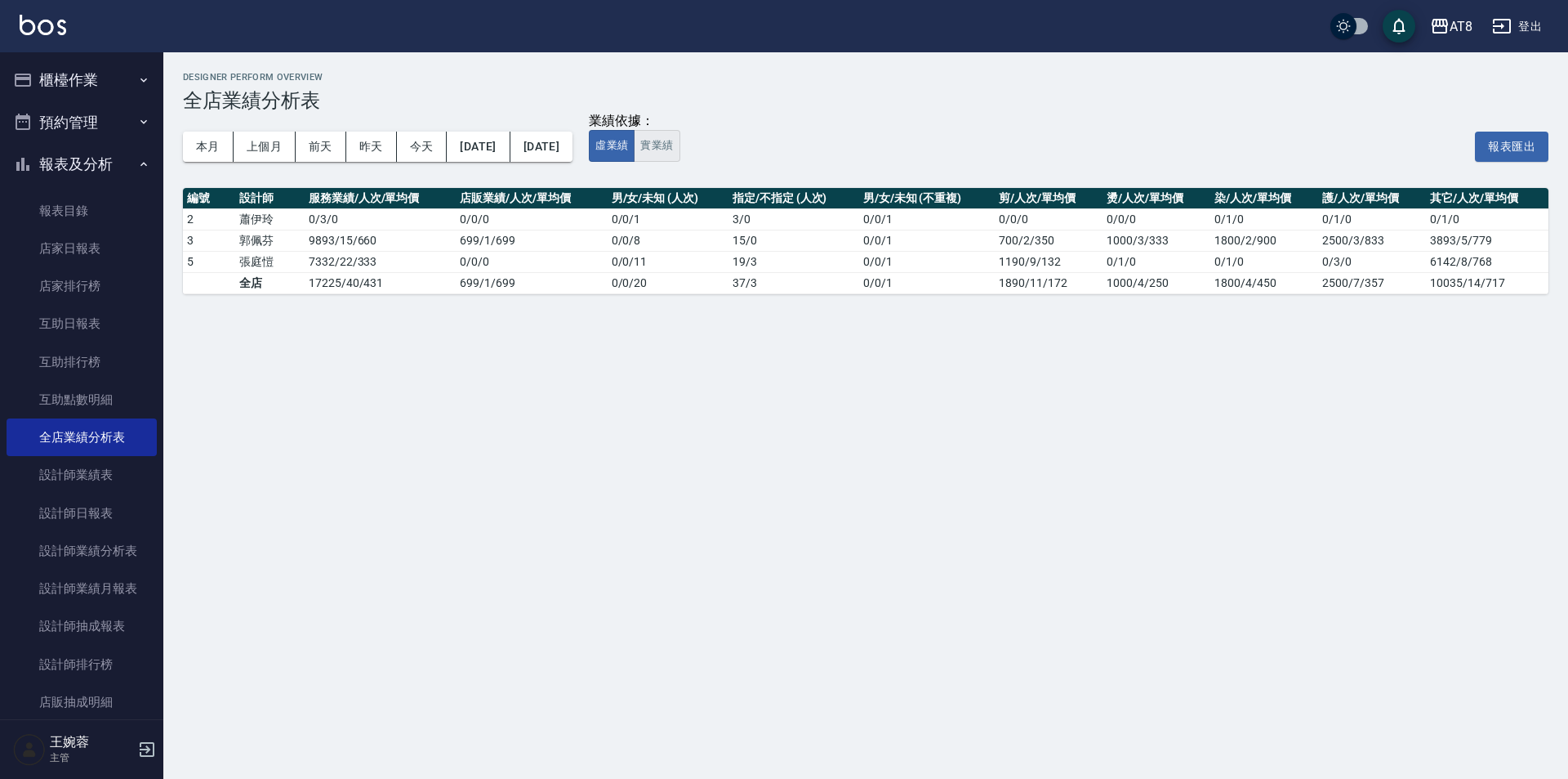
click at [679, 149] on button "實業績" at bounding box center [656, 145] width 46 height 32
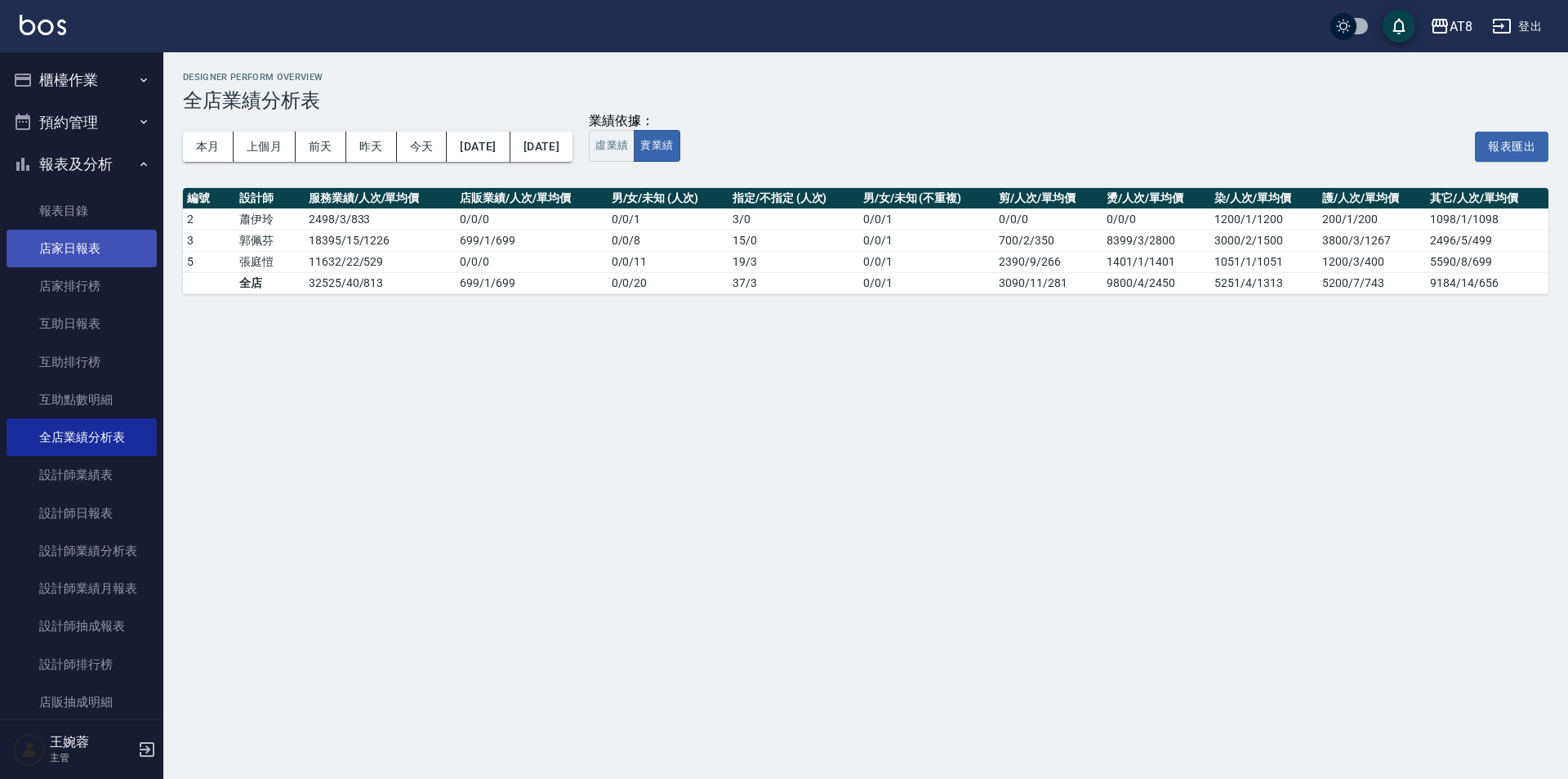
click at [102, 238] on link "店家日報表" at bounding box center [82, 248] width 150 height 38
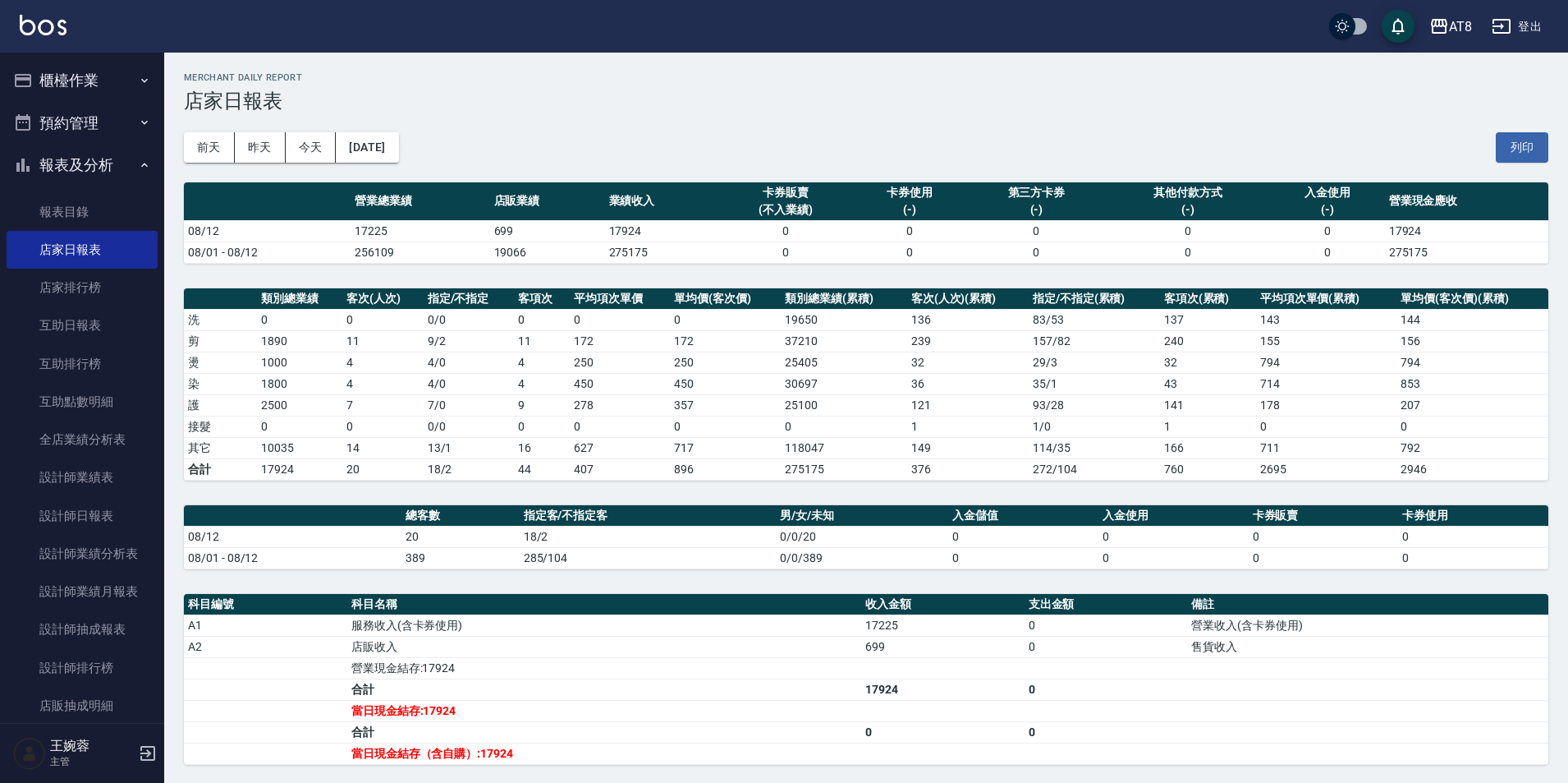
drag, startPoint x: 63, startPoint y: 163, endPoint x: 54, endPoint y: 134, distance: 30.4
click at [63, 163] on button "報表及分析" at bounding box center [82, 165] width 151 height 43
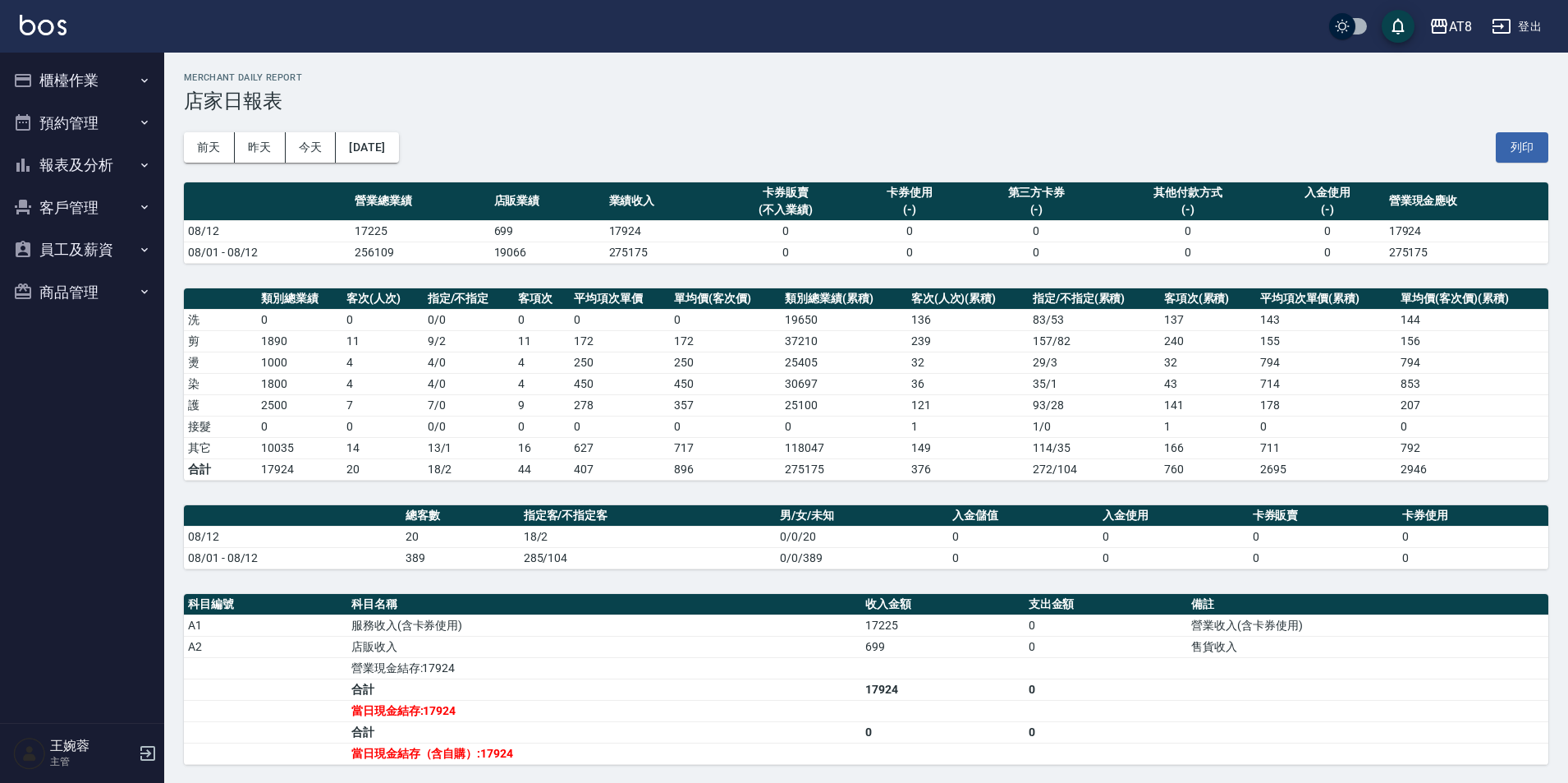
click at [51, 92] on button "櫃檯作業" at bounding box center [82, 80] width 151 height 43
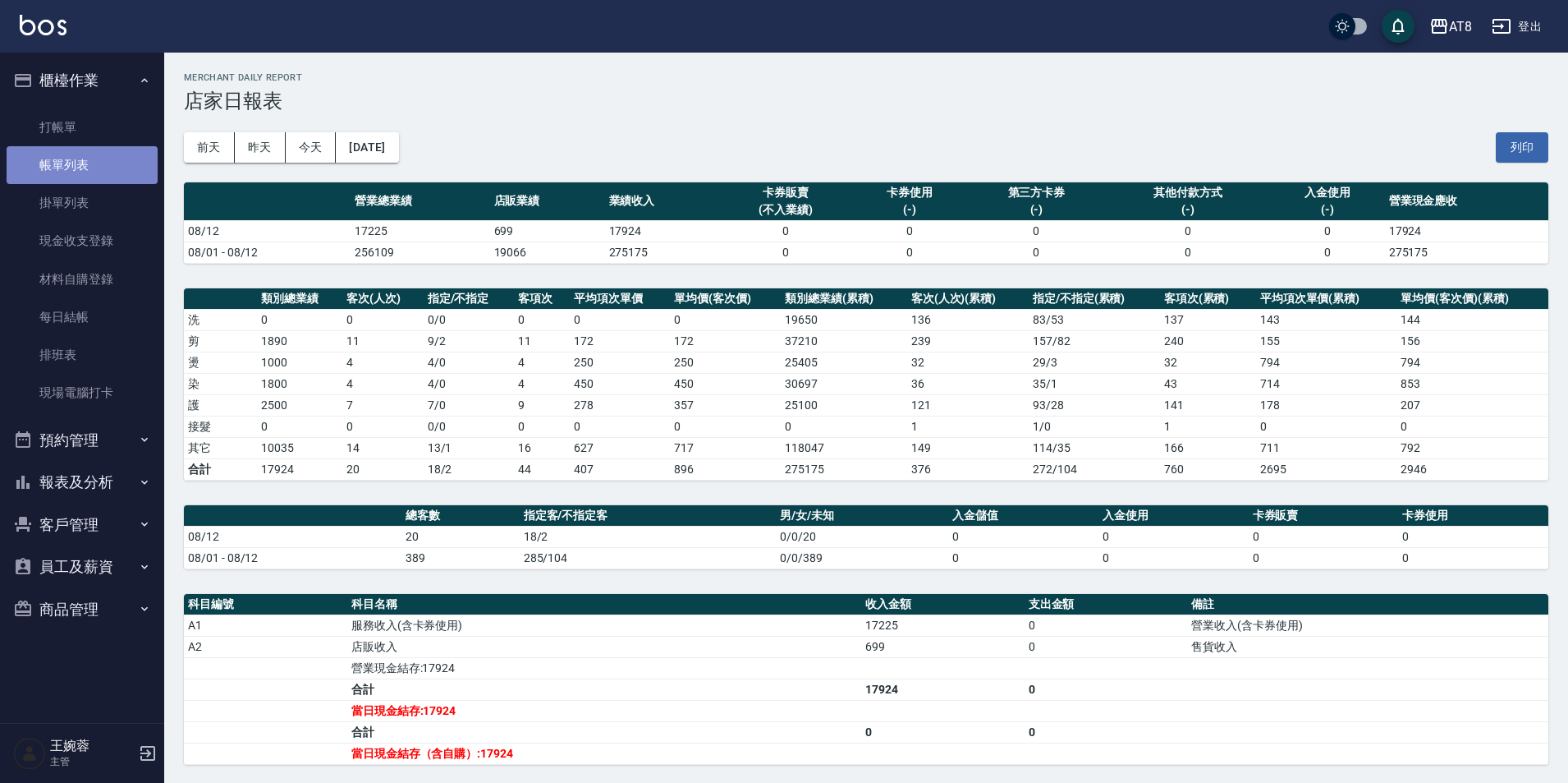
click at [57, 169] on link "帳單列表" at bounding box center [82, 165] width 151 height 38
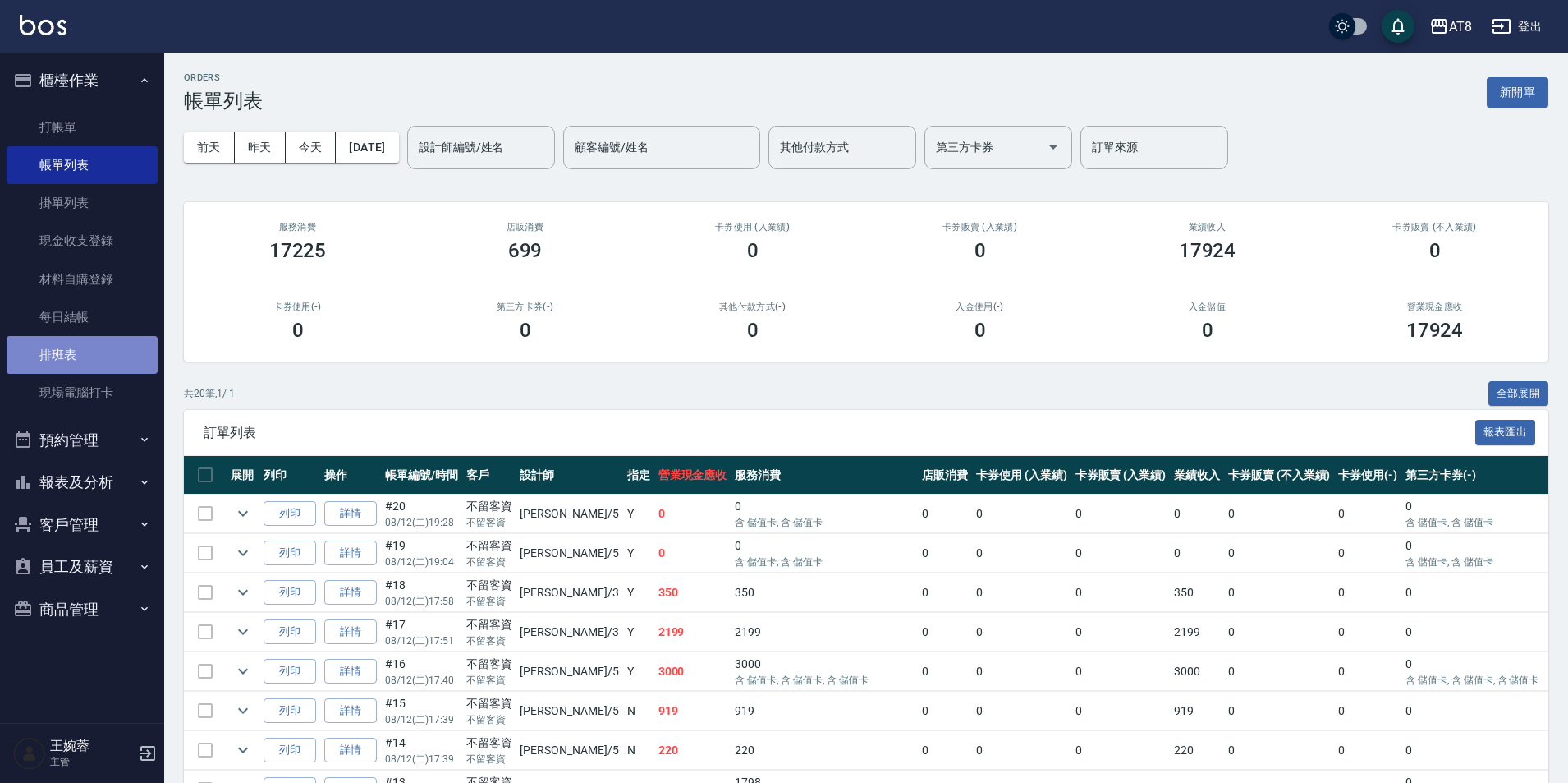
click at [60, 338] on link "排班表" at bounding box center [82, 354] width 151 height 38
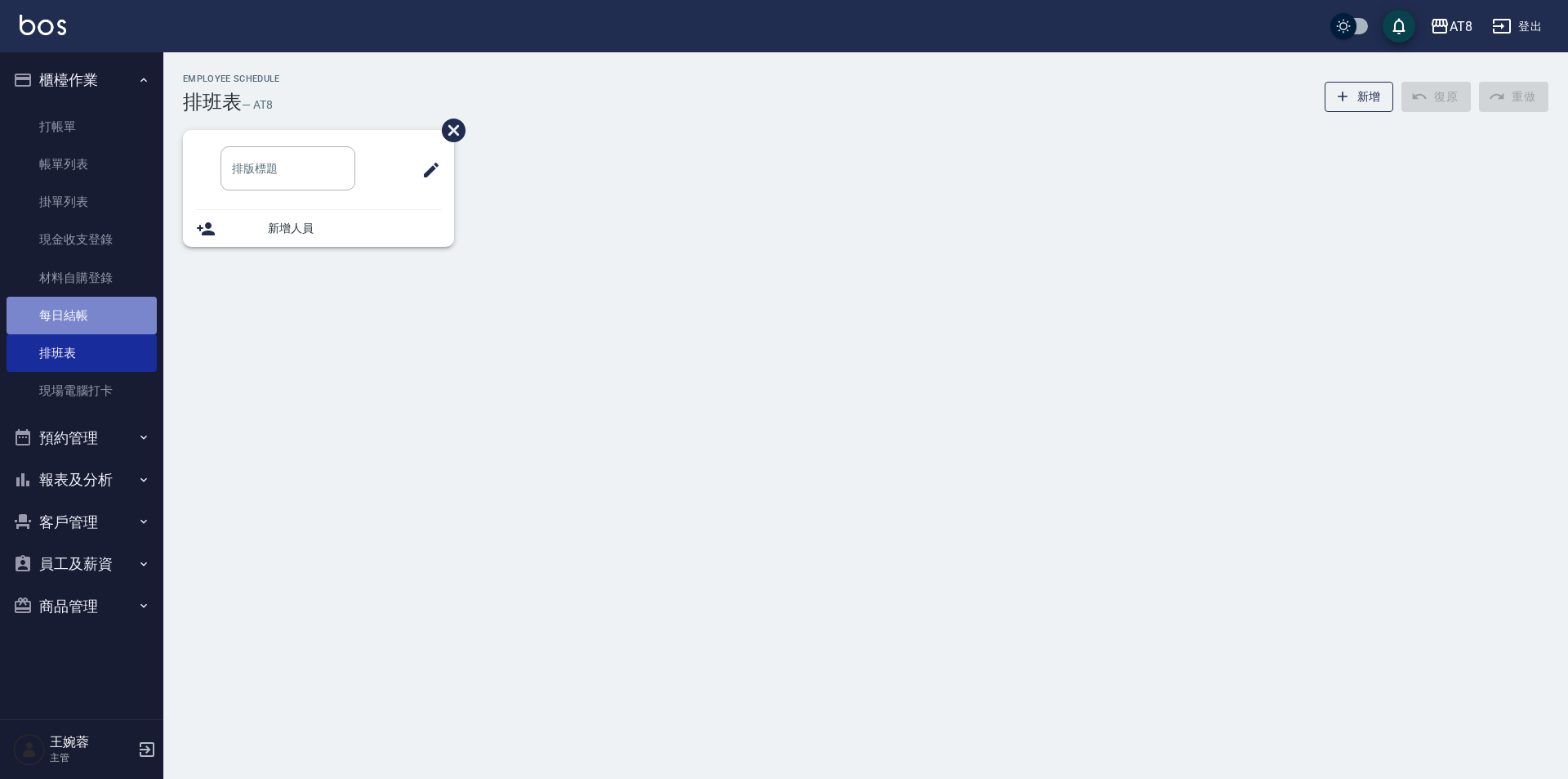
click at [60, 315] on link "每日結帳" at bounding box center [82, 315] width 150 height 38
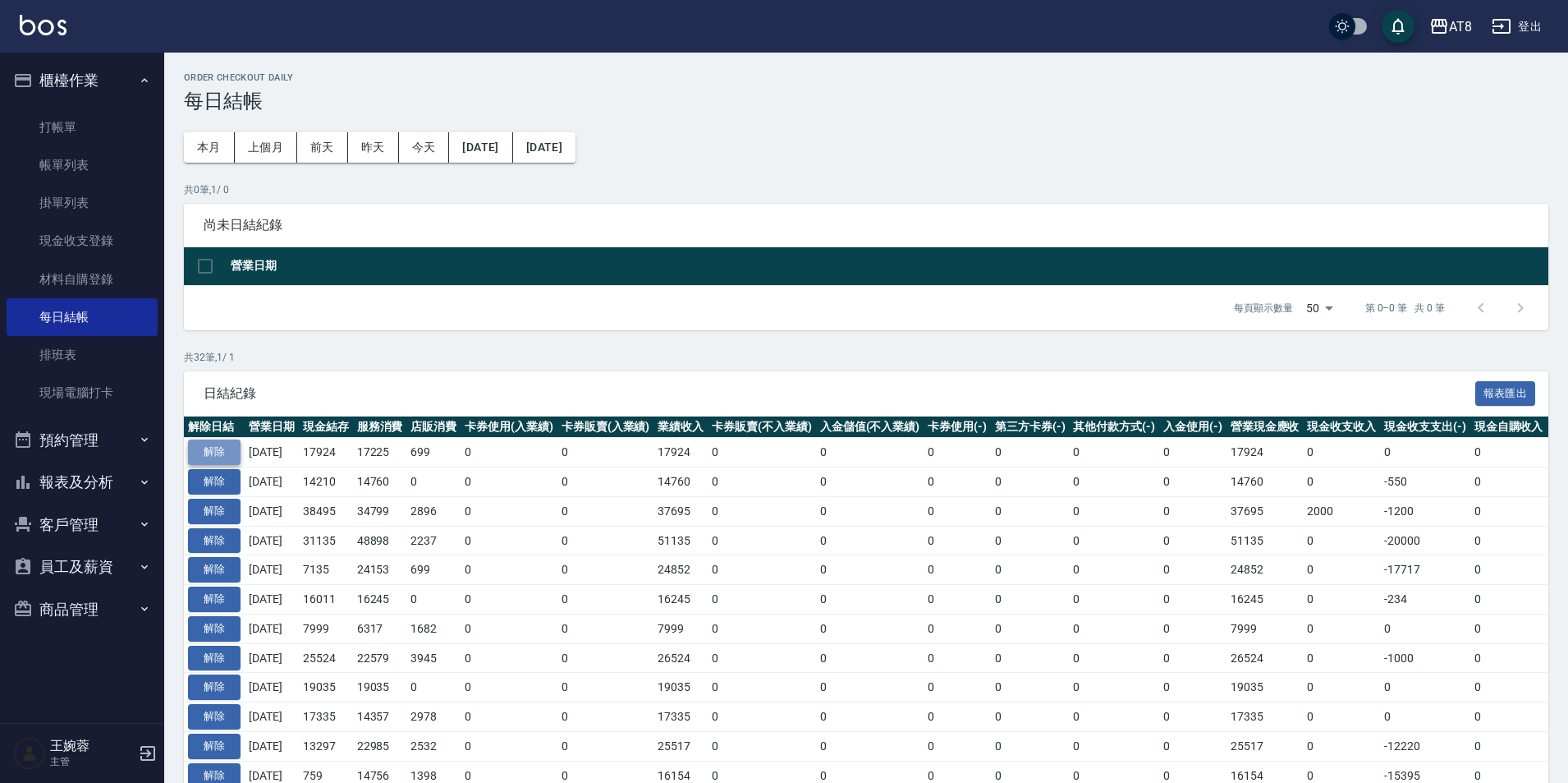
click at [222, 465] on button "解除" at bounding box center [215, 452] width 53 height 26
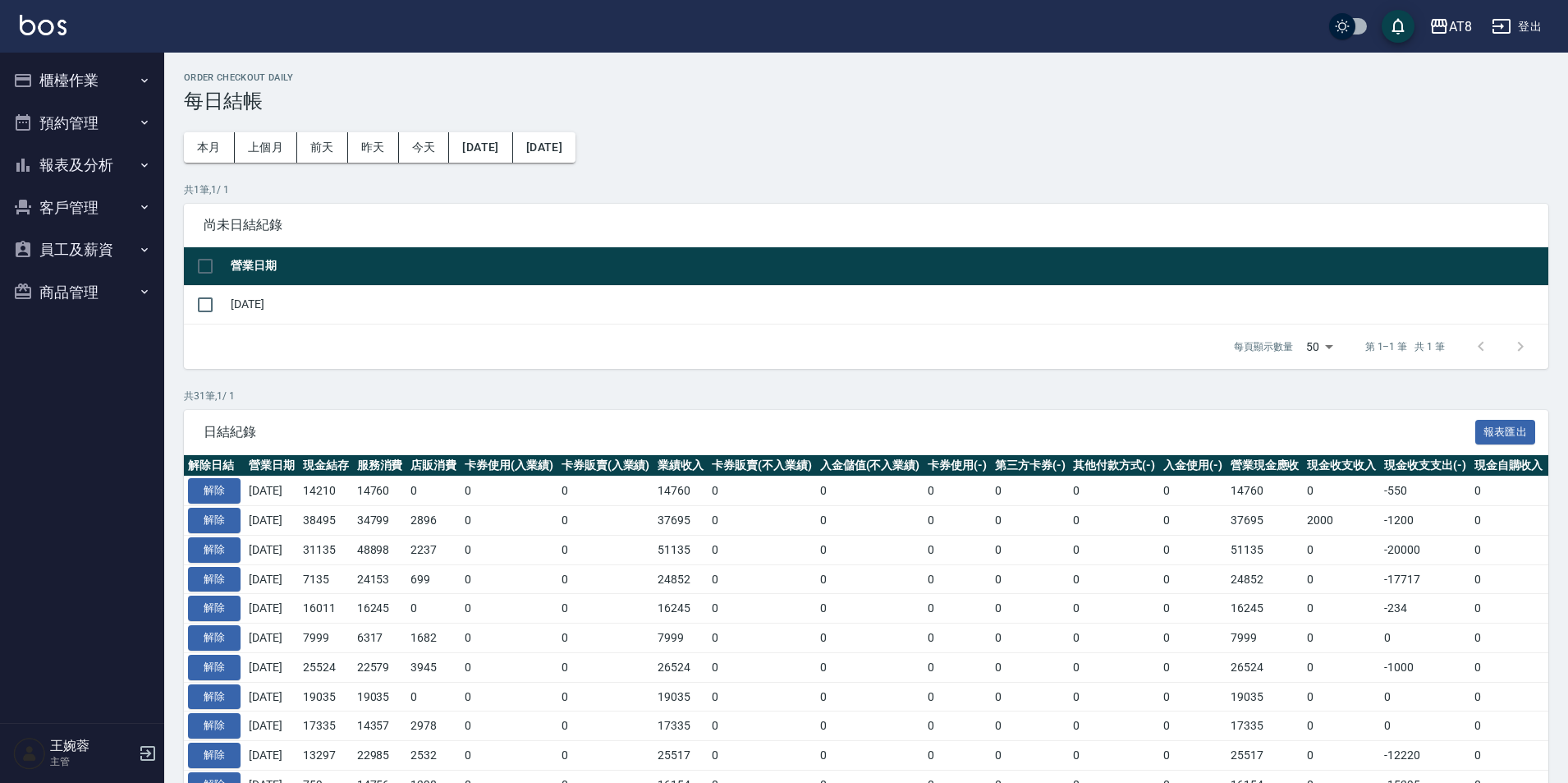
click at [87, 79] on button "櫃檯作業" at bounding box center [82, 80] width 151 height 43
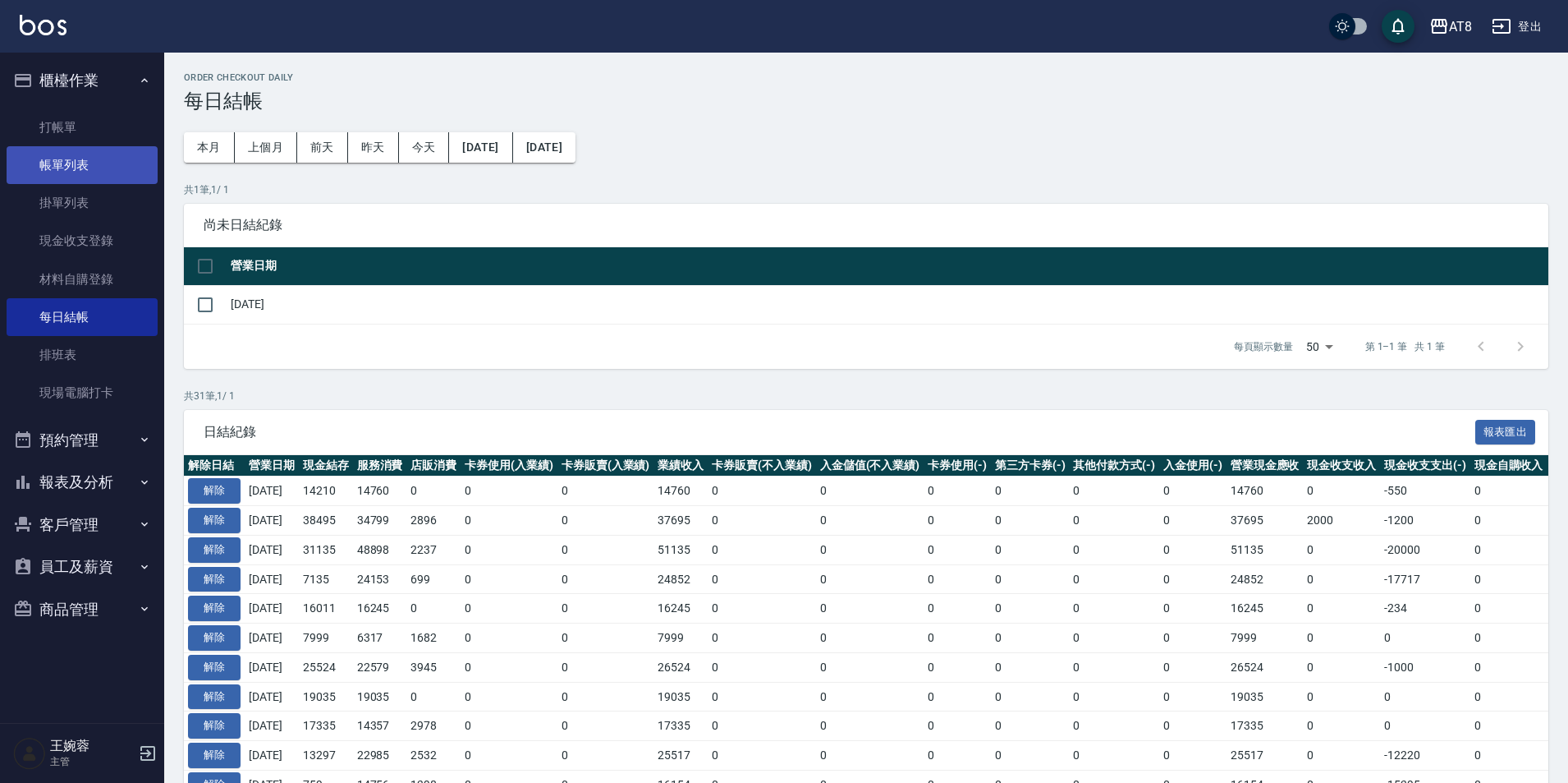
click at [95, 154] on link "帳單列表" at bounding box center [82, 165] width 151 height 38
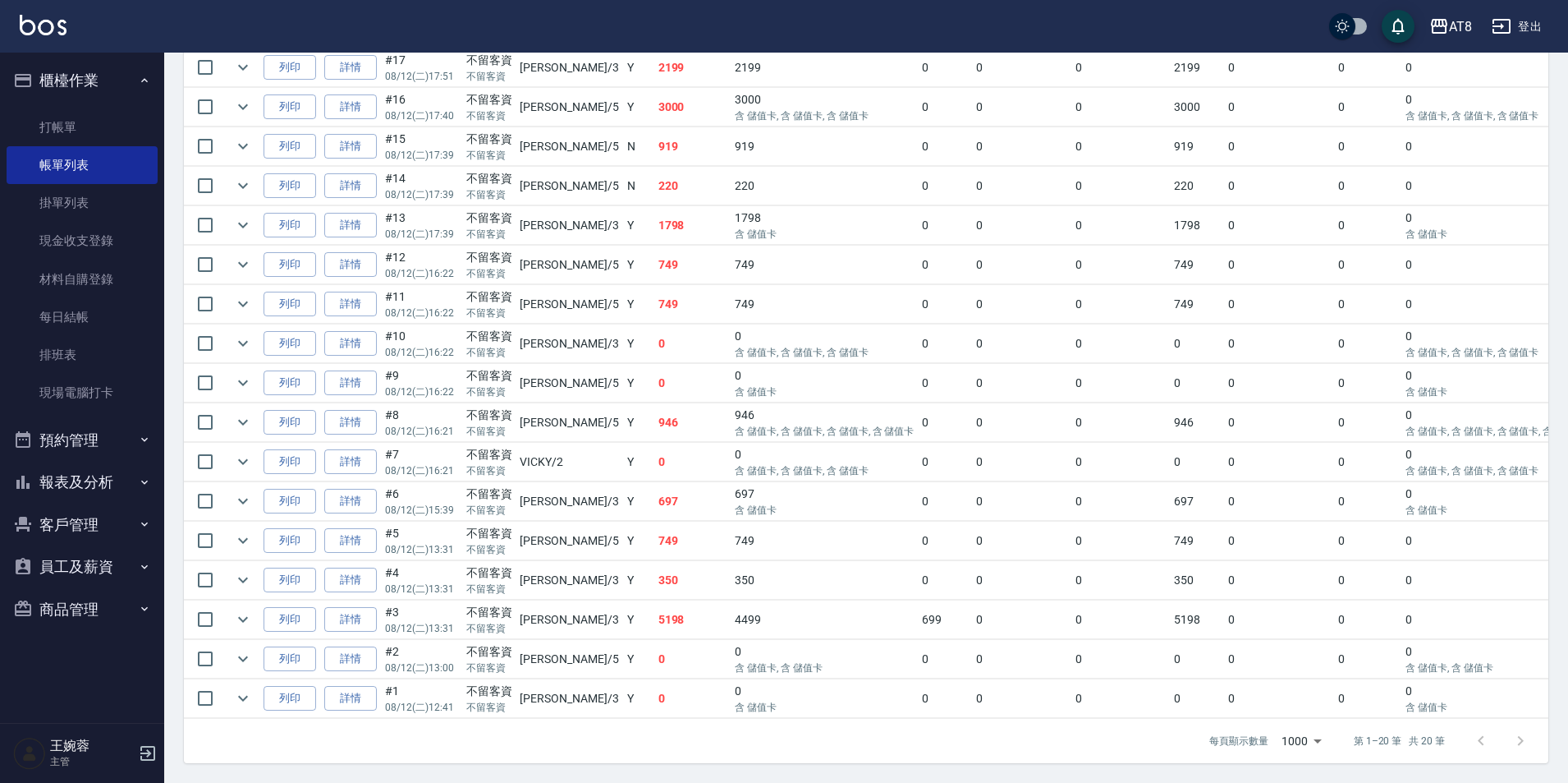
scroll to position [694, 0]
click at [349, 528] on link "詳情" at bounding box center [351, 541] width 53 height 26
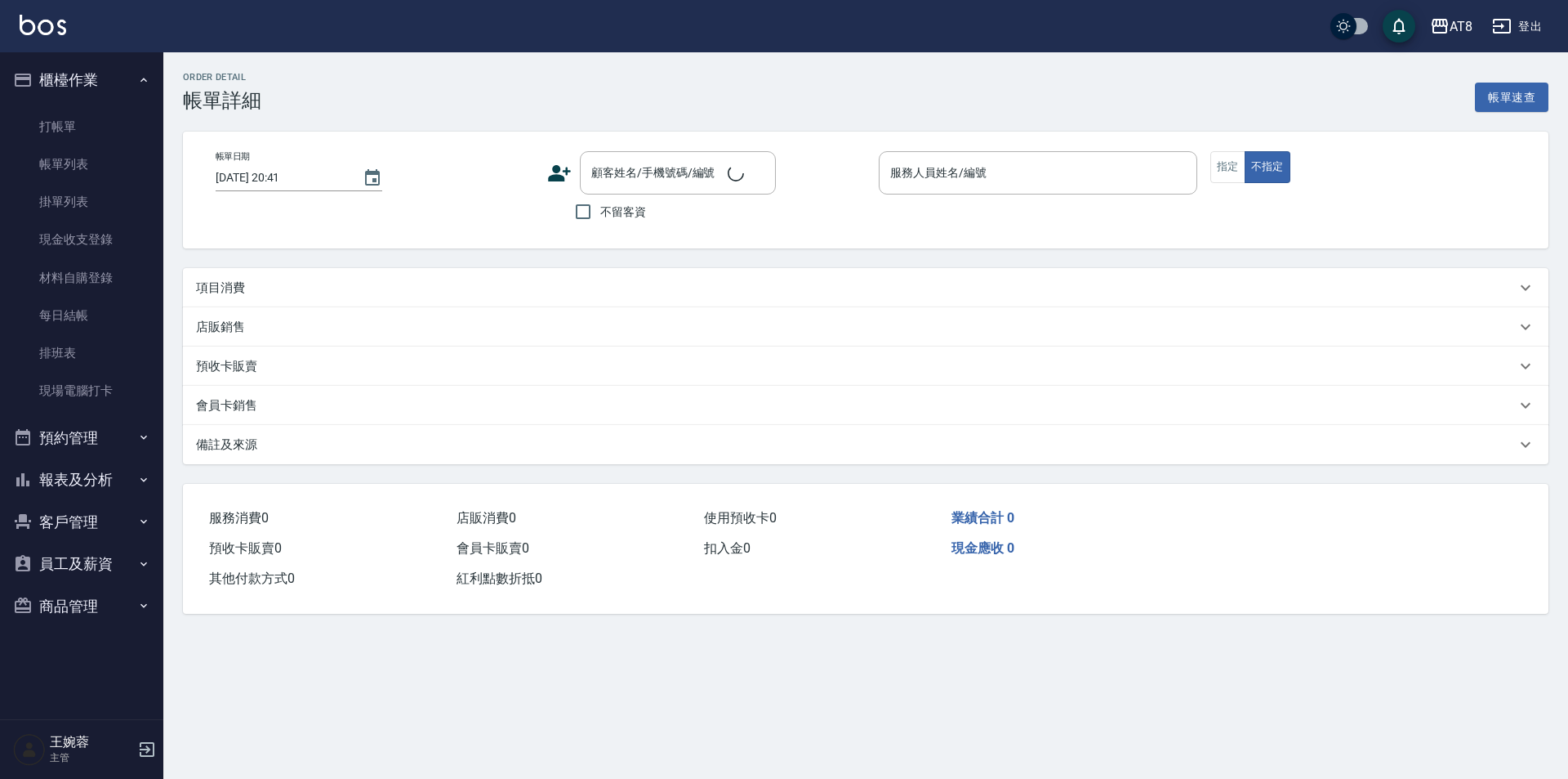
type input "[DATE] 13:31"
checkbox input "true"
type input "HANK-5"
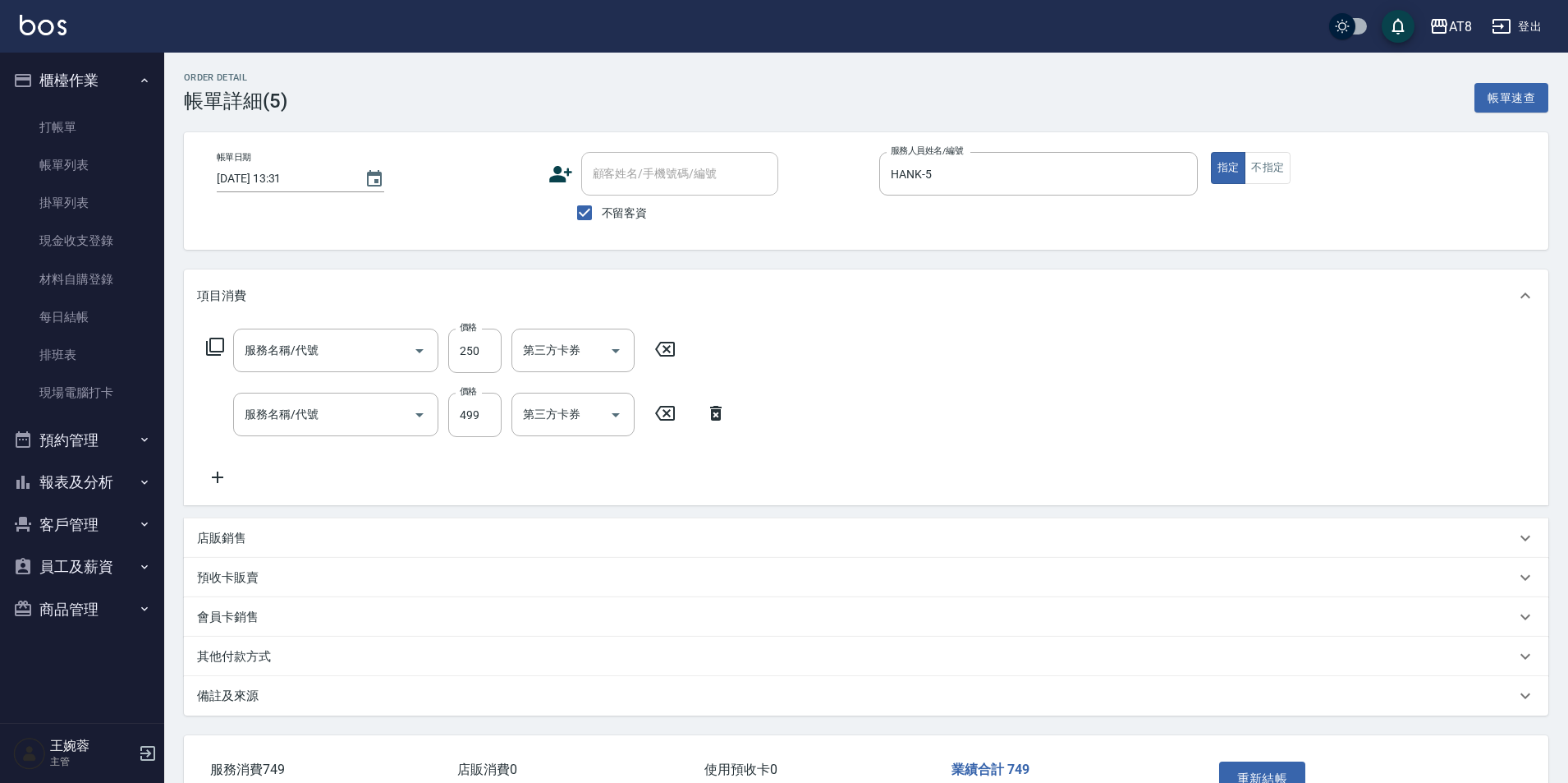
type input "入金剪250(20250)"
type input "入金SPA499(60499)"
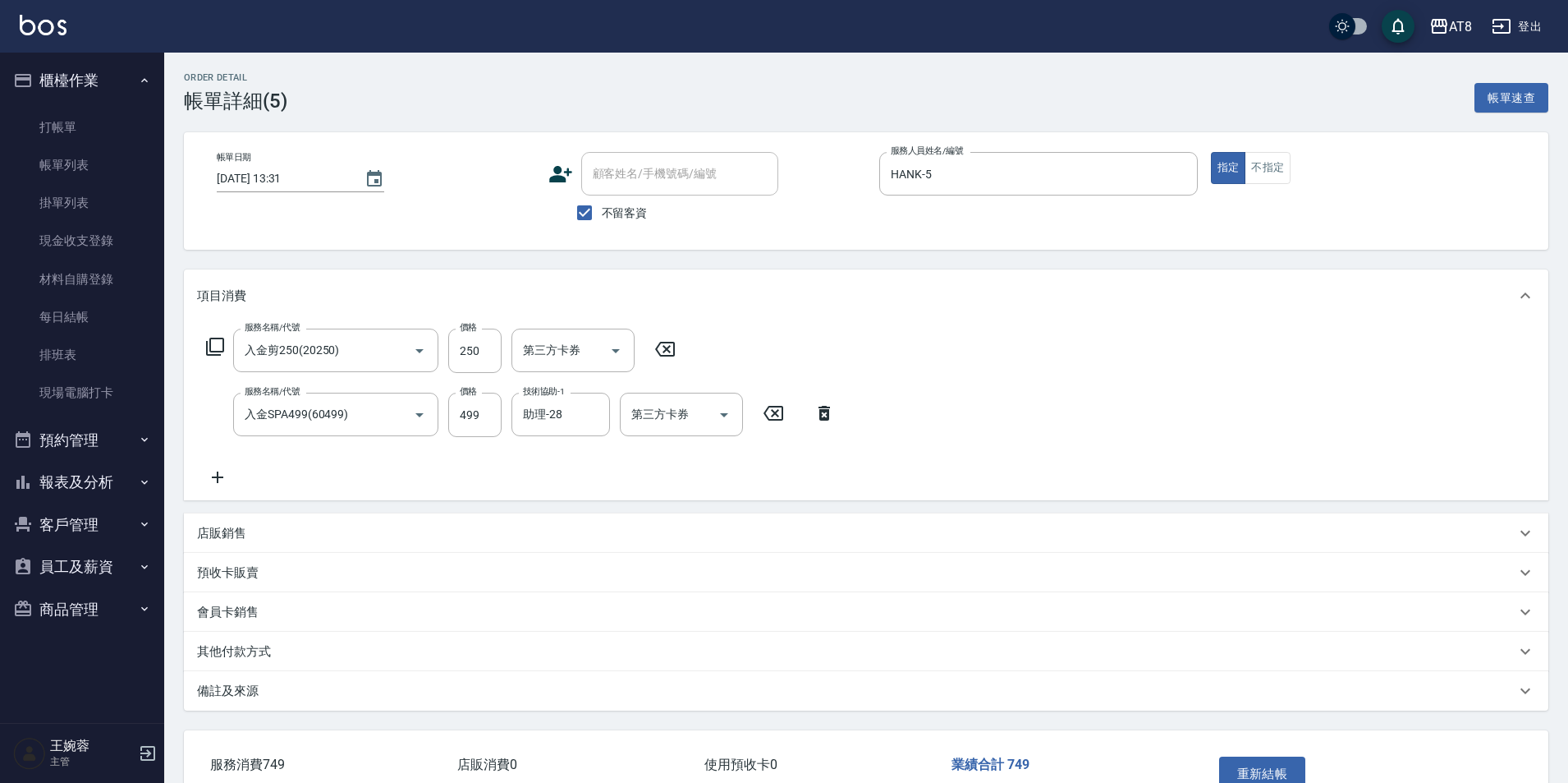
click at [684, 350] on icon at bounding box center [665, 349] width 41 height 20
click at [730, 420] on icon "Open" at bounding box center [724, 414] width 20 height 20
click at [714, 417] on icon "Open" at bounding box center [724, 414] width 20 height 20
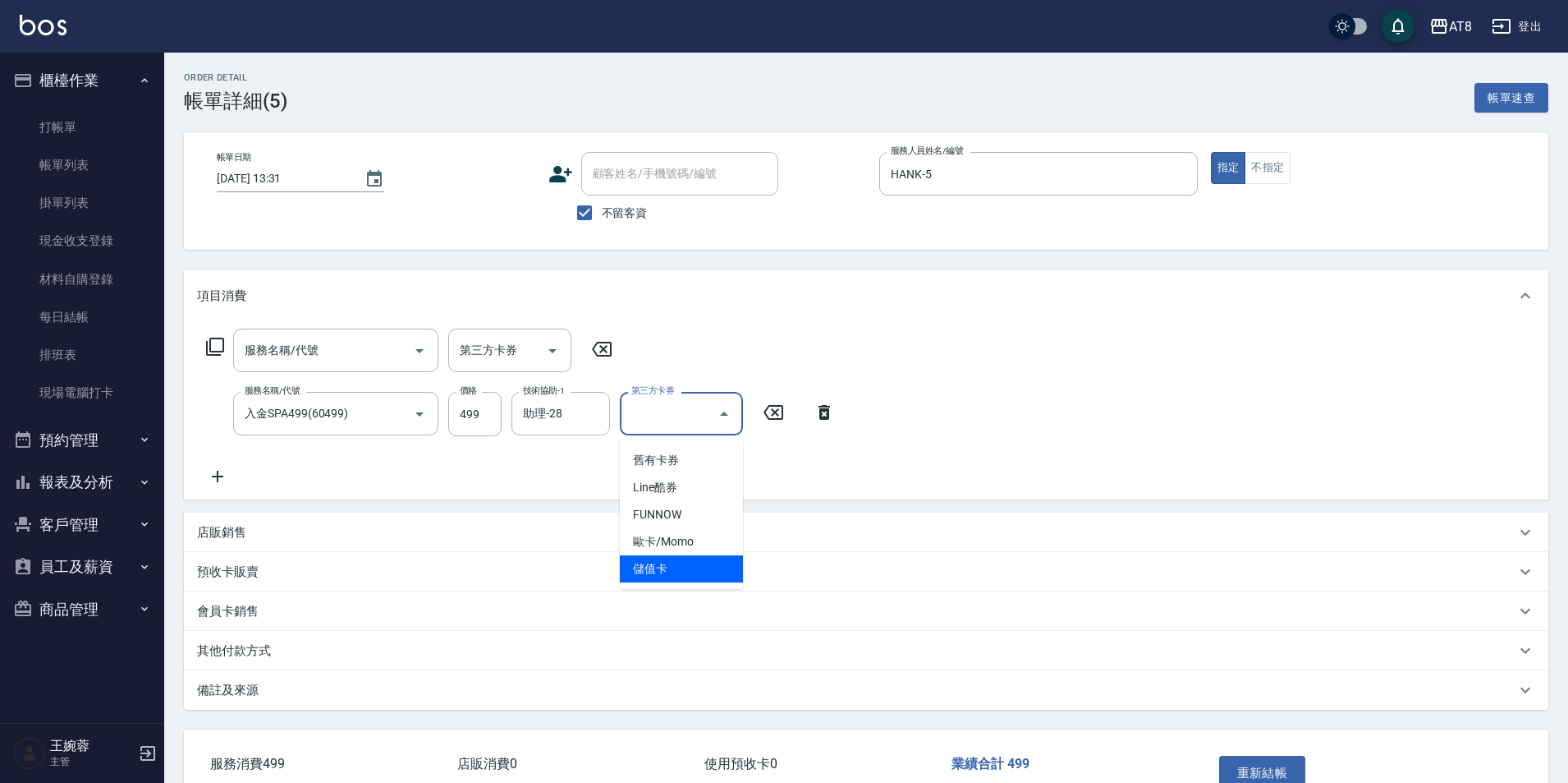
click at [690, 565] on span "儲值卡" at bounding box center [682, 569] width 124 height 27
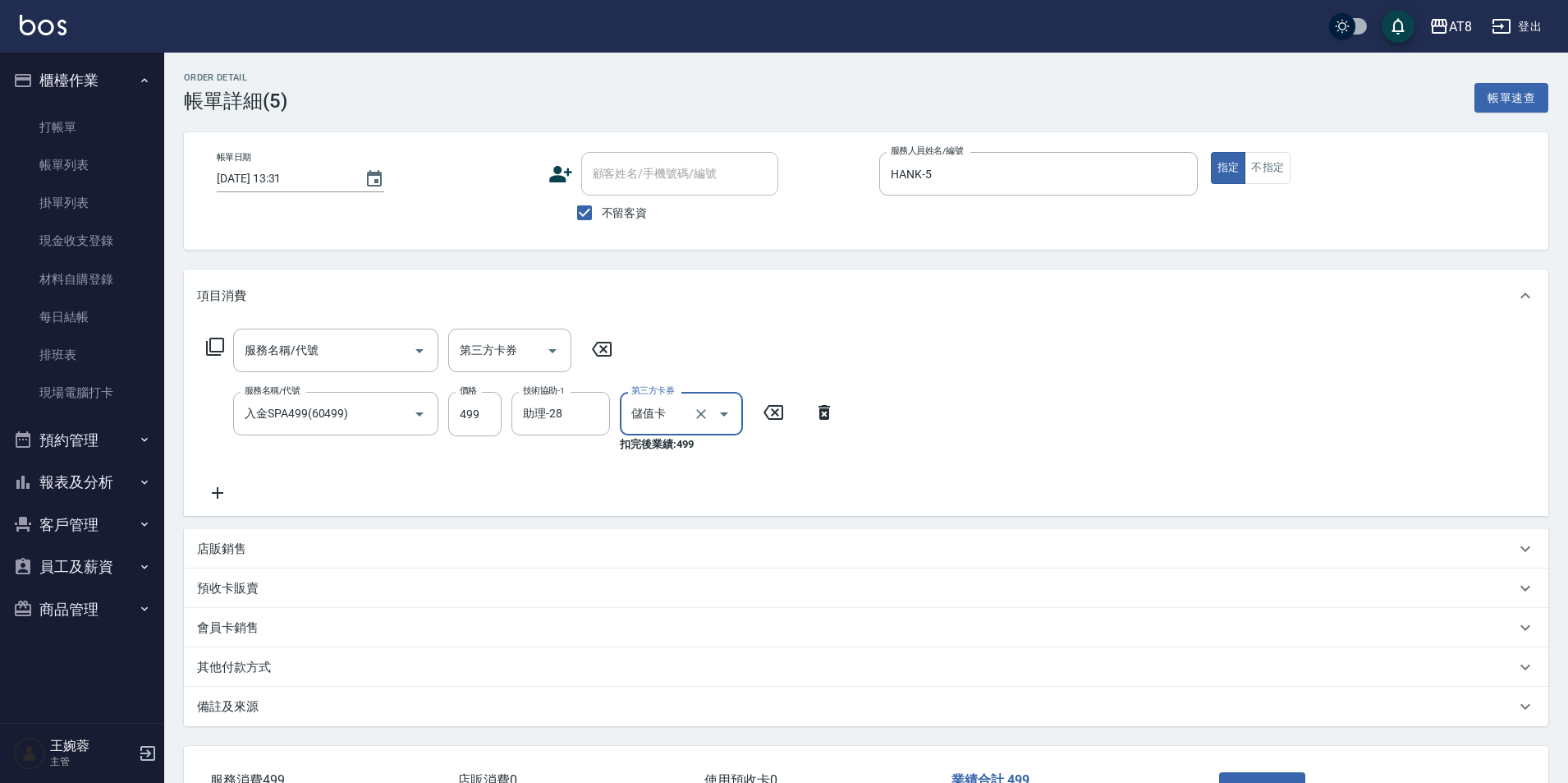
type input "儲值卡"
click at [1568, 516] on html "AT8 登出 櫃檯作業 打帳單 帳單列表 掛單列表 現金收支登錄 材料自購登錄 每日結帳 排班表 現場電腦打卡 預約管理 預約管理 單日預約紀錄 單週預約紀錄…" at bounding box center [784, 447] width 1568 height 896
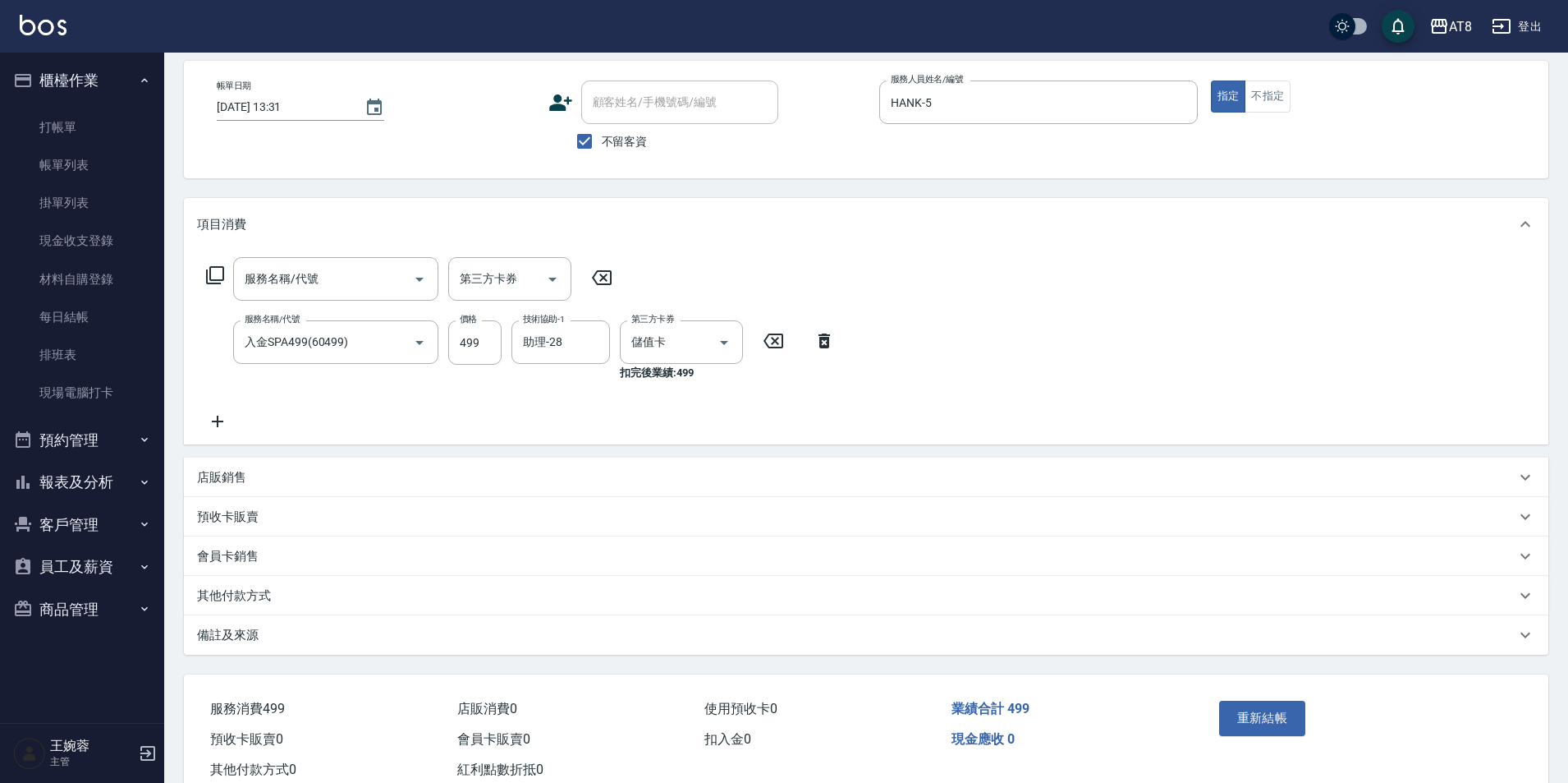
scroll to position [143, 0]
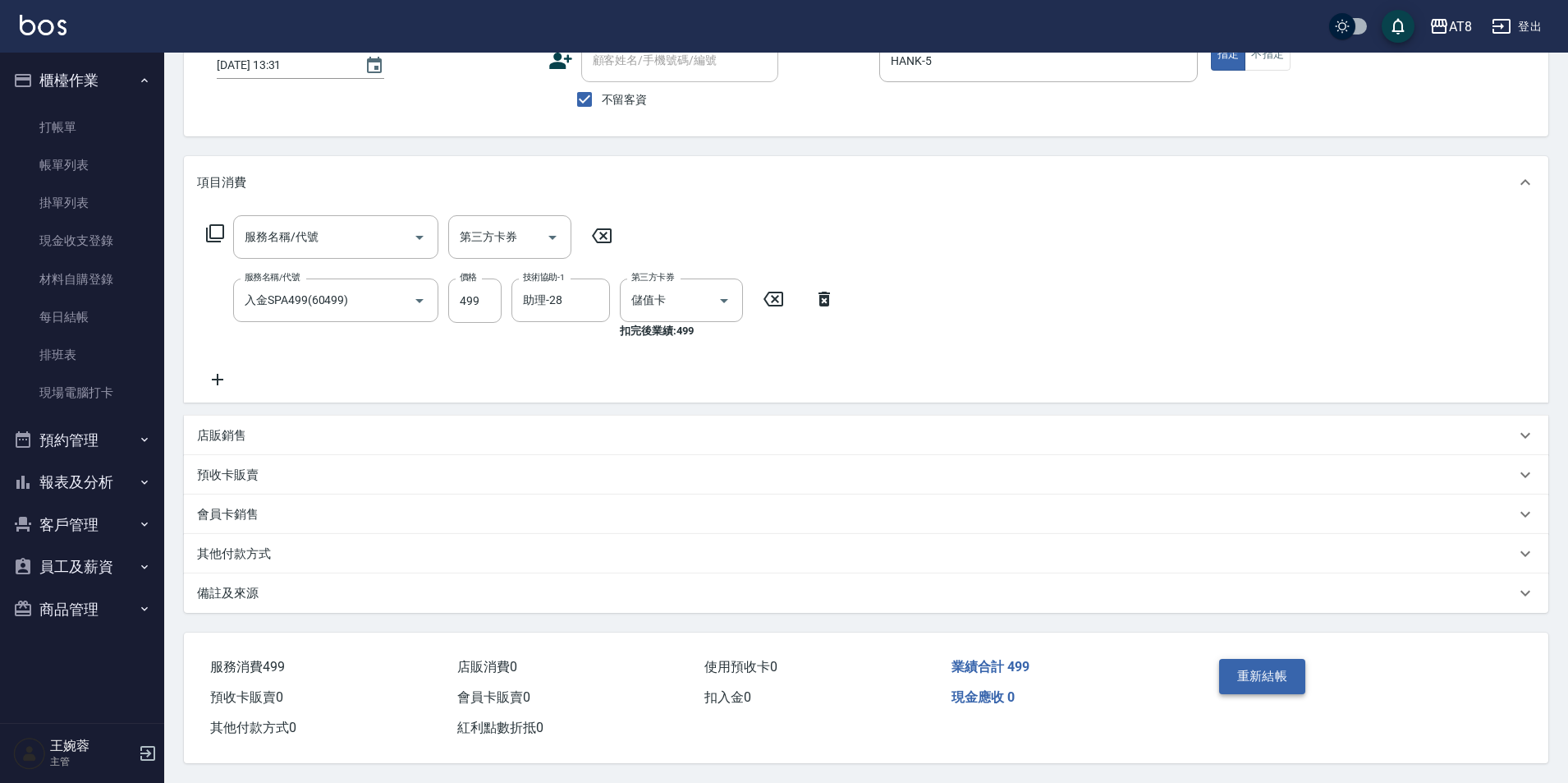
click at [1266, 668] on button "重新結帳" at bounding box center [1262, 675] width 87 height 34
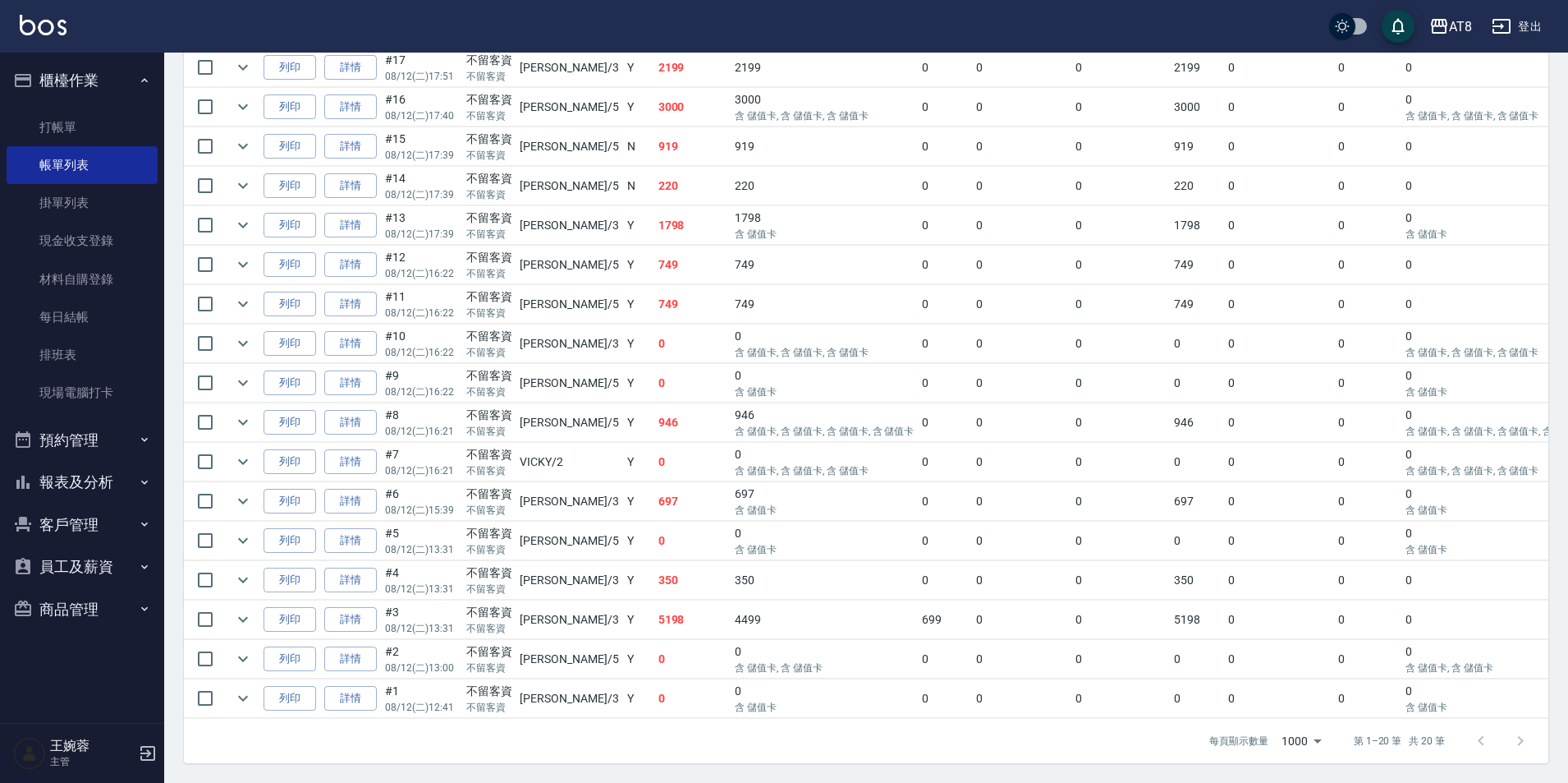
scroll to position [574, 0]
click at [65, 320] on link "每日結帳" at bounding box center [82, 317] width 151 height 38
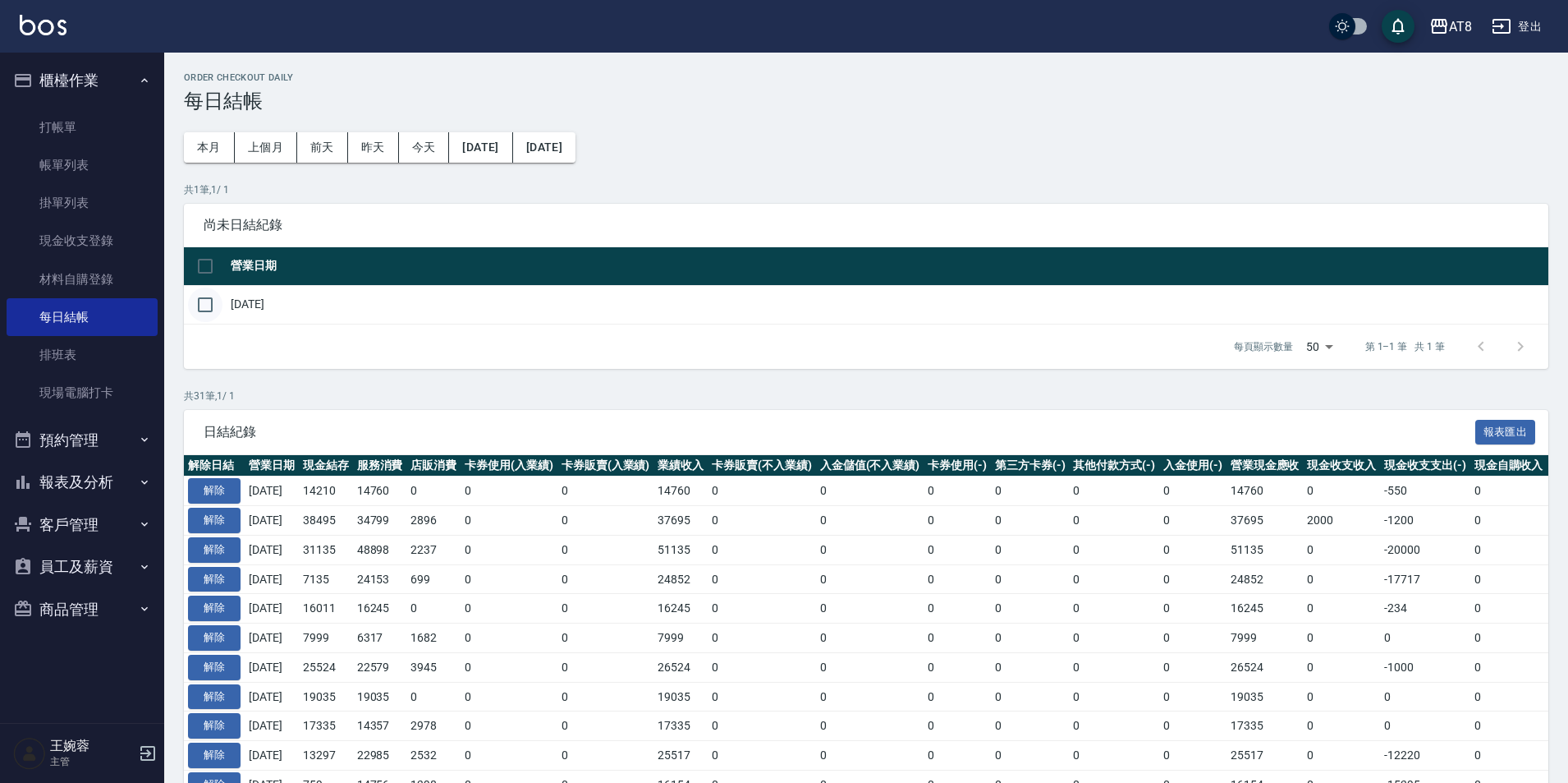
click at [199, 322] on input "checkbox" at bounding box center [205, 304] width 34 height 34
checkbox input "true"
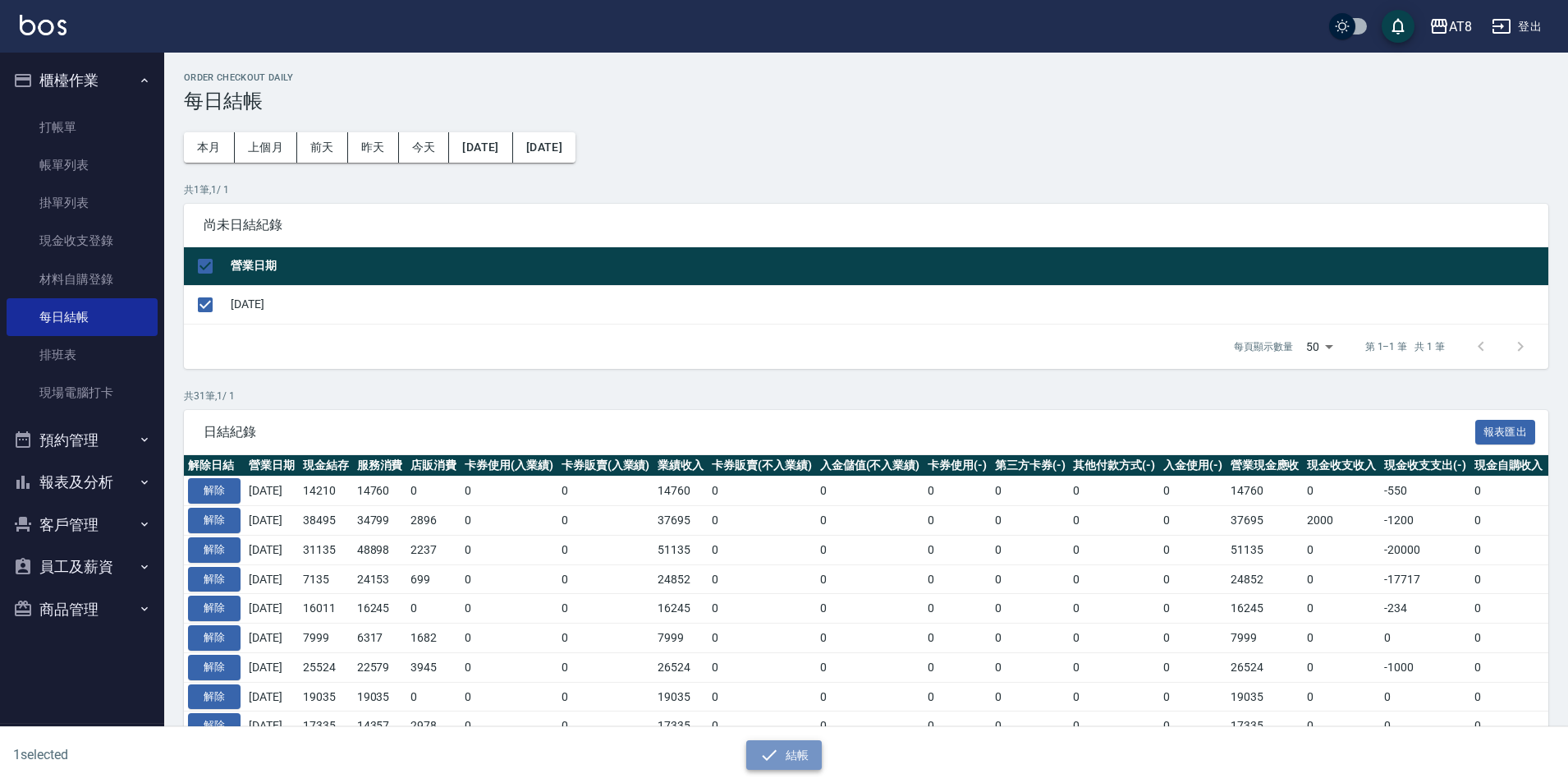
click at [792, 749] on button "結帳" at bounding box center [784, 755] width 76 height 30
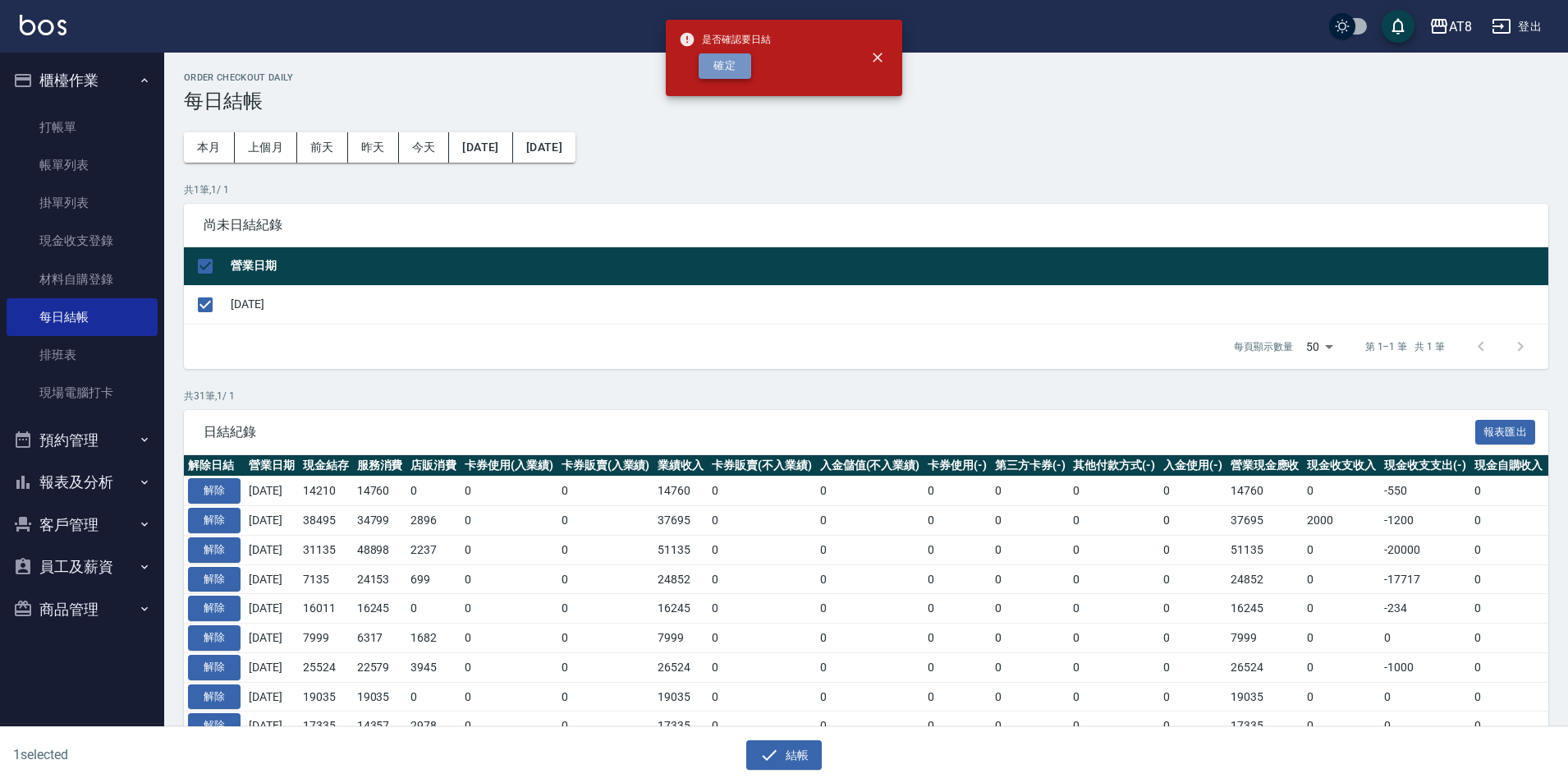
click at [739, 78] on button "確定" at bounding box center [725, 66] width 53 height 26
checkbox input "false"
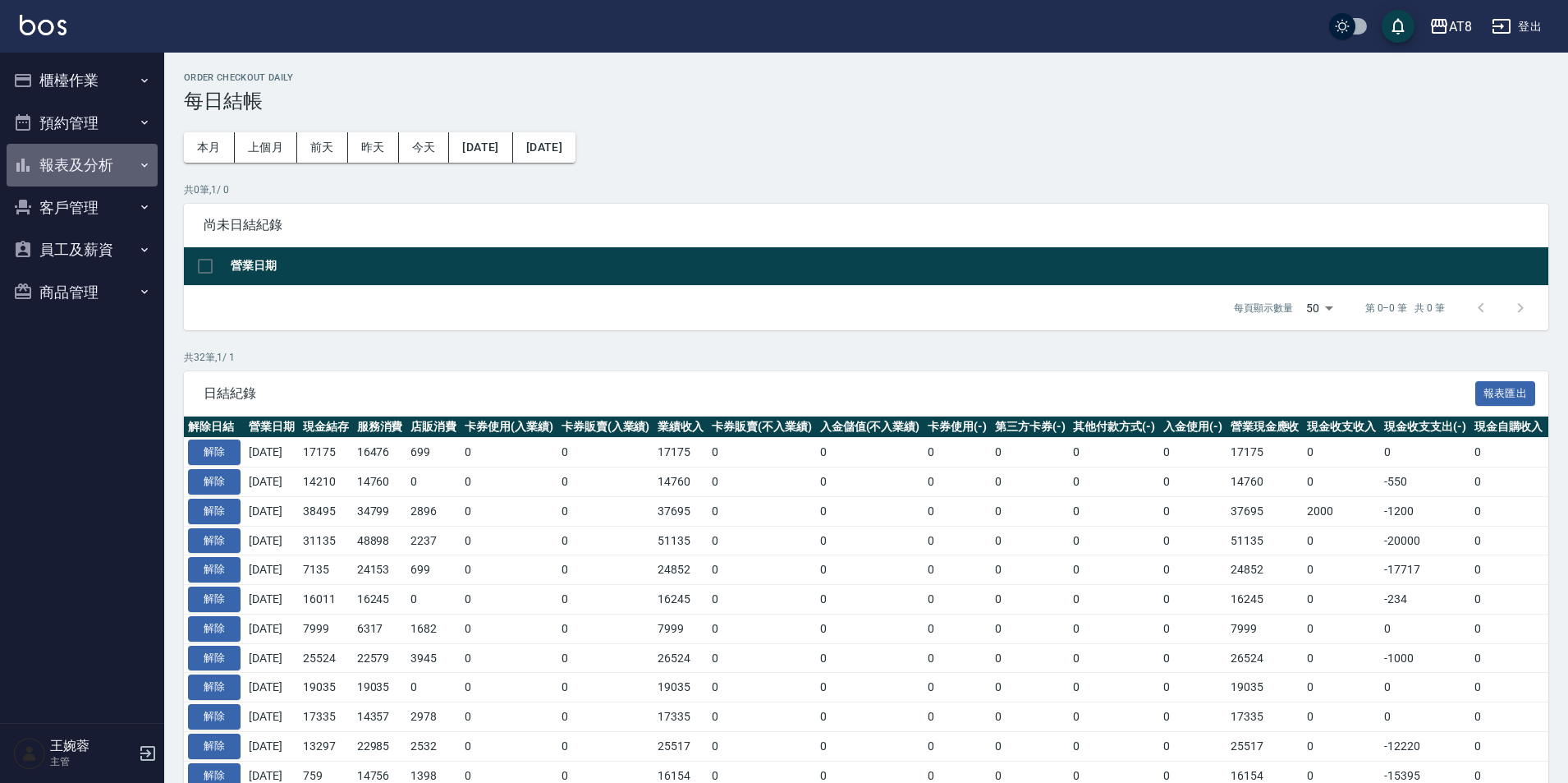
click at [116, 168] on button "報表及分析" at bounding box center [82, 165] width 151 height 43
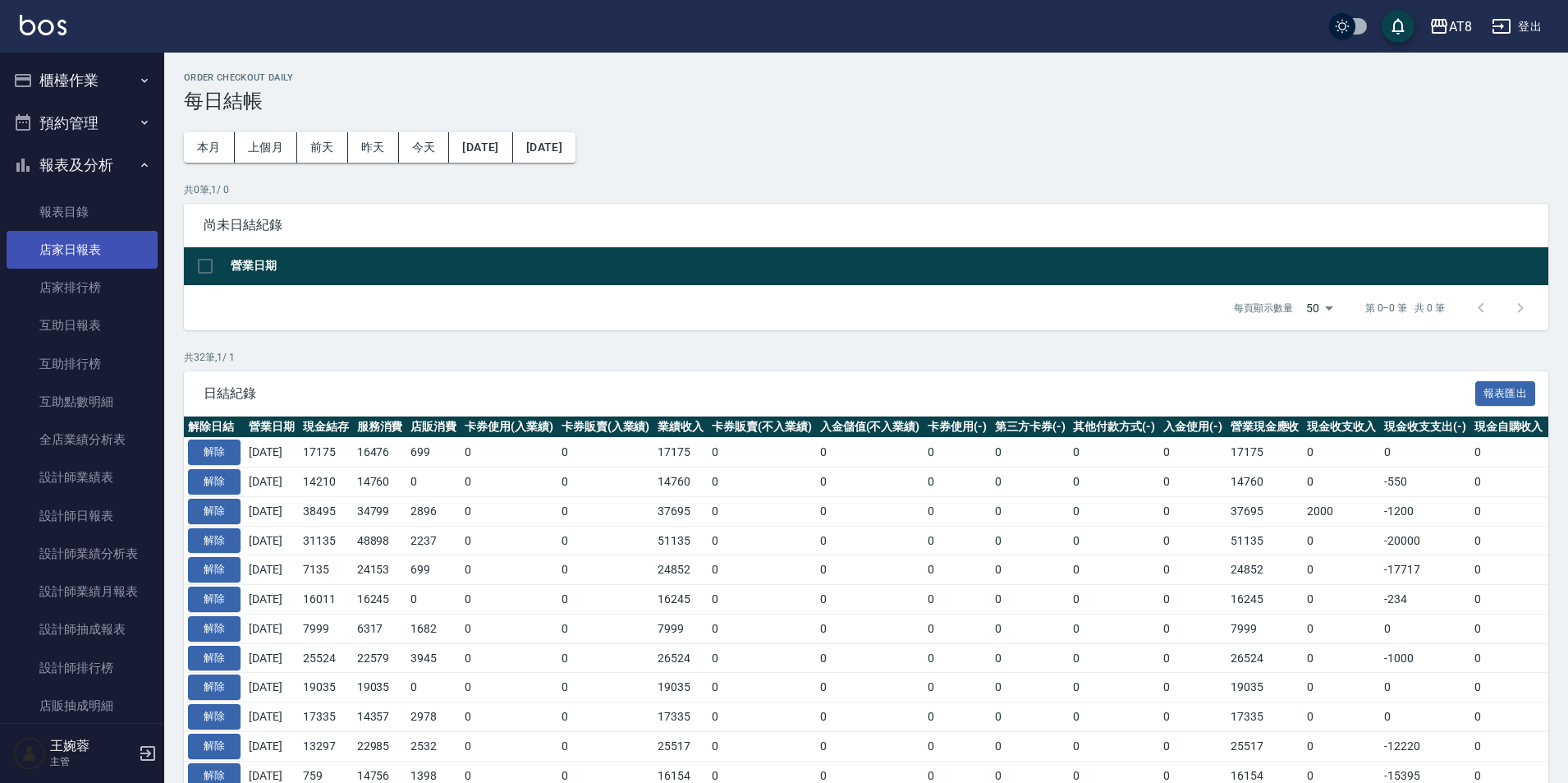
click at [88, 247] on link "店家日報表" at bounding box center [82, 249] width 151 height 38
